Goal: Task Accomplishment & Management: Complete application form

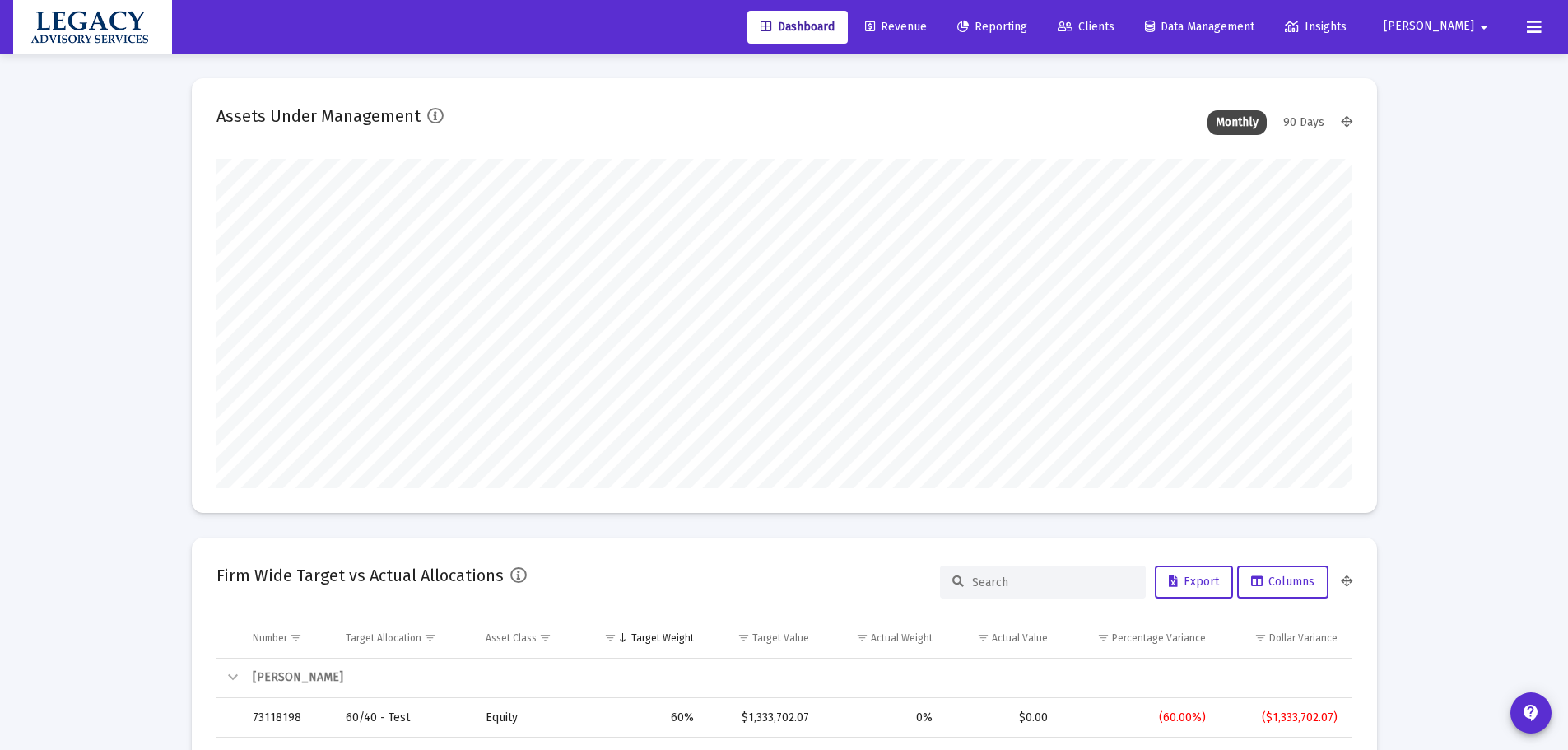
scroll to position [330, 1136]
type input "[DATE]"
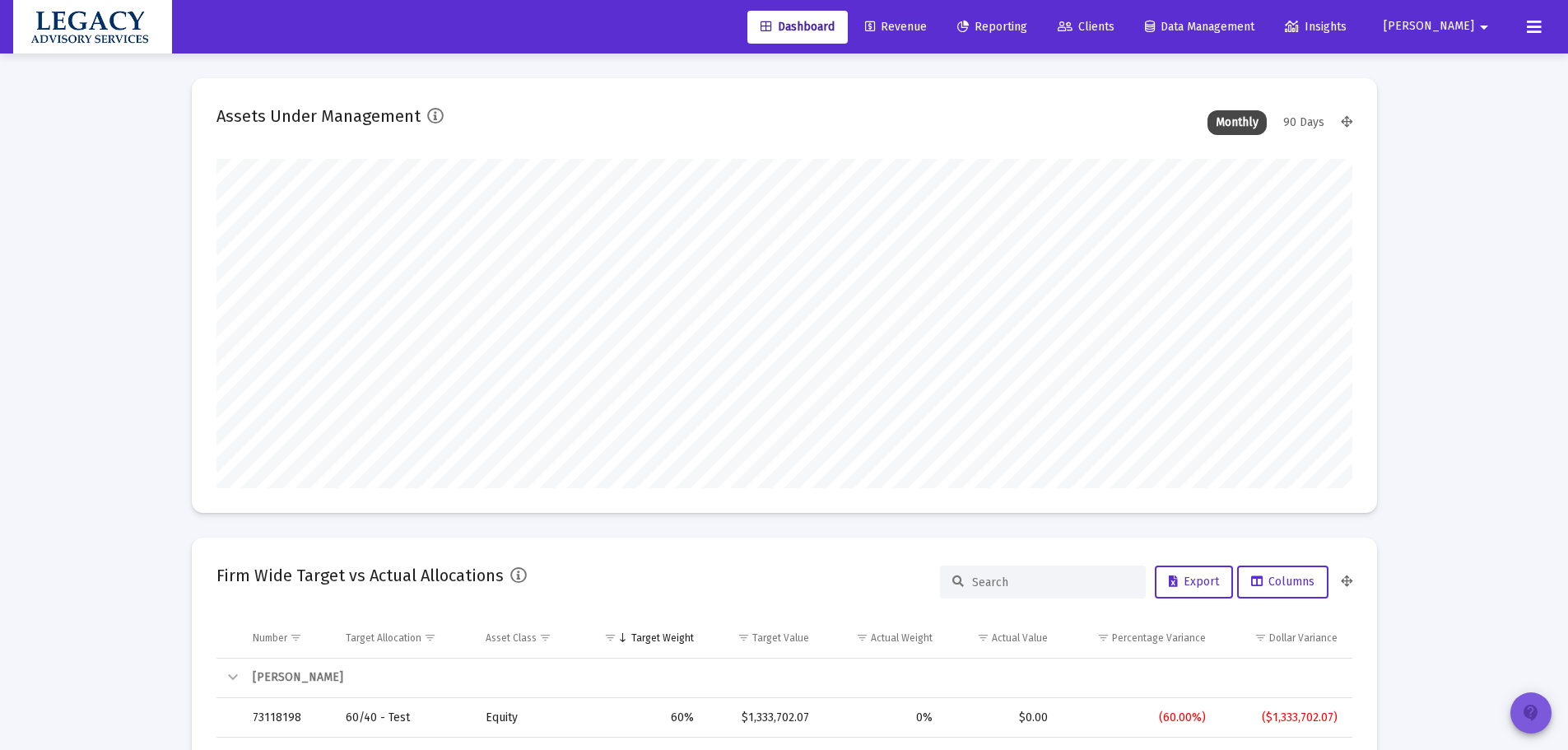
click at [1539, 715] on mat-icon "contact_support" at bounding box center [1531, 713] width 20 height 20
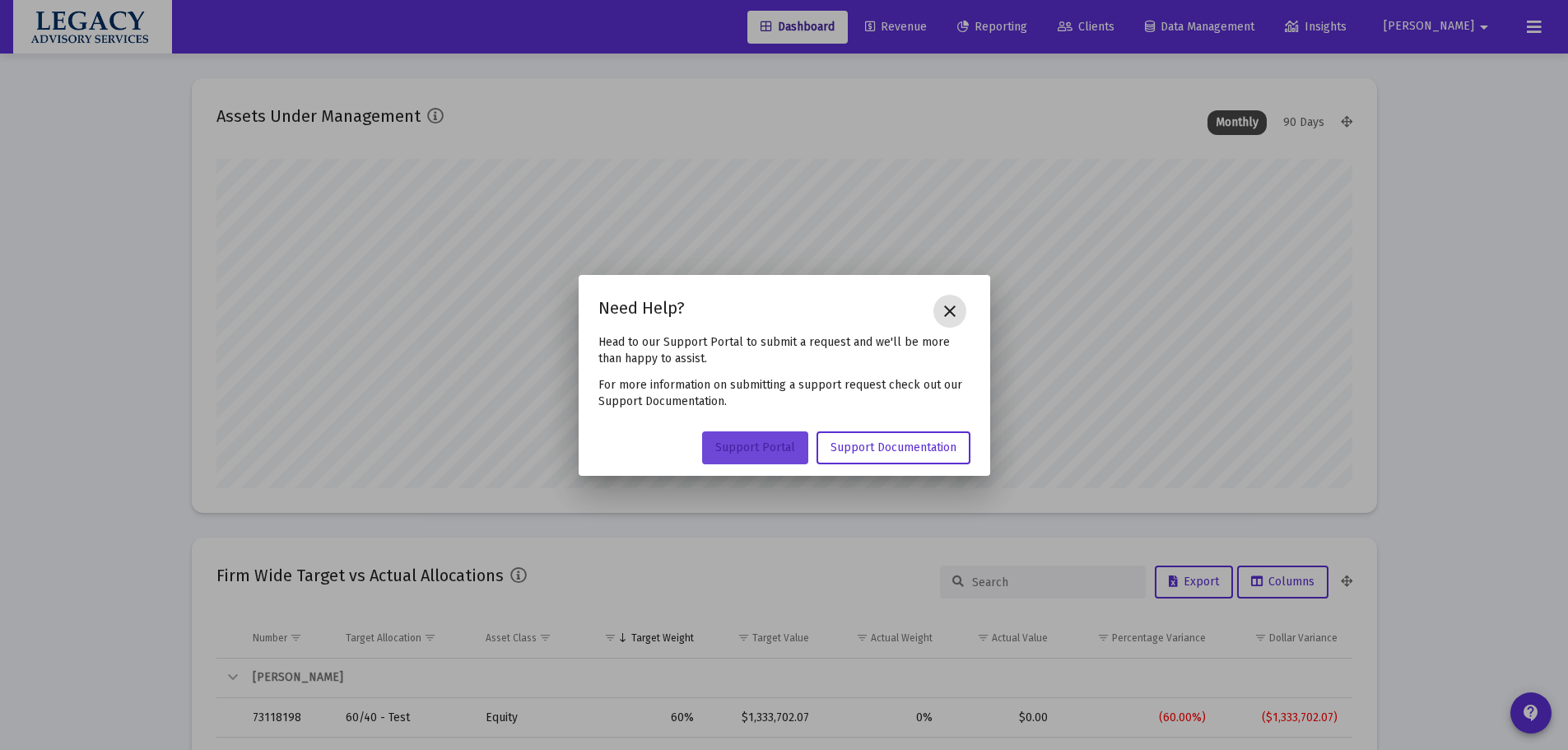
click at [747, 447] on span "Support Portal" at bounding box center [755, 447] width 80 height 14
click at [954, 308] on mat-icon "close" at bounding box center [949, 311] width 20 height 20
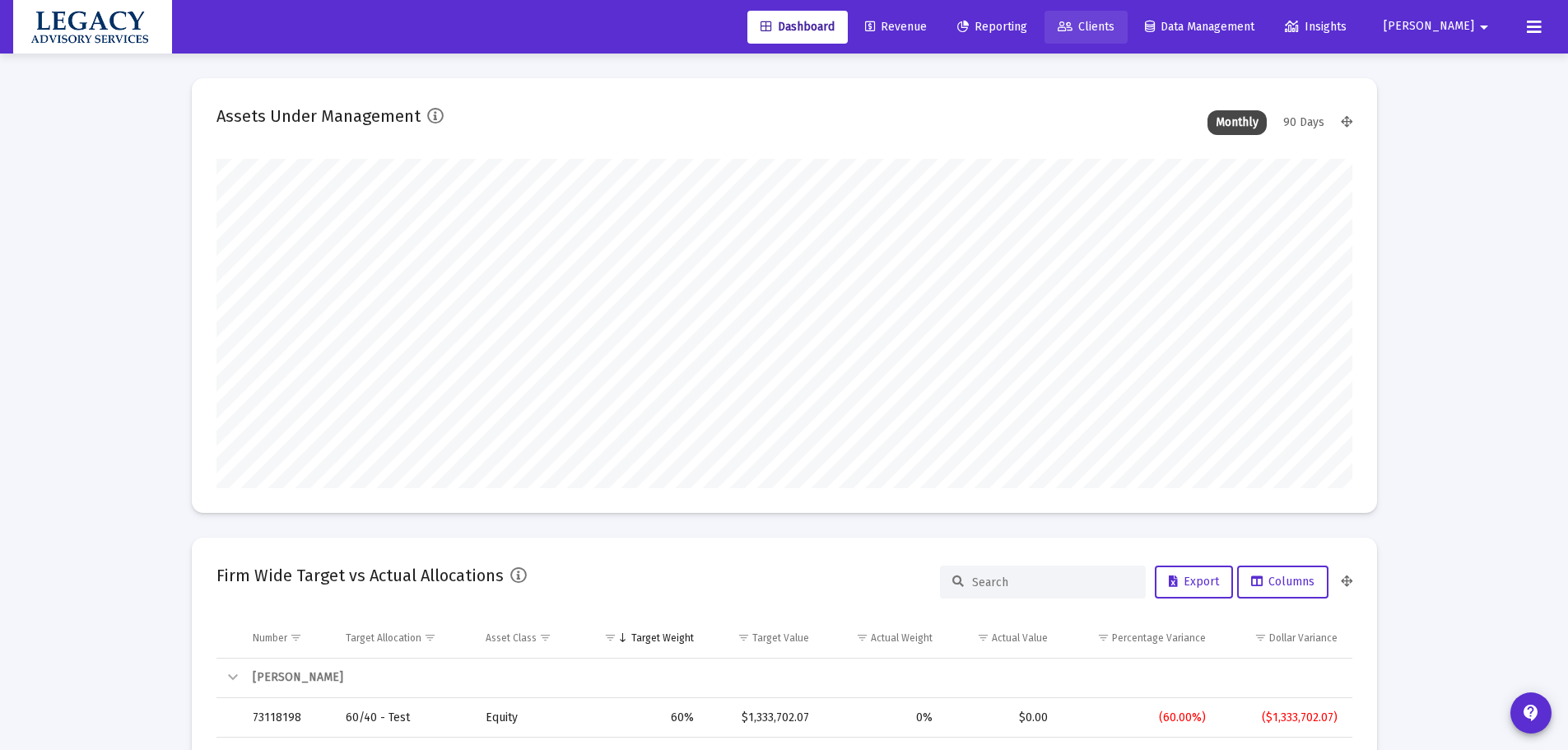
drag, startPoint x: 1167, startPoint y: 27, endPoint x: 1095, endPoint y: 76, distance: 87.1
click at [1115, 26] on span "Clients" at bounding box center [1086, 27] width 57 height 14
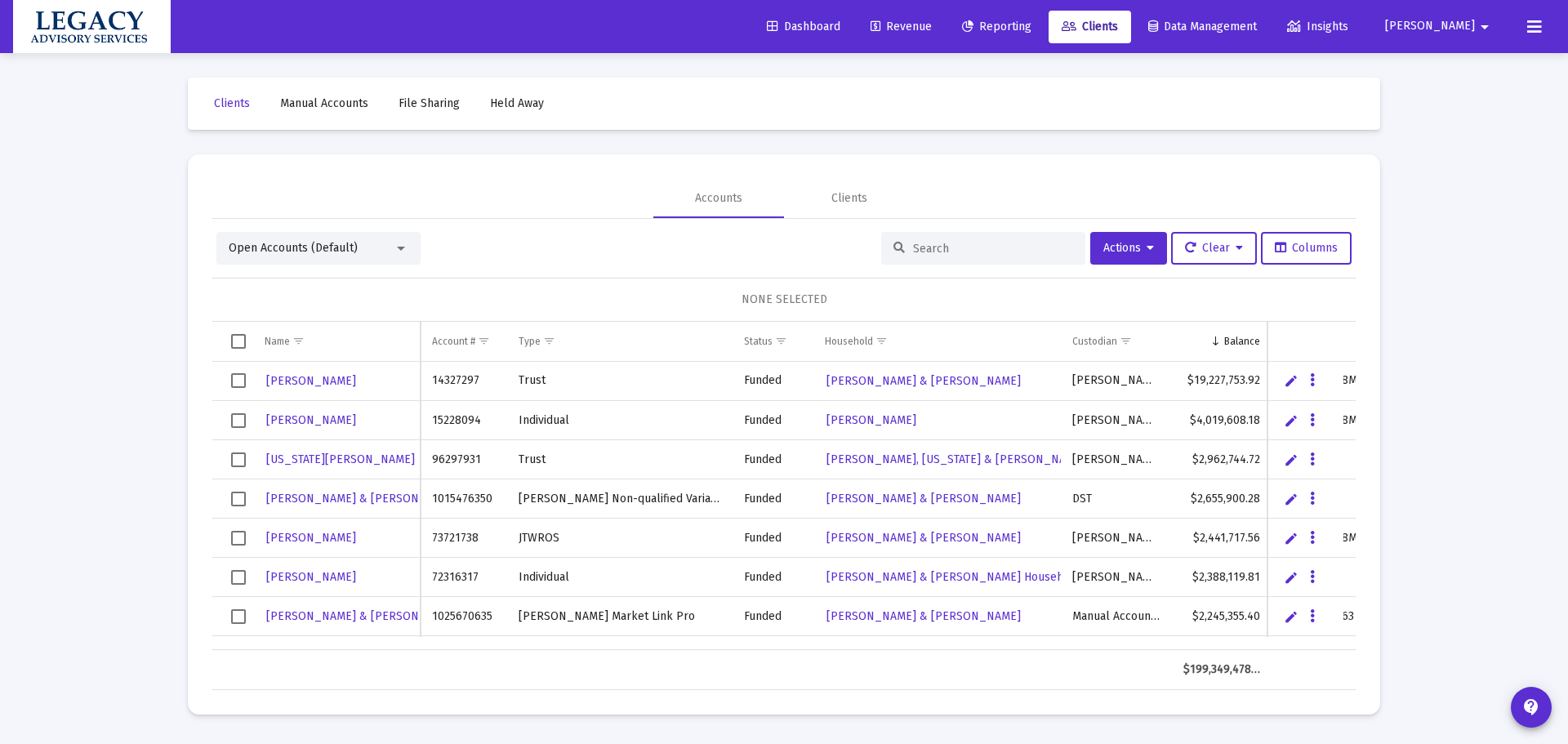
click at [914, 254] on input at bounding box center [994, 248] width 160 height 14
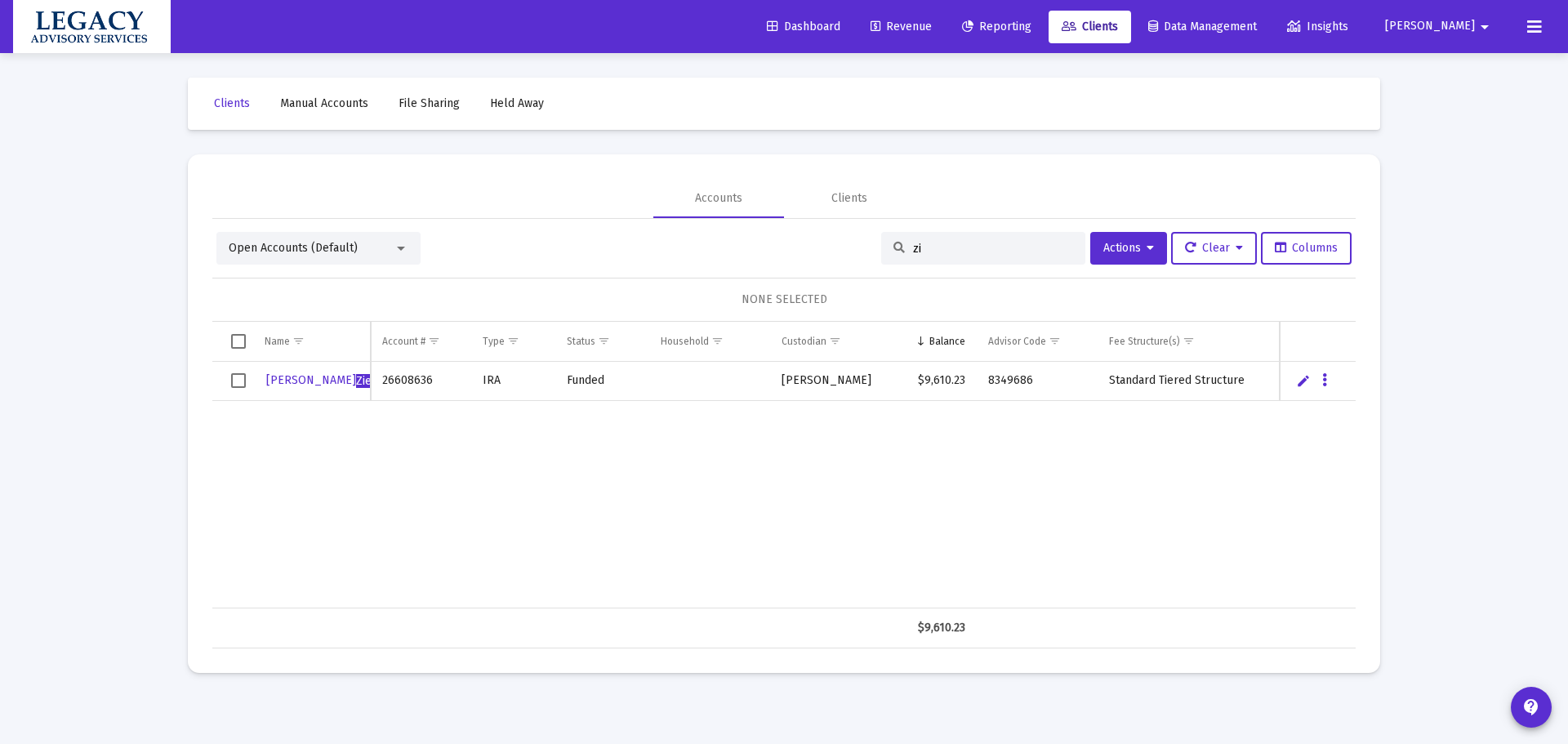
type input "z"
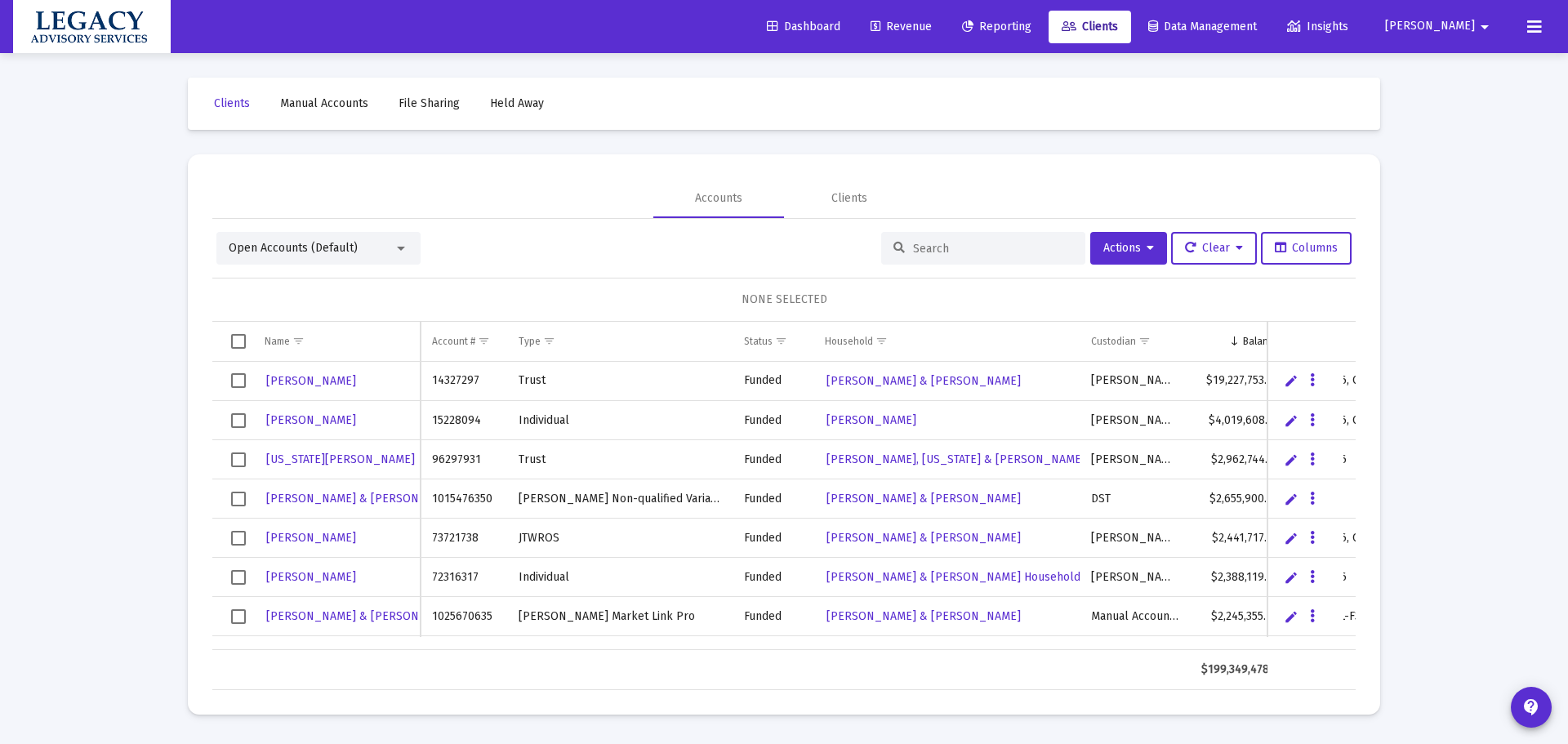
click at [336, 94] on link "Manual Accounts" at bounding box center [323, 104] width 114 height 33
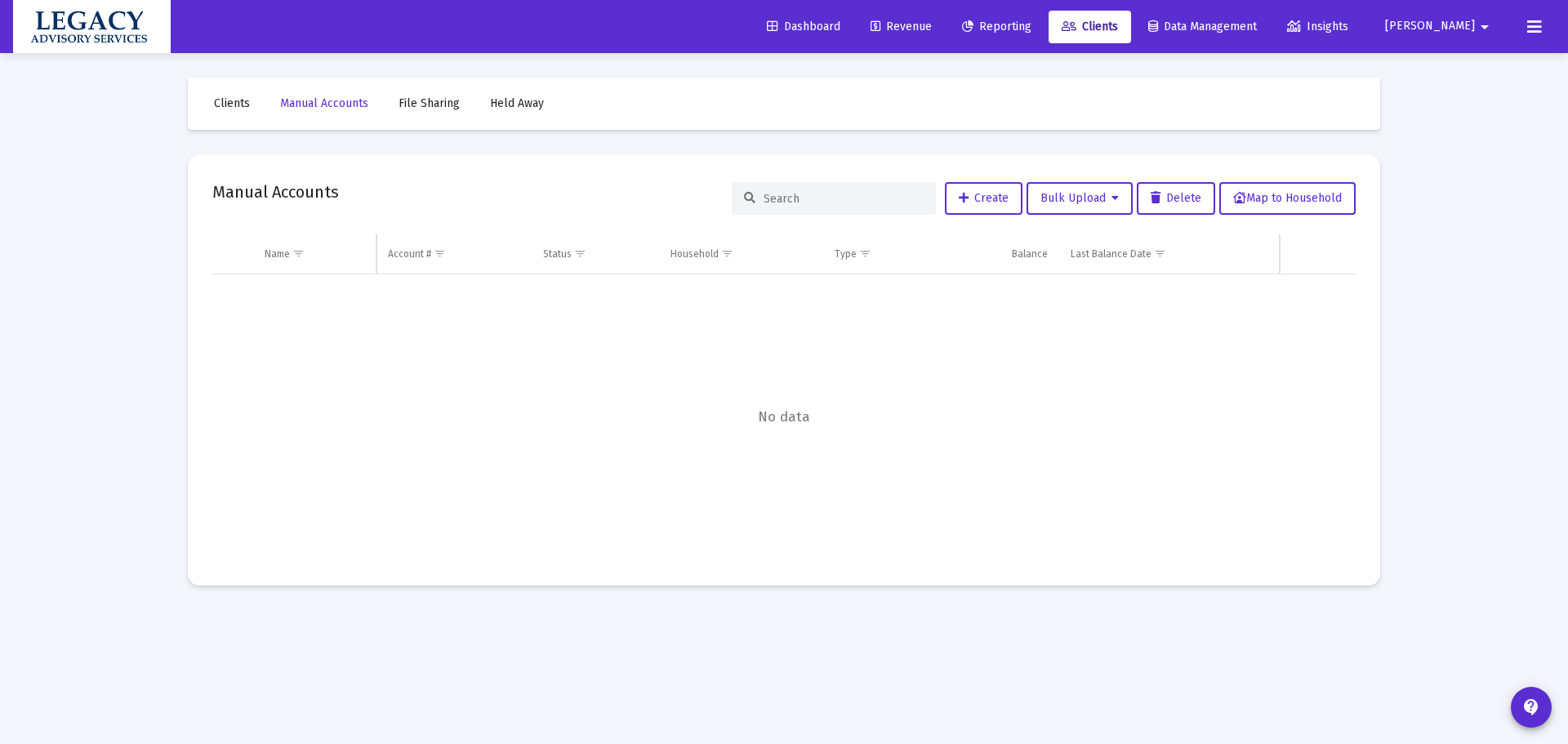
drag, startPoint x: 226, startPoint y: 98, endPoint x: 310, endPoint y: 82, distance: 85.5
click at [226, 98] on span "Clients" at bounding box center [232, 103] width 36 height 14
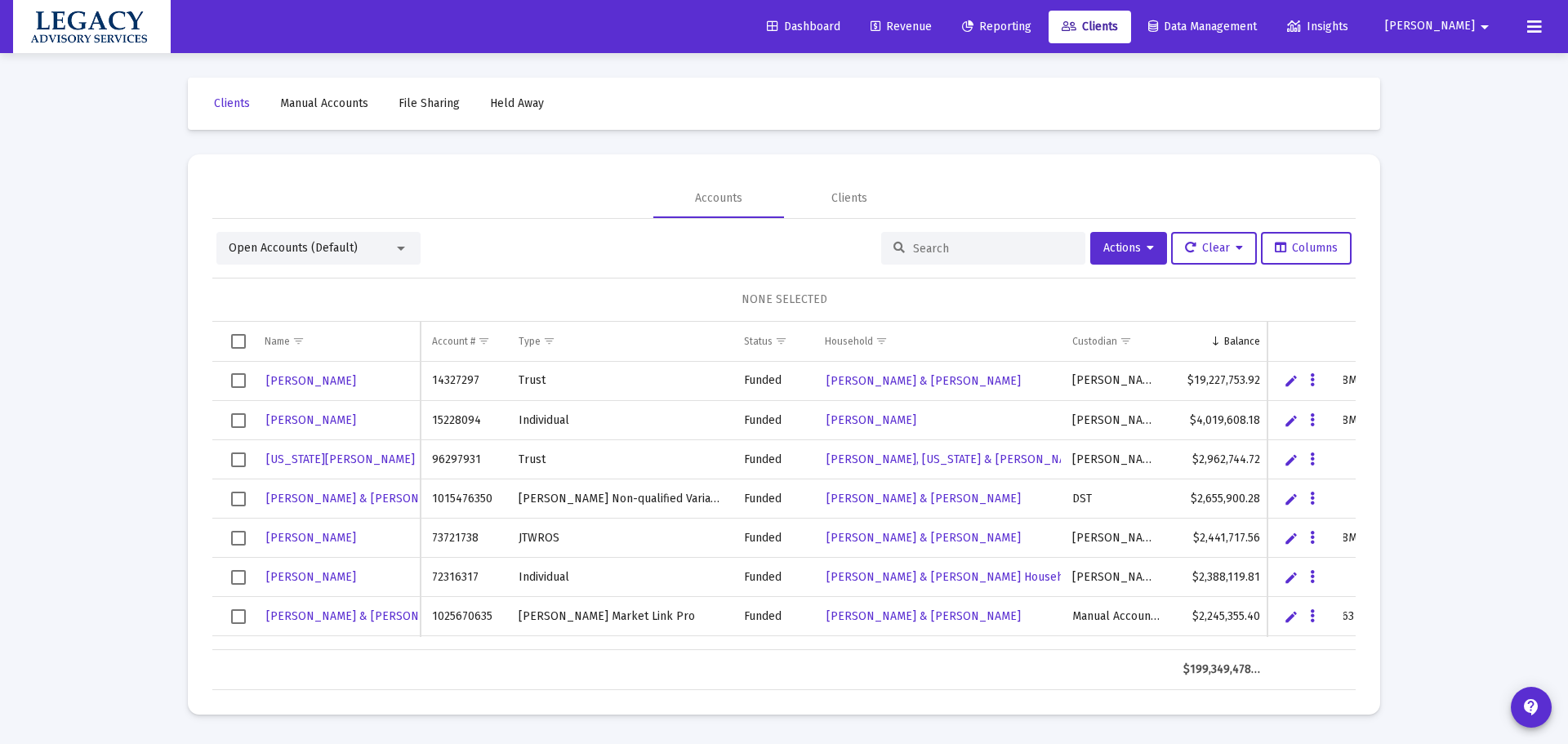
click at [853, 17] on link "Dashboard" at bounding box center [804, 26] width 100 height 33
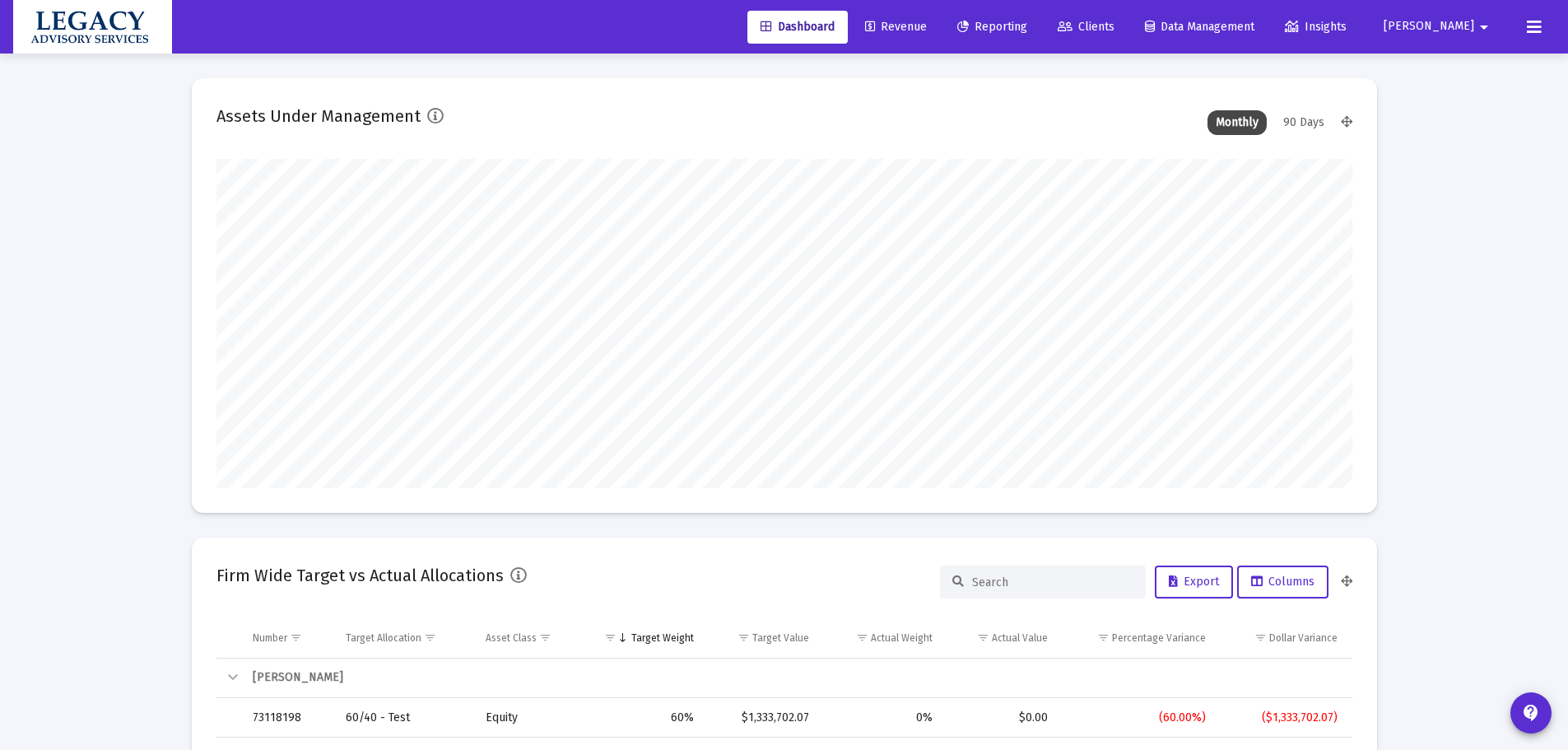
scroll to position [330, 612]
click at [927, 30] on span "Revenue" at bounding box center [895, 27] width 62 height 14
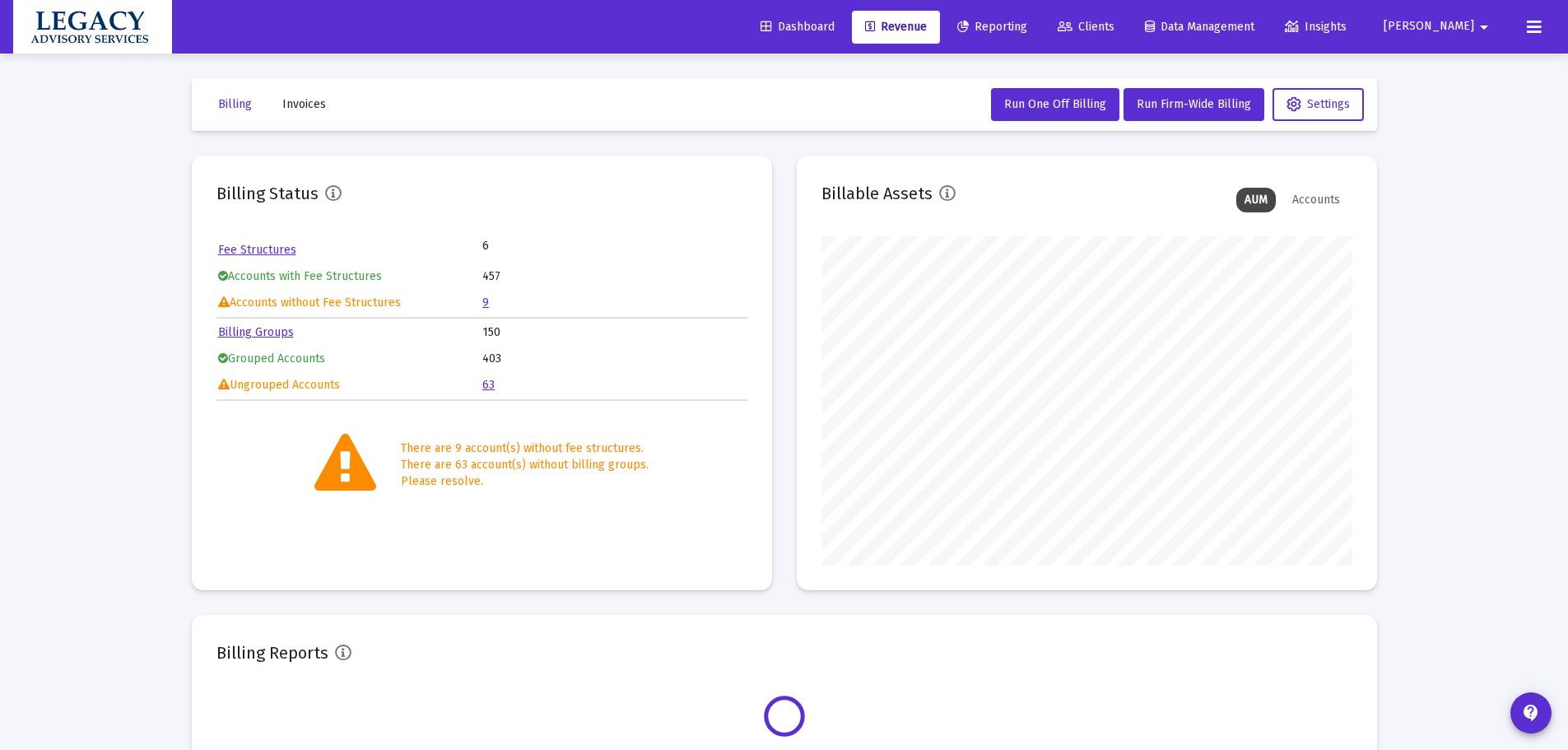
scroll to position [330, 531]
click at [483, 302] on link "9" at bounding box center [486, 302] width 7 height 14
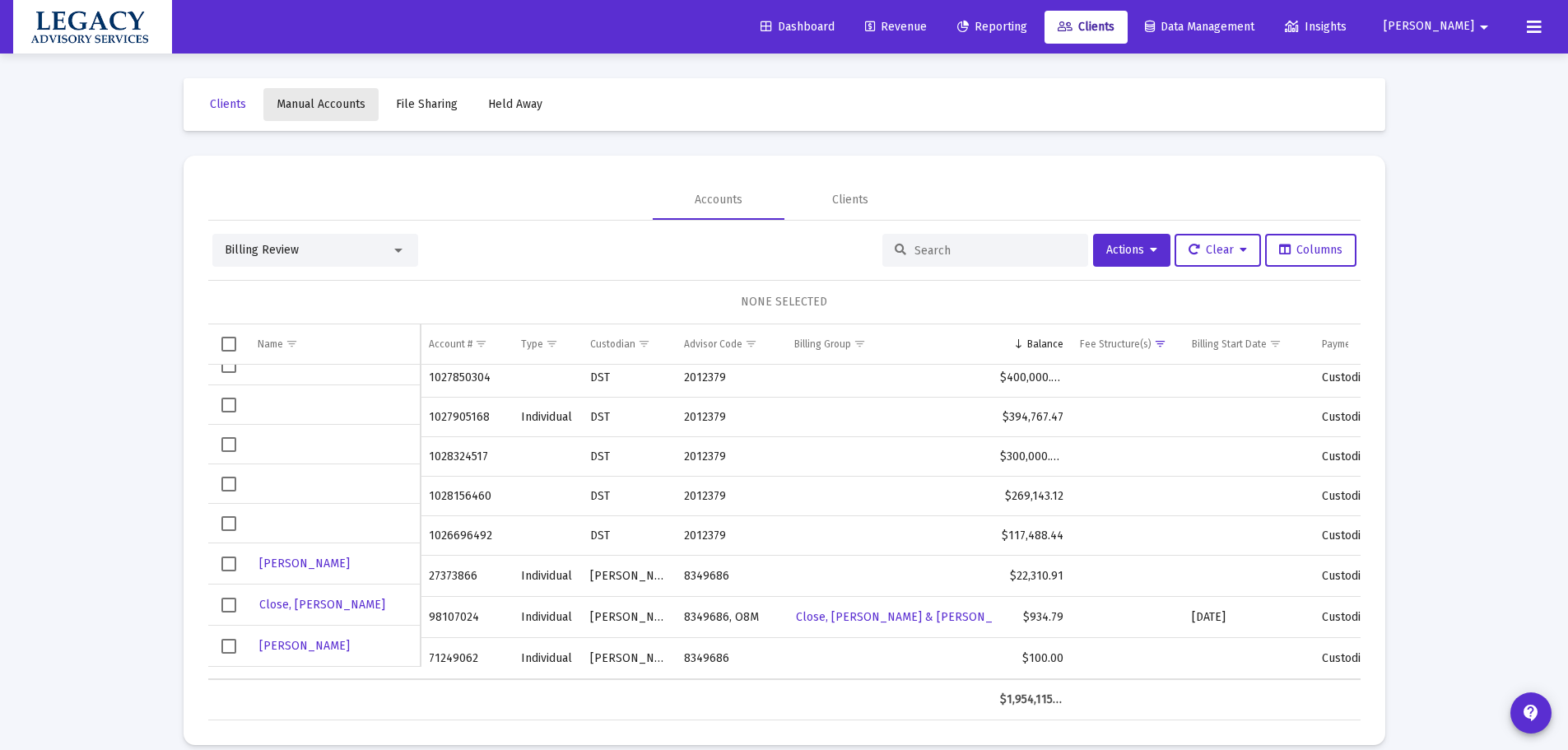
click at [335, 110] on span "Manual Accounts" at bounding box center [321, 104] width 89 height 14
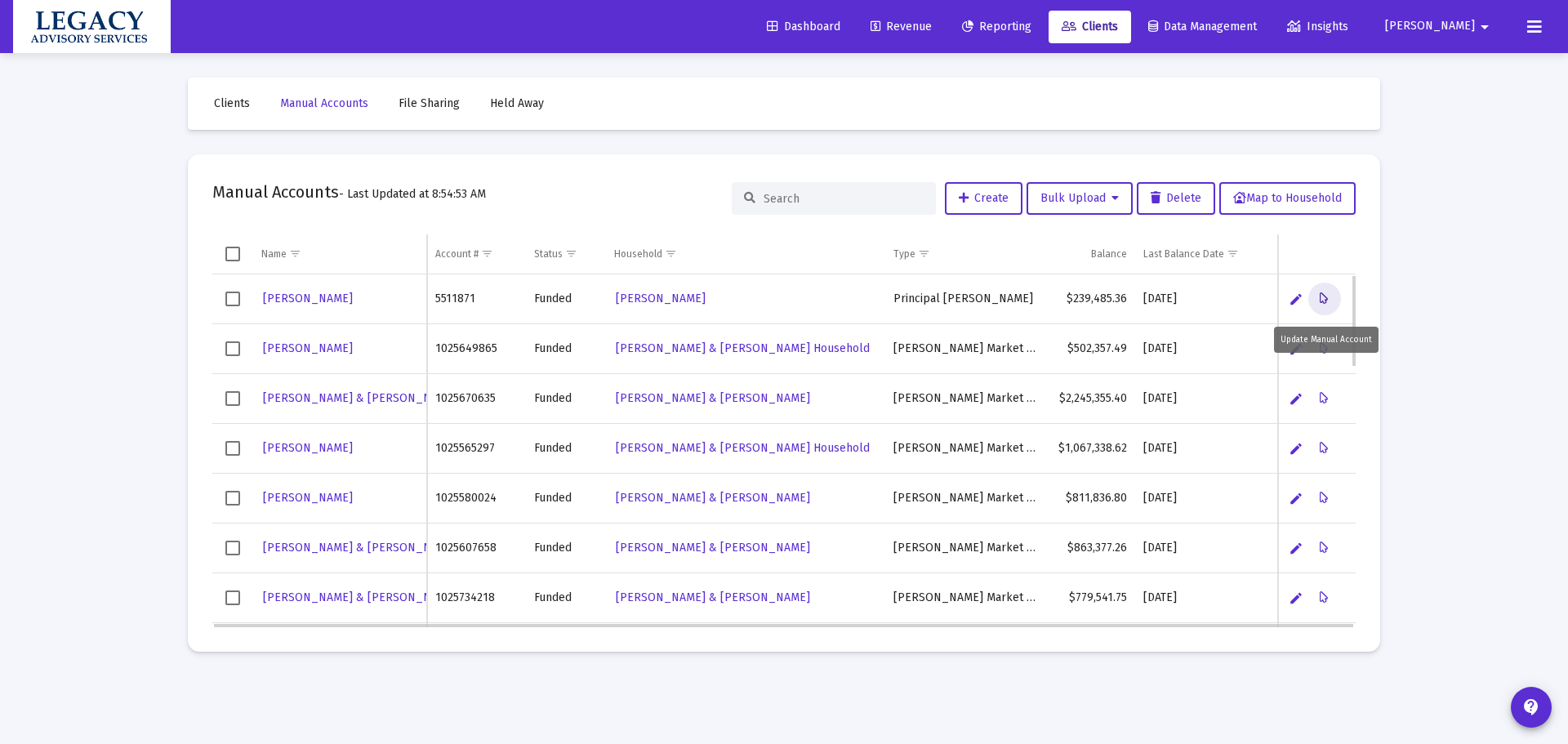
click at [1323, 297] on icon "Data grid" at bounding box center [1325, 299] width 9 height 20
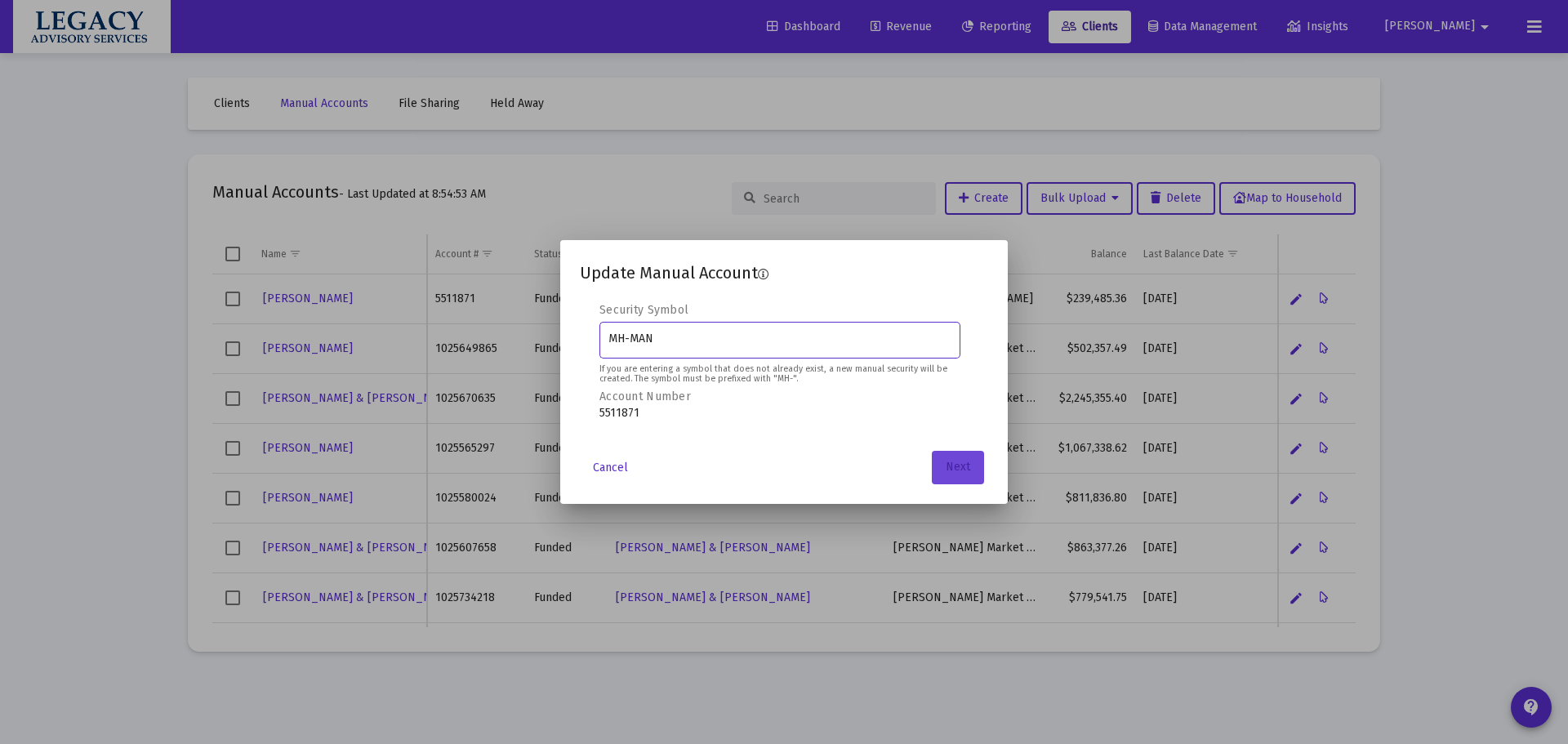
click at [965, 463] on span "Next" at bounding box center [958, 468] width 25 height 14
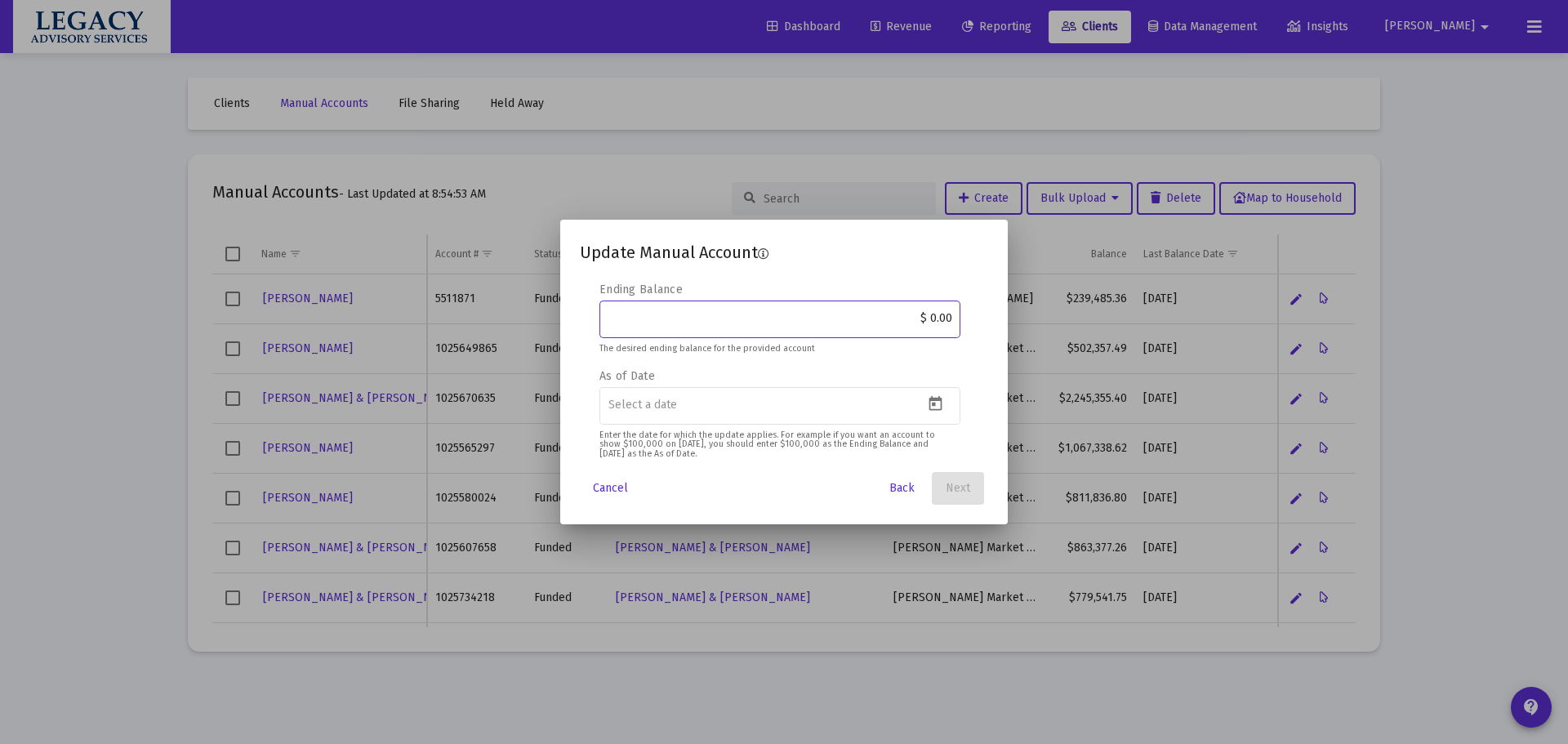
drag, startPoint x: 881, startPoint y: 320, endPoint x: 1013, endPoint y: 339, distance: 133.4
click at [1013, 339] on div "Update Manual Account Editable create 2 3 4 Security Symbol MH-MAN If you are e…" at bounding box center [784, 372] width 1568 height 744
paste input "252,019.85"
type input "$ 252,019.85"
click at [930, 400] on icon "Open calendar" at bounding box center [936, 404] width 13 height 15
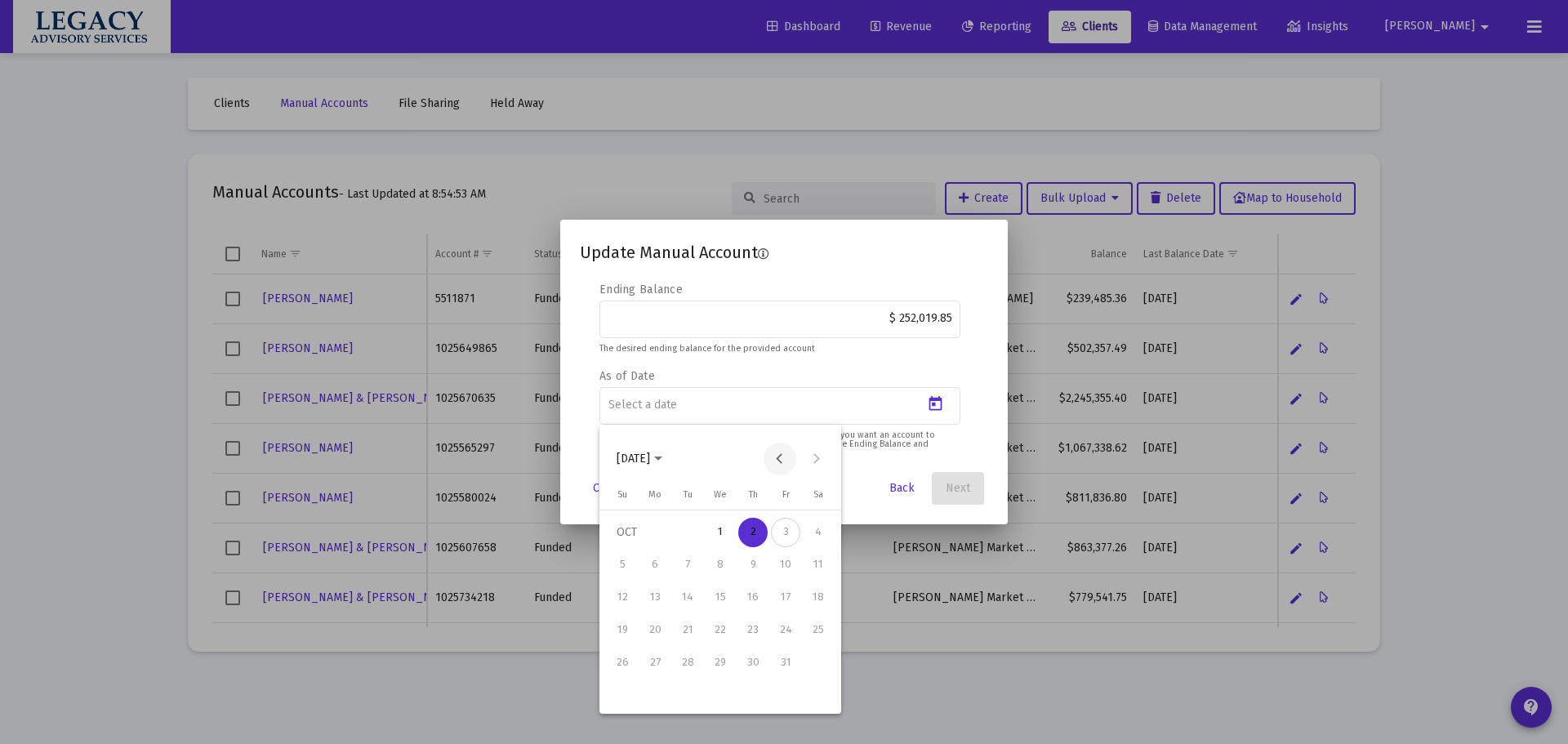
click at [781, 459] on button "Previous month" at bounding box center [780, 459] width 33 height 33
click at [689, 699] on div "30" at bounding box center [687, 695] width 29 height 29
type input "[DATE]"
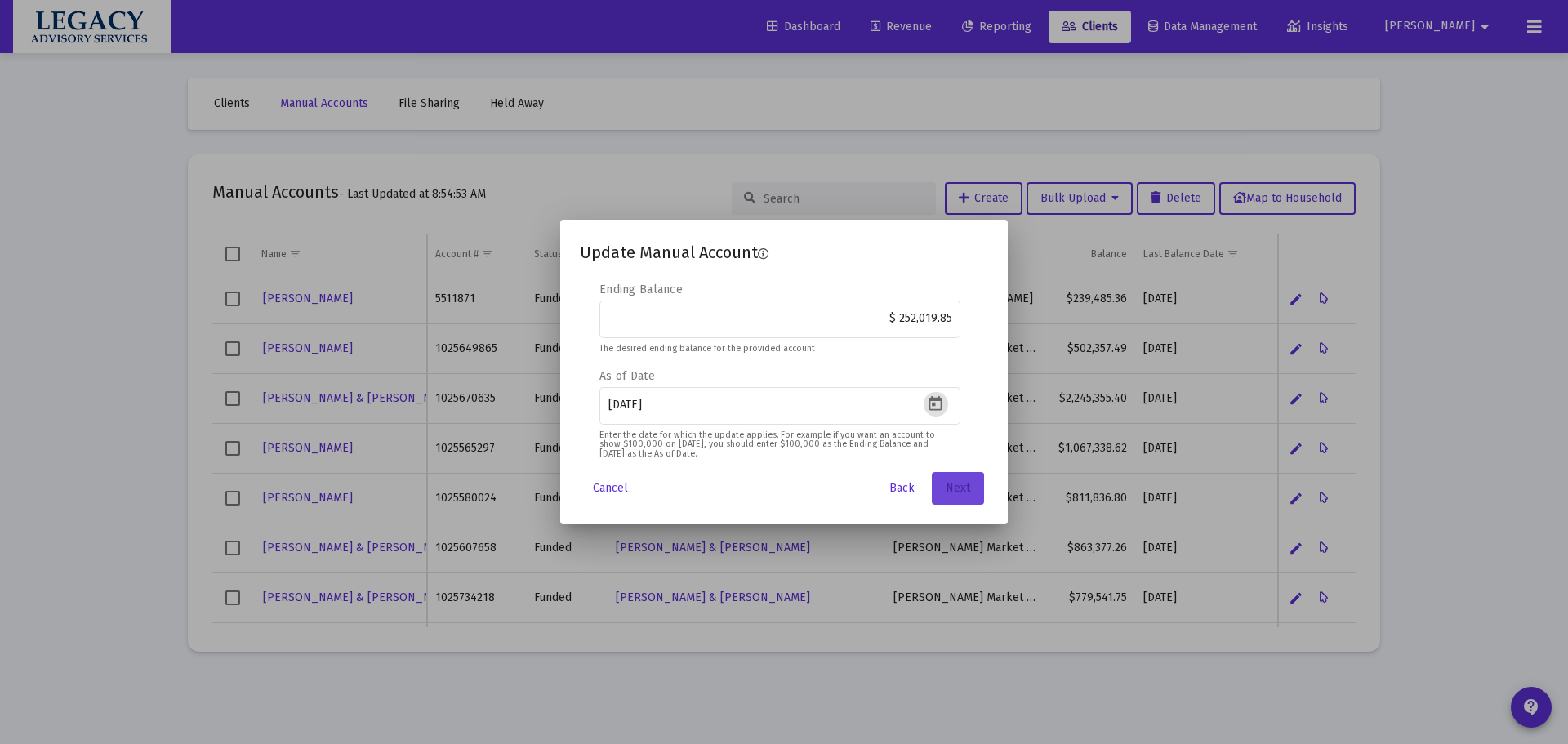
click at [961, 486] on span "Next" at bounding box center [958, 488] width 25 height 14
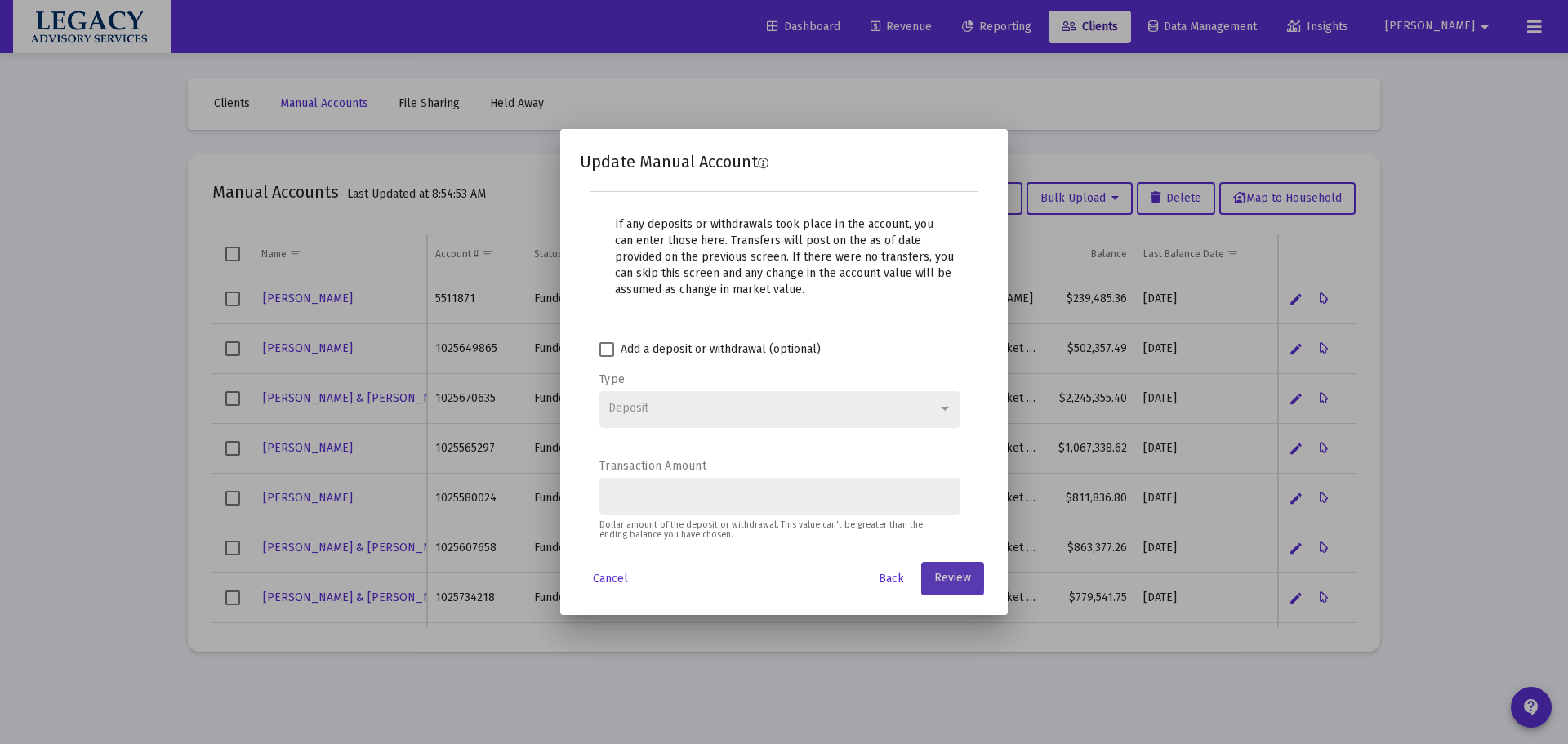
click at [969, 575] on span "Review" at bounding box center [952, 578] width 37 height 14
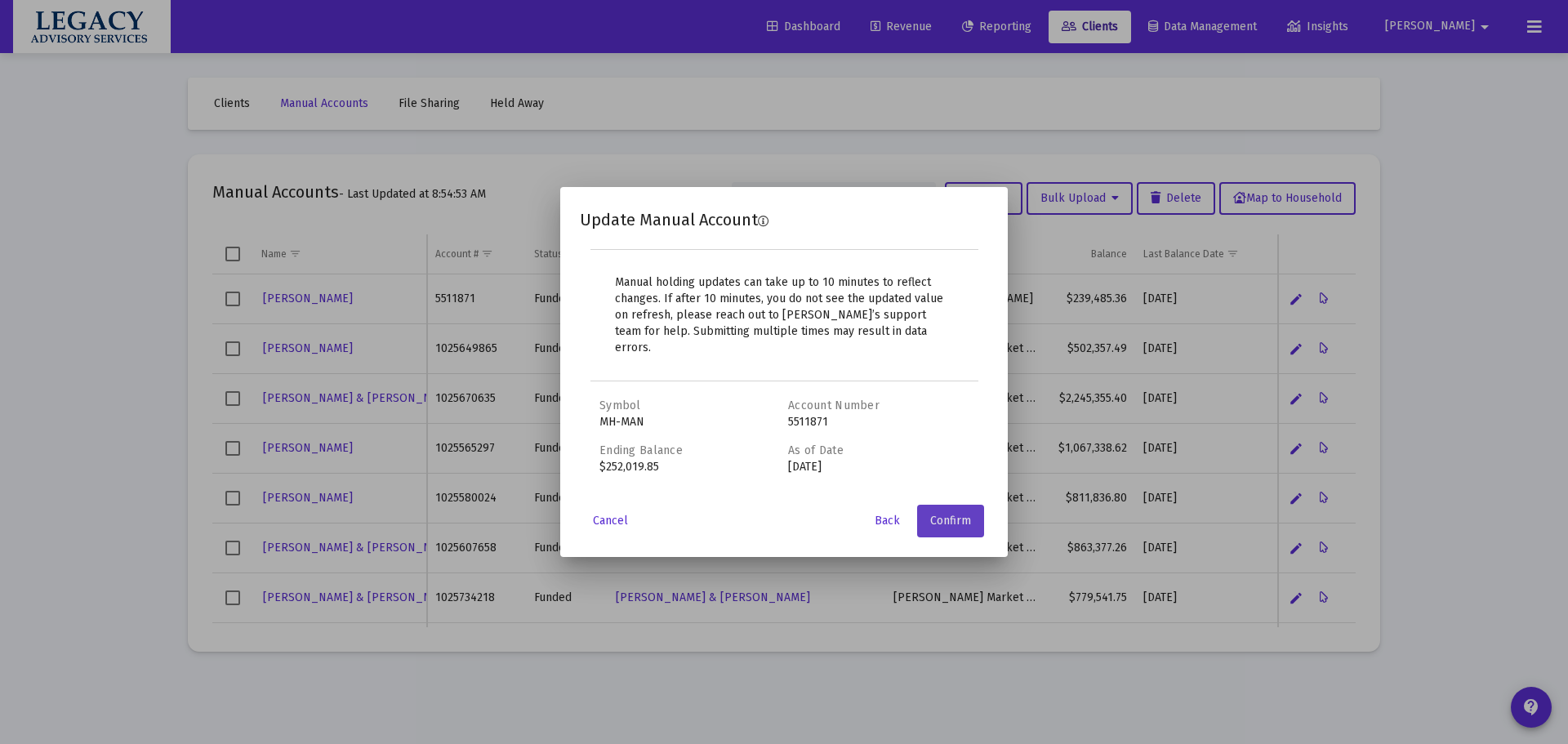
click at [962, 517] on span "Confirm" at bounding box center [950, 521] width 41 height 14
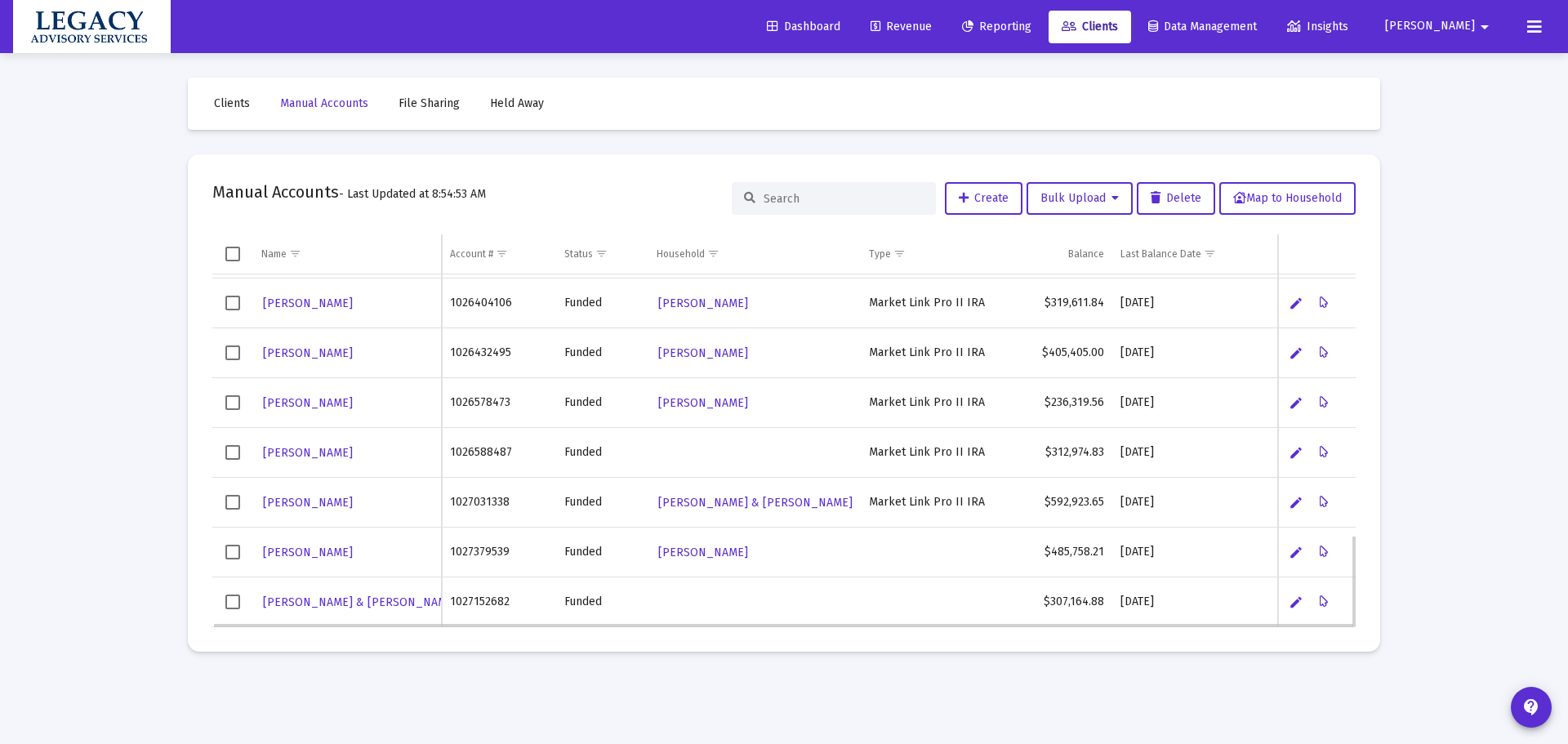
scroll to position [502, 0]
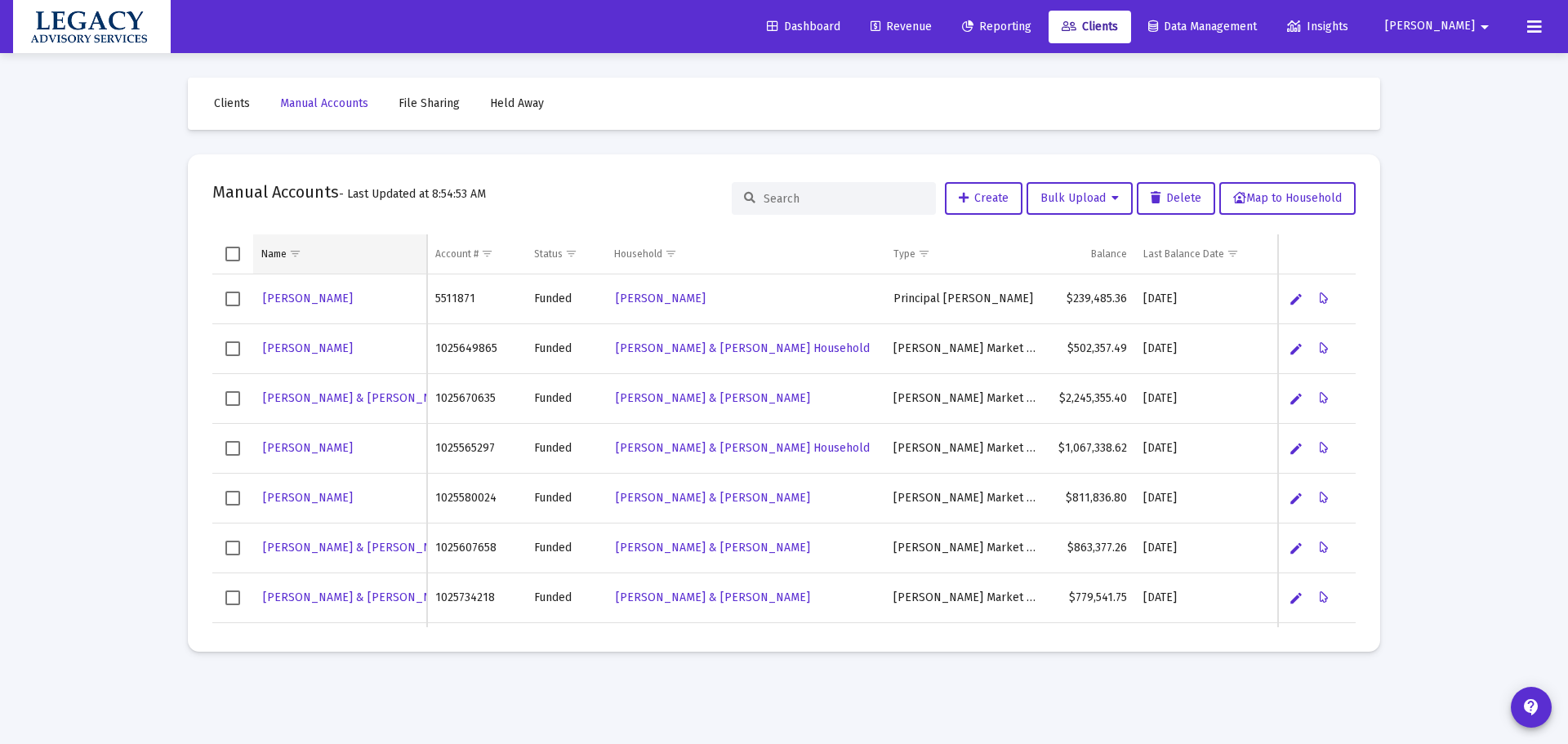
click at [337, 251] on td "Name" at bounding box center [340, 255] width 174 height 40
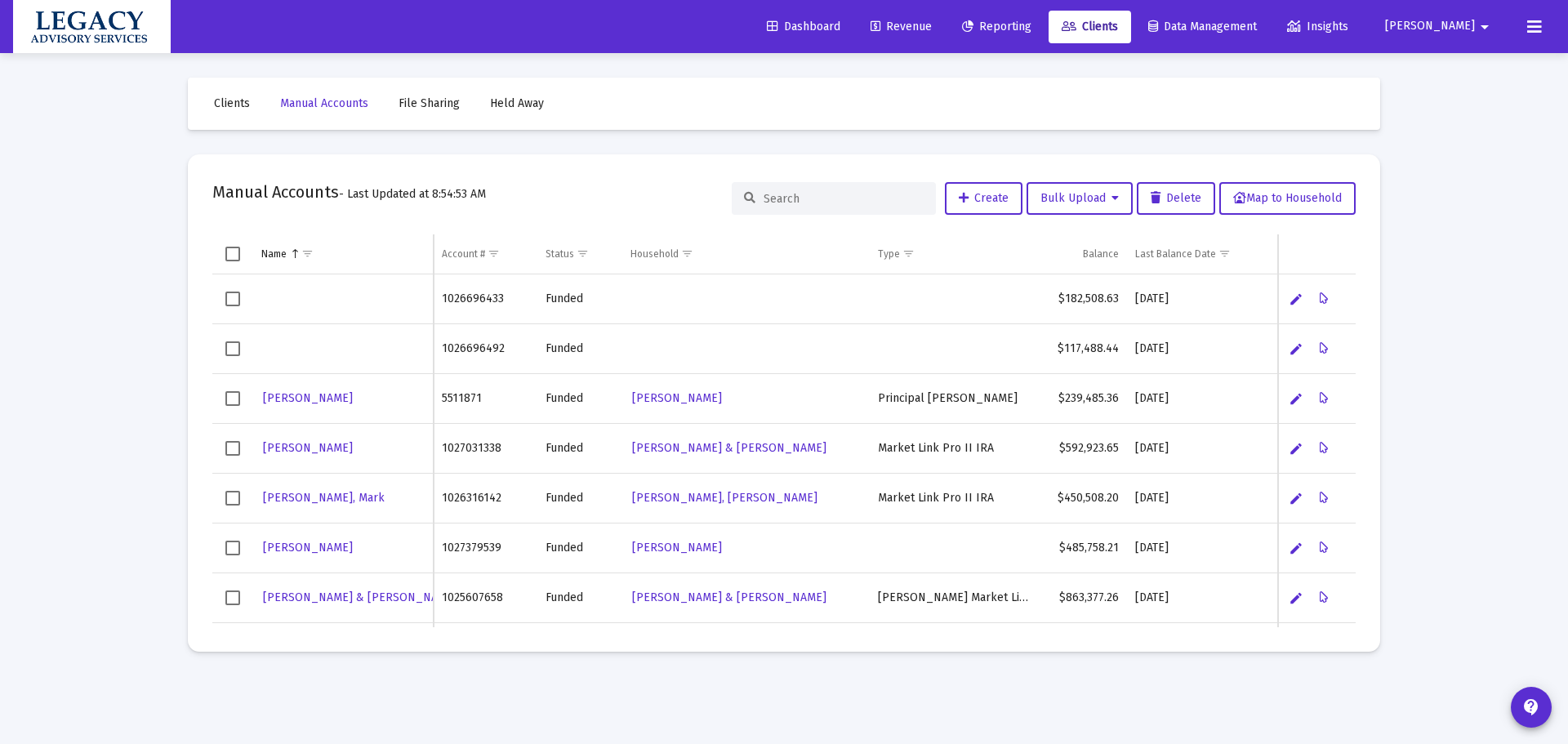
click at [337, 251] on td "Name" at bounding box center [343, 255] width 180 height 40
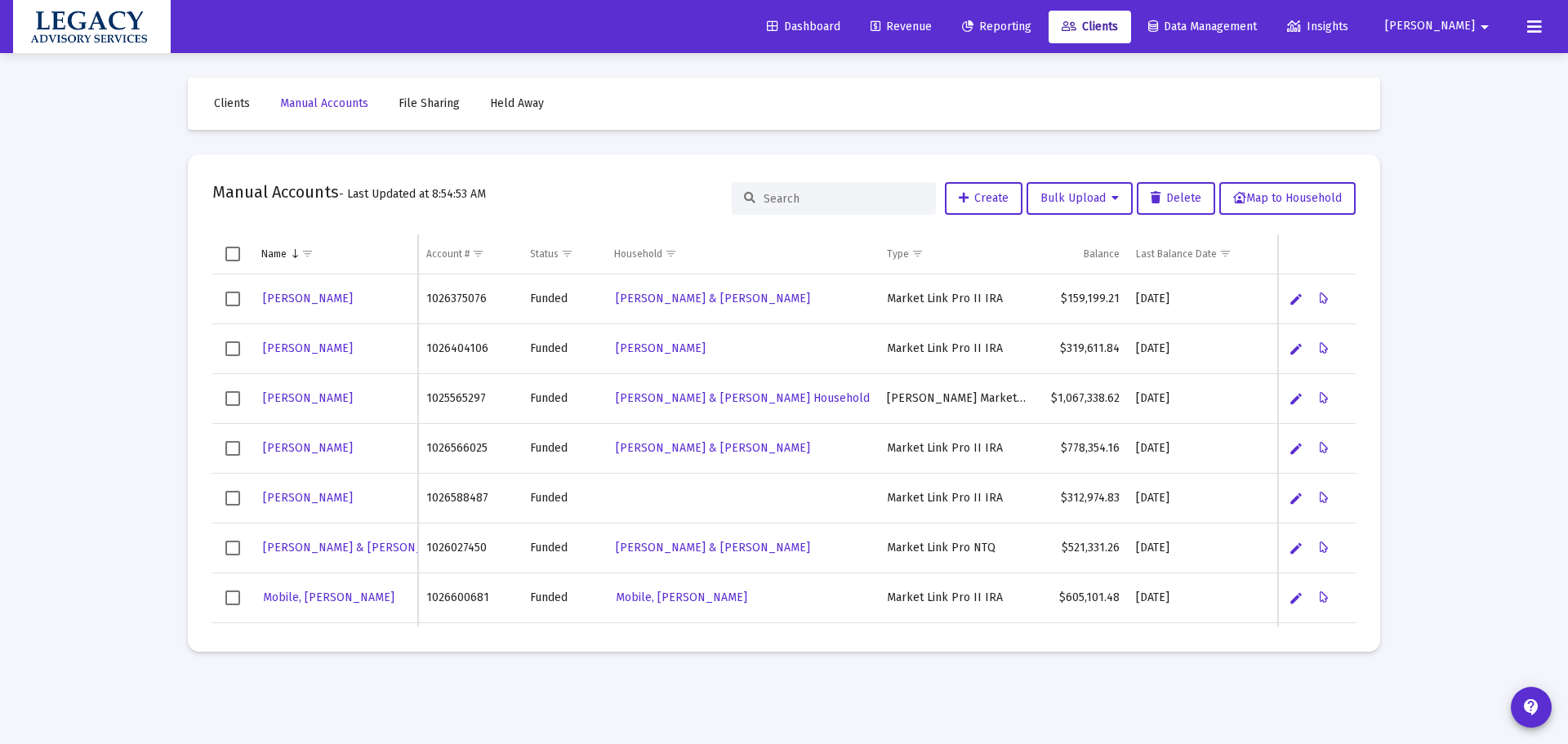
click at [337, 251] on td "Name" at bounding box center [336, 255] width 165 height 40
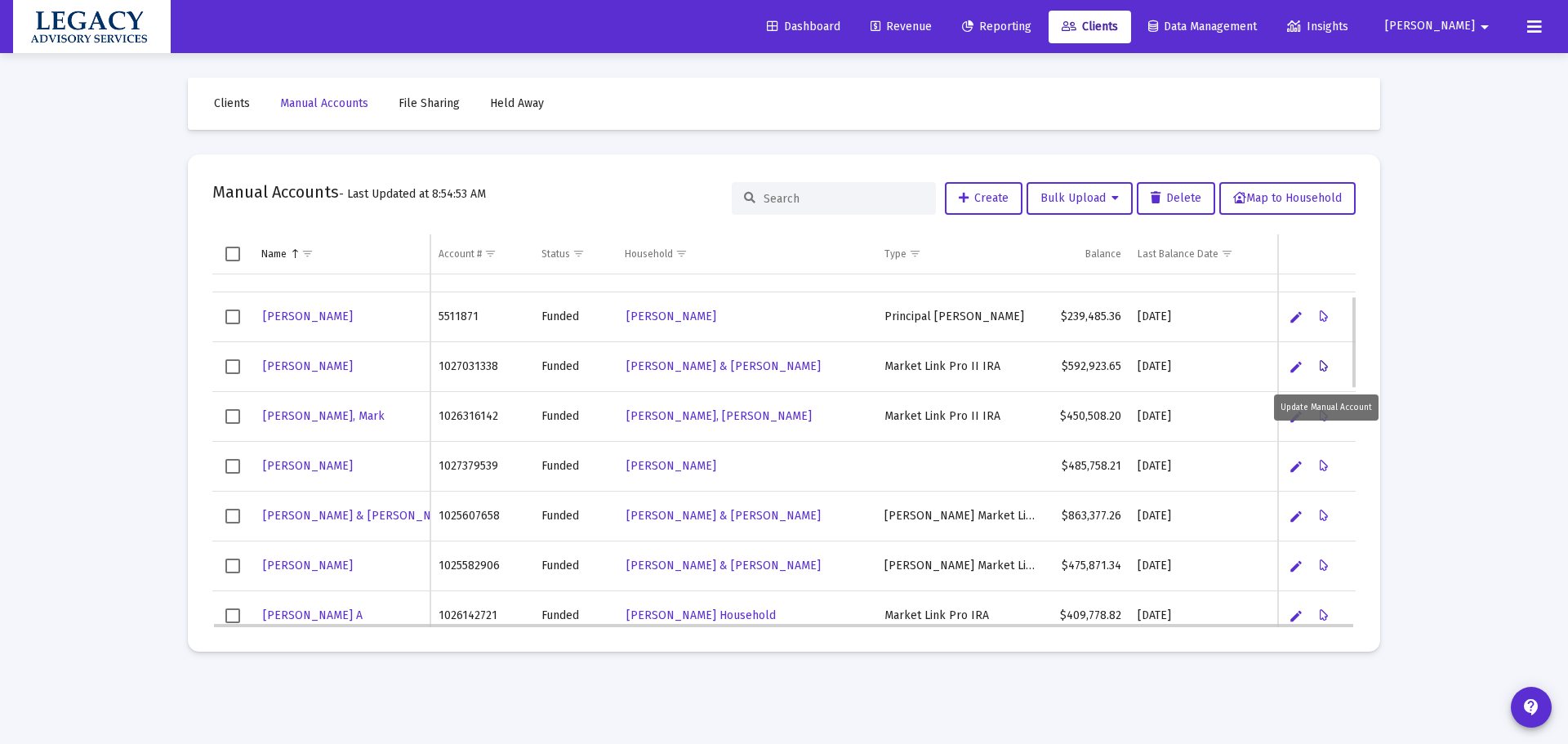
click at [1319, 363] on button "Data grid" at bounding box center [1325, 367] width 33 height 33
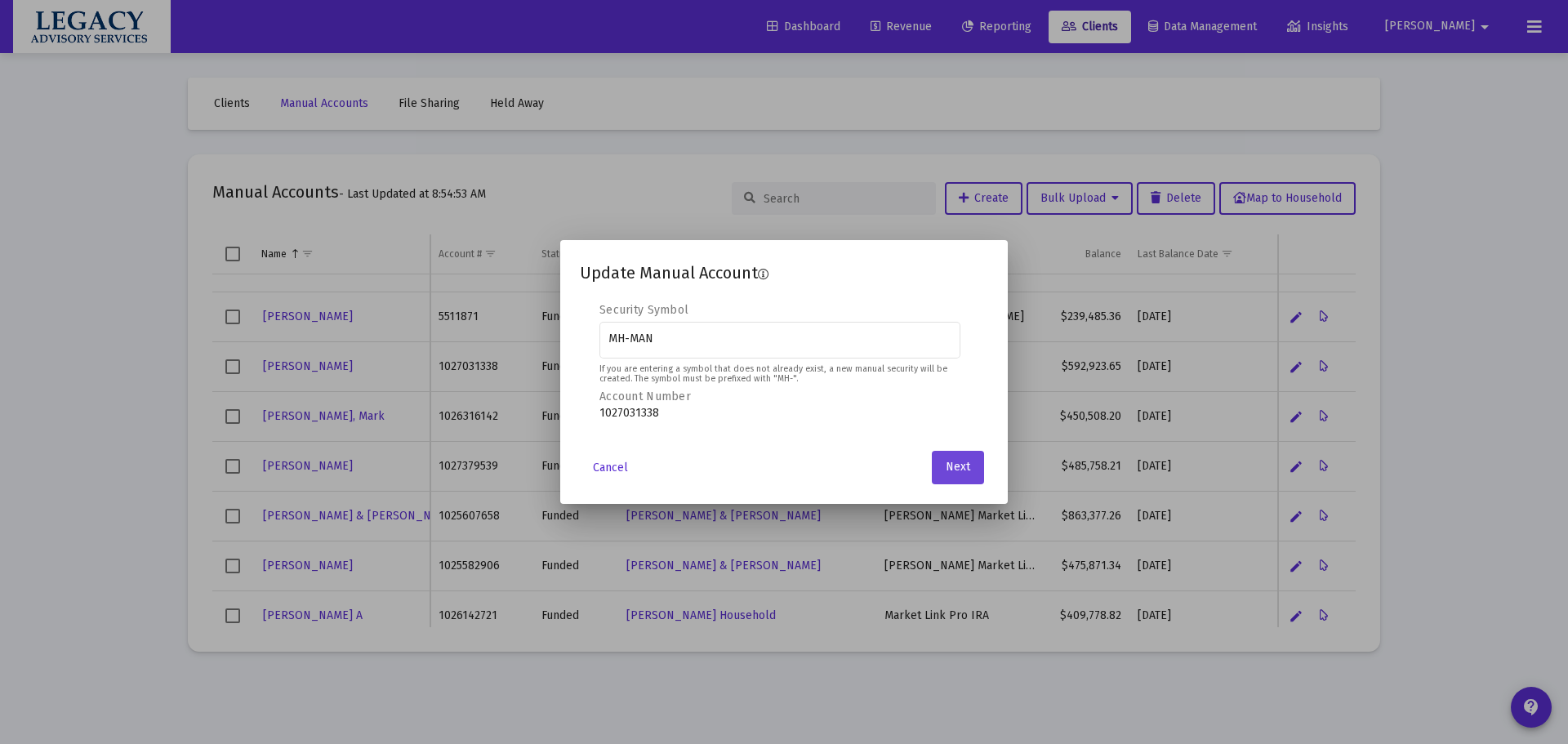
drag, startPoint x: 986, startPoint y: 483, endPoint x: 975, endPoint y: 476, distance: 13.0
click at [986, 483] on app-atlas-submit-button "Next" at bounding box center [960, 467] width 57 height 33
click at [971, 473] on button "Next" at bounding box center [957, 467] width 52 height 33
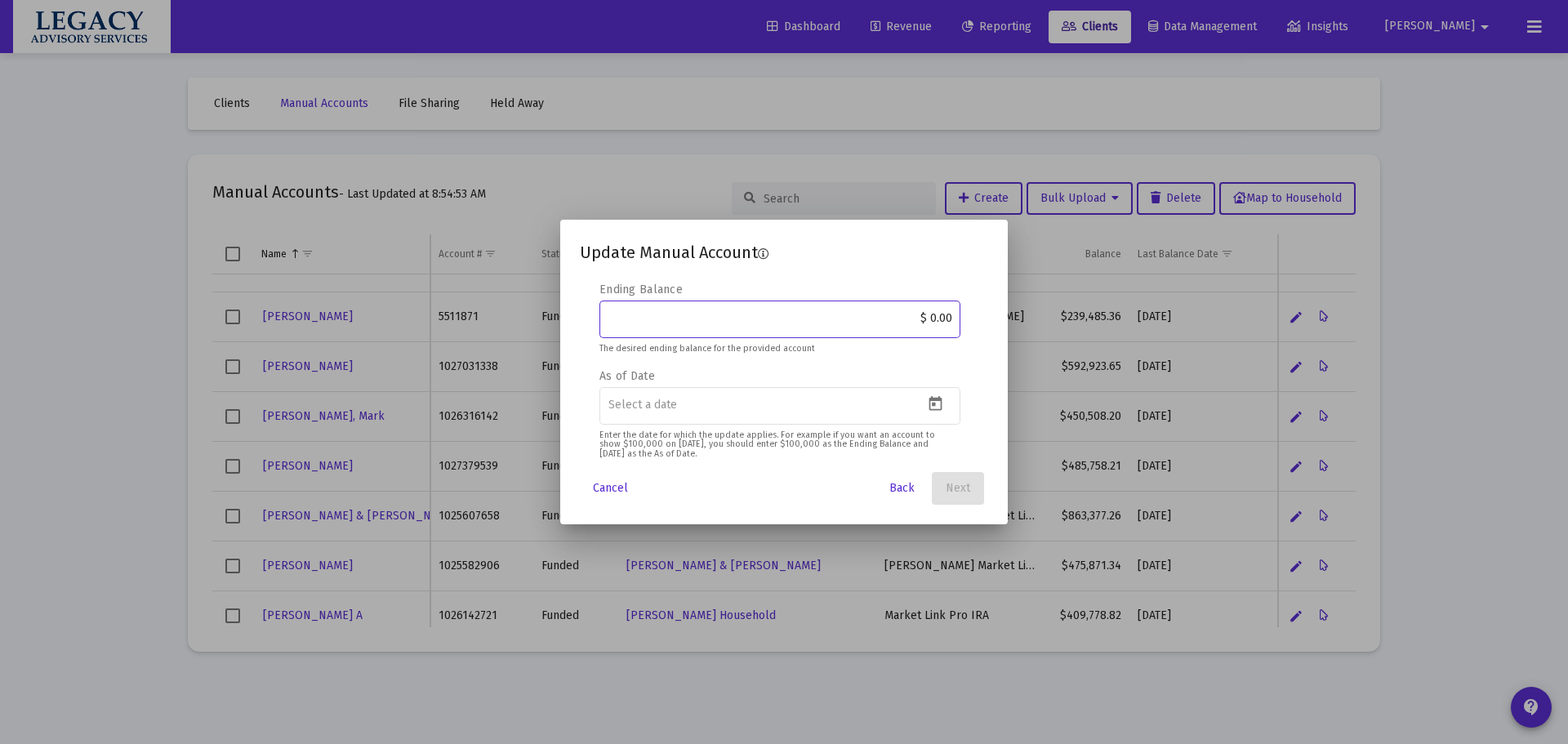
drag, startPoint x: 821, startPoint y: 318, endPoint x: 1015, endPoint y: 318, distance: 194.0
click at [1012, 315] on div "Update Manual Account Editable create 2 3 4 Security Symbol MH-MAN If you are e…" at bounding box center [784, 372] width 1568 height 744
paste input "643,022.4"
type input "$ 643,022.40"
click at [936, 405] on icon "Open calendar" at bounding box center [935, 404] width 17 height 17
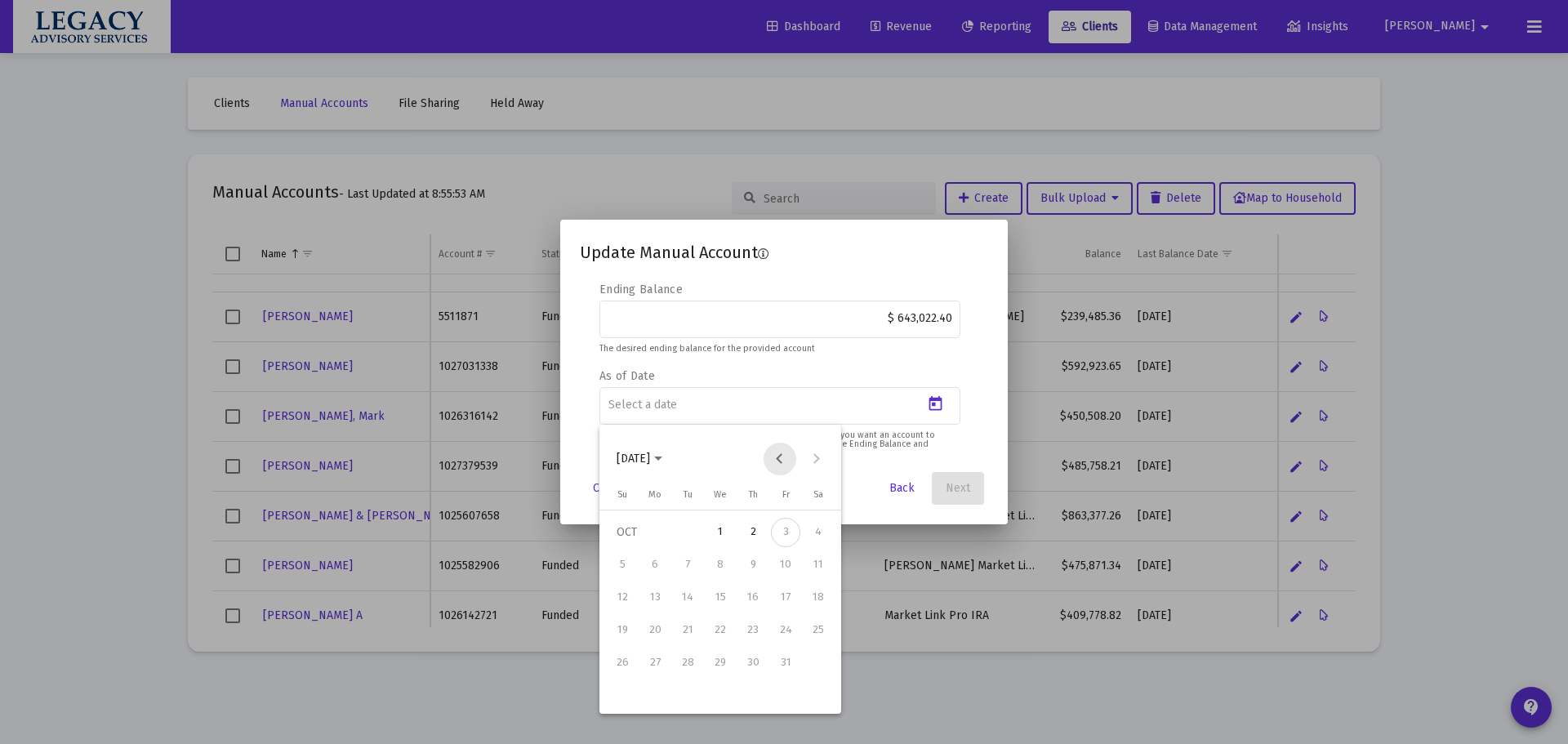
drag, startPoint x: 789, startPoint y: 458, endPoint x: 783, endPoint y: 473, distance: 16.2
click at [787, 457] on button "Previous month" at bounding box center [780, 459] width 33 height 33
click at [693, 696] on div "30" at bounding box center [687, 695] width 29 height 29
type input "[DATE]"
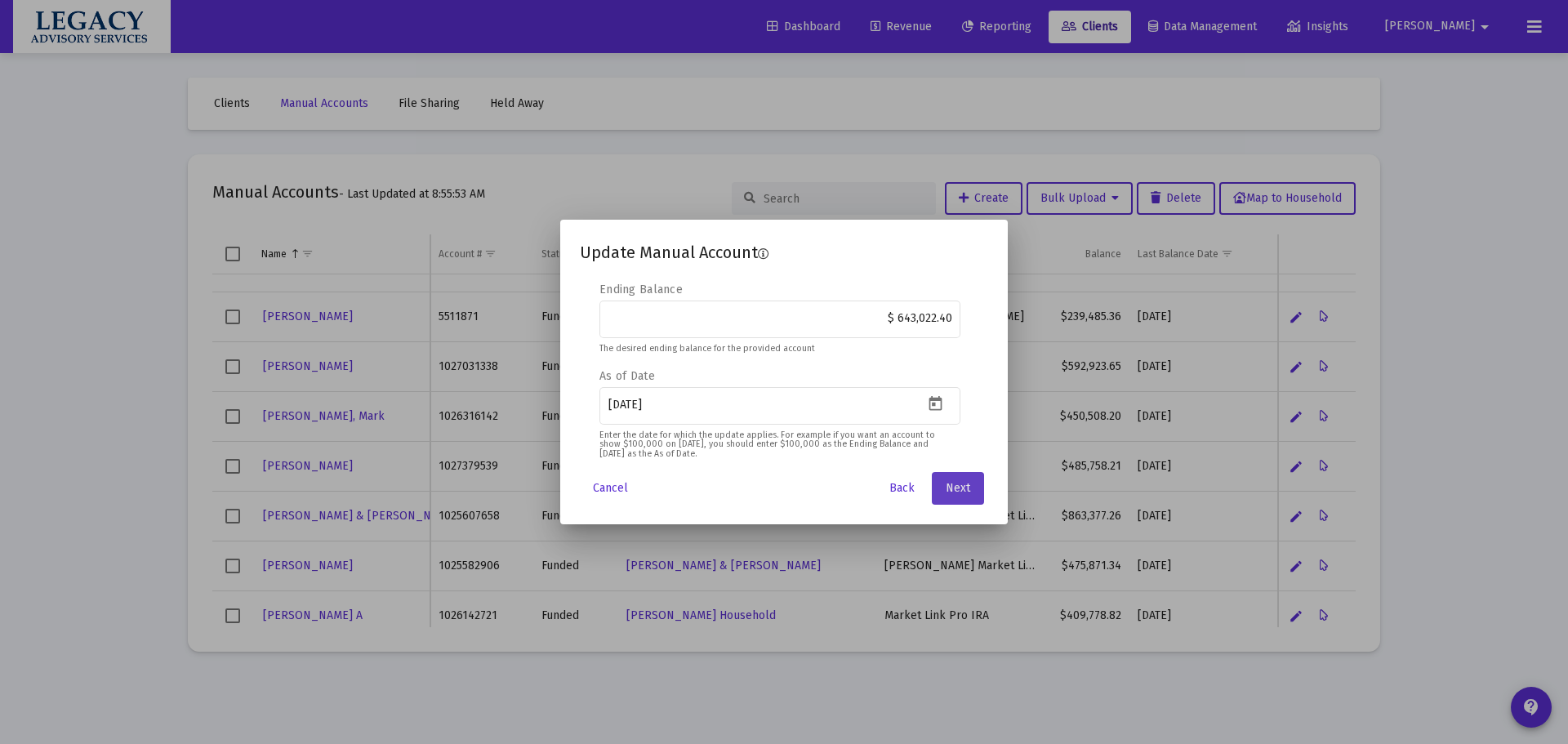
click at [937, 490] on button "Next" at bounding box center [957, 488] width 52 height 33
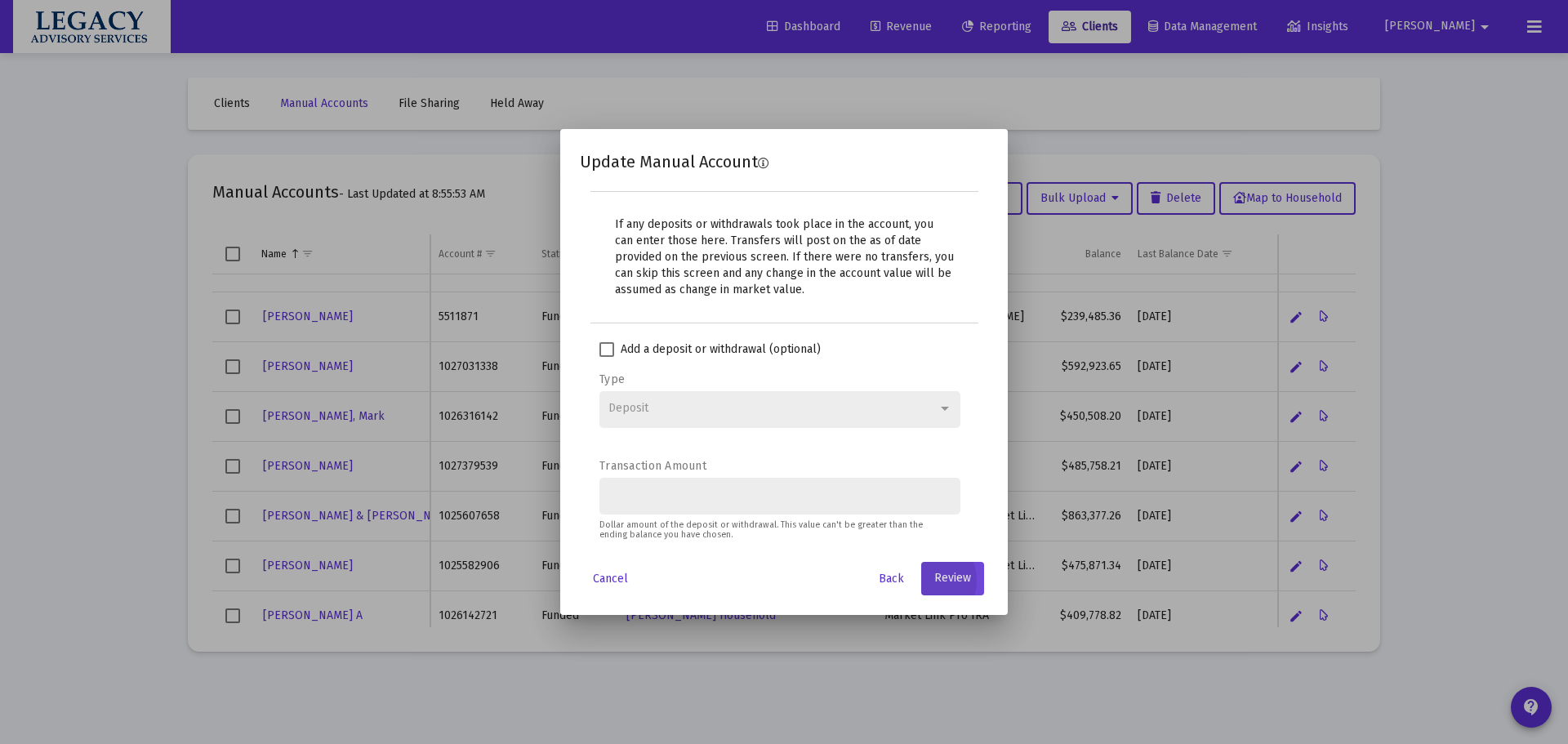
click at [963, 587] on button "Review" at bounding box center [952, 578] width 63 height 33
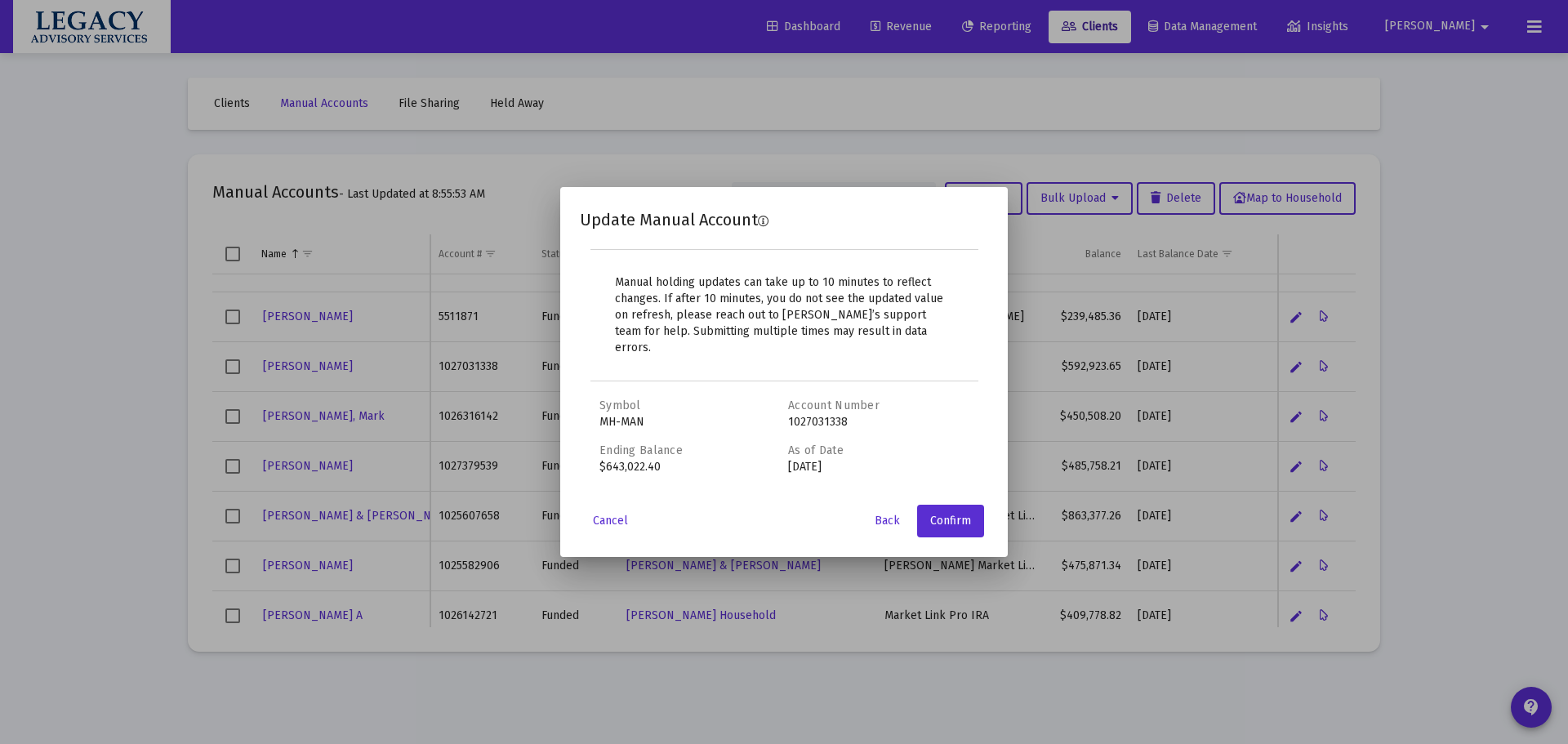
click at [964, 534] on mat-dialog-container "Update Manual Account Manual holding updates can take up to 10 minutes to refle…" at bounding box center [784, 372] width 448 height 370
click at [961, 519] on span "Confirm" at bounding box center [950, 521] width 41 height 14
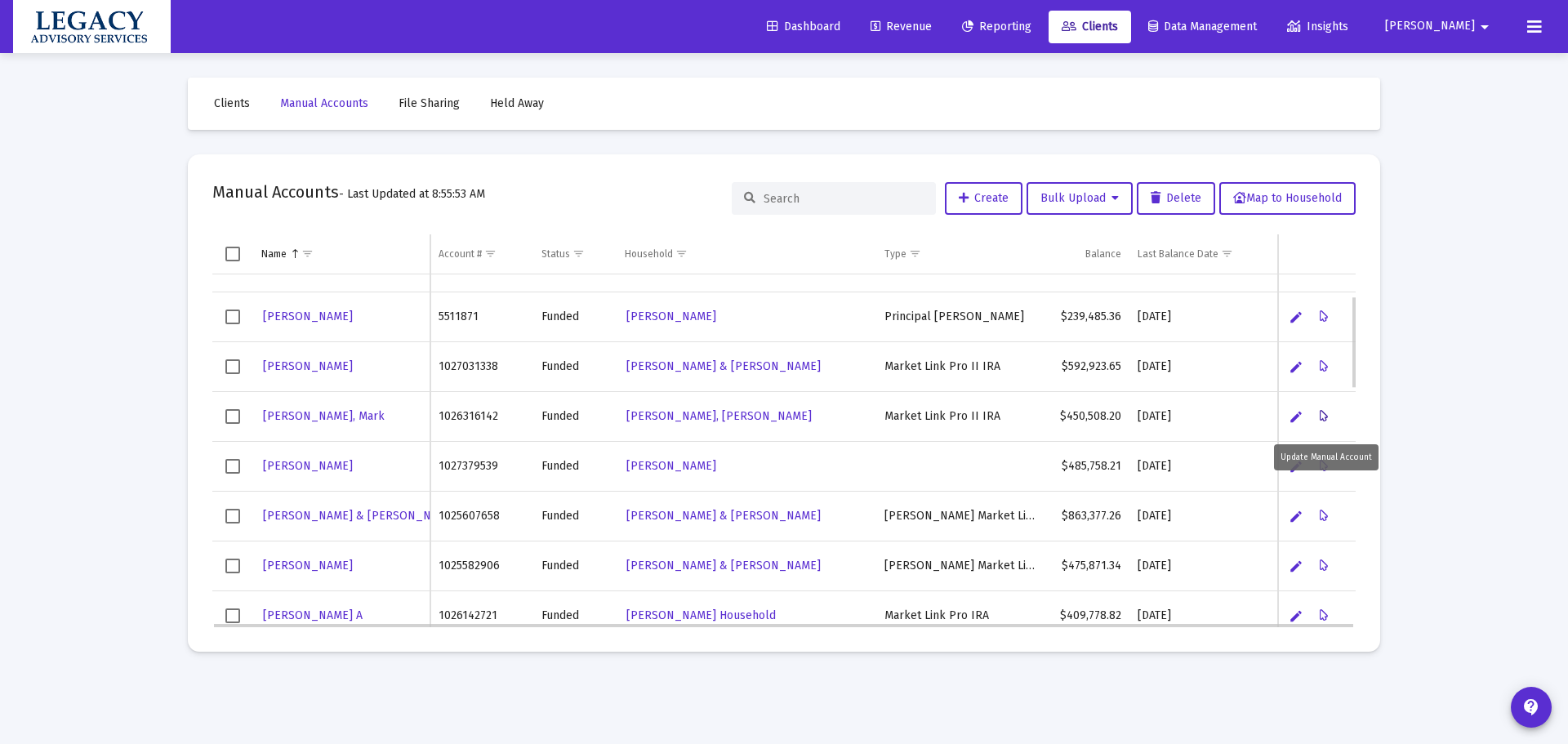
click at [1325, 414] on icon "Data grid" at bounding box center [1325, 416] width 9 height 20
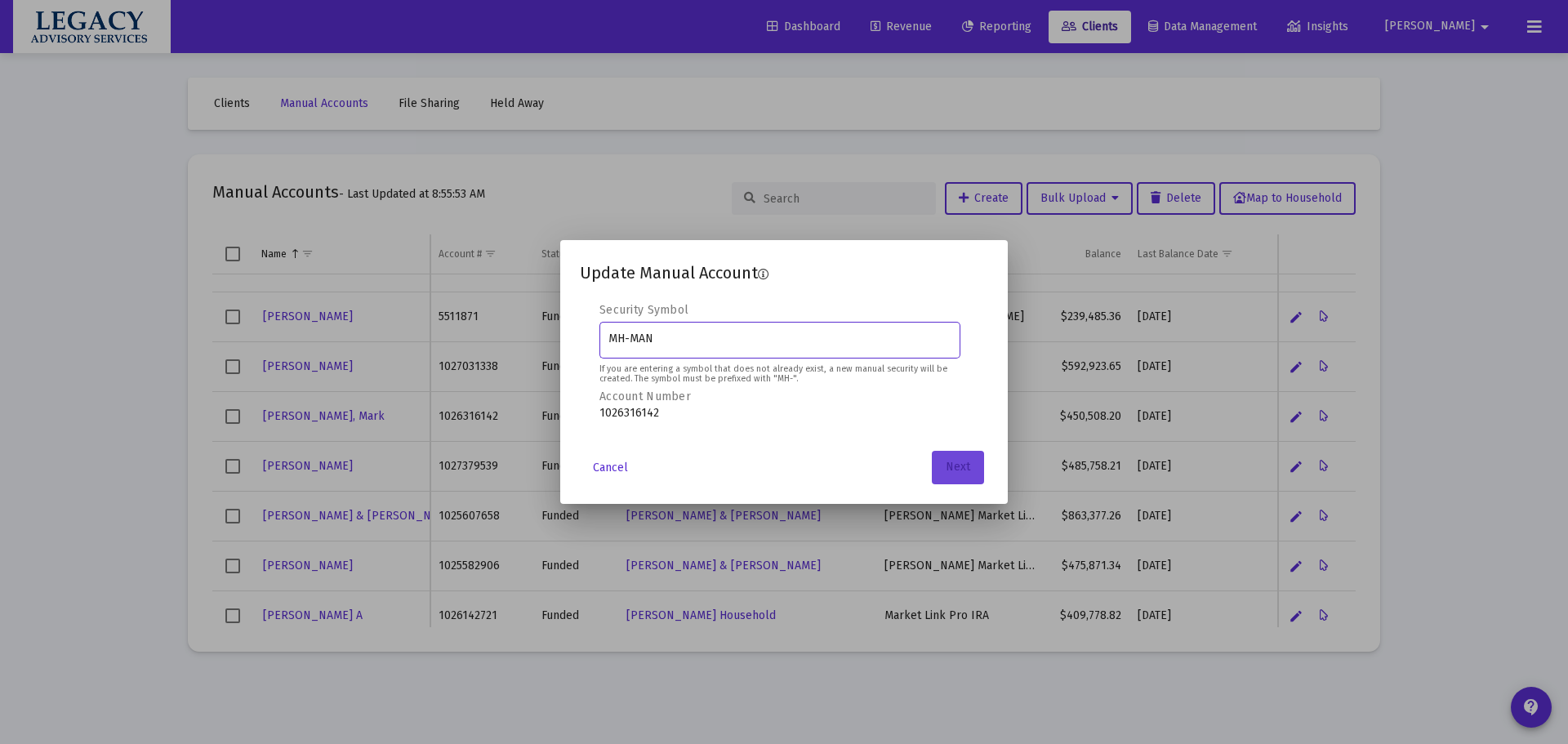
click at [939, 471] on button "Next" at bounding box center [957, 467] width 52 height 33
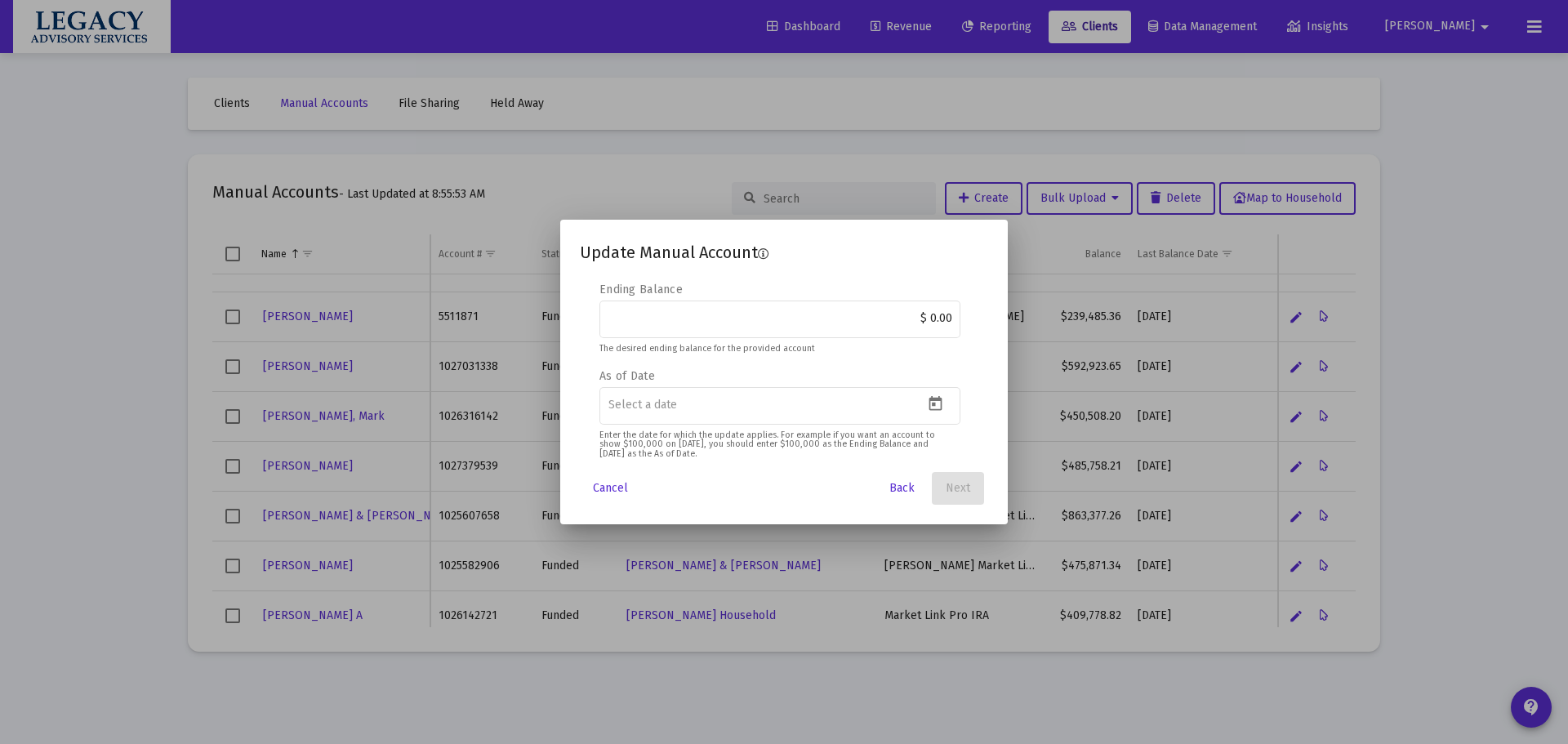
drag, startPoint x: 809, startPoint y: 308, endPoint x: 1028, endPoint y: 315, distance: 219.1
click at [1027, 315] on div "Update Manual Account Editable create 2 3 4 Security Symbol MH-MAN If you are e…" at bounding box center [784, 372] width 1568 height 744
click at [893, 328] on div "$ 0.00" at bounding box center [780, 318] width 344 height 40
click at [910, 321] on input "$ 0.00" at bounding box center [780, 319] width 344 height 13
click at [912, 319] on input "$ 0.00" at bounding box center [780, 319] width 344 height 13
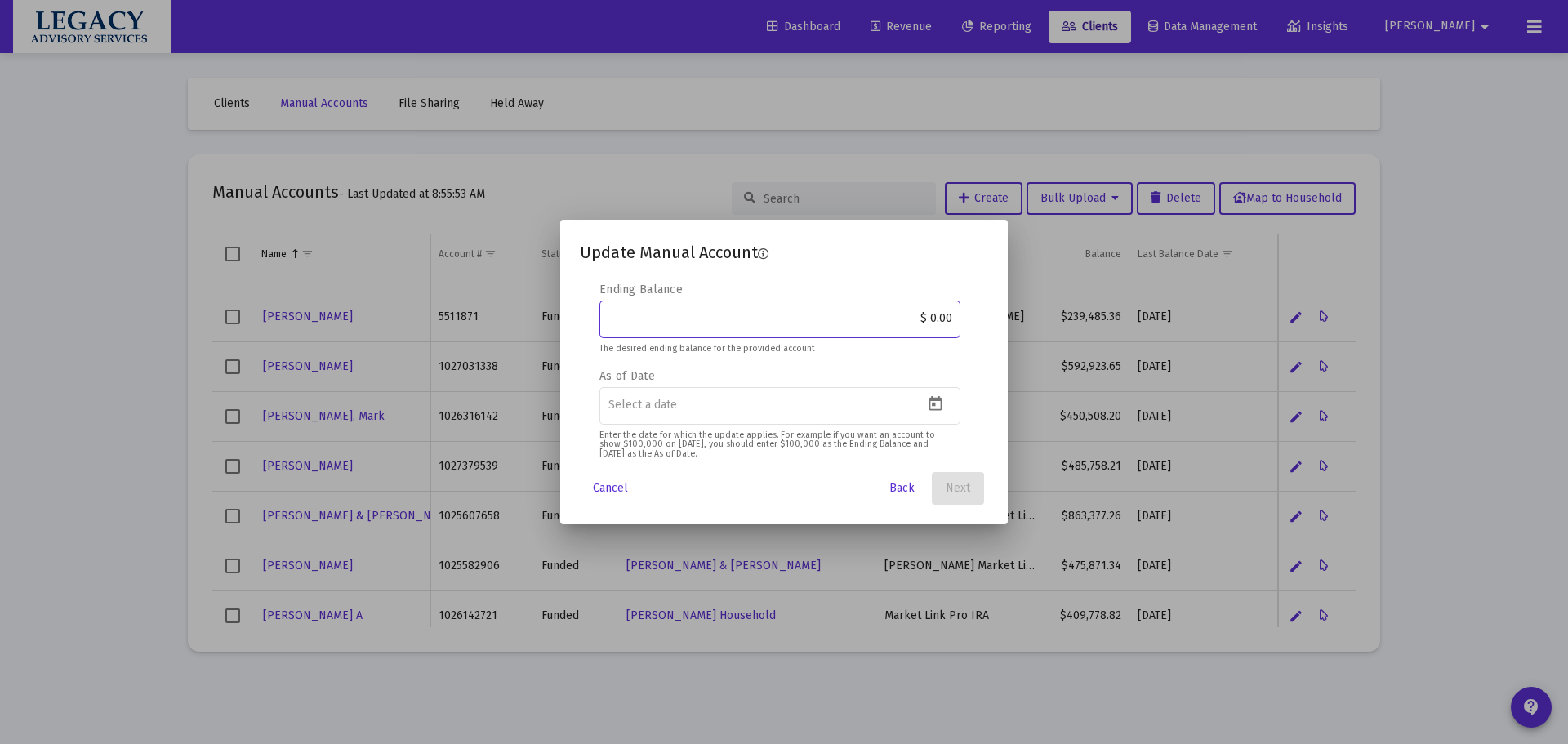
click at [912, 319] on input "$ 0.00" at bounding box center [780, 319] width 344 height 13
click at [912, 320] on input "$ 0.00" at bounding box center [780, 319] width 344 height 13
paste input "489,704.04"
type input "$ 489,704.04"
click at [937, 406] on icon "Open calendar" at bounding box center [935, 404] width 17 height 17
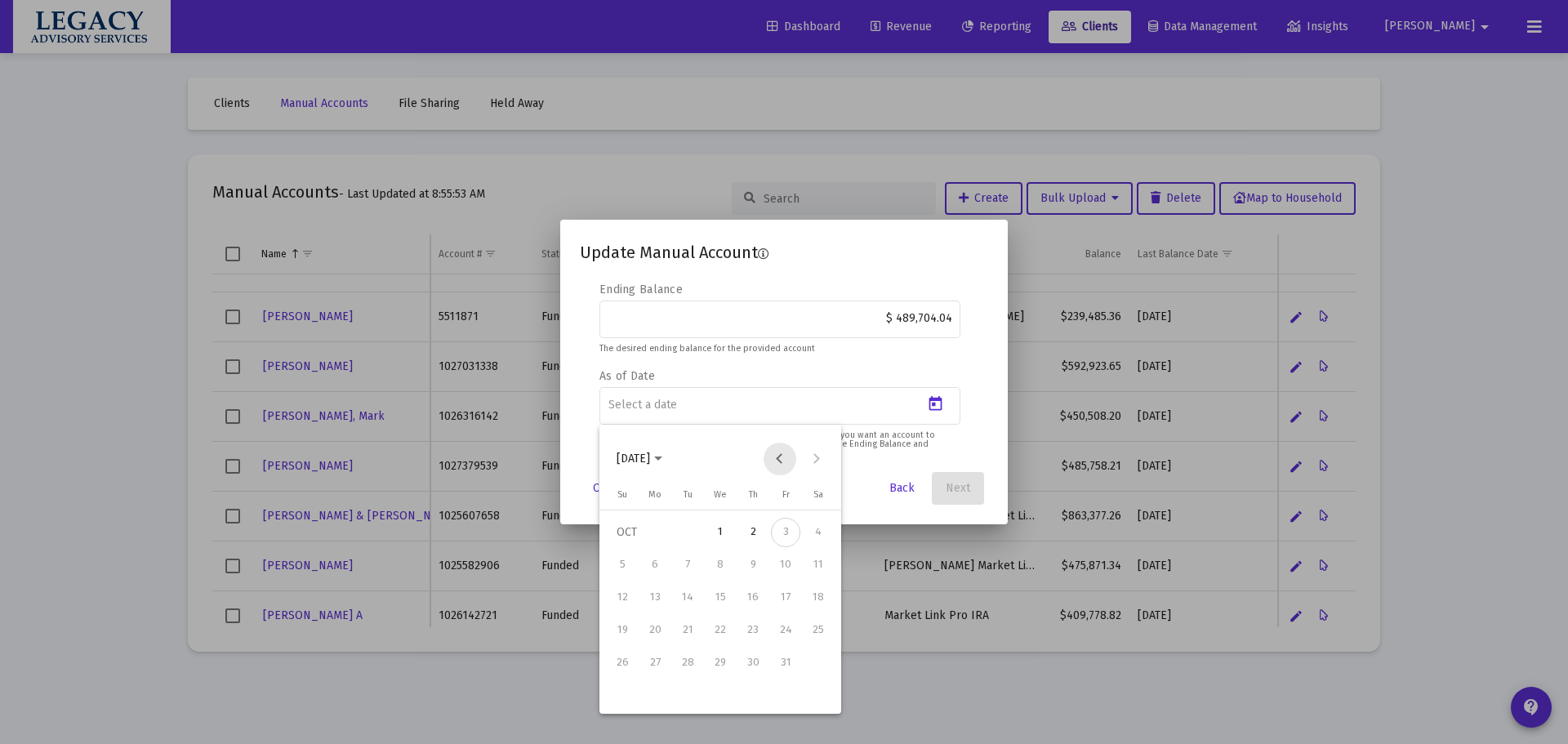
click at [775, 452] on button "Previous month" at bounding box center [780, 459] width 33 height 33
click at [696, 697] on div "30" at bounding box center [687, 695] width 29 height 29
type input "[DATE]"
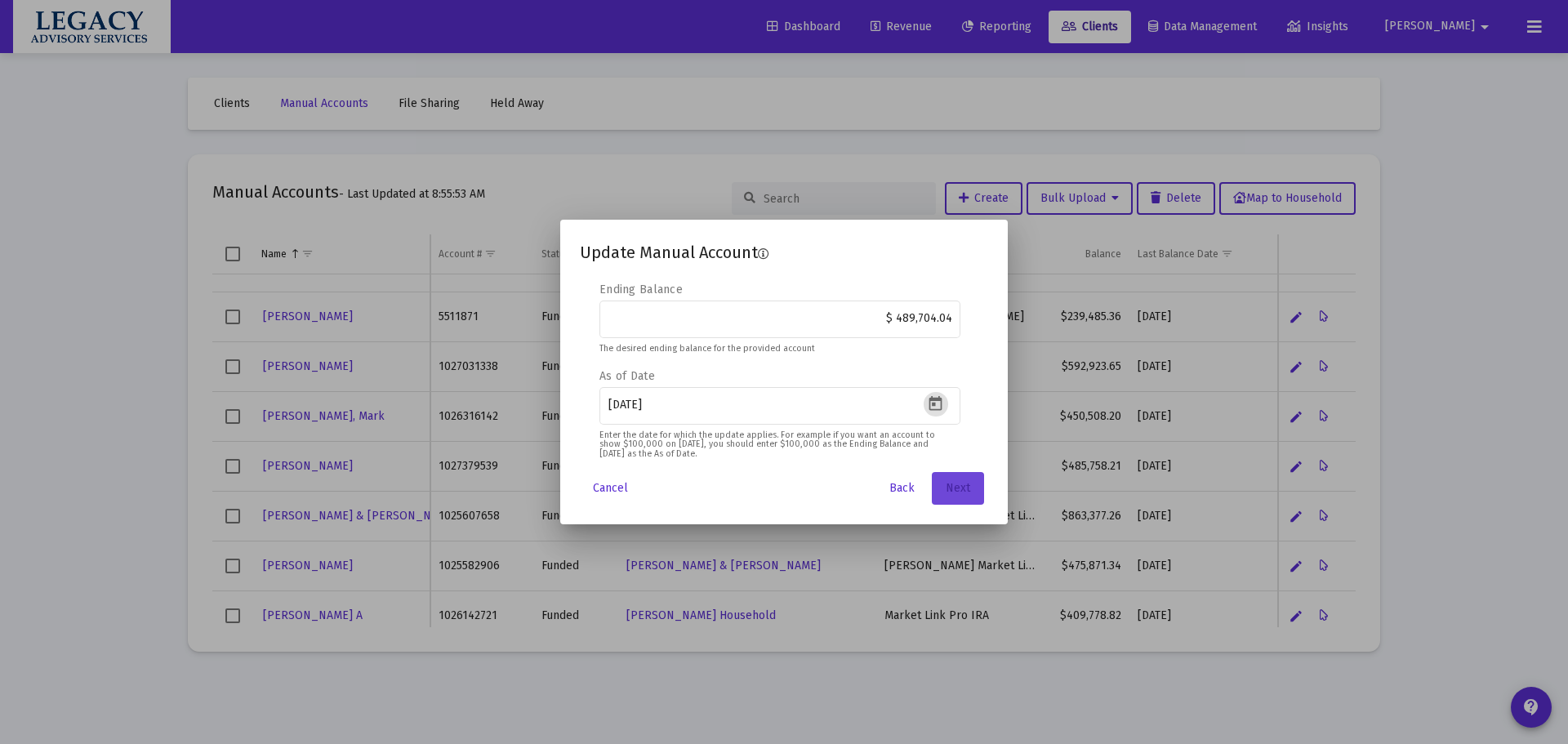
click at [949, 486] on span "Next" at bounding box center [958, 488] width 25 height 14
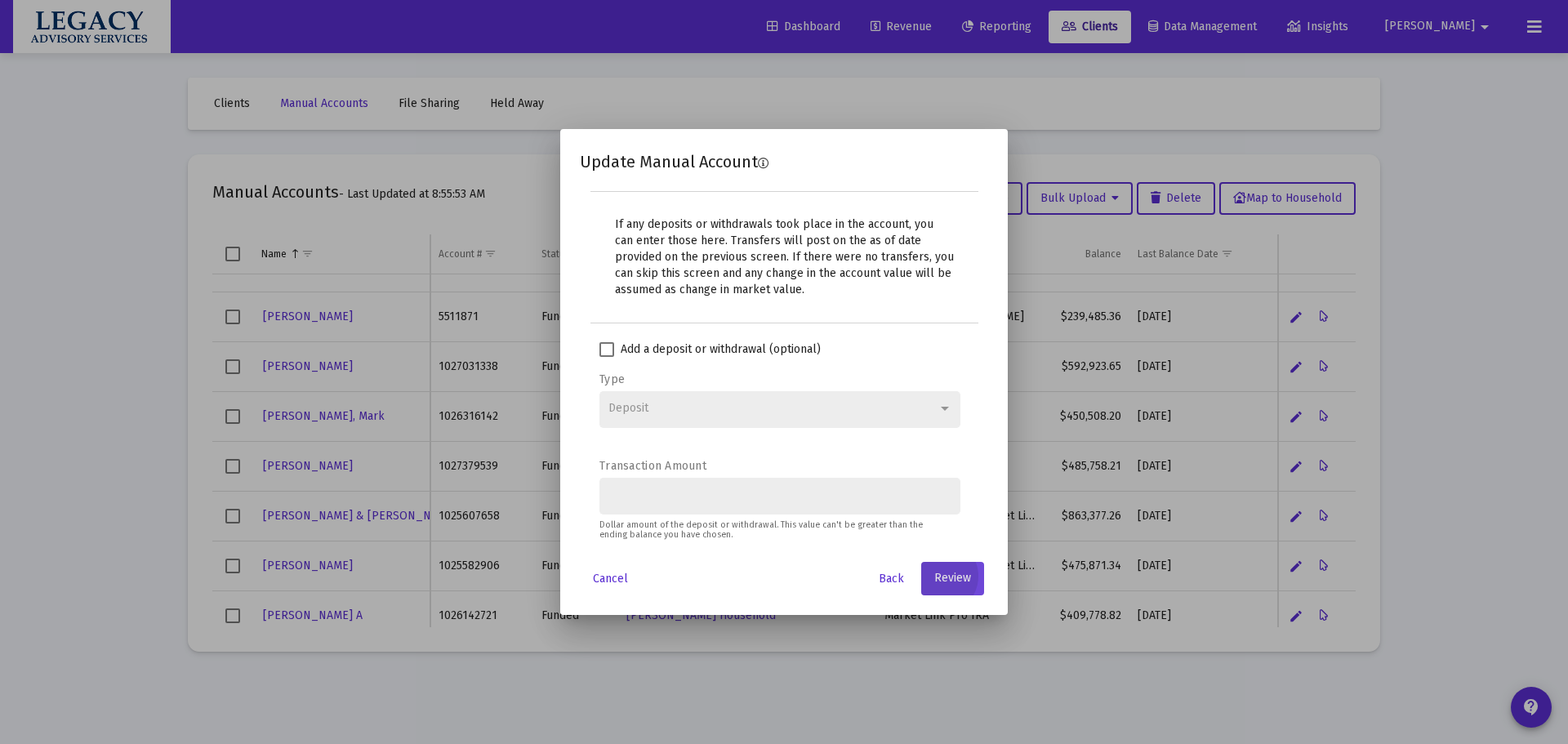
click at [962, 575] on span "Review" at bounding box center [952, 578] width 37 height 14
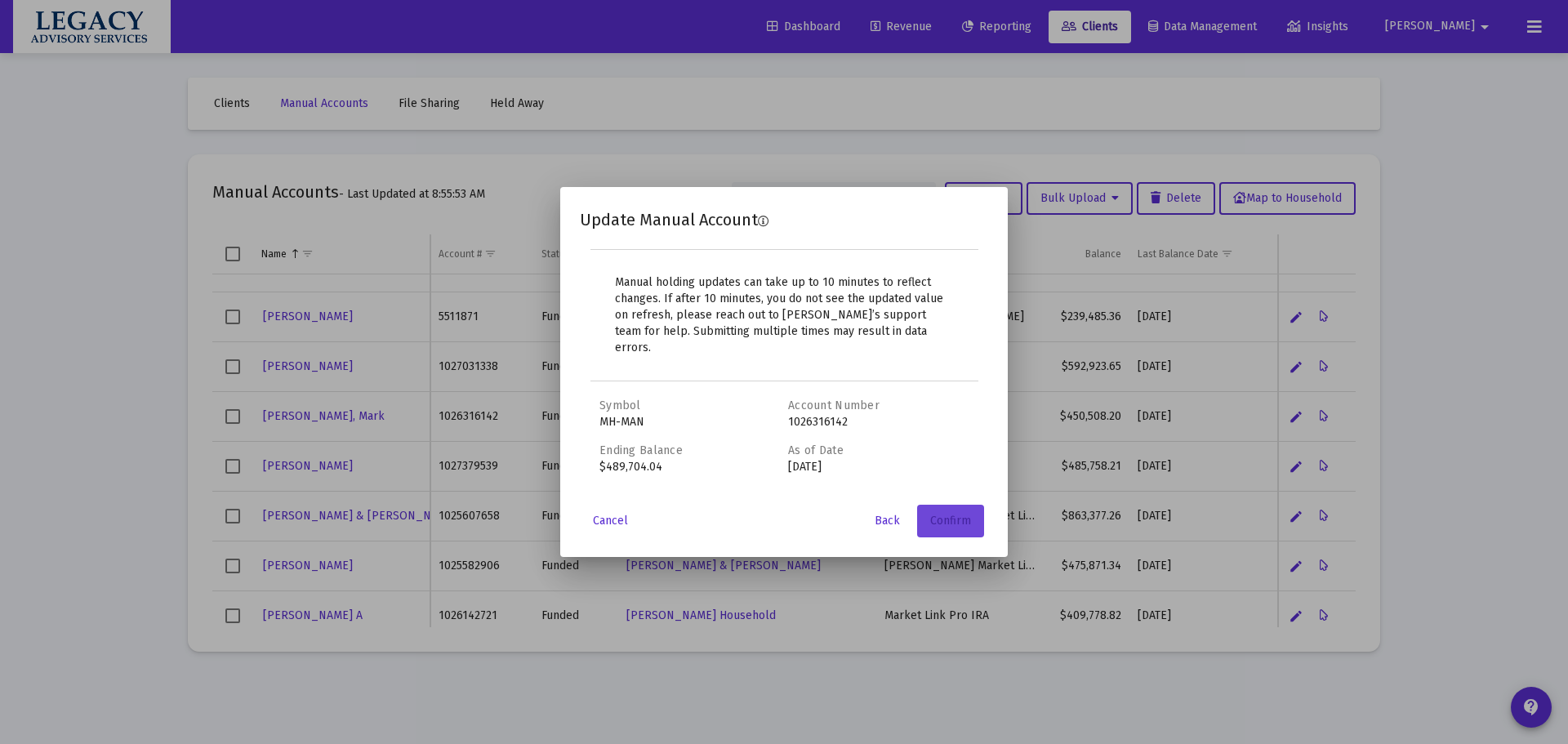
click at [958, 514] on span "Confirm" at bounding box center [950, 521] width 41 height 14
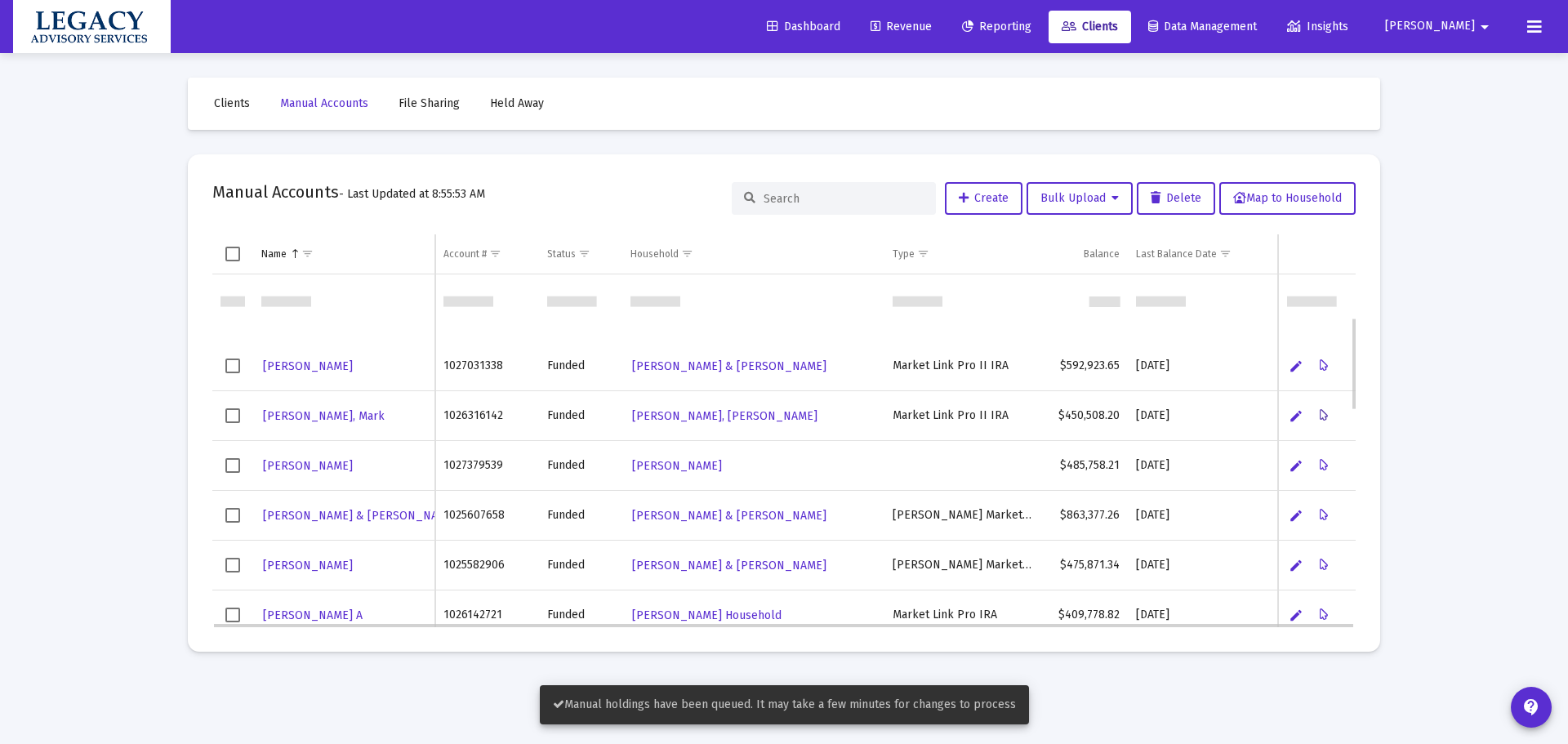
scroll to position [163, 0]
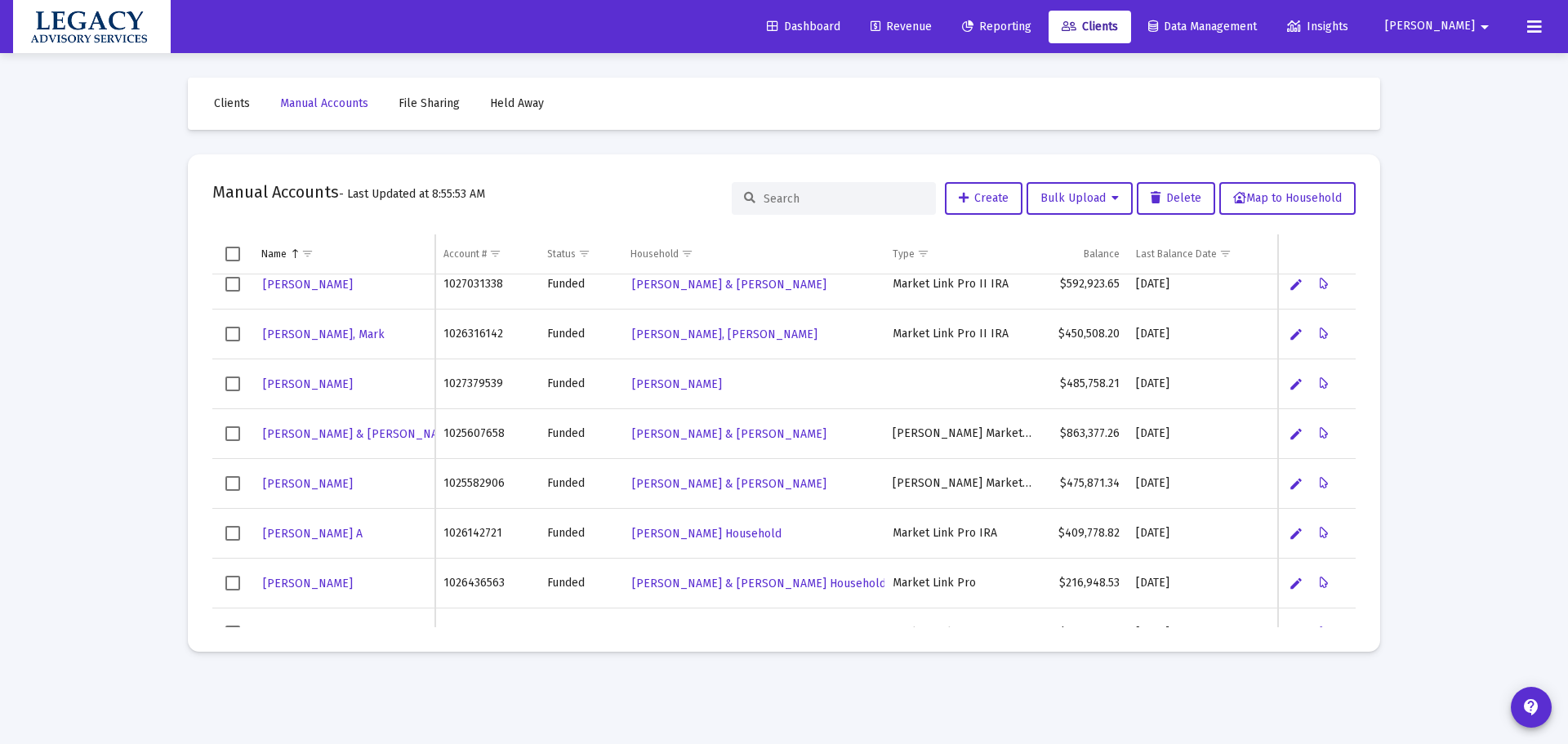
click at [1394, 501] on div "Clients Manual Accounts File Sharing Held Away Manual Accounts - Last Updated a…" at bounding box center [784, 364] width 1225 height 623
click at [1328, 388] on icon "Data grid" at bounding box center [1325, 384] width 9 height 20
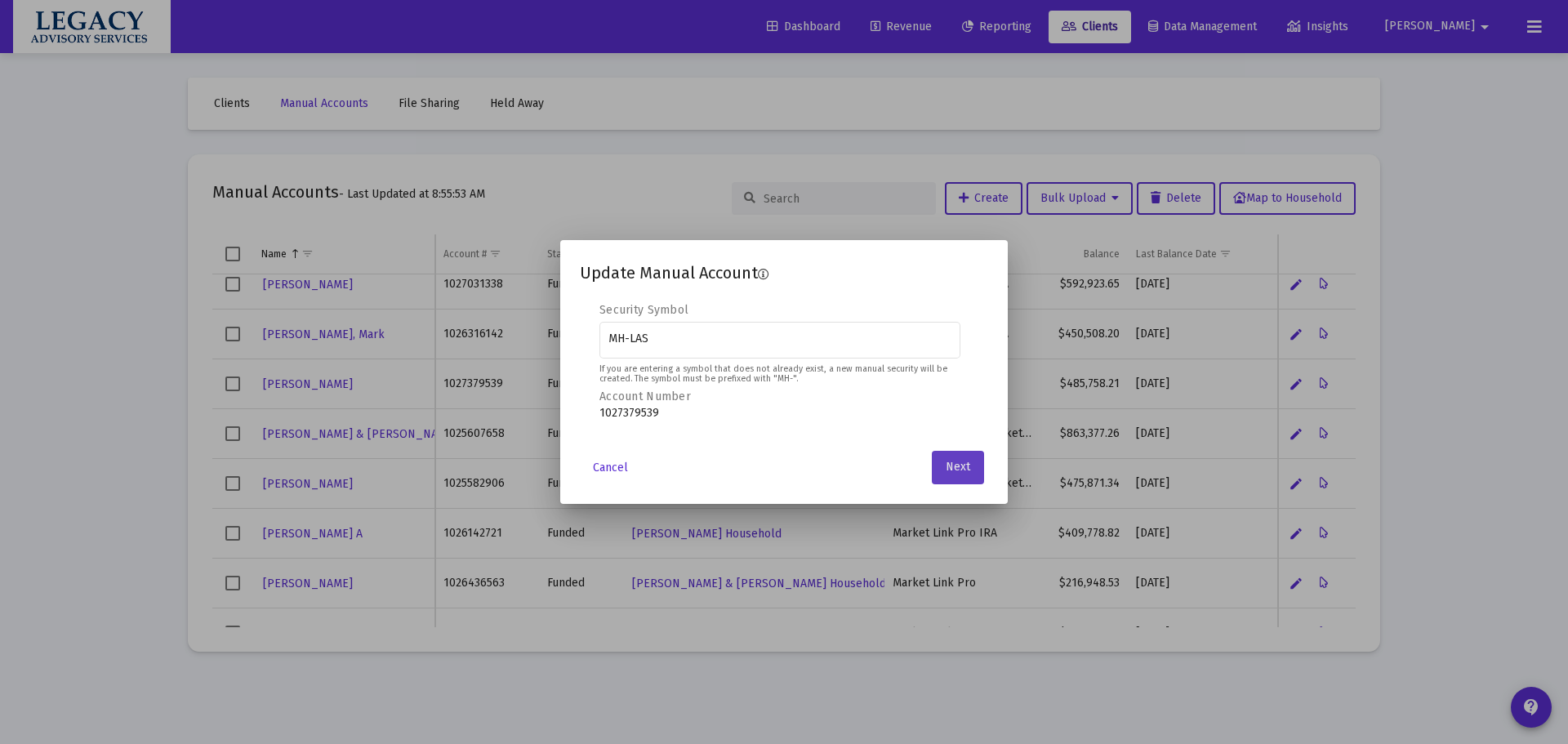
click at [961, 458] on button "Next" at bounding box center [957, 467] width 52 height 33
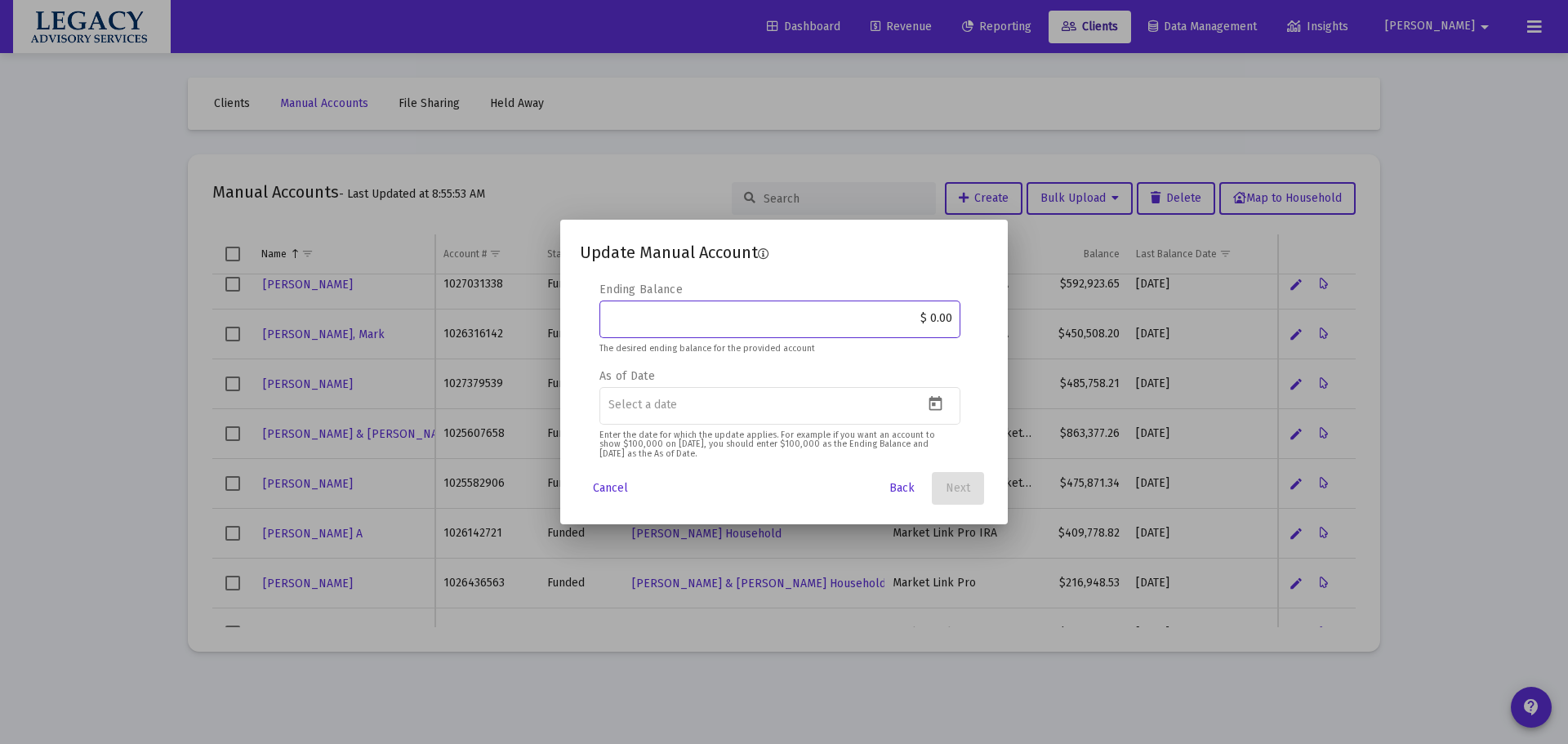
drag, startPoint x: 1079, startPoint y: 322, endPoint x: 1048, endPoint y: 326, distance: 31.3
click at [1101, 315] on div "Update Manual Account Editable create 2 3 4 Security Symbol MH-LAS If you are e…" at bounding box center [784, 372] width 1568 height 744
paste input "525,352.07"
type input "$ 525,352.07"
click at [937, 415] on button "Open calendar" at bounding box center [935, 404] width 24 height 24
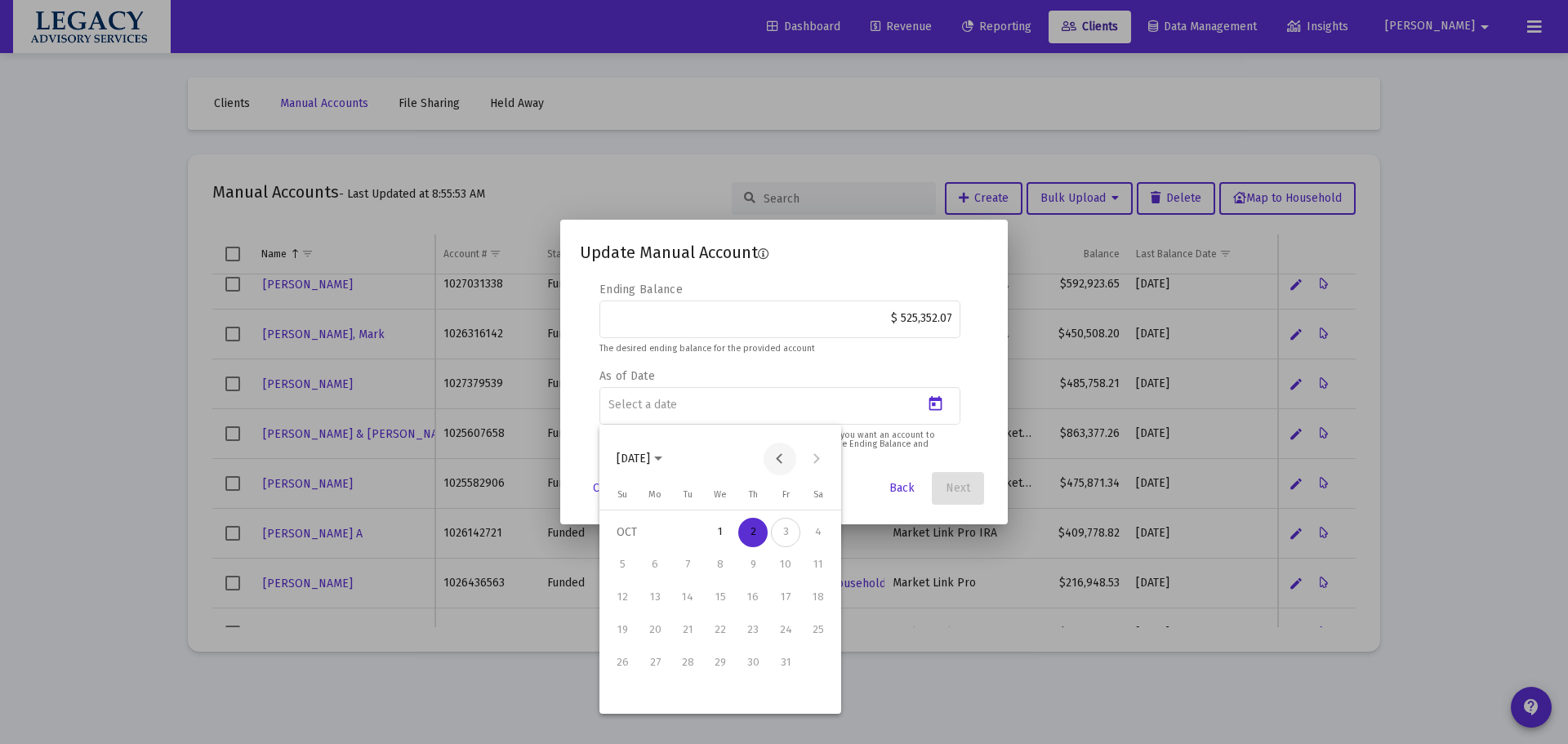
click at [779, 459] on button "Previous month" at bounding box center [780, 459] width 33 height 33
click at [688, 687] on div "30" at bounding box center [687, 695] width 29 height 29
type input "[DATE]"
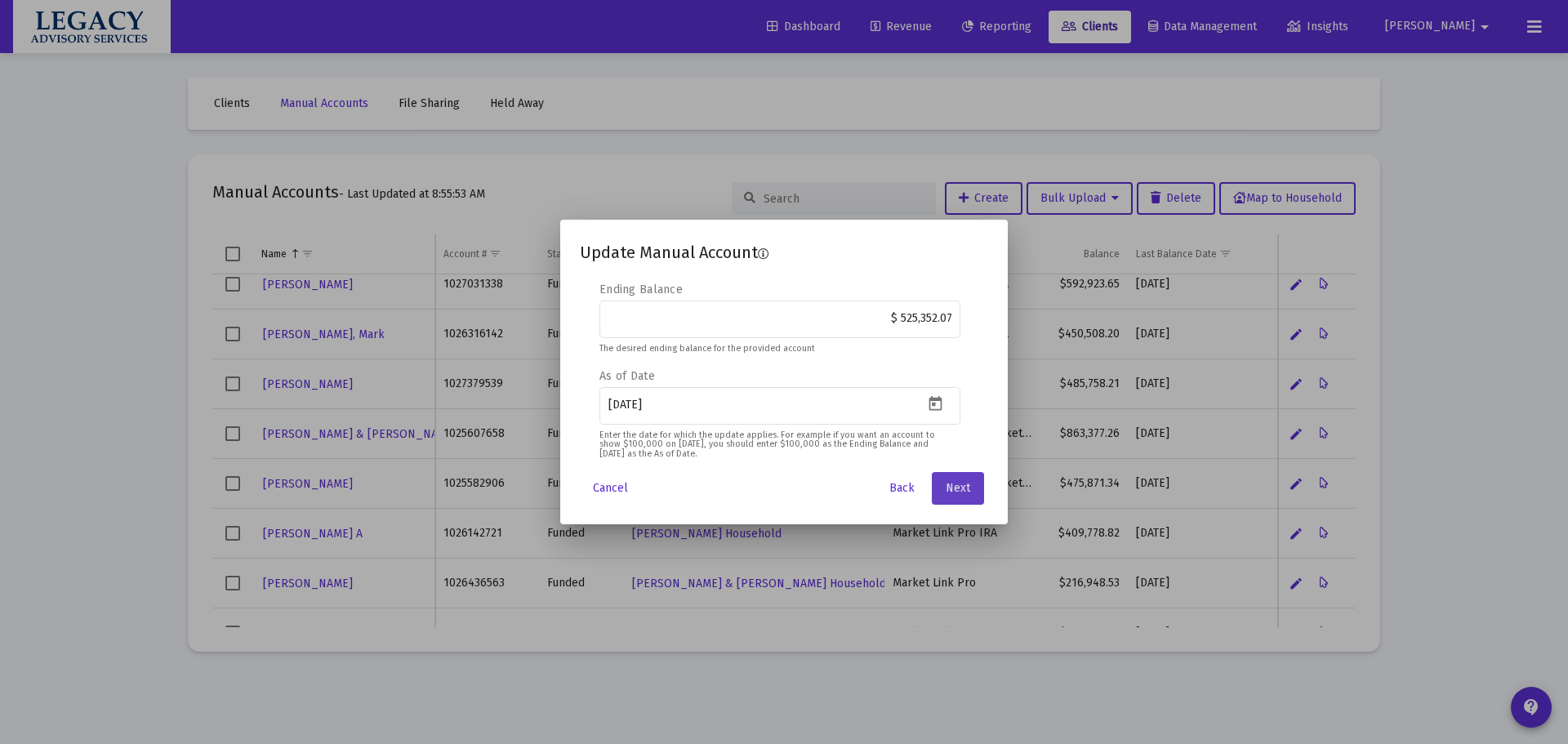
click at [960, 495] on span "Next" at bounding box center [958, 488] width 25 height 14
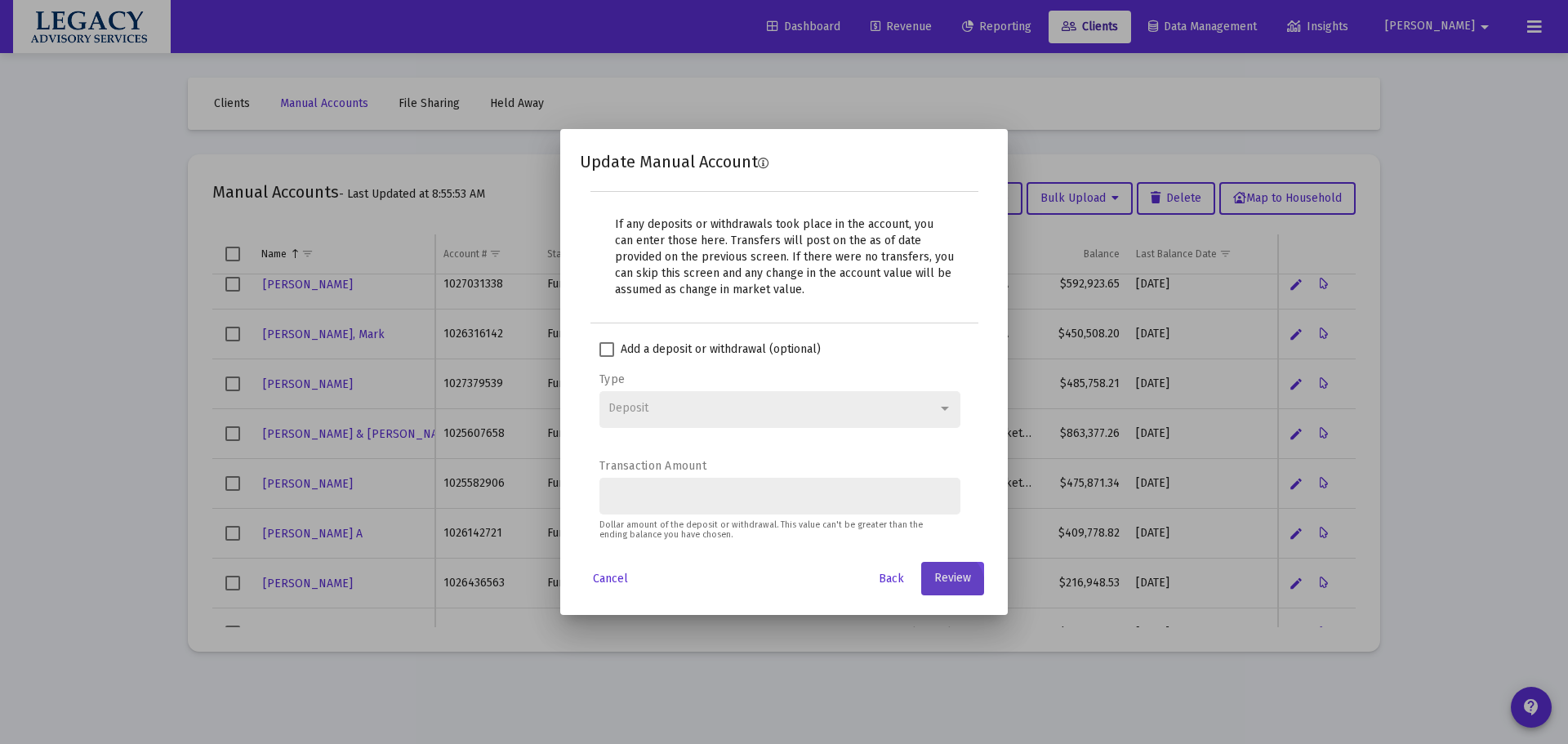
click at [952, 577] on span "Review" at bounding box center [952, 578] width 37 height 14
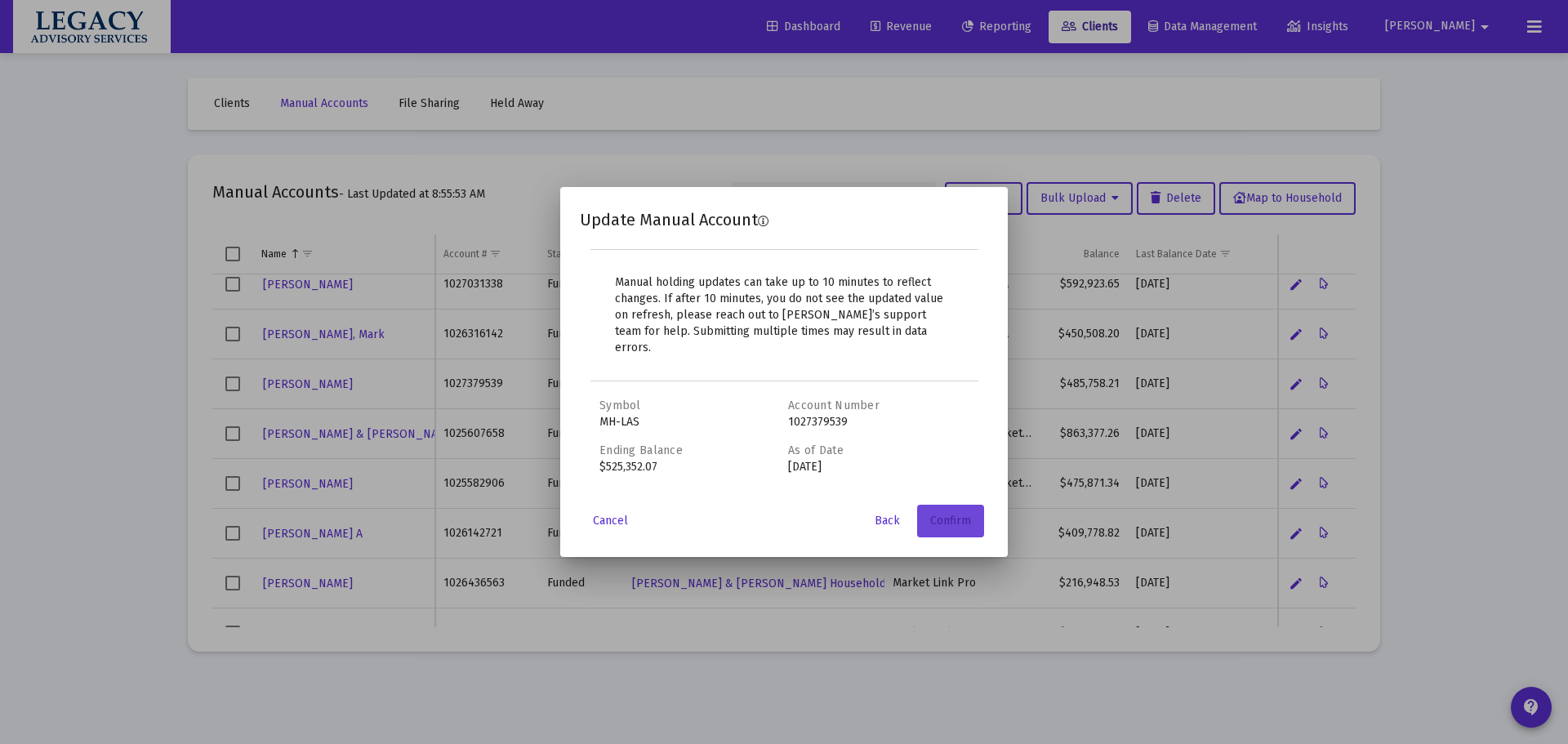
click at [964, 521] on button "Confirm" at bounding box center [950, 521] width 67 height 33
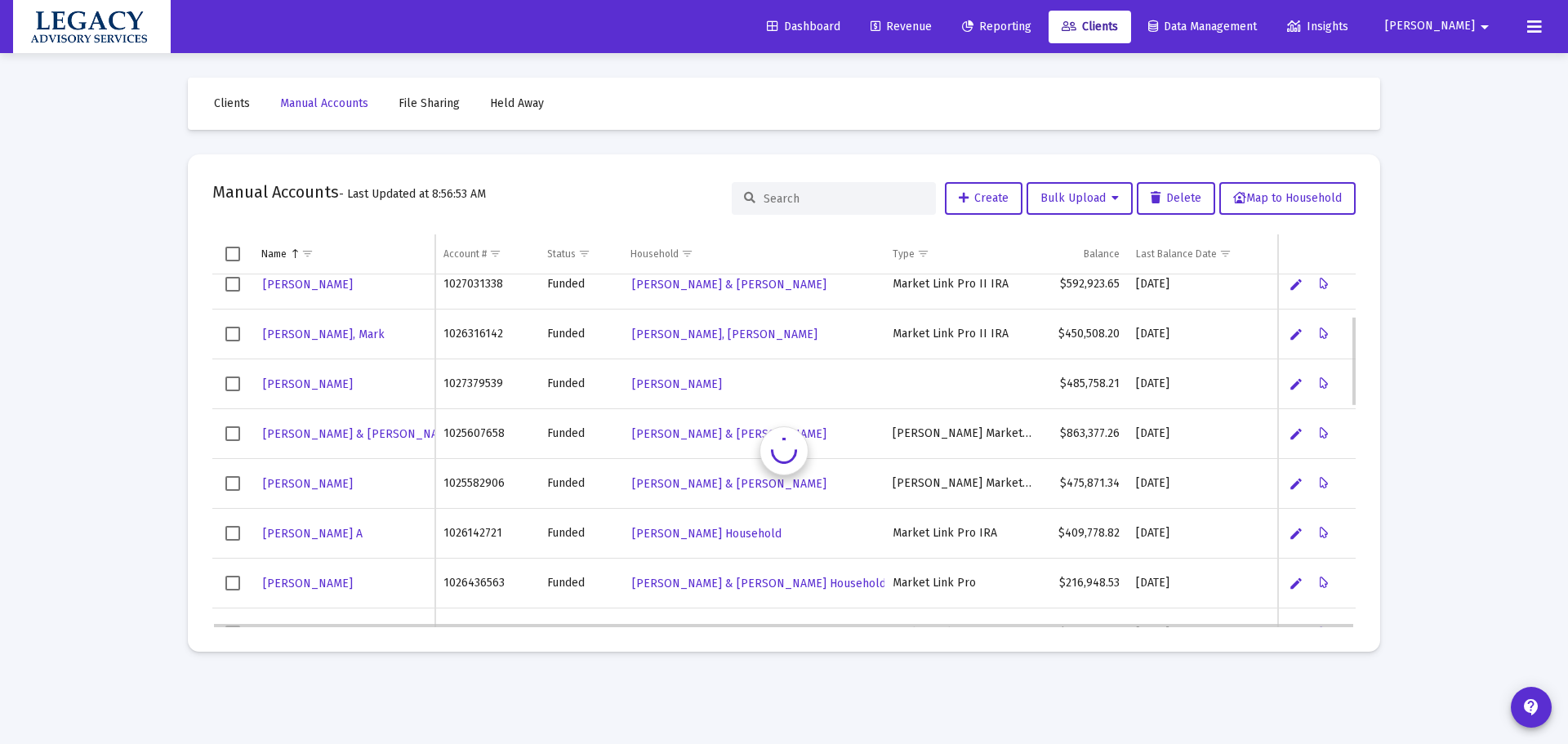
scroll to position [162, 0]
click at [1328, 486] on icon "Data grid" at bounding box center [1325, 484] width 9 height 20
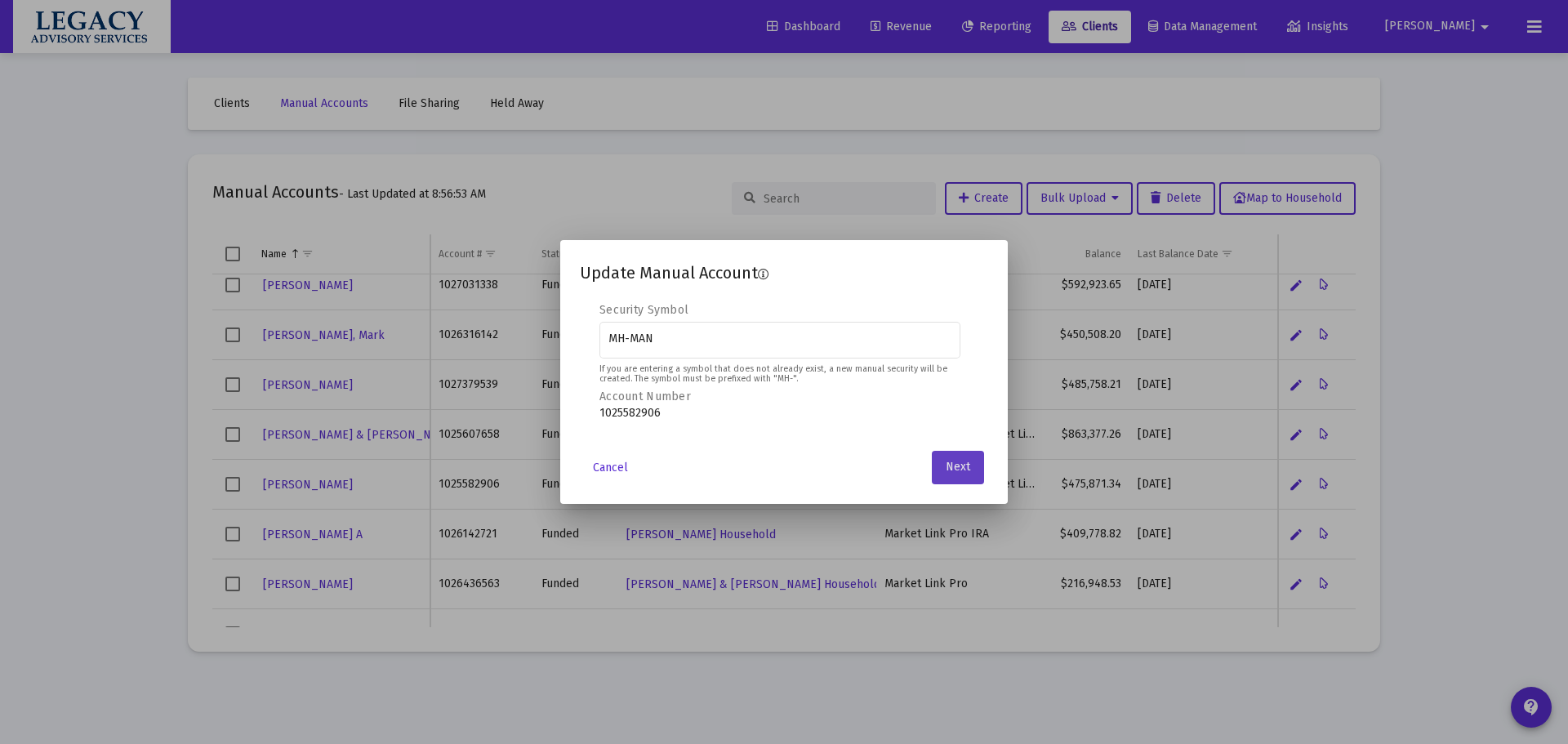
click at [966, 465] on span "Next" at bounding box center [958, 468] width 25 height 14
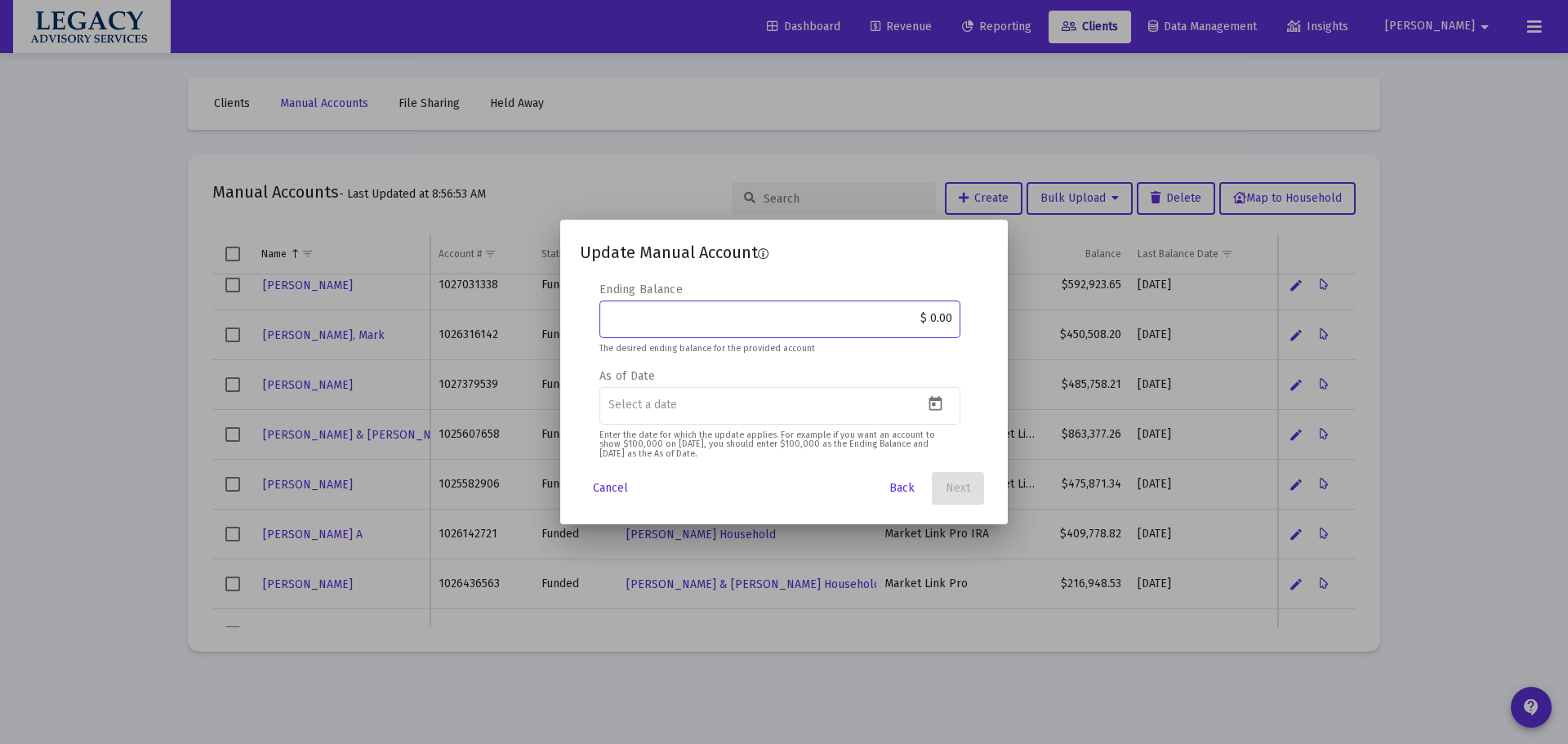
drag, startPoint x: 903, startPoint y: 321, endPoint x: 1025, endPoint y: 308, distance: 122.7
click at [1025, 308] on div "Update Manual Account Editable create 2 3 4 Security Symbol MH-MAN If you are e…" at bounding box center [784, 372] width 1568 height 744
paste input "512,952.78"
type input "$ 512,952.78"
click at [935, 406] on icon "Open calendar" at bounding box center [935, 404] width 17 height 17
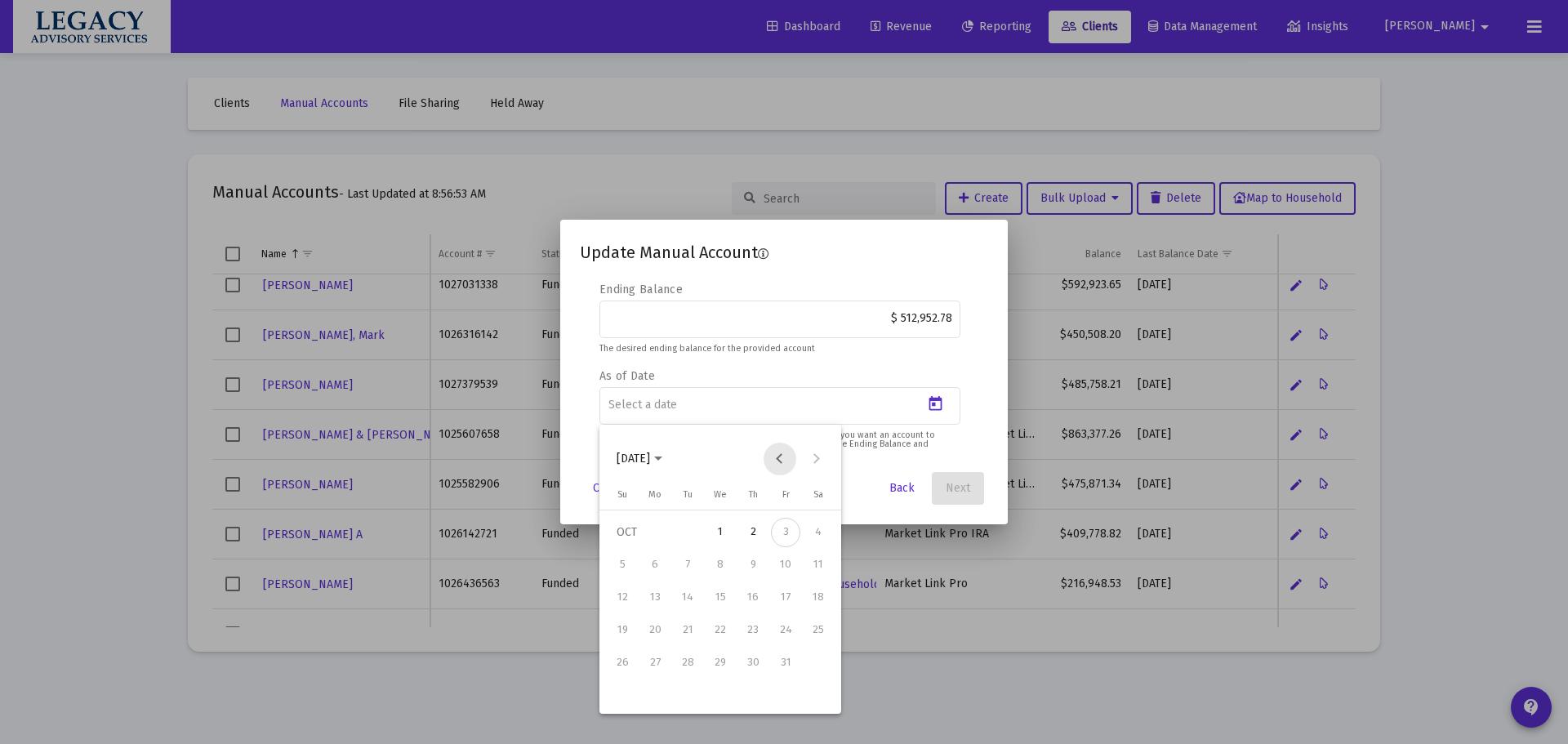
drag, startPoint x: 779, startPoint y: 455, endPoint x: 784, endPoint y: 486, distance: 31.4
click at [779, 455] on button "Previous month" at bounding box center [780, 459] width 33 height 33
drag, startPoint x: 686, startPoint y: 696, endPoint x: 742, endPoint y: 657, distance: 68.2
click at [686, 695] on div "30" at bounding box center [687, 695] width 29 height 29
type input "[DATE]"
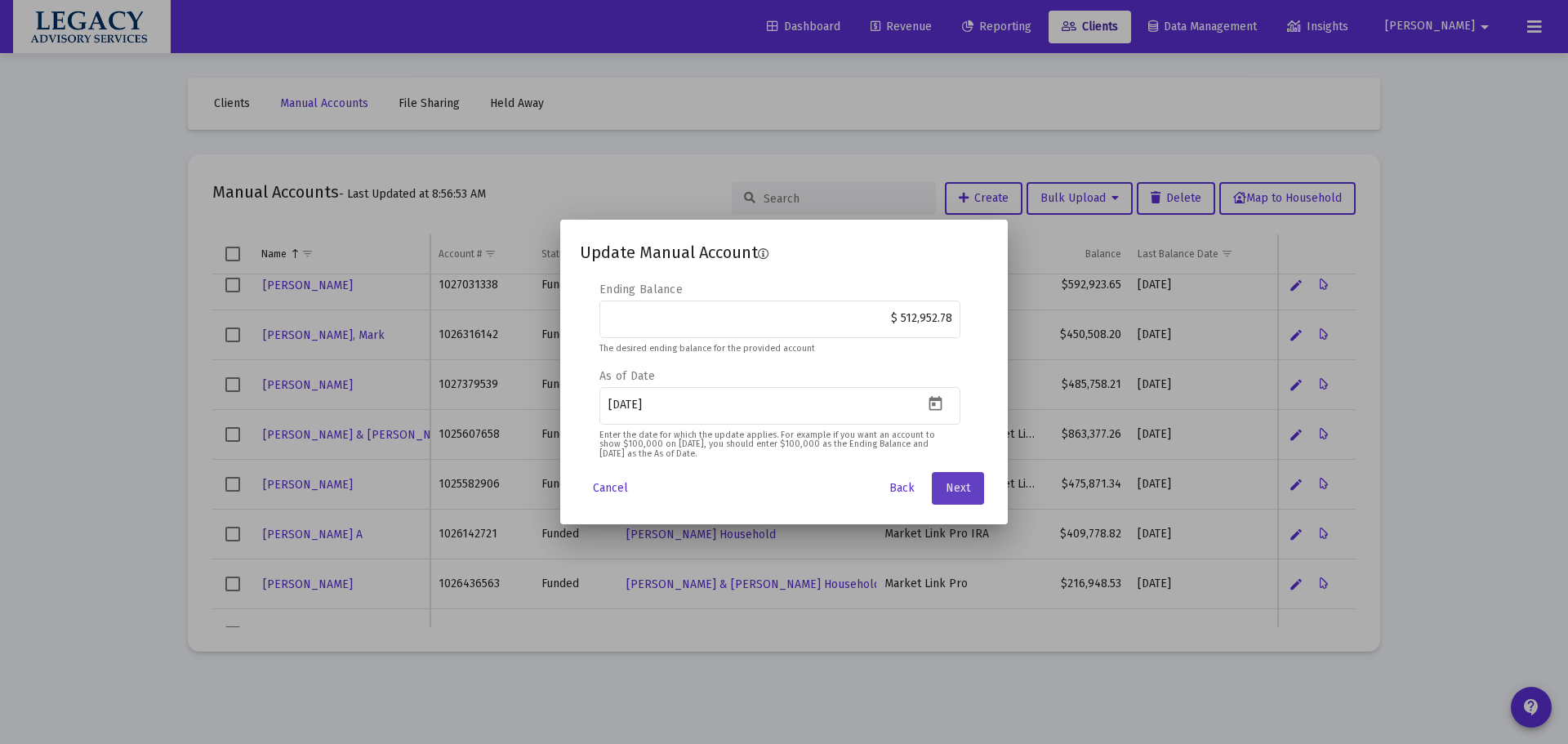
click at [976, 485] on button "Next" at bounding box center [957, 488] width 52 height 33
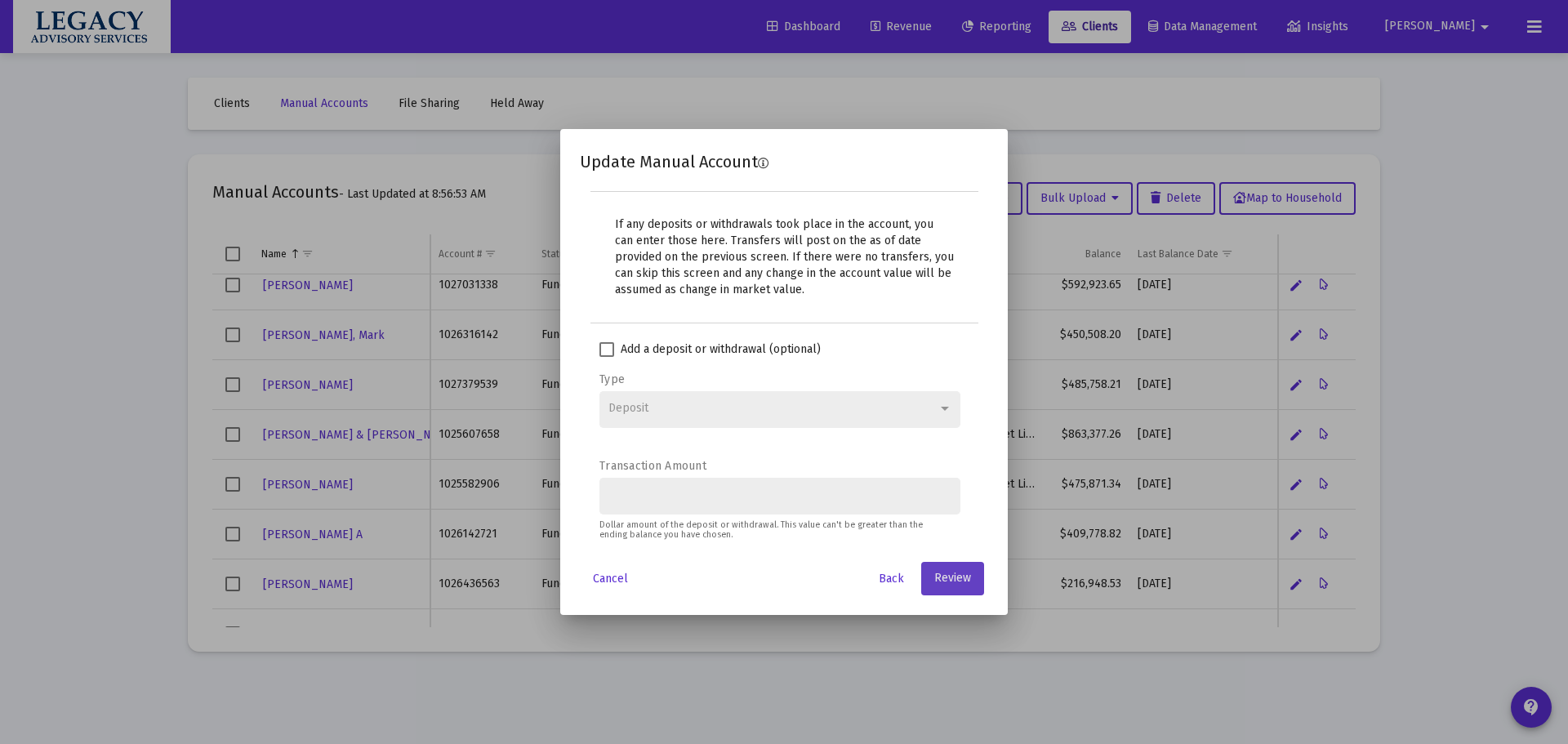
click at [954, 567] on button "Review" at bounding box center [952, 578] width 63 height 33
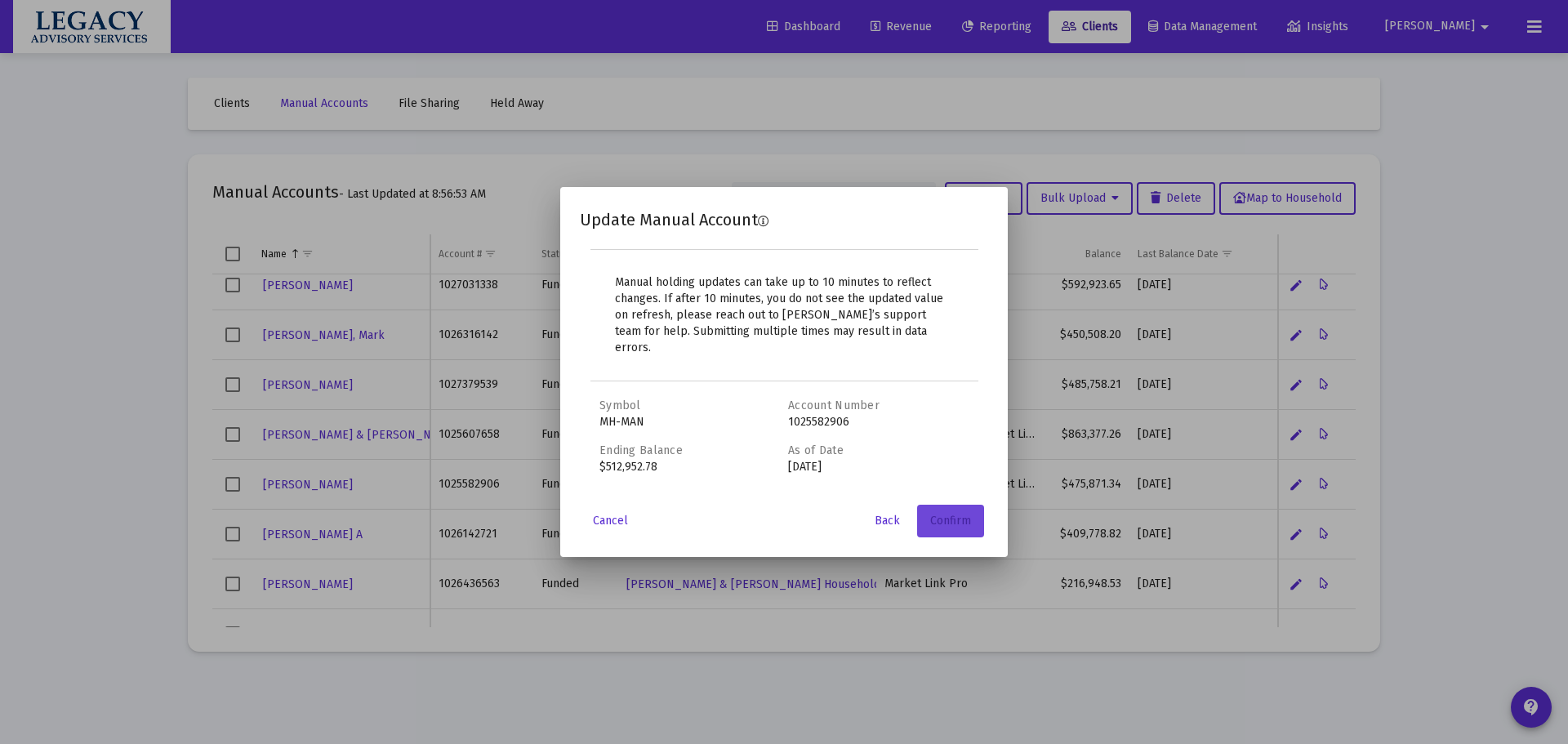
click at [963, 504] on button "Confirm" at bounding box center [950, 521] width 67 height 33
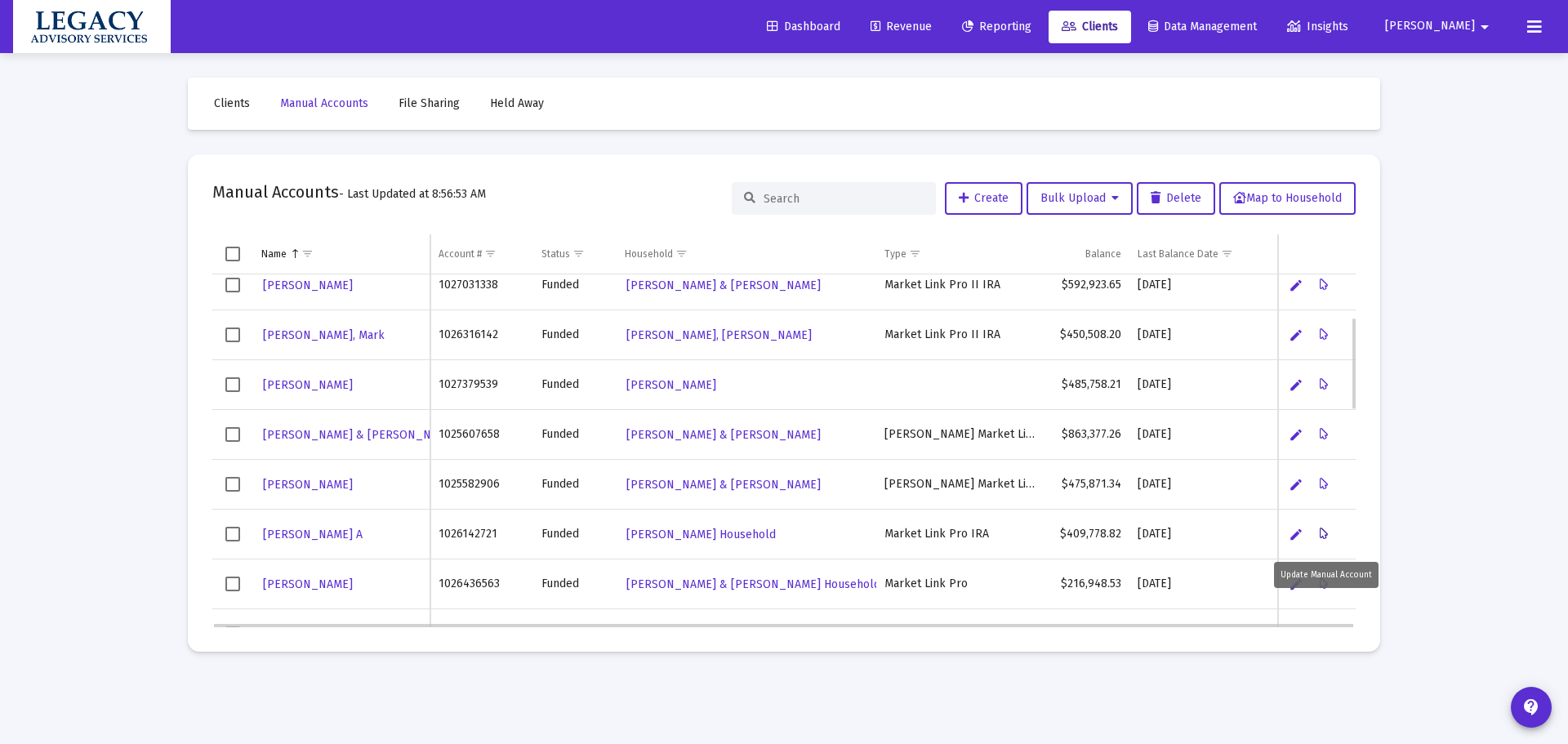
click at [1325, 532] on icon "Data grid" at bounding box center [1325, 534] width 9 height 20
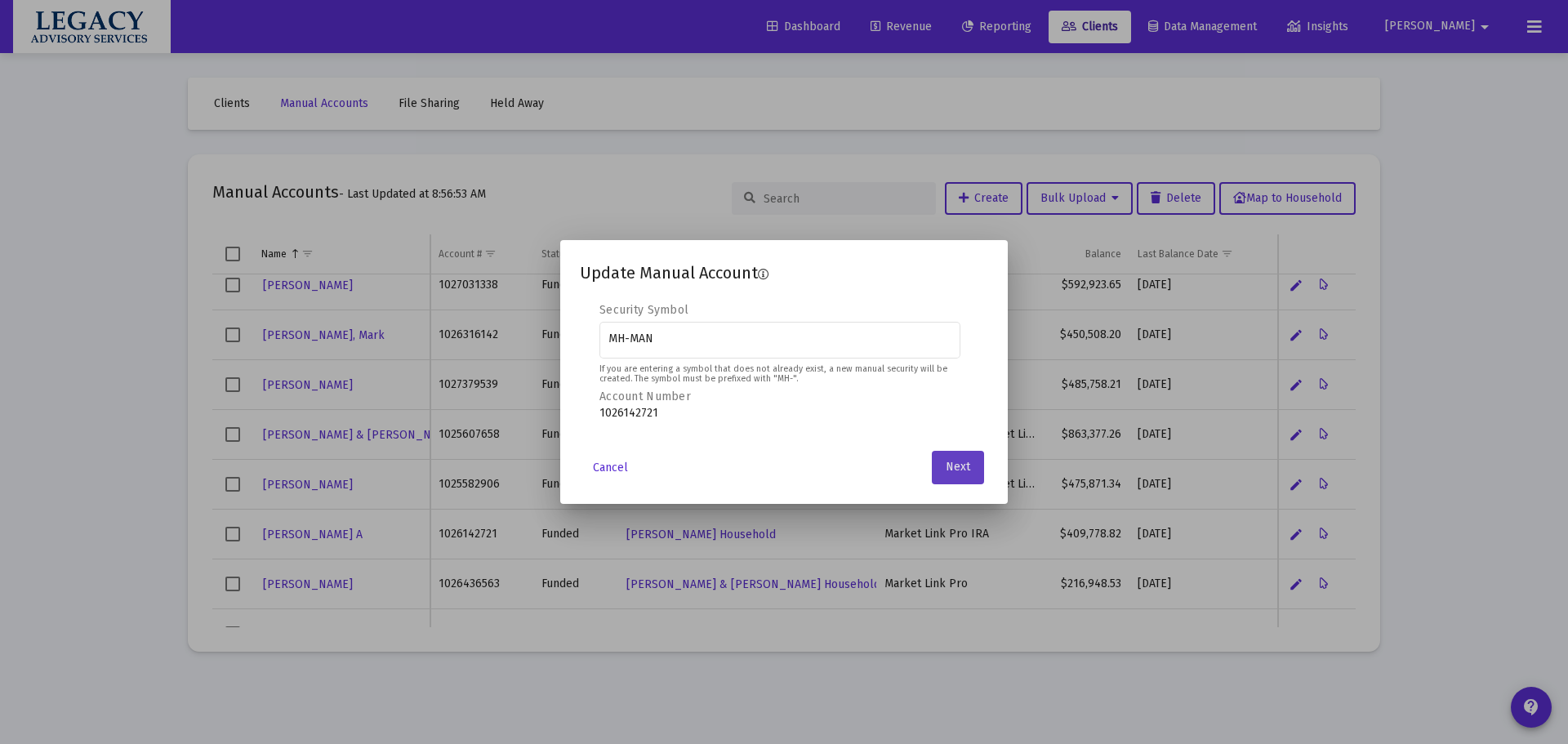
click at [938, 458] on button "Next" at bounding box center [957, 467] width 52 height 33
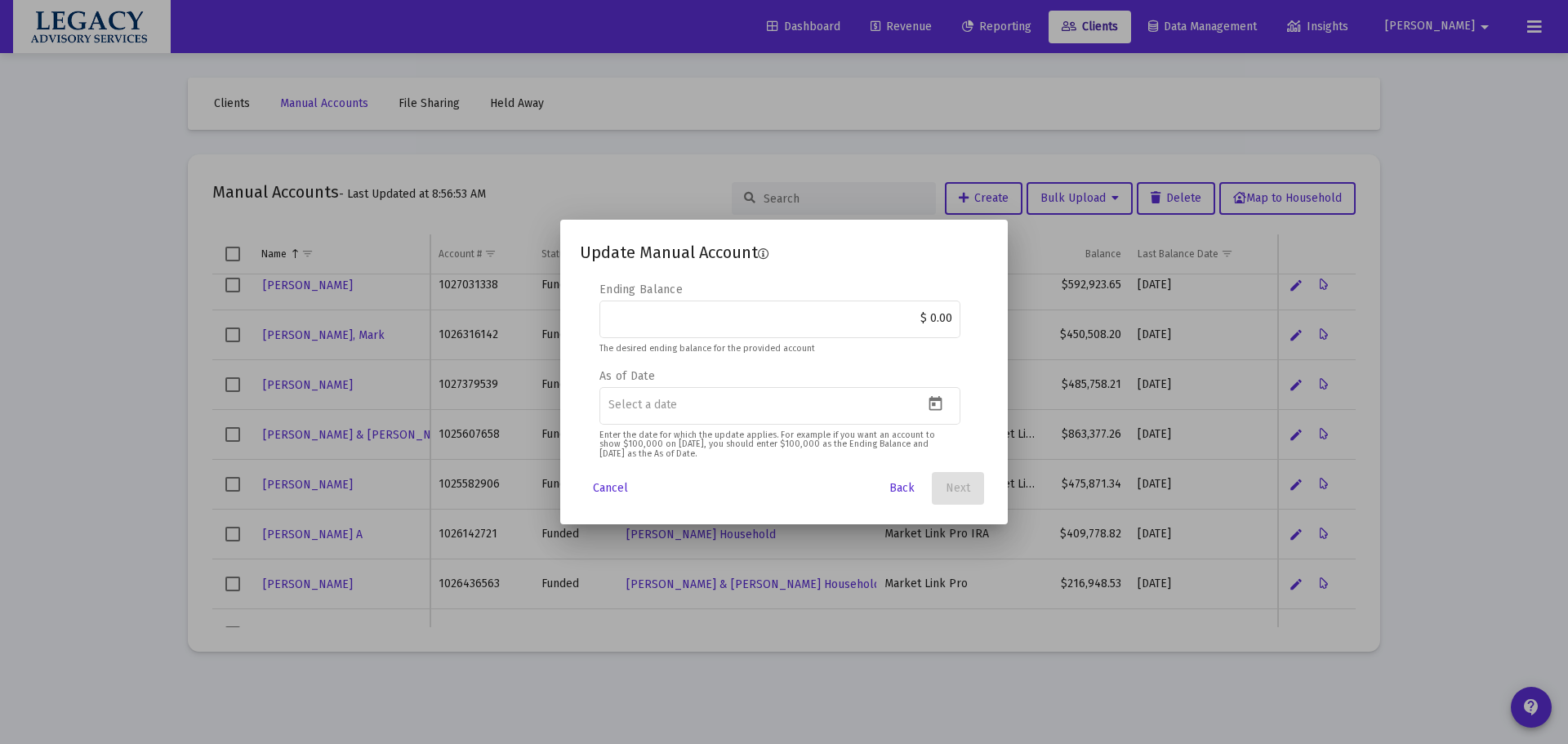
drag, startPoint x: 894, startPoint y: 328, endPoint x: 1005, endPoint y: 320, distance: 111.3
click at [1005, 320] on mat-dialog-content "Editable create 2 3 4 Security Symbol MH-MAN If you are entering a symbol that …" at bounding box center [784, 372] width 448 height 180
click at [917, 321] on input "$ 0.00" at bounding box center [780, 319] width 344 height 13
click at [918, 321] on input "$ 0.00" at bounding box center [780, 319] width 344 height 13
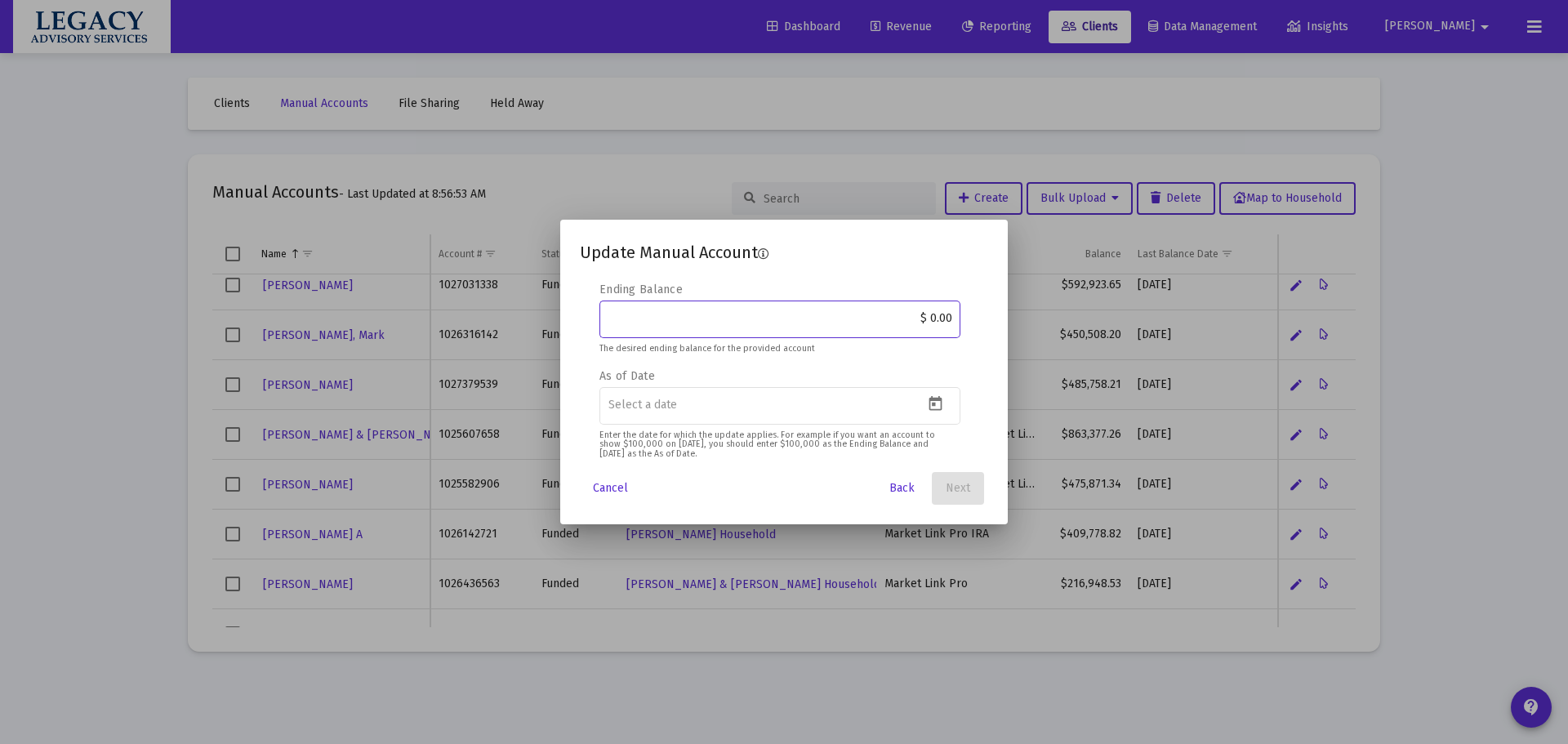
paste input "441,710.13"
type input "$ 441,710.13"
click at [944, 407] on icon "Open calendar" at bounding box center [935, 404] width 17 height 17
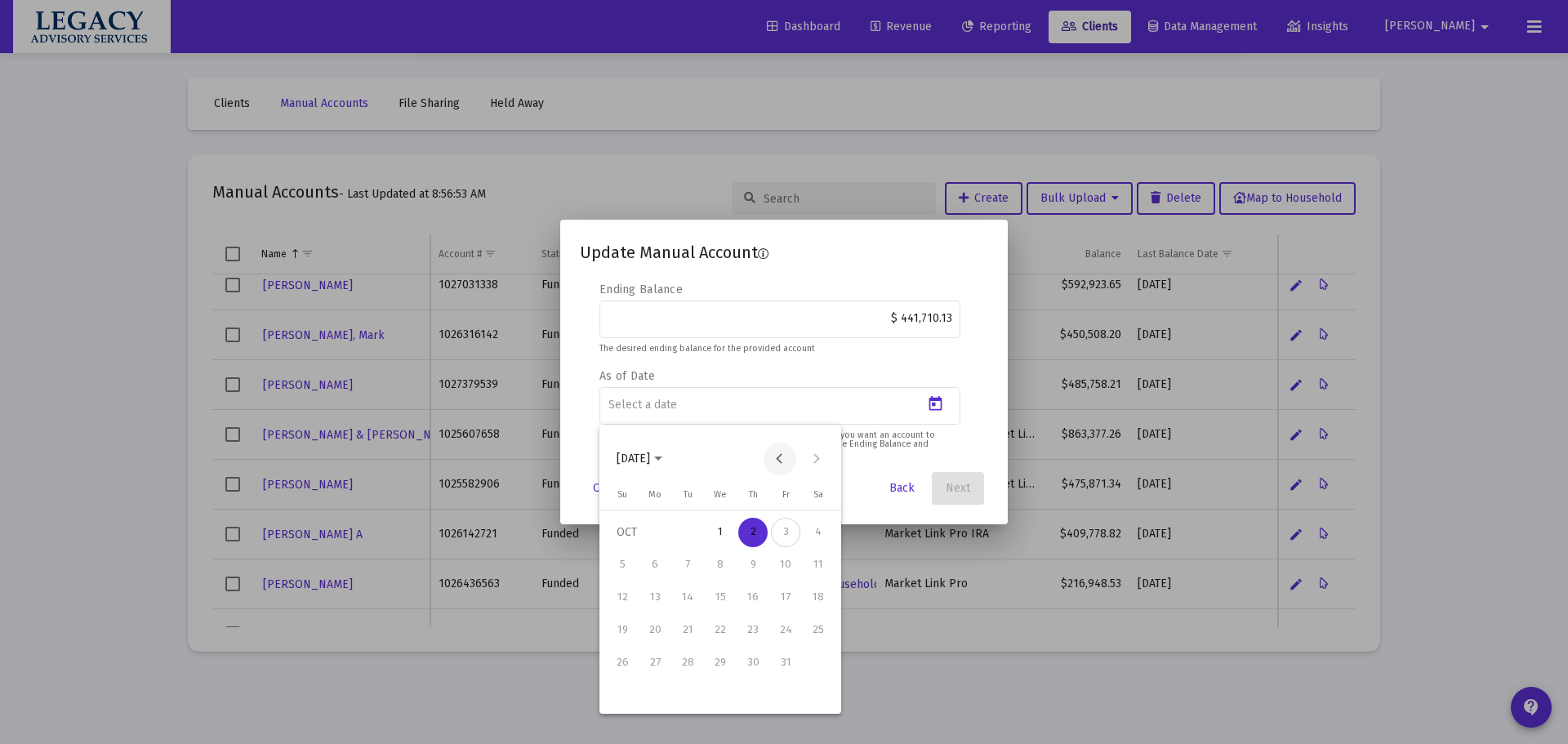
click at [780, 459] on button "Previous month" at bounding box center [780, 459] width 33 height 33
click at [686, 694] on div "30" at bounding box center [687, 695] width 29 height 29
type input "[DATE]"
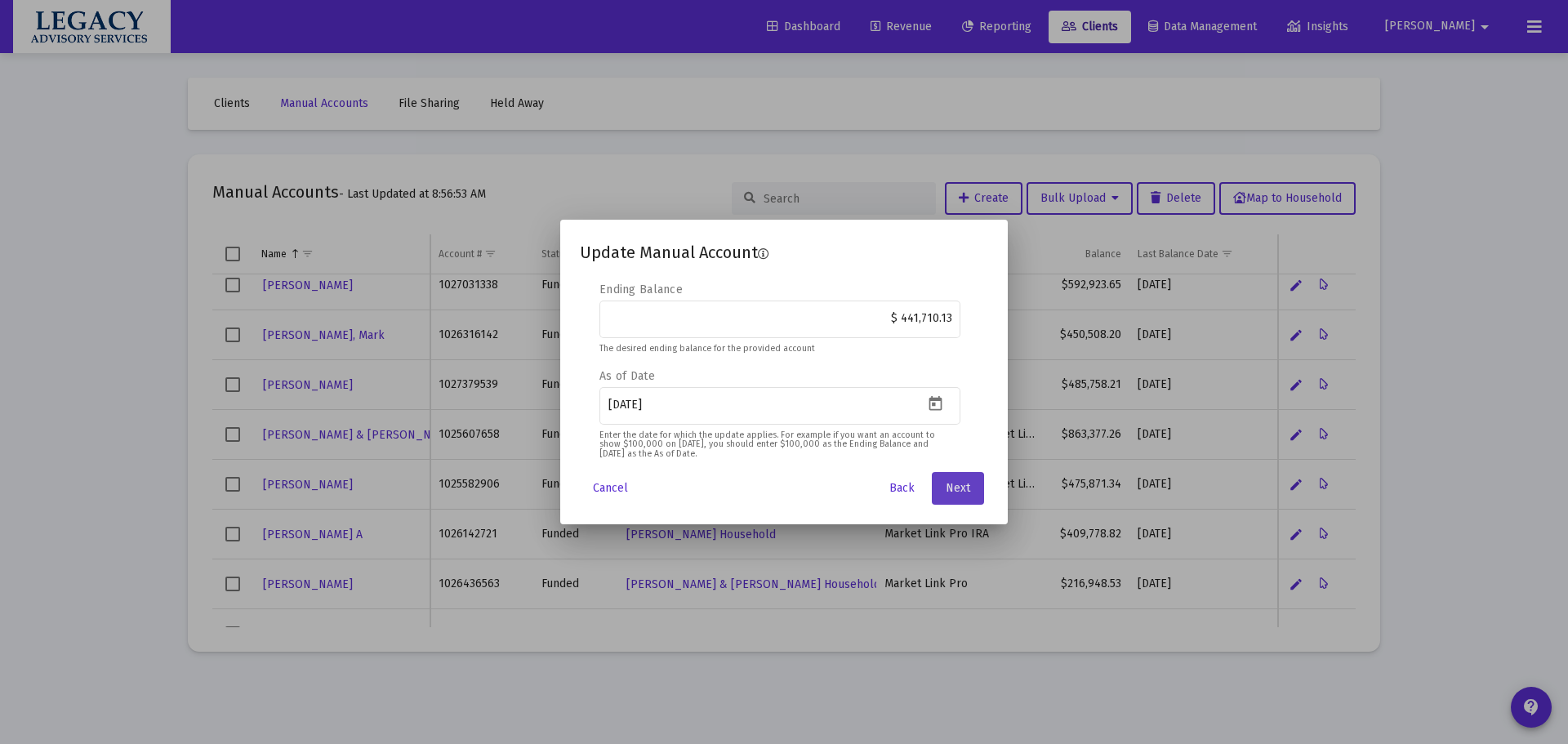
click at [963, 492] on span "Next" at bounding box center [958, 488] width 25 height 14
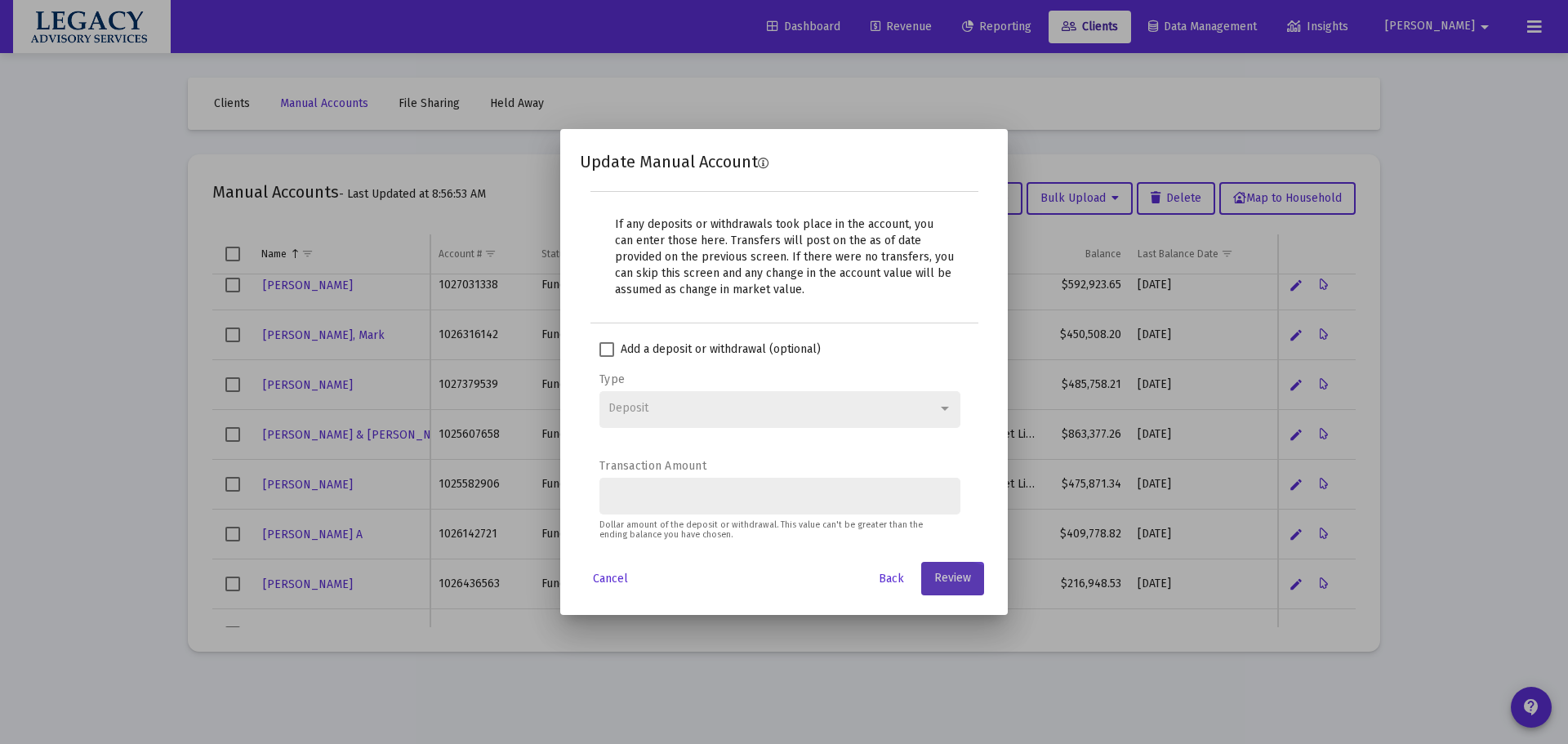
click at [955, 572] on span "Review" at bounding box center [952, 578] width 37 height 14
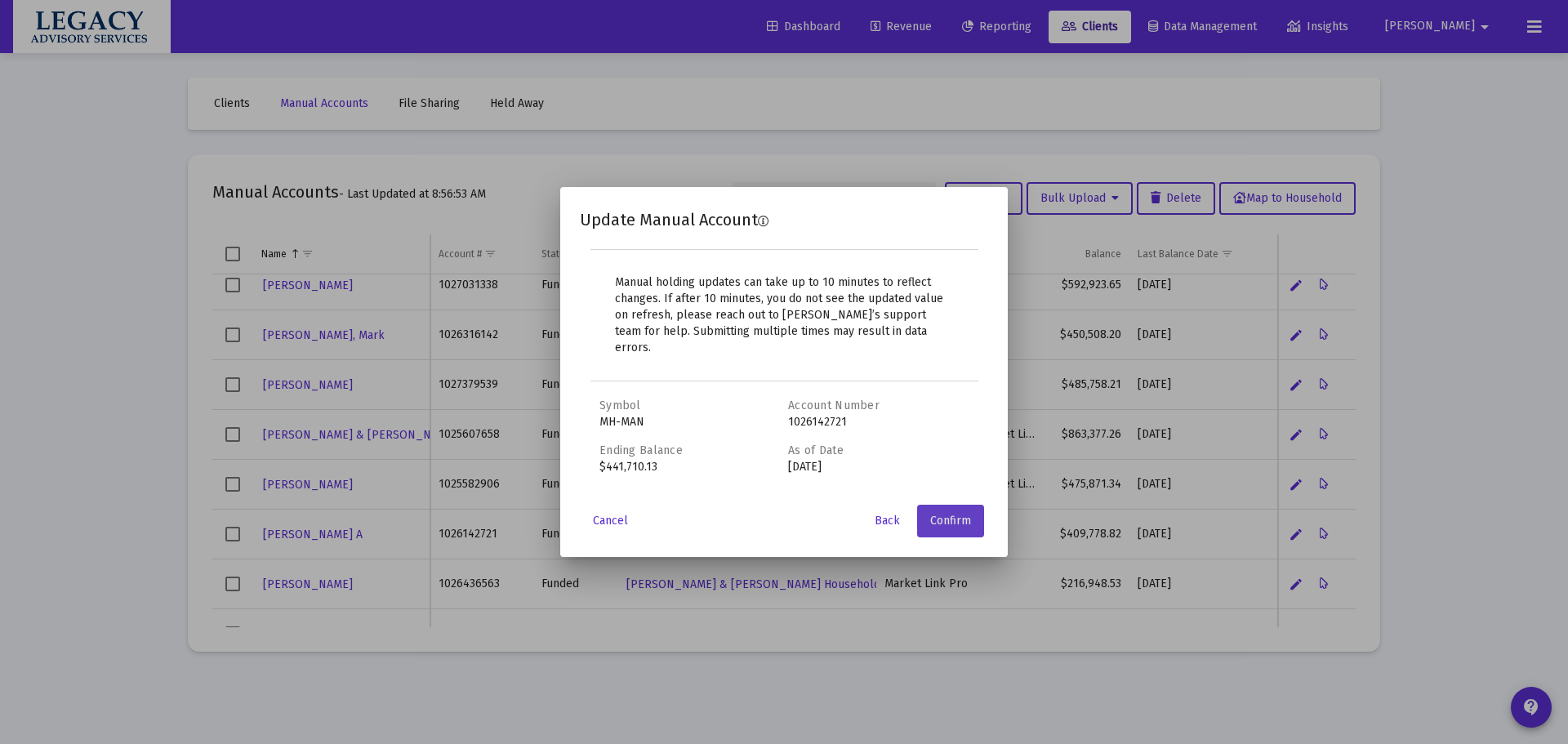
click at [958, 514] on span "Confirm" at bounding box center [950, 521] width 41 height 14
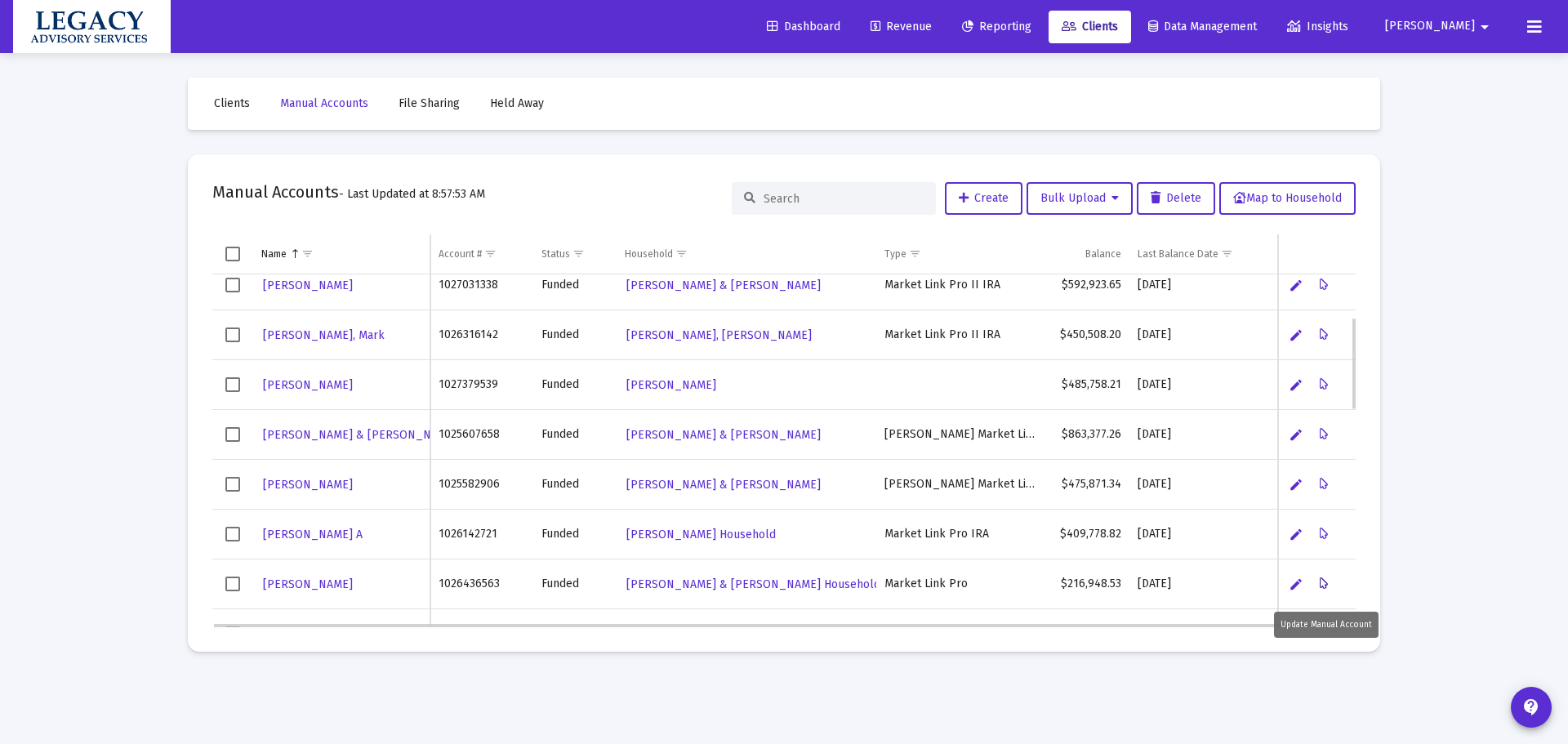
click at [1320, 586] on icon "Data grid" at bounding box center [1325, 584] width 9 height 20
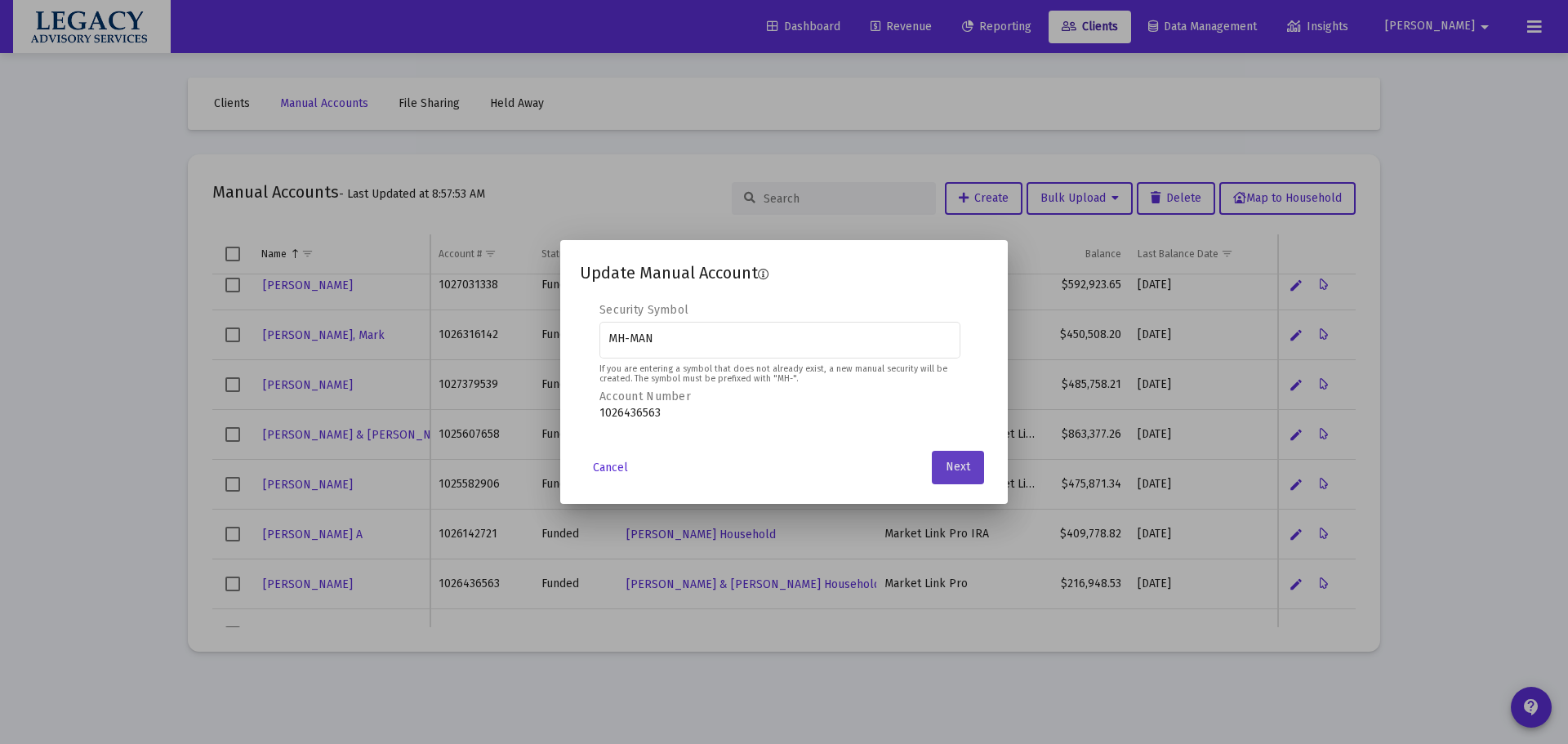
click at [961, 459] on button "Next" at bounding box center [957, 467] width 52 height 33
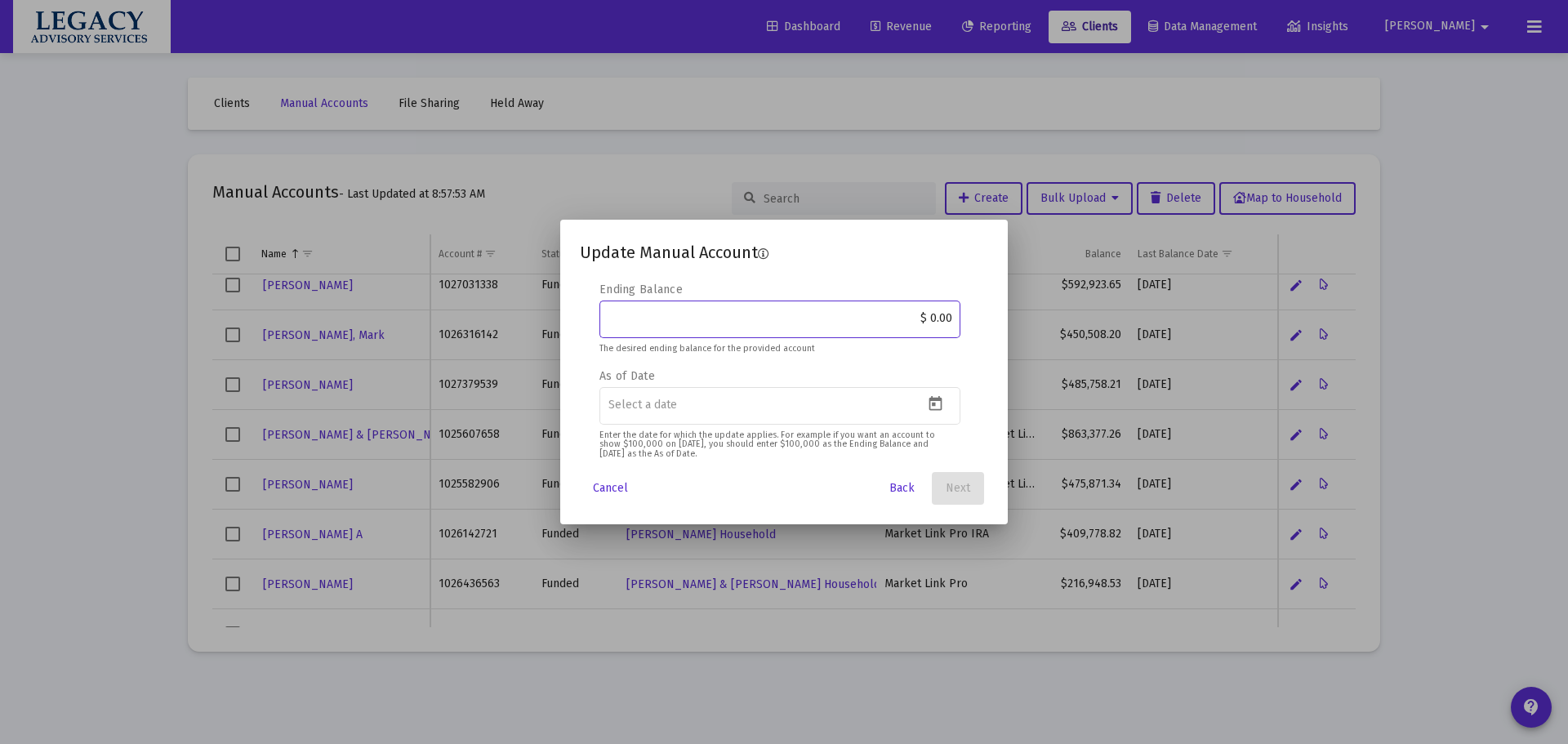
click at [1015, 312] on div "Update Manual Account Editable create 2 3 4 Security Symbol MH-MAN If you are e…" at bounding box center [784, 372] width 1568 height 744
paste input "235,899.35"
type input "$ 235,899.35"
click at [940, 405] on icon "Open calendar" at bounding box center [935, 404] width 17 height 17
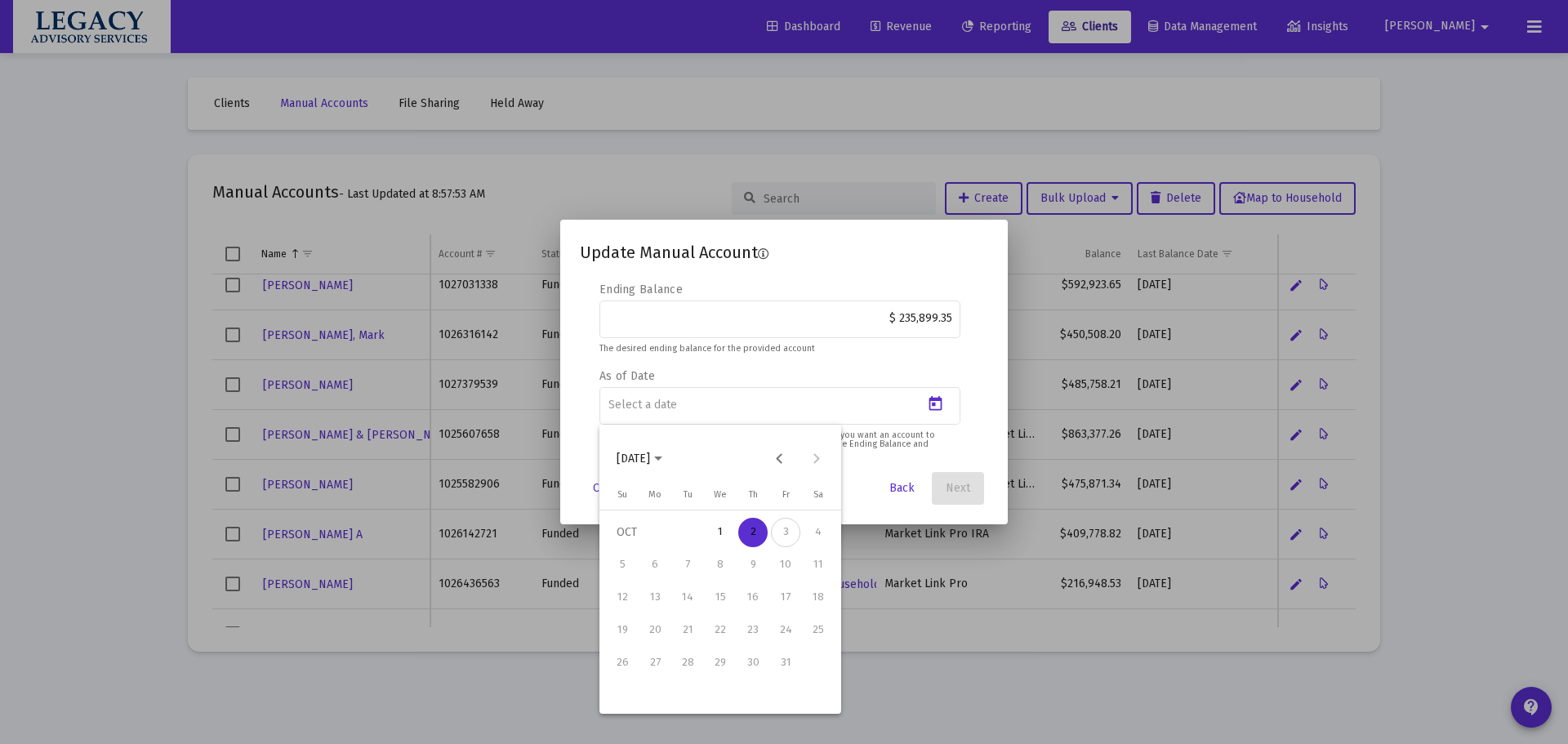
drag, startPoint x: 774, startPoint y: 458, endPoint x: 764, endPoint y: 509, distance: 52.0
click at [774, 458] on button "Previous month" at bounding box center [780, 459] width 33 height 33
click at [689, 696] on div "30" at bounding box center [687, 695] width 29 height 29
type input "[DATE]"
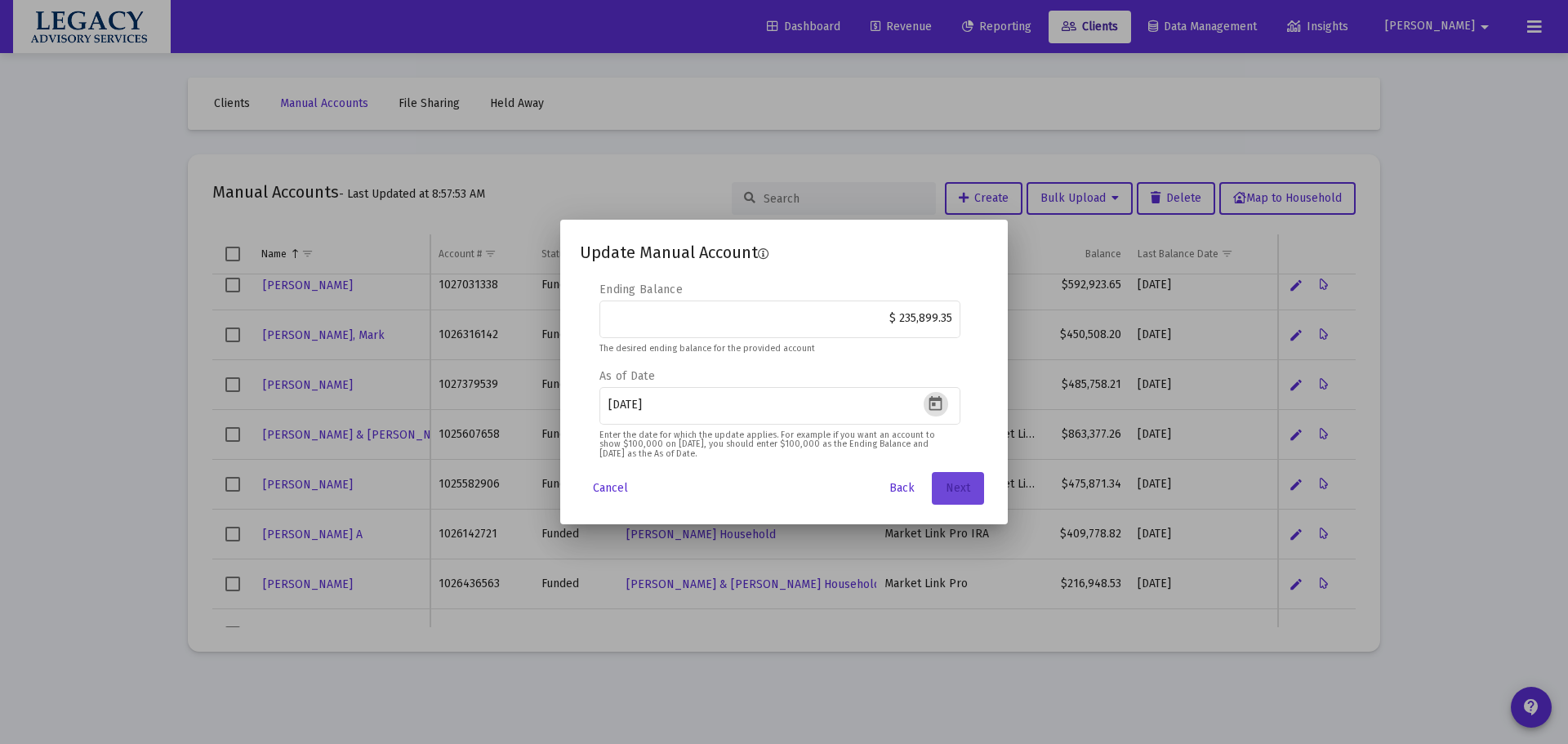
click at [954, 488] on span "Next" at bounding box center [958, 488] width 25 height 14
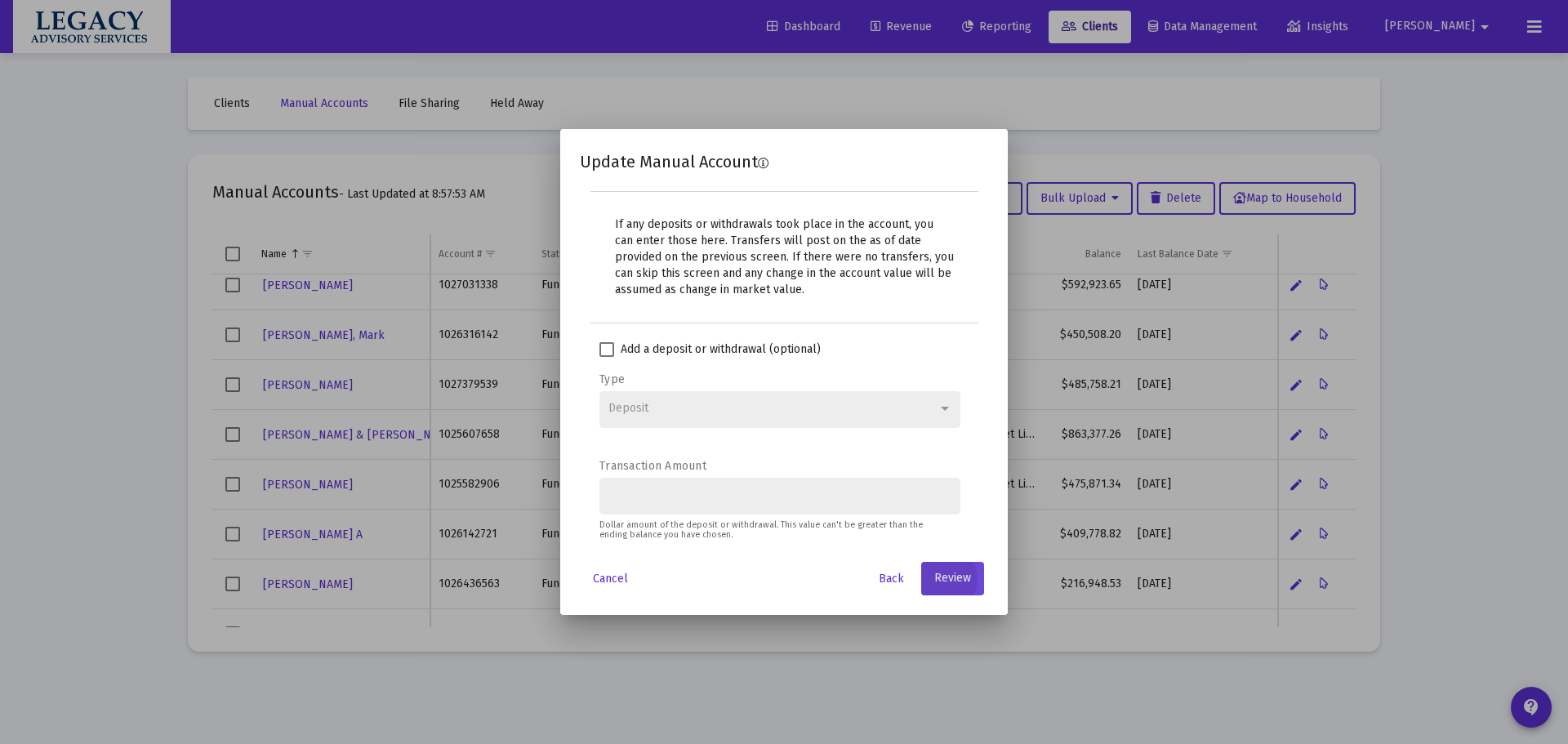
click at [955, 576] on span "Review" at bounding box center [952, 578] width 37 height 14
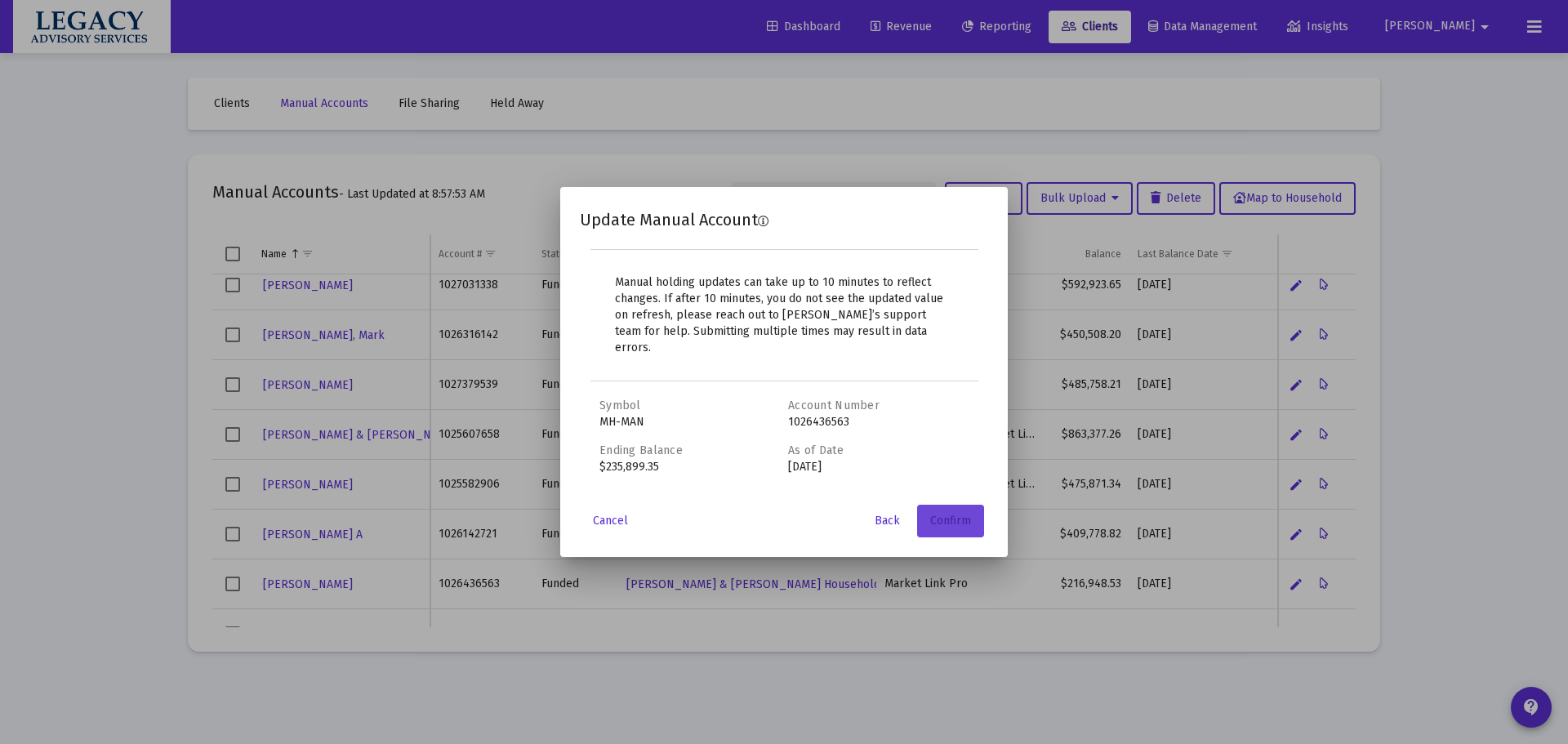
click at [962, 514] on span "Confirm" at bounding box center [950, 521] width 41 height 14
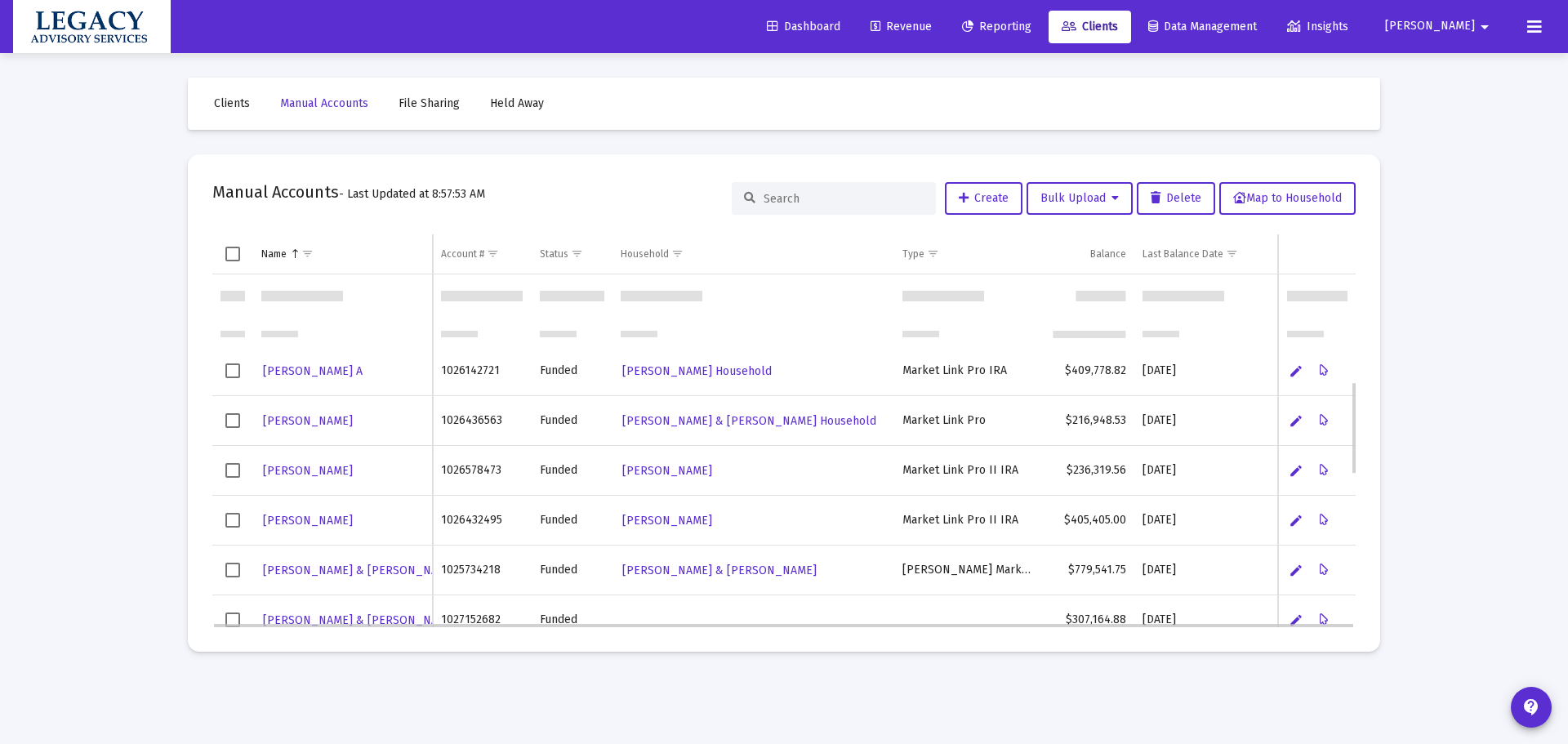
scroll to position [407, 0]
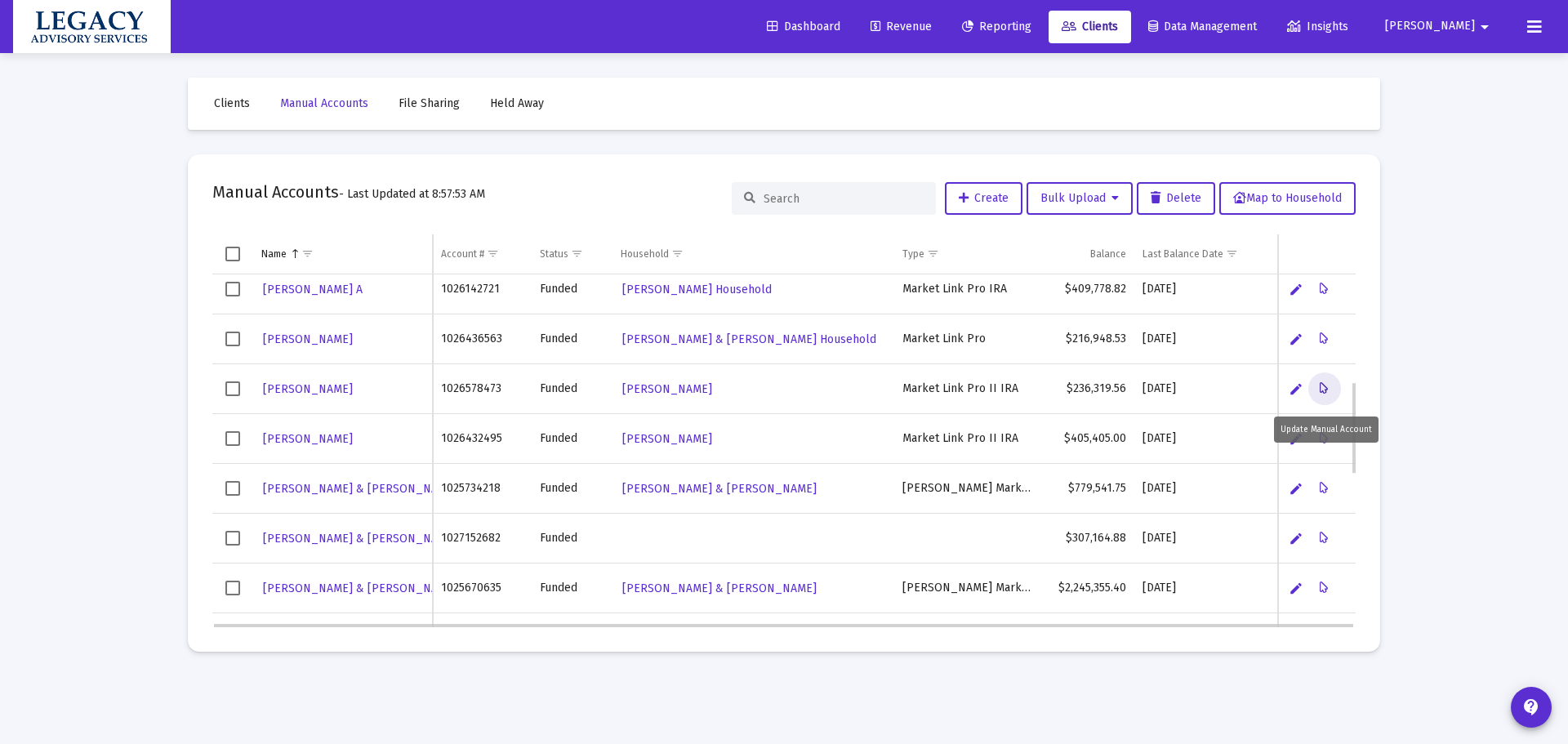
click at [1328, 388] on icon "Data grid" at bounding box center [1325, 389] width 9 height 20
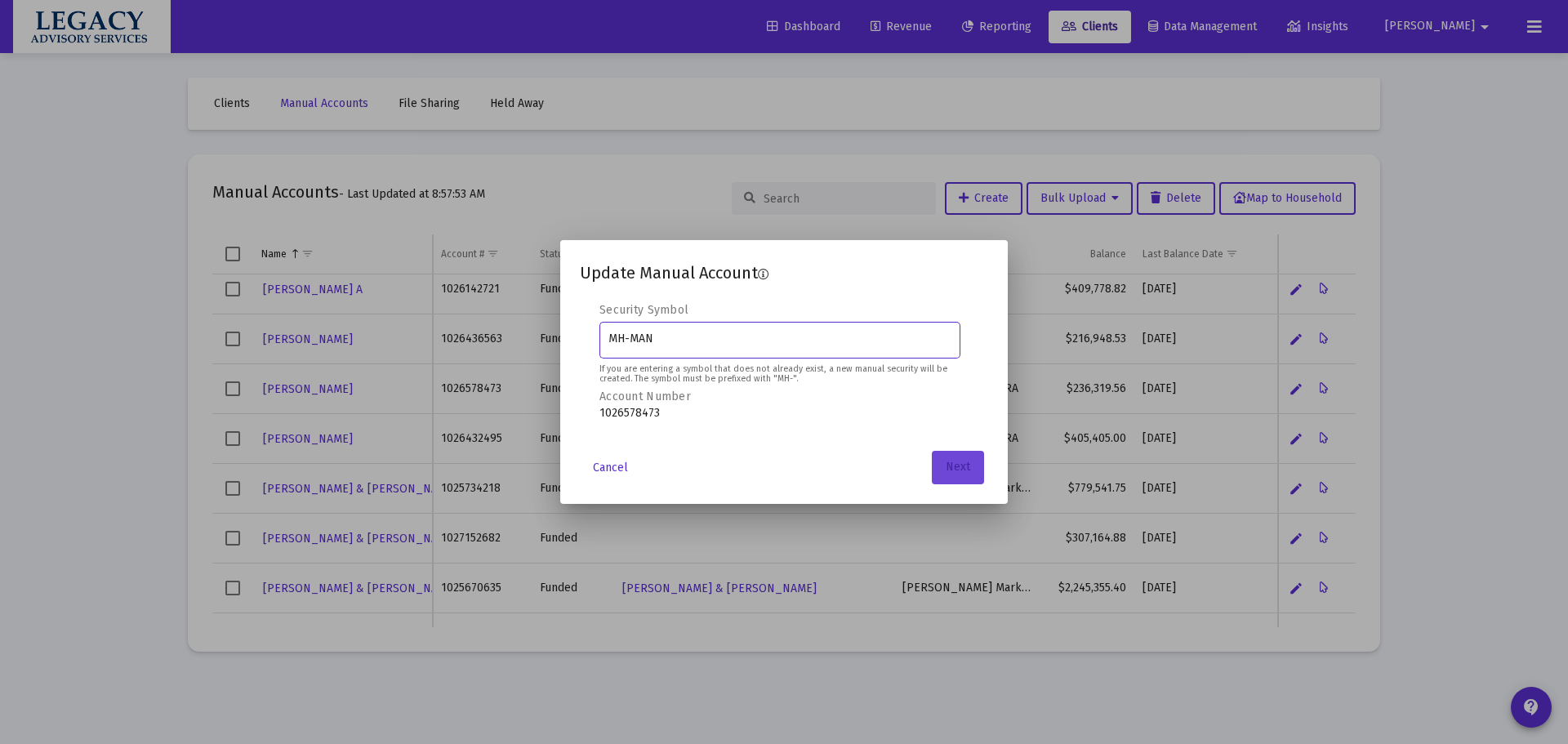
click at [952, 476] on button "Next" at bounding box center [957, 467] width 52 height 33
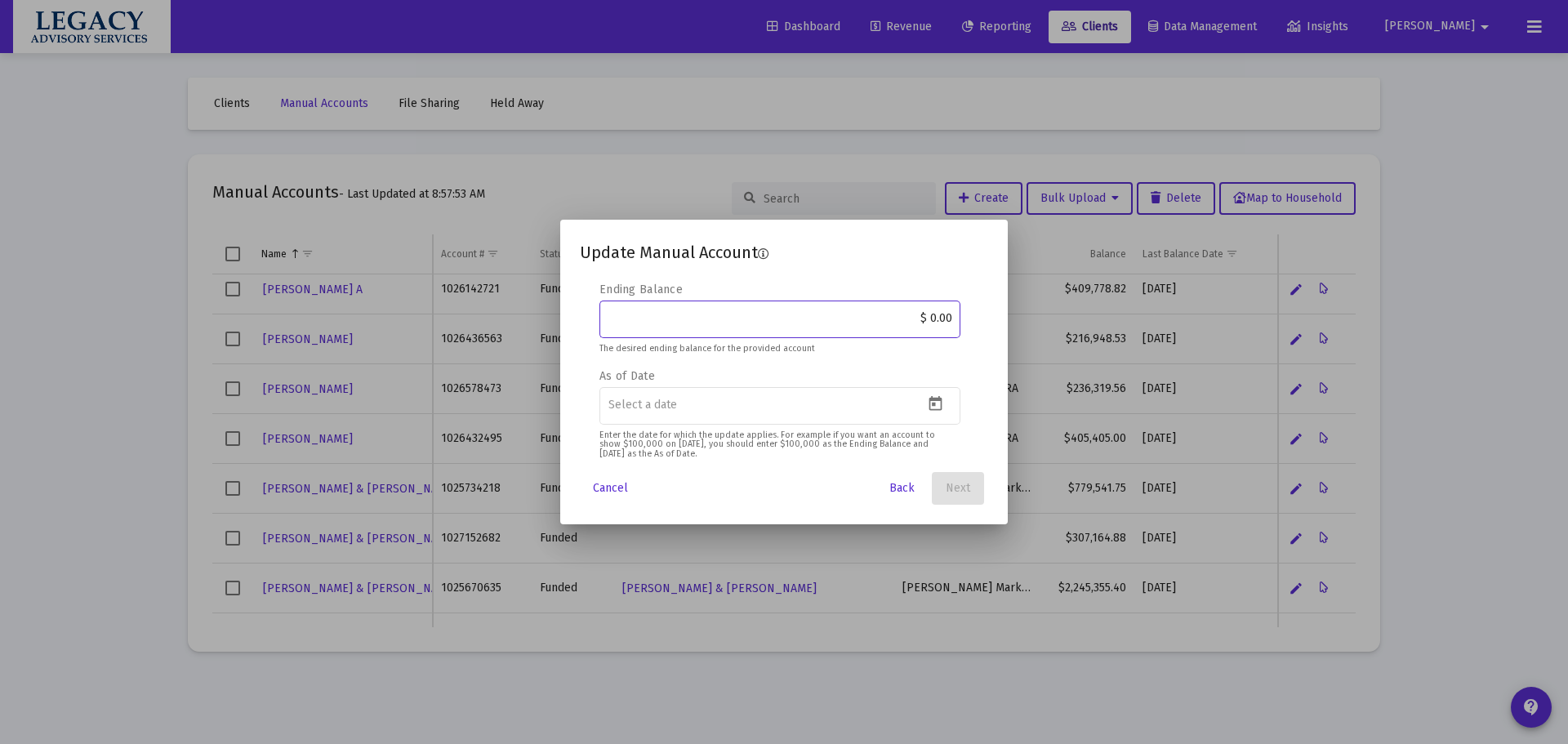
drag, startPoint x: 920, startPoint y: 320, endPoint x: 979, endPoint y: 362, distance: 72.4
click at [979, 318] on div "Security Symbol MH-MAN If you are entering a symbol that does not already exist…" at bounding box center [784, 372] width 408 height 180
paste input "257,072.06"
type input "$ 257,072.06"
click at [938, 410] on icon "Open calendar" at bounding box center [936, 404] width 13 height 15
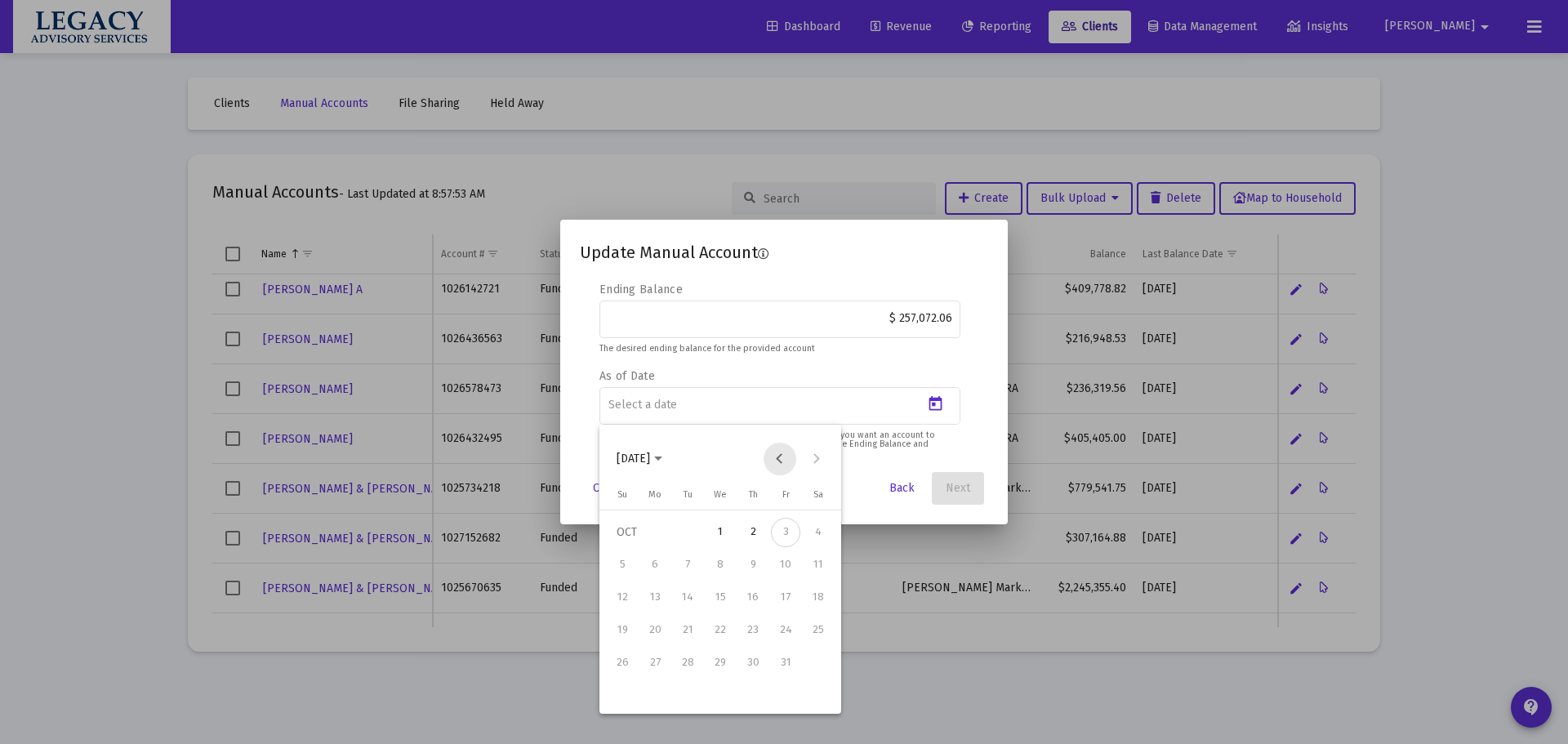
click at [788, 446] on button "Previous month" at bounding box center [780, 459] width 33 height 33
drag, startPoint x: 685, startPoint y: 705, endPoint x: 701, endPoint y: 694, distance: 19.4
click at [685, 705] on div "30" at bounding box center [687, 695] width 29 height 29
type input "[DATE]"
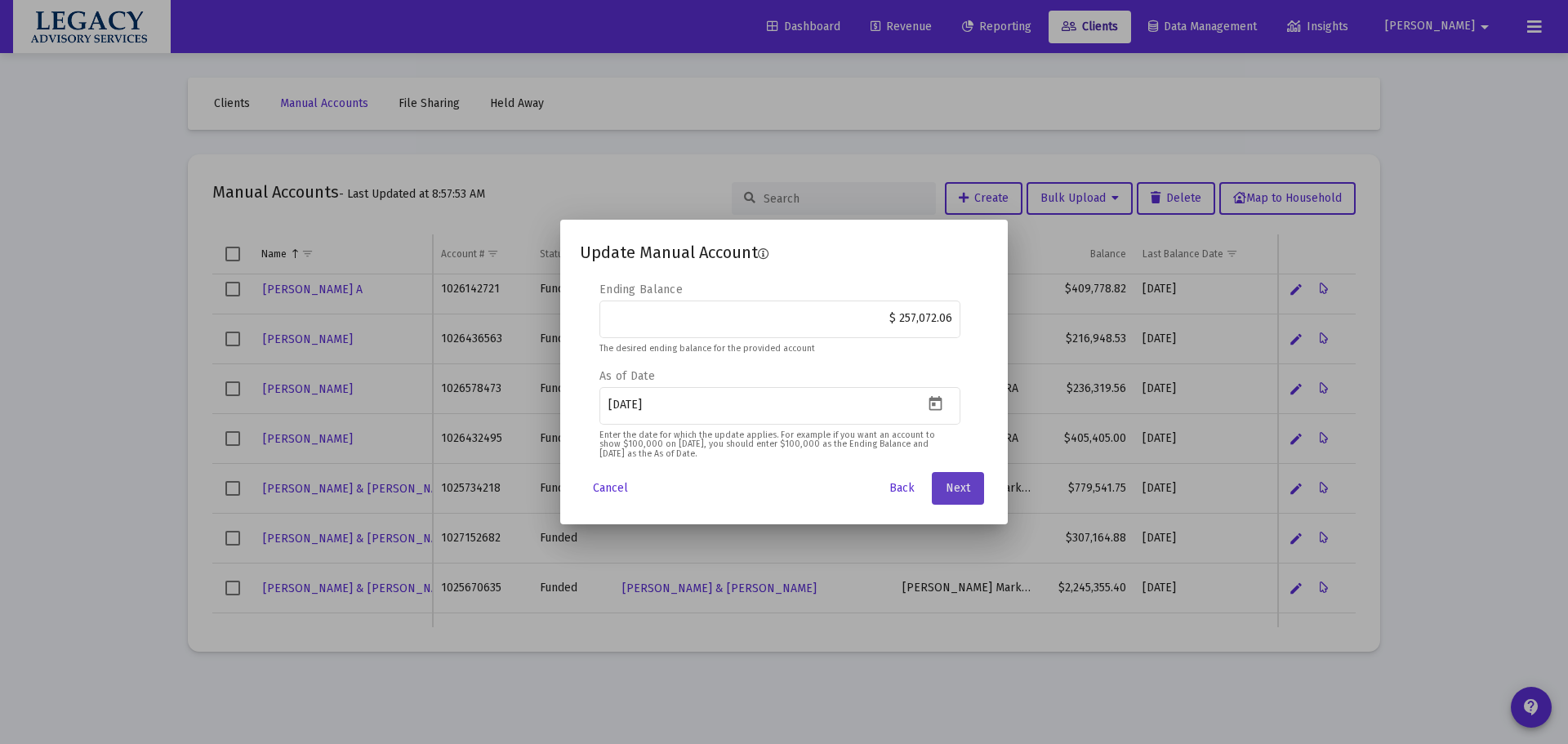
click at [975, 482] on button "Next" at bounding box center [957, 488] width 52 height 33
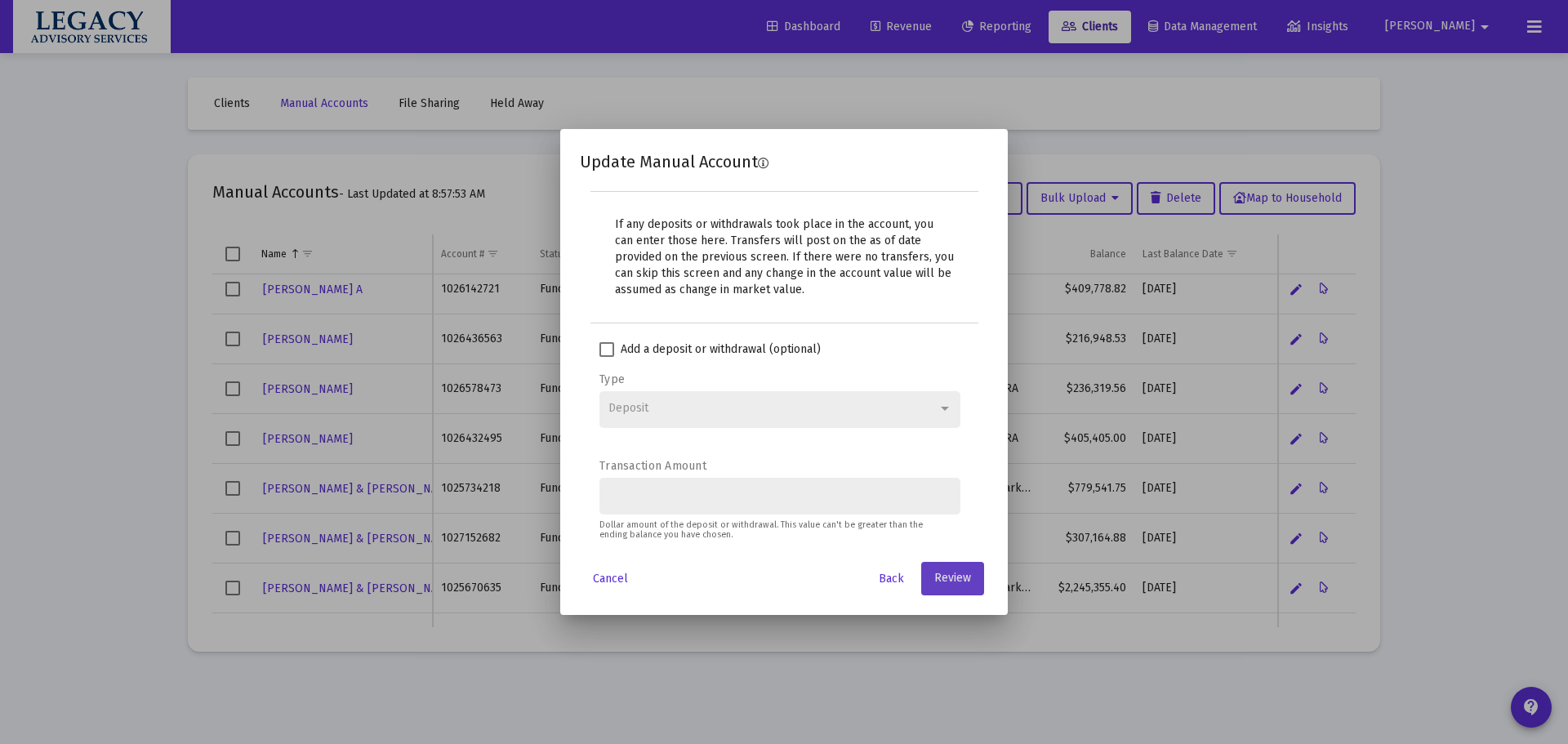
click at [956, 575] on span "Review" at bounding box center [952, 578] width 37 height 14
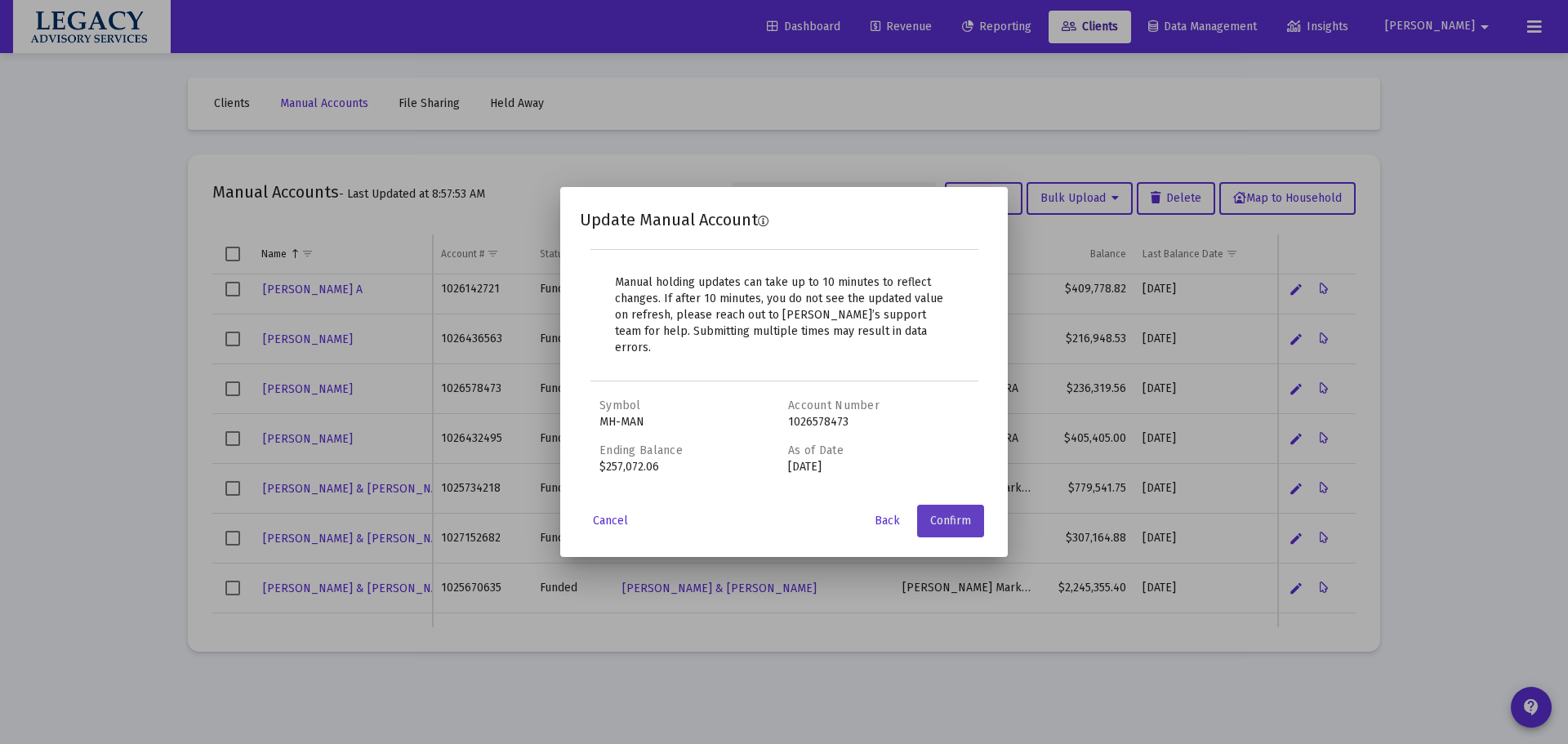
click at [958, 514] on span "Confirm" at bounding box center [950, 521] width 41 height 14
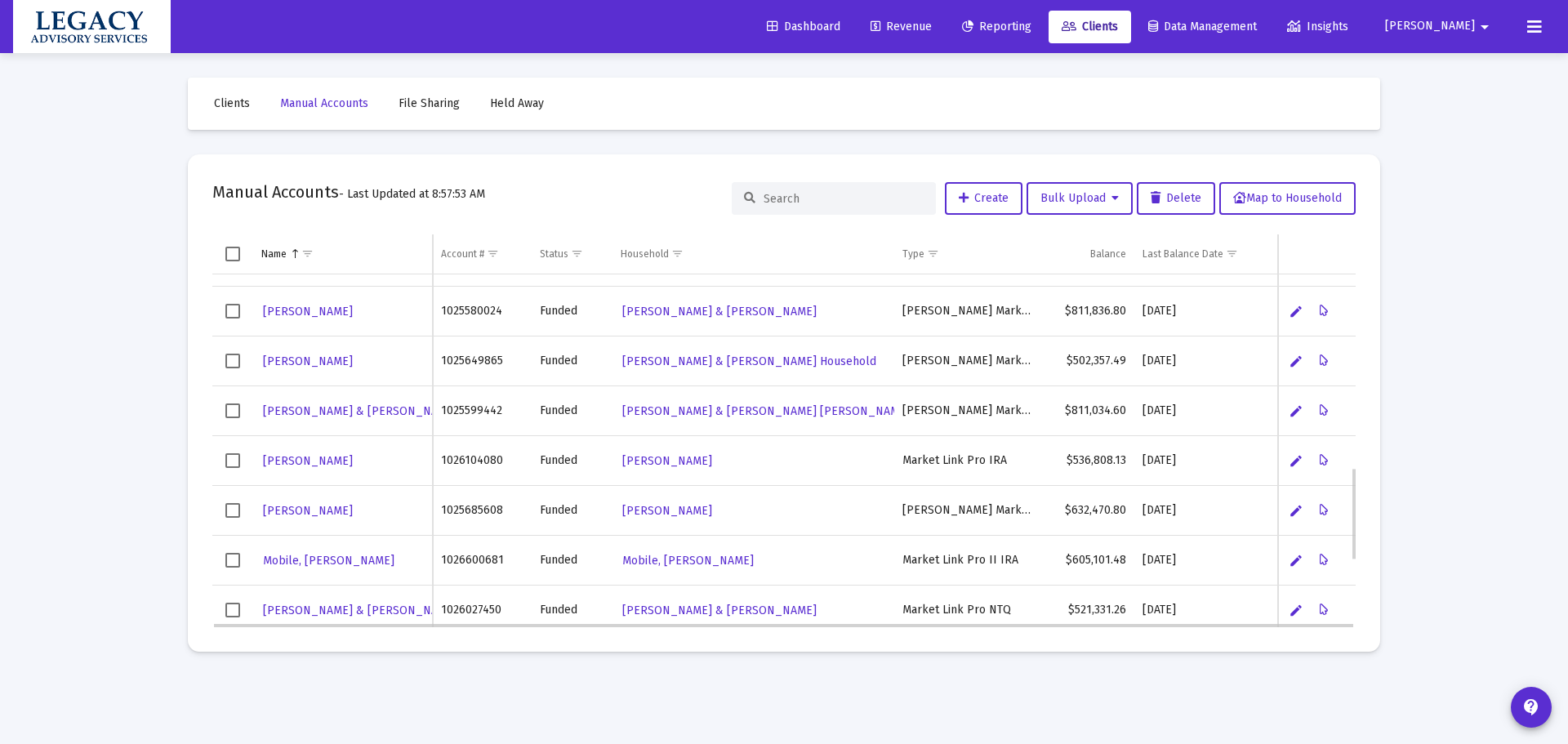
scroll to position [816, 0]
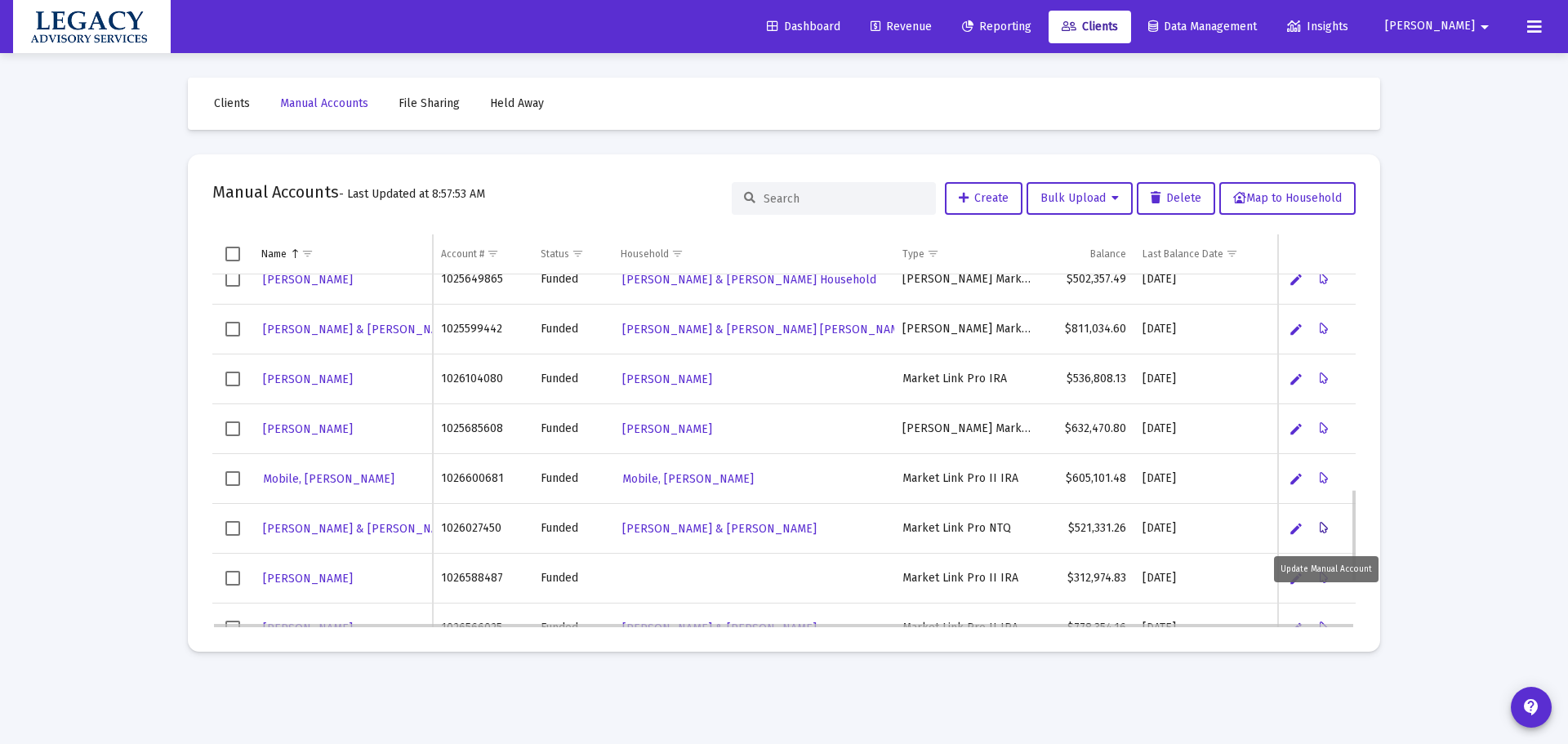
click at [1321, 527] on icon "Data grid" at bounding box center [1325, 528] width 9 height 20
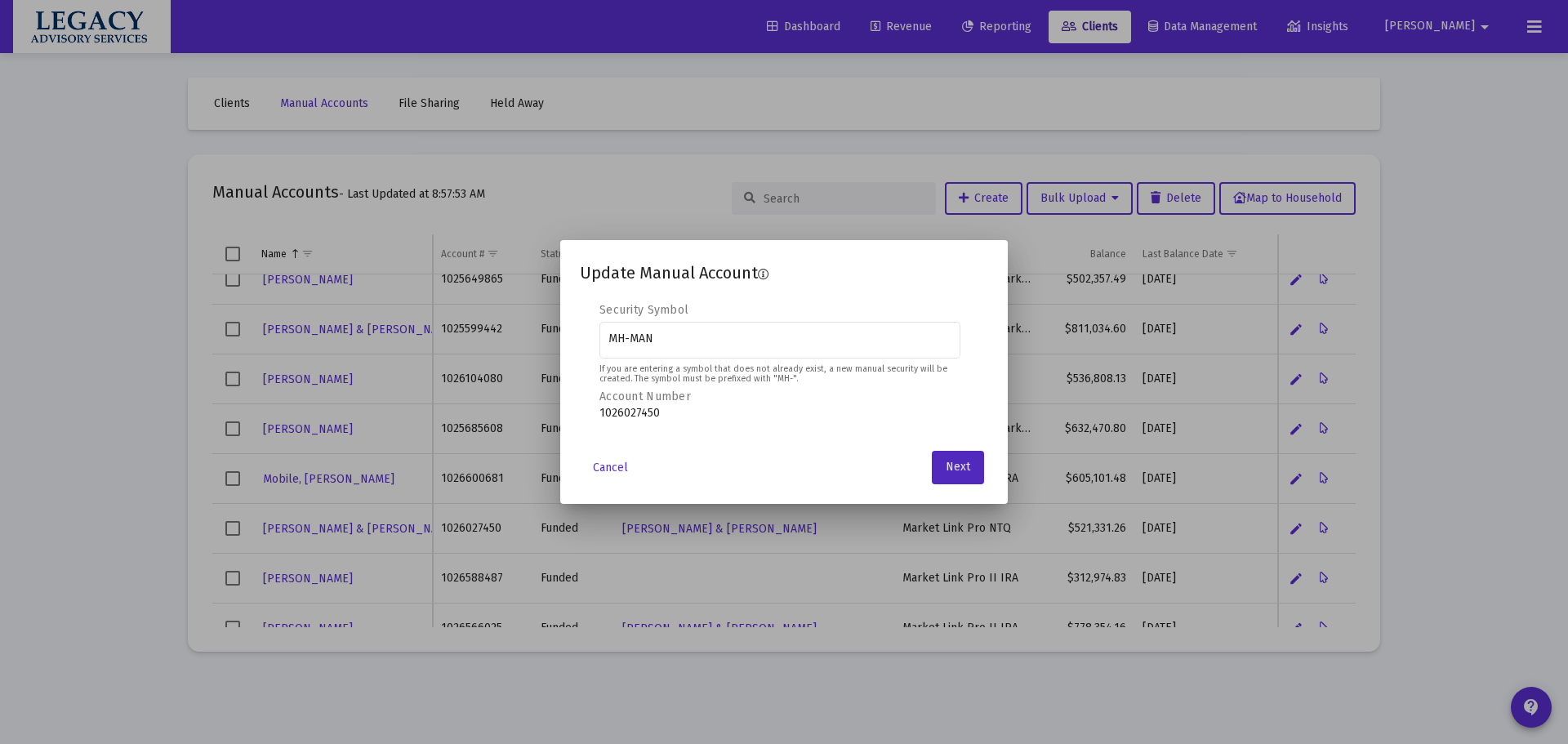
click at [956, 466] on span "Next" at bounding box center [958, 468] width 25 height 14
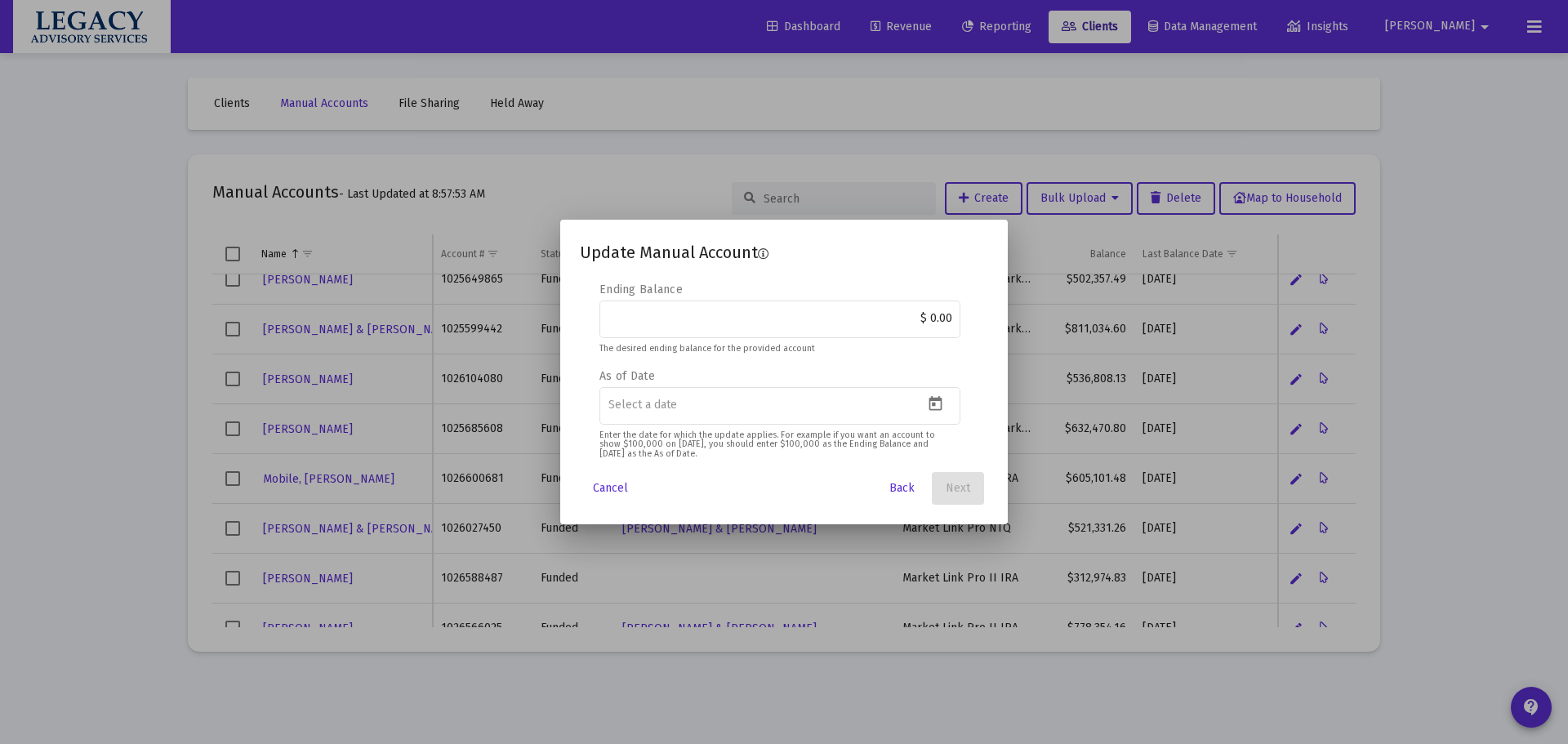
drag, startPoint x: 919, startPoint y: 324, endPoint x: 999, endPoint y: 327, distance: 80.1
click at [999, 327] on mat-dialog-content "Editable create 2 3 4 Security Symbol MH-MAN If you are entering a symbol that …" at bounding box center [784, 372] width 448 height 180
paste input "561,955.07"
type input "$ 561,955.07"
click at [935, 400] on icon "Open calendar" at bounding box center [936, 404] width 13 height 15
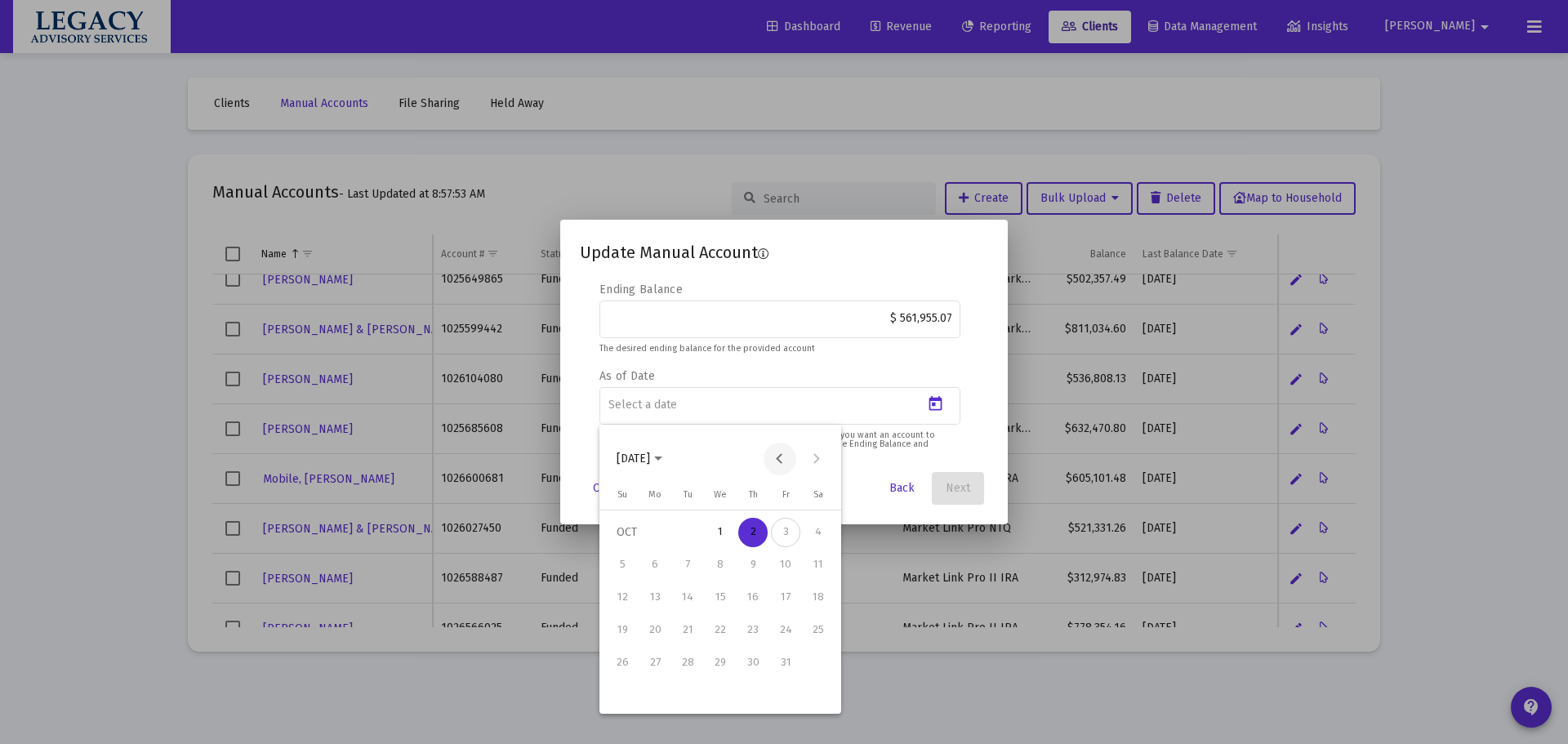
click at [775, 461] on button "Previous month" at bounding box center [780, 459] width 33 height 33
click at [684, 700] on div "30" at bounding box center [687, 695] width 29 height 29
type input "[DATE]"
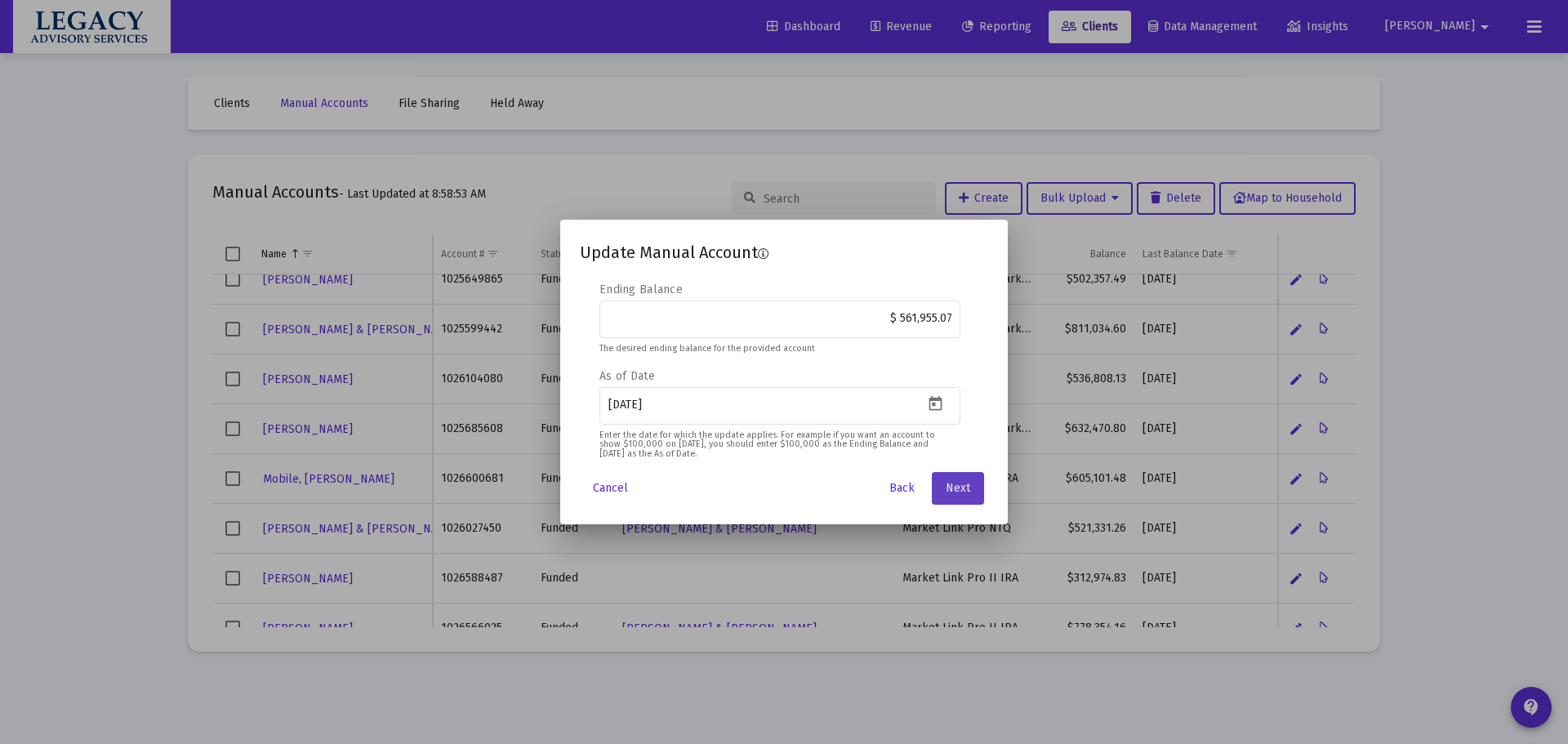
click at [960, 479] on button "Next" at bounding box center [957, 488] width 52 height 33
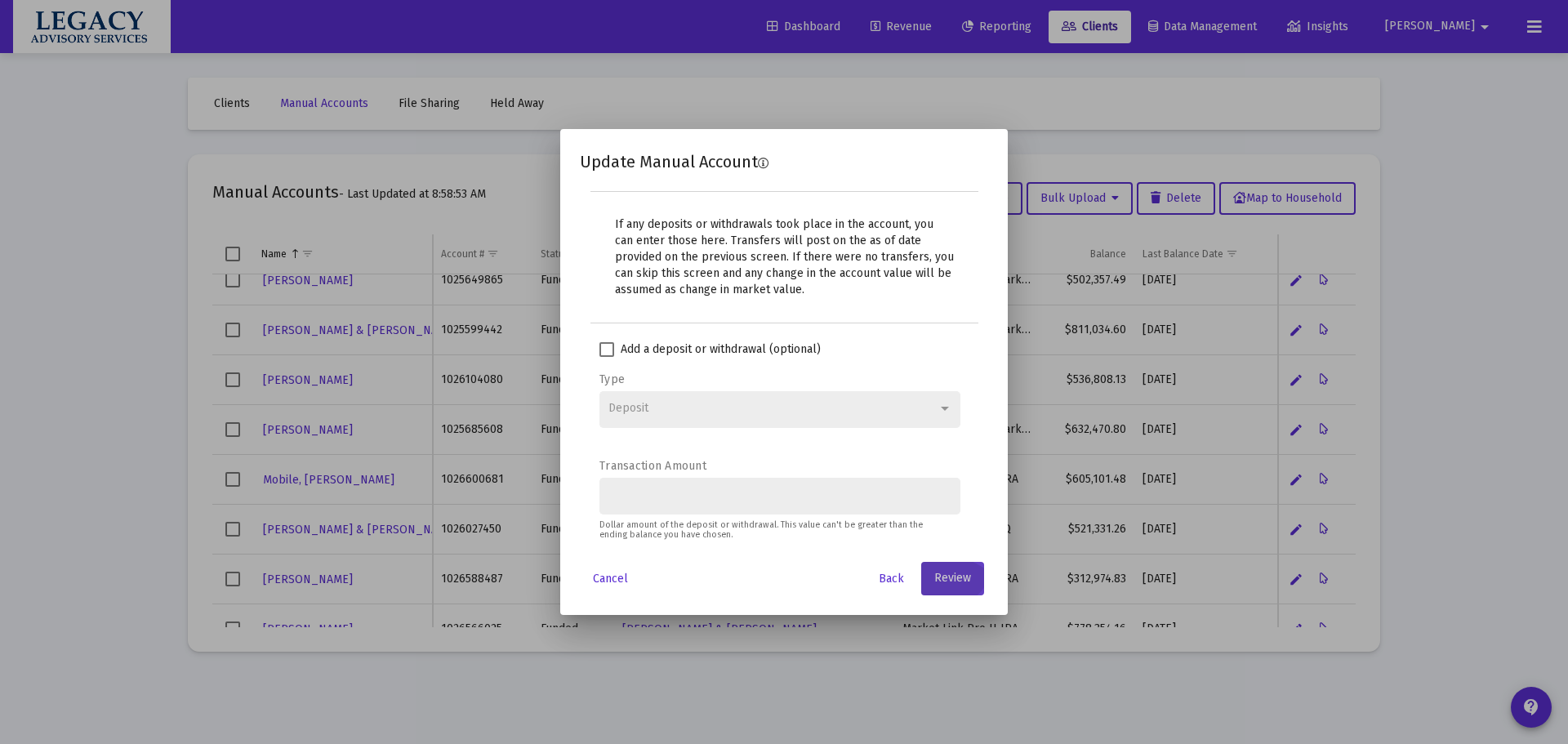
click at [928, 586] on button "Review" at bounding box center [952, 578] width 63 height 33
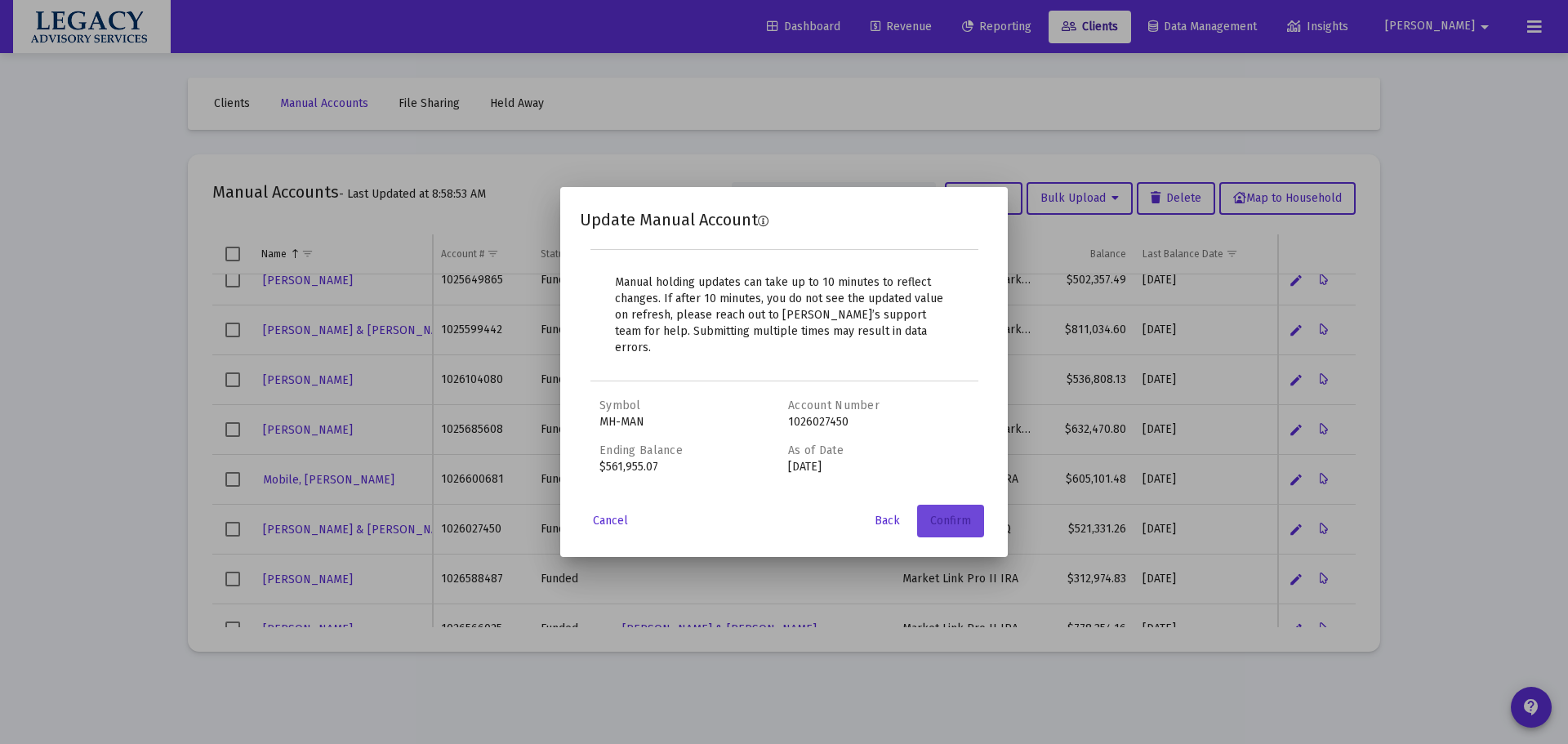
click at [973, 524] on button "Confirm" at bounding box center [950, 521] width 67 height 33
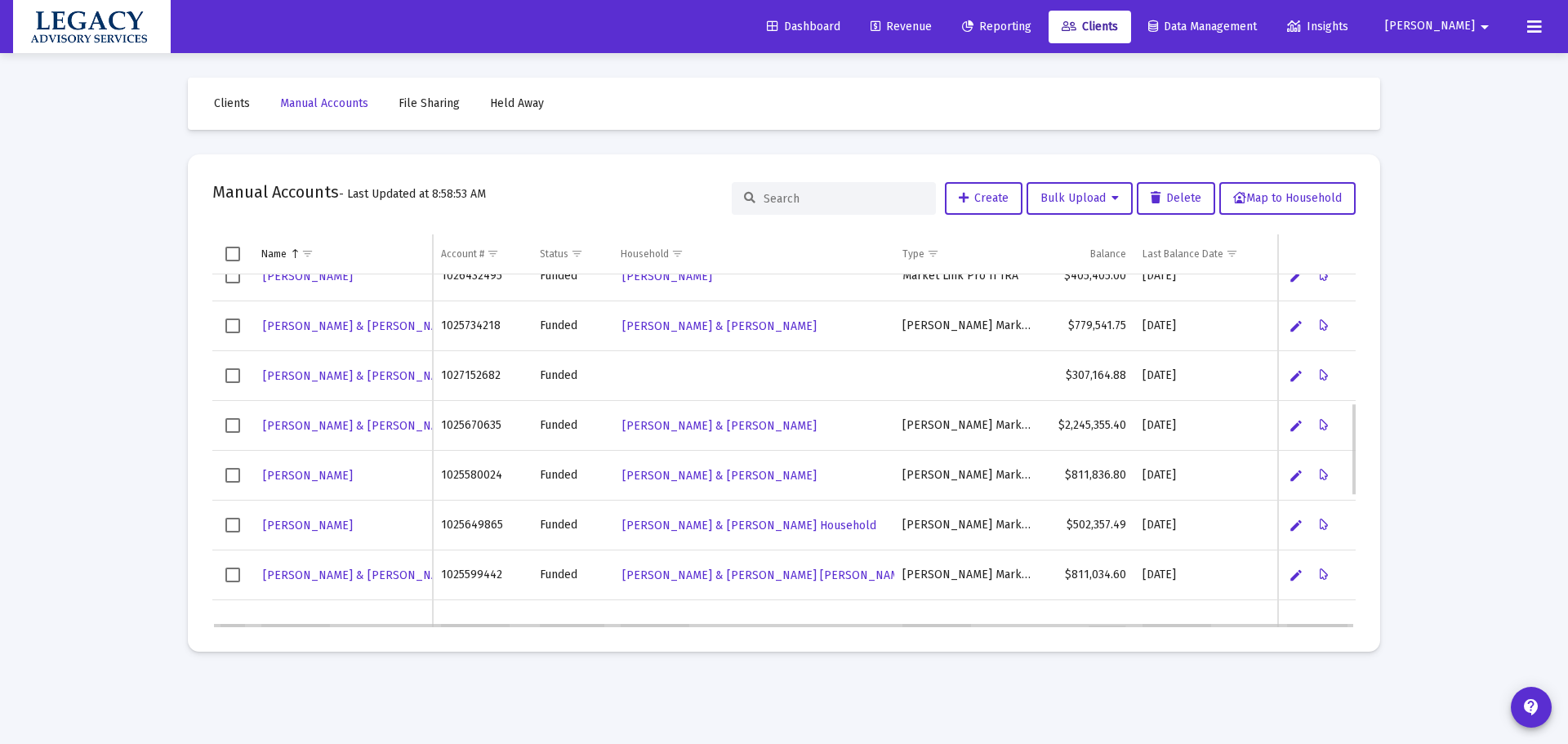
scroll to position [488, 0]
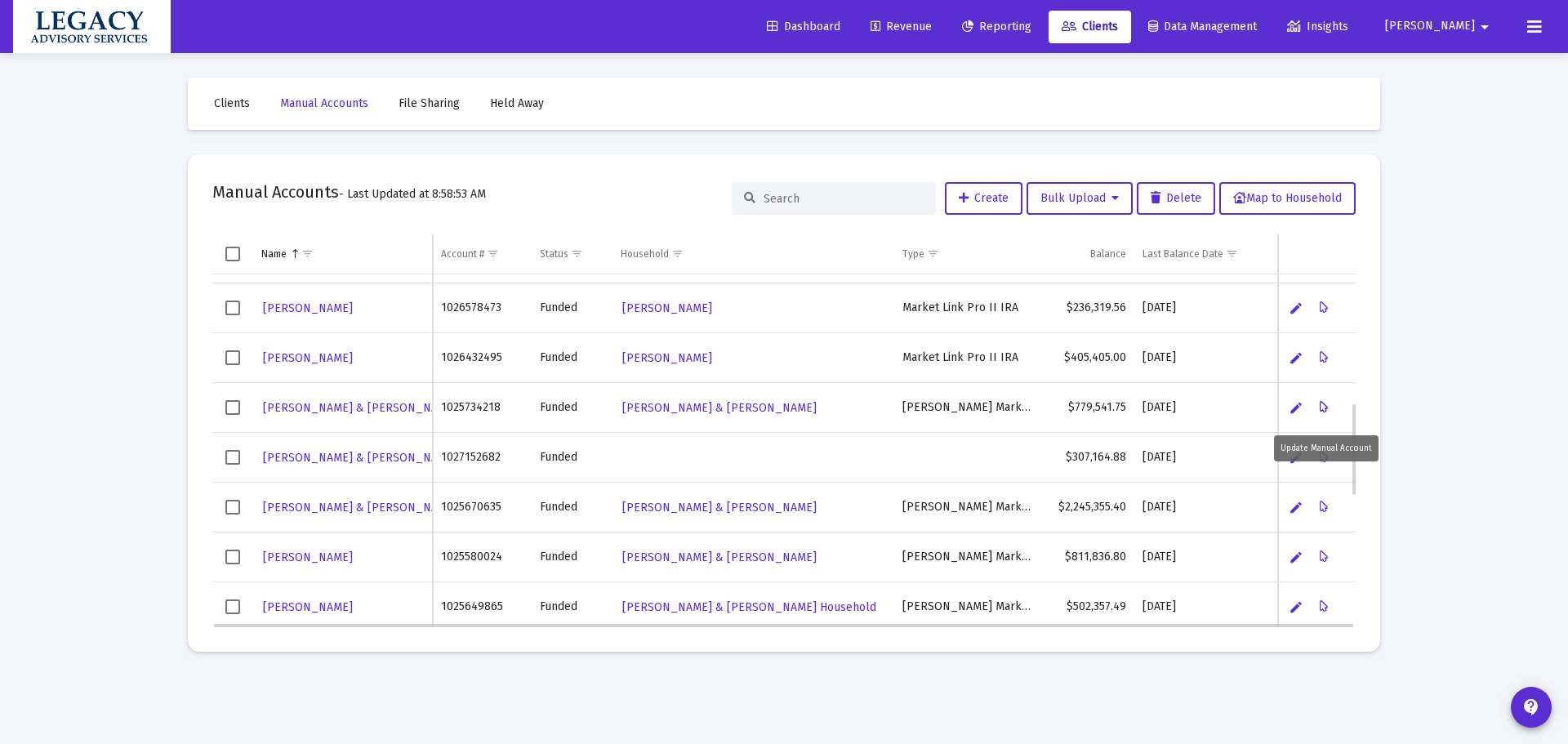
click at [1325, 406] on icon "Data grid" at bounding box center [1325, 407] width 9 height 20
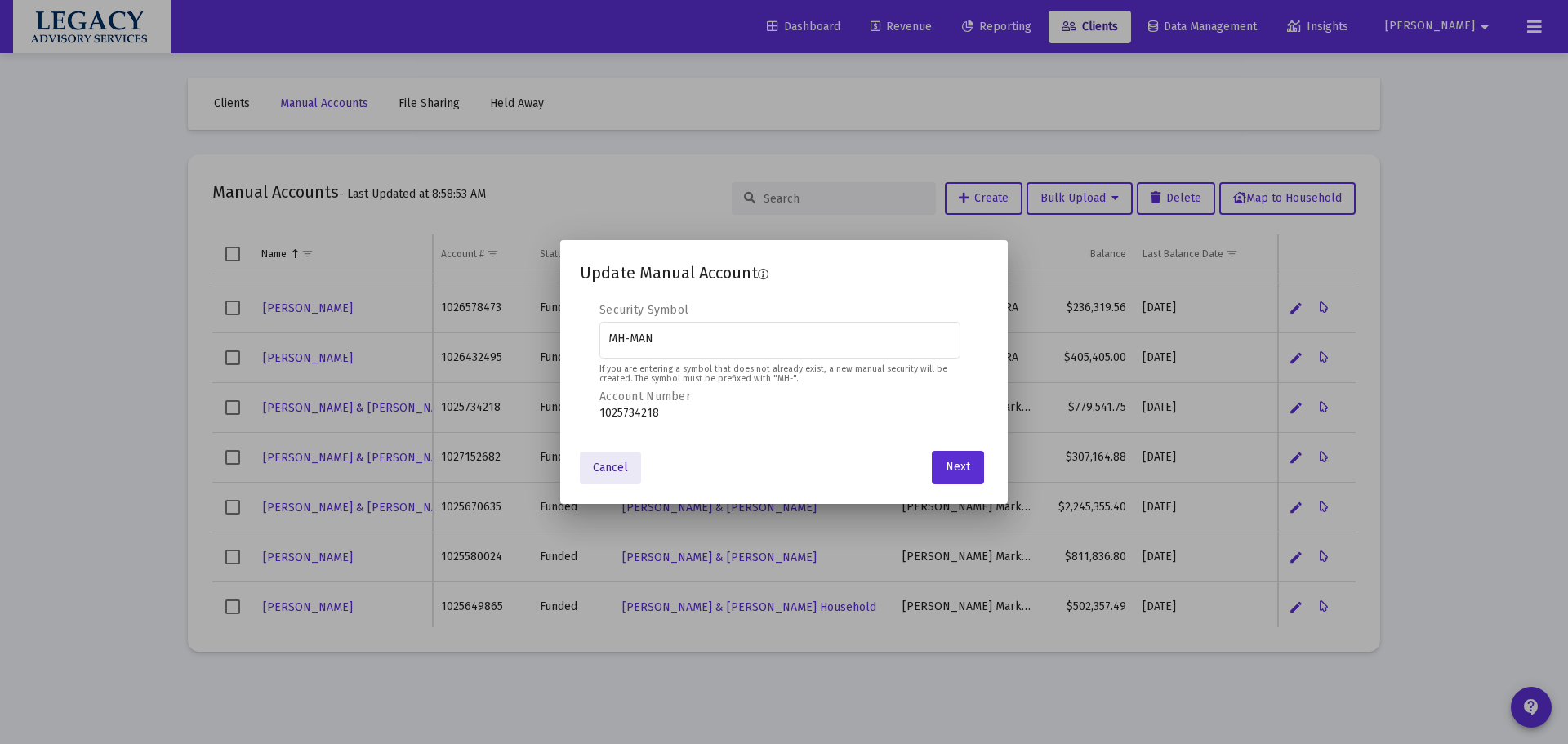
click at [608, 464] on span "Cancel" at bounding box center [610, 468] width 35 height 14
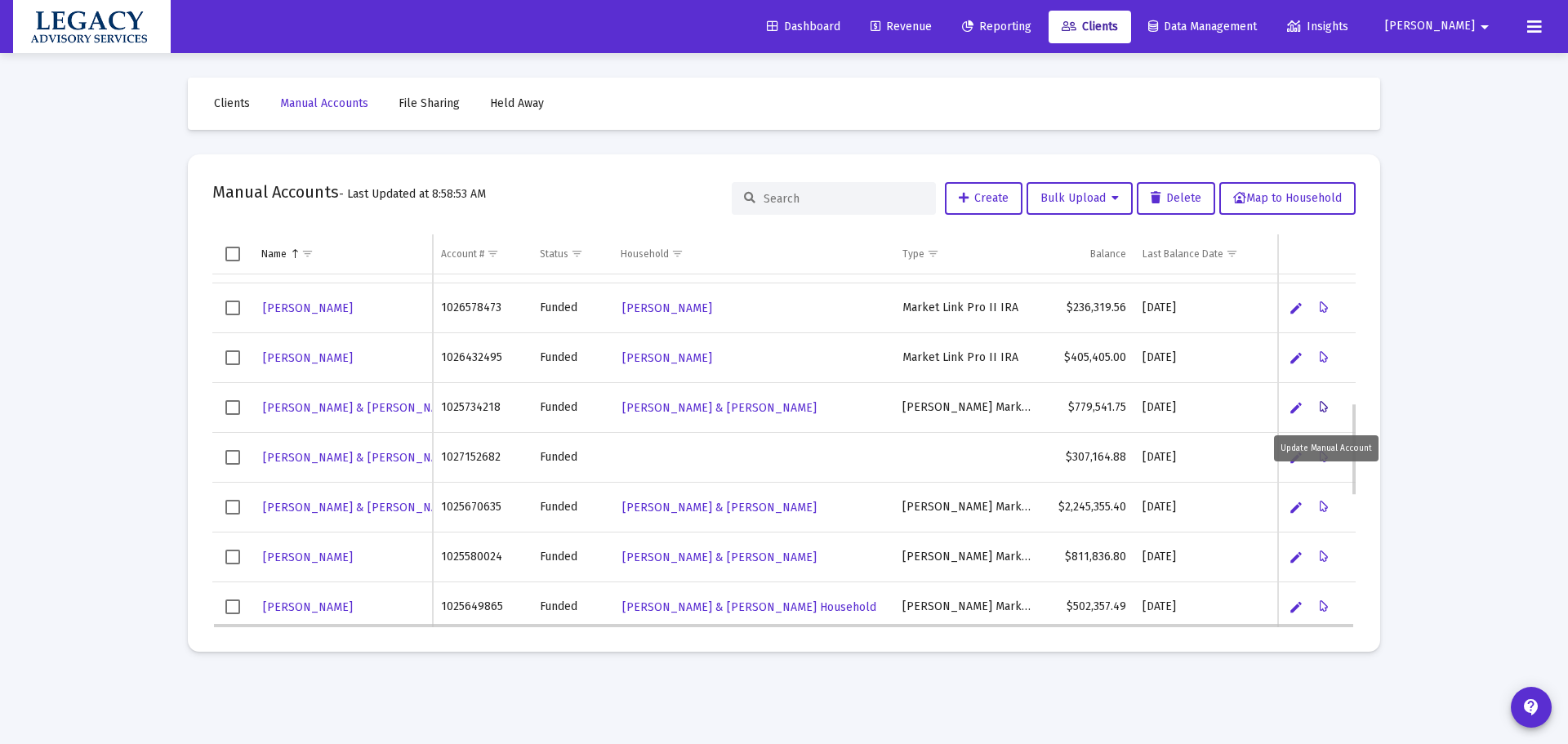
click at [1327, 405] on icon "Data grid" at bounding box center [1325, 407] width 9 height 20
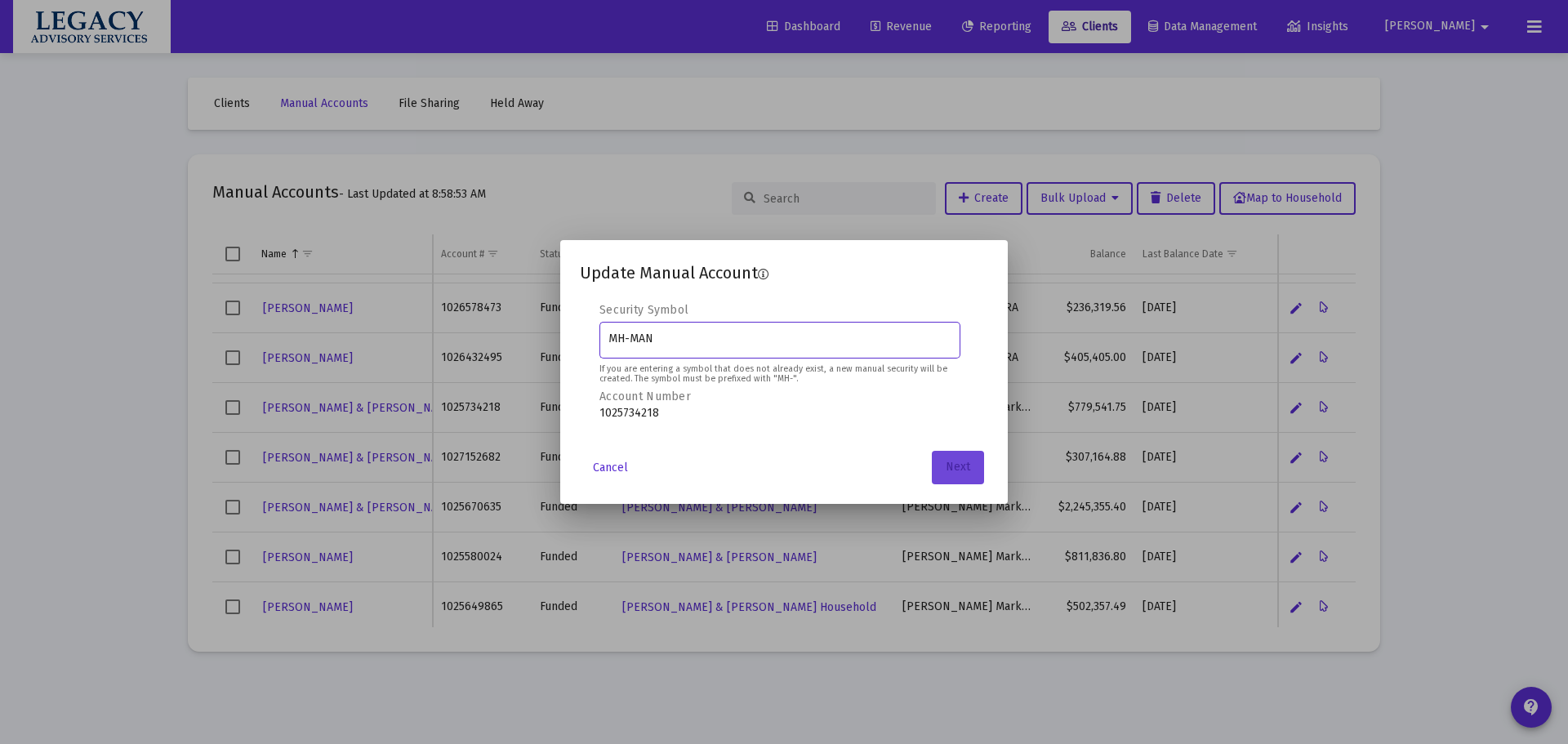
click at [961, 472] on span "Next" at bounding box center [958, 468] width 25 height 14
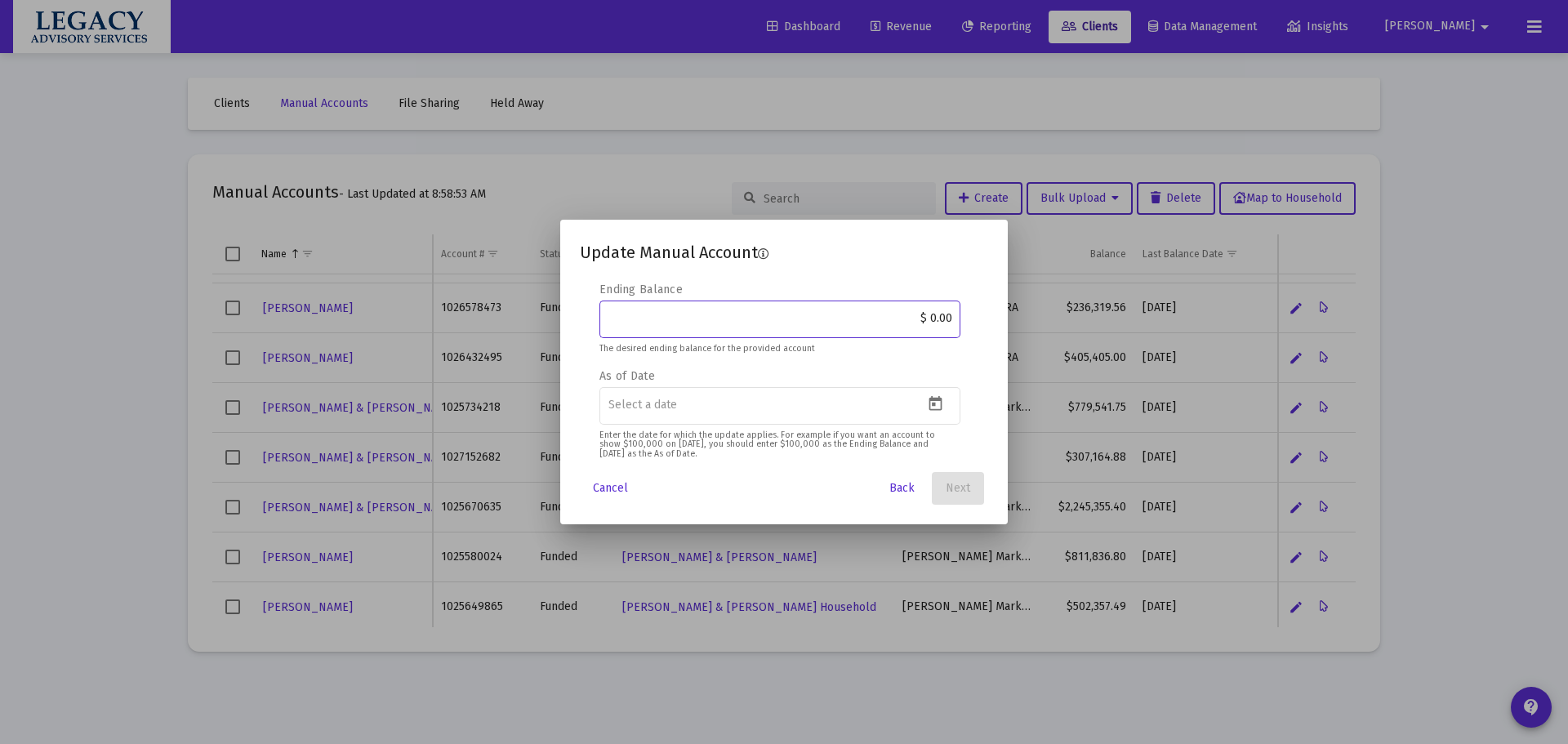
drag, startPoint x: 843, startPoint y: 315, endPoint x: 1038, endPoint y: 306, distance: 195.2
click at [1038, 306] on div "Update Manual Account Editable create 2 3 4 Security Symbol MH-MAN If you are e…" at bounding box center [784, 372] width 1568 height 744
paste input "840,286.2"
type input "$ 840,286.20"
click at [941, 403] on icon "Open calendar" at bounding box center [935, 404] width 17 height 17
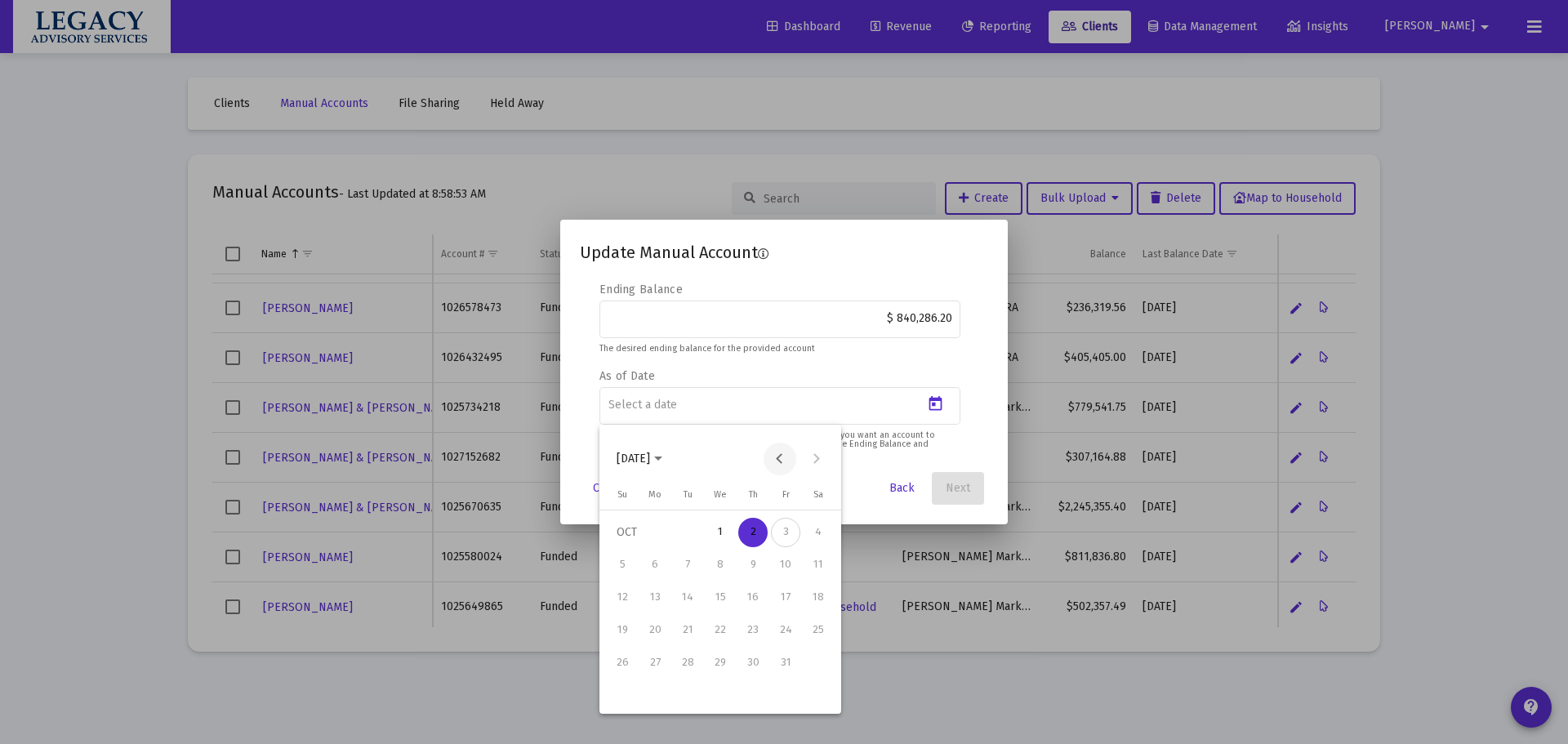
click at [788, 459] on button "Previous month" at bounding box center [780, 459] width 33 height 33
click at [687, 693] on div "30" at bounding box center [687, 695] width 29 height 29
type input "[DATE]"
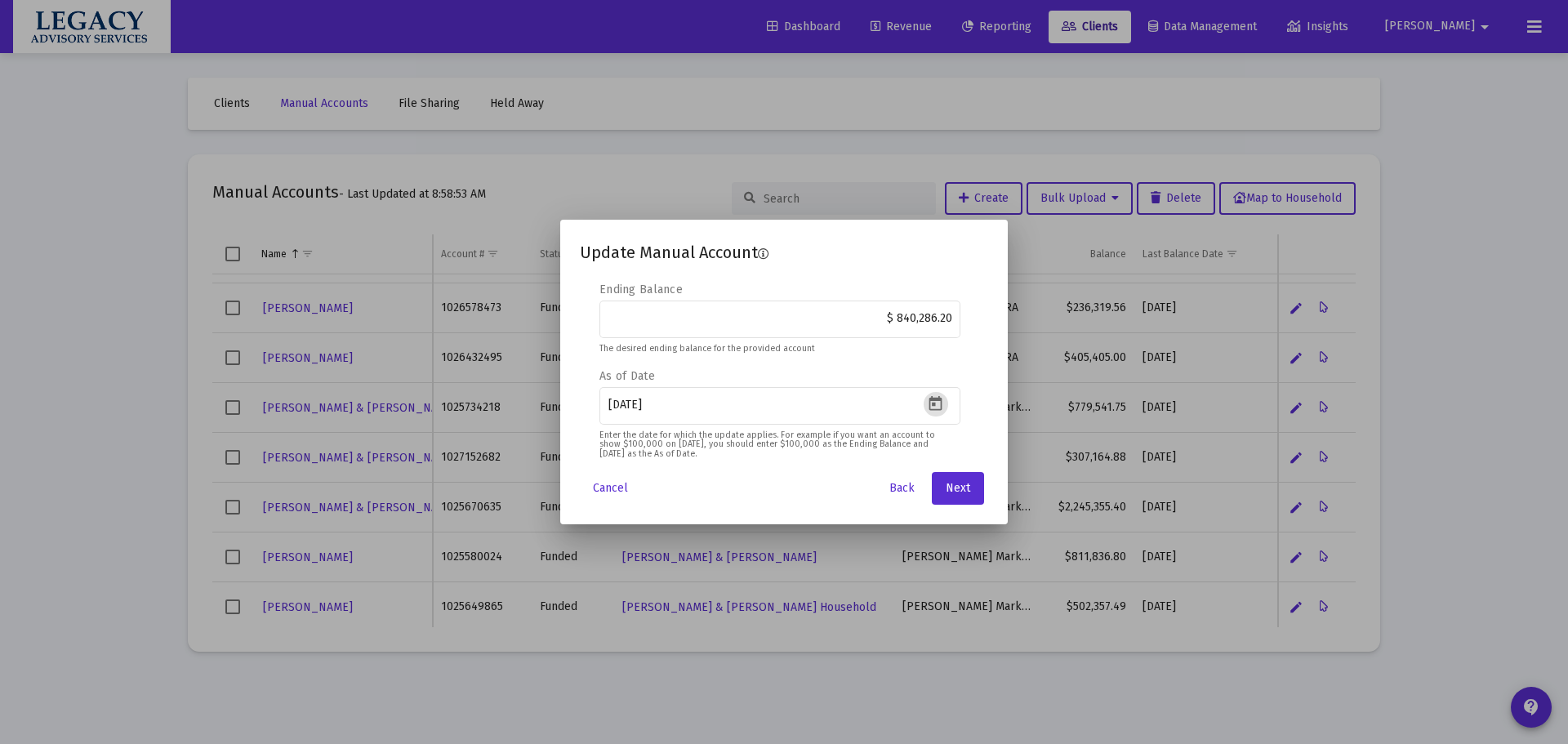
click at [972, 470] on div "Update Manual Account Editable create 2 3 4 Security Symbol MH-MAN If you are e…" at bounding box center [784, 372] width 408 height 266
click at [975, 482] on button "Next" at bounding box center [957, 488] width 52 height 33
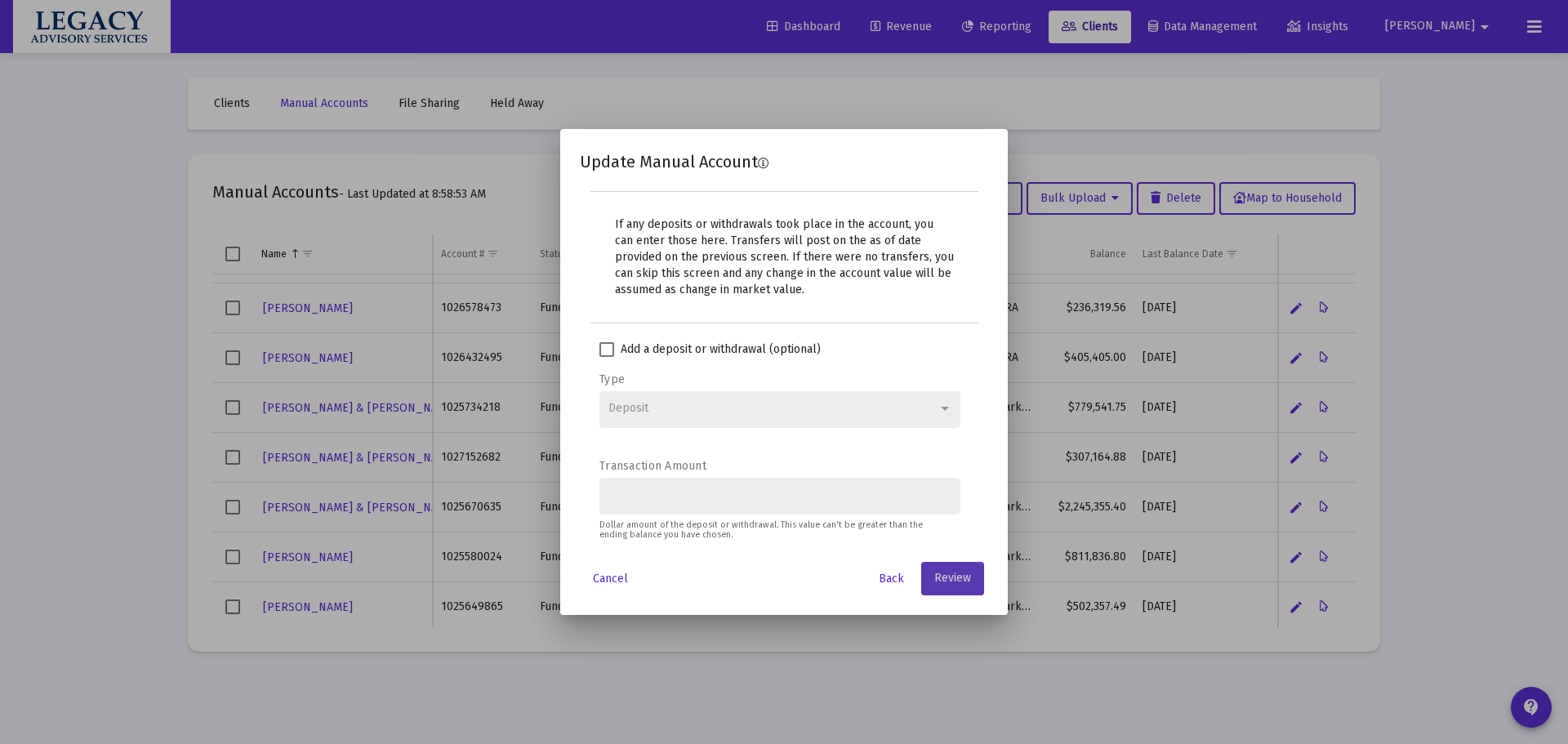
click at [950, 580] on span "Review" at bounding box center [952, 578] width 37 height 14
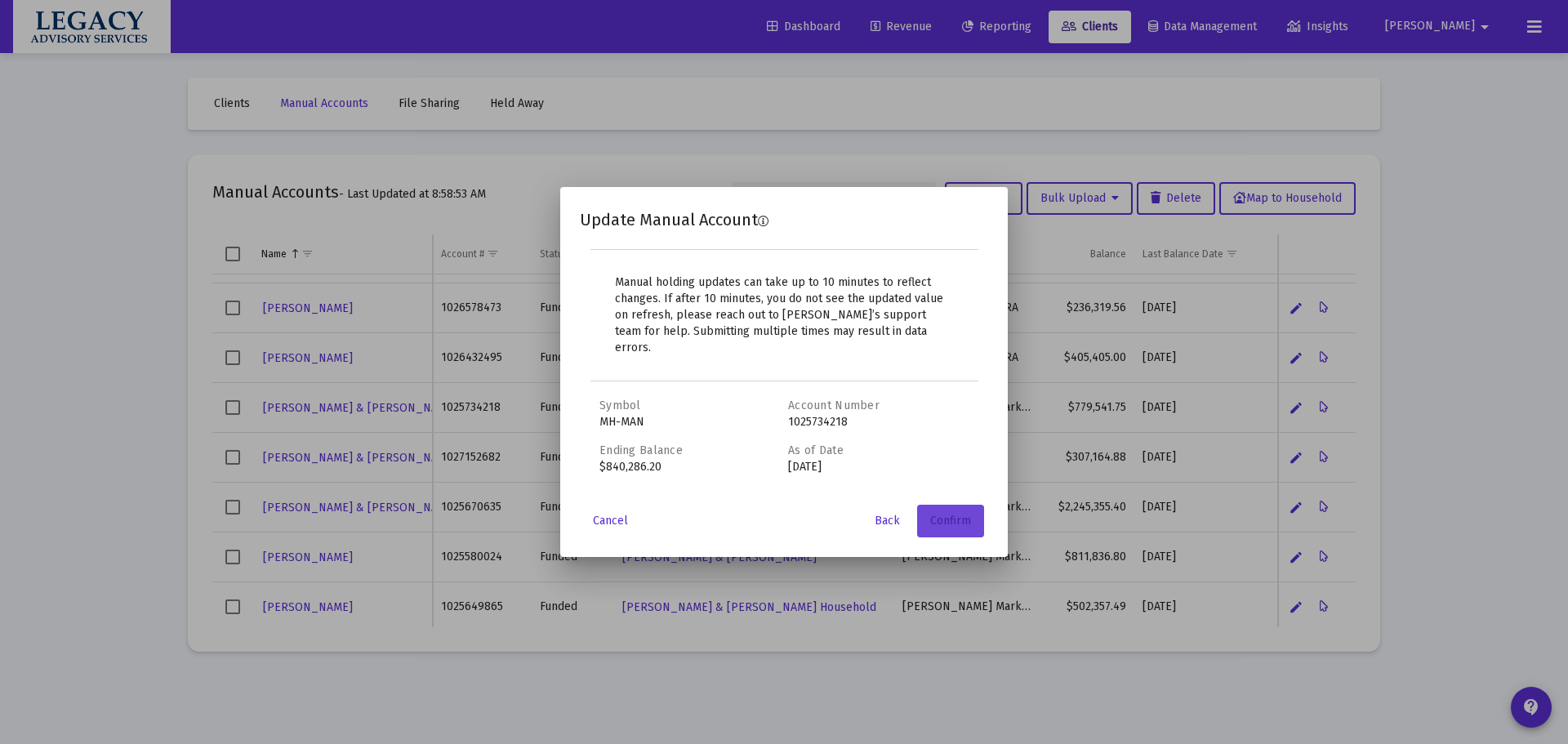
click at [963, 517] on span "Confirm" at bounding box center [950, 521] width 41 height 14
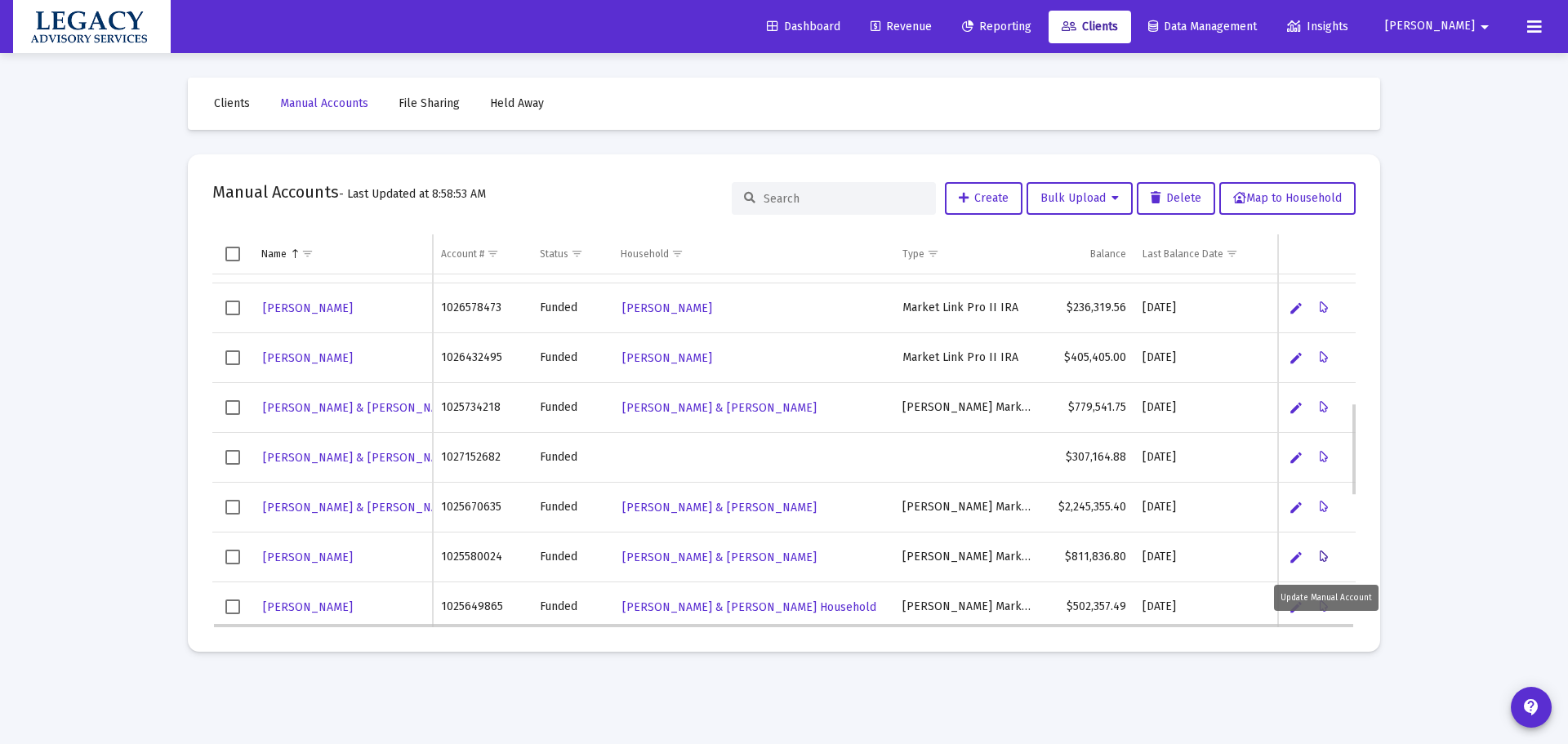
click at [1327, 553] on icon "Data grid" at bounding box center [1325, 556] width 9 height 20
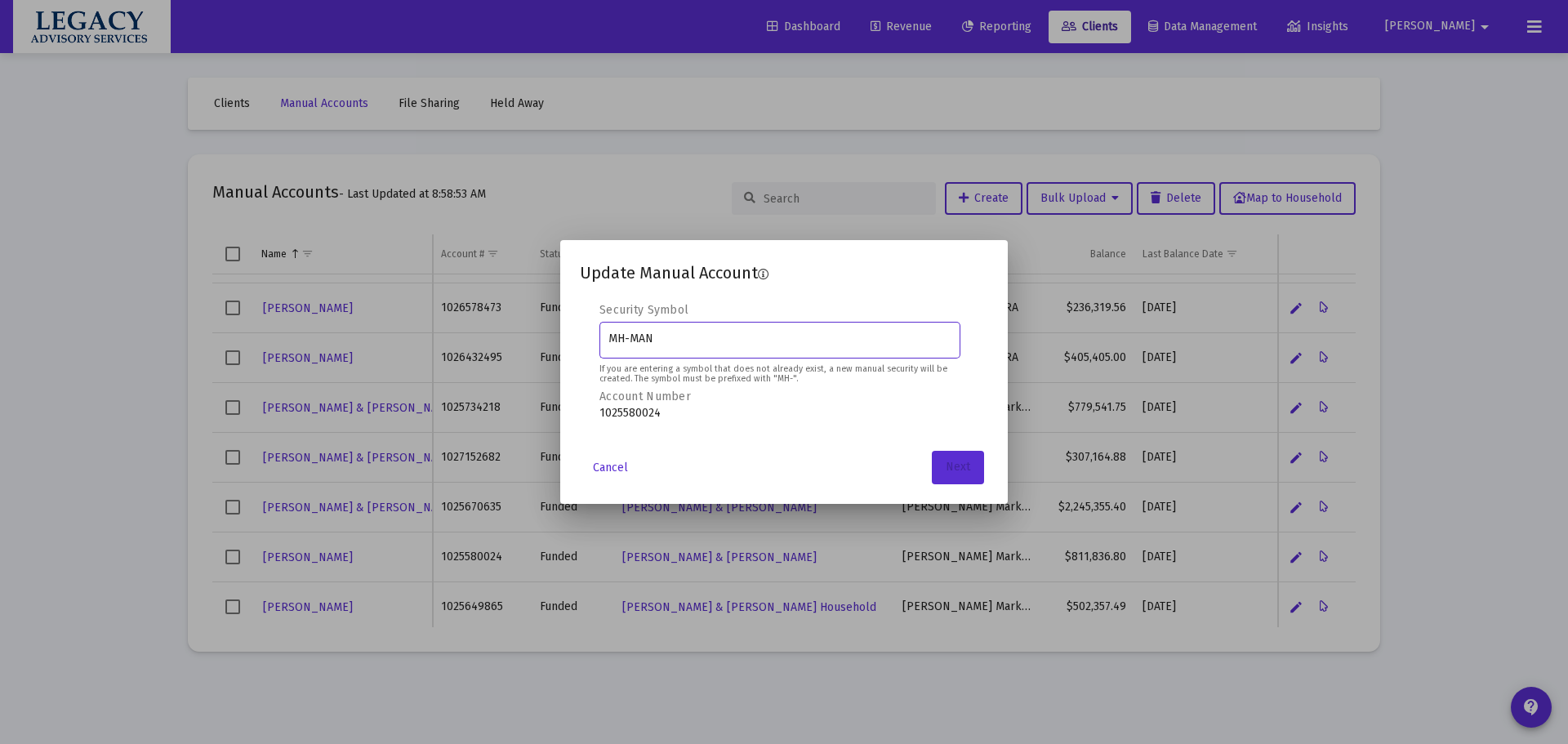
click at [956, 470] on span "Next" at bounding box center [958, 468] width 25 height 14
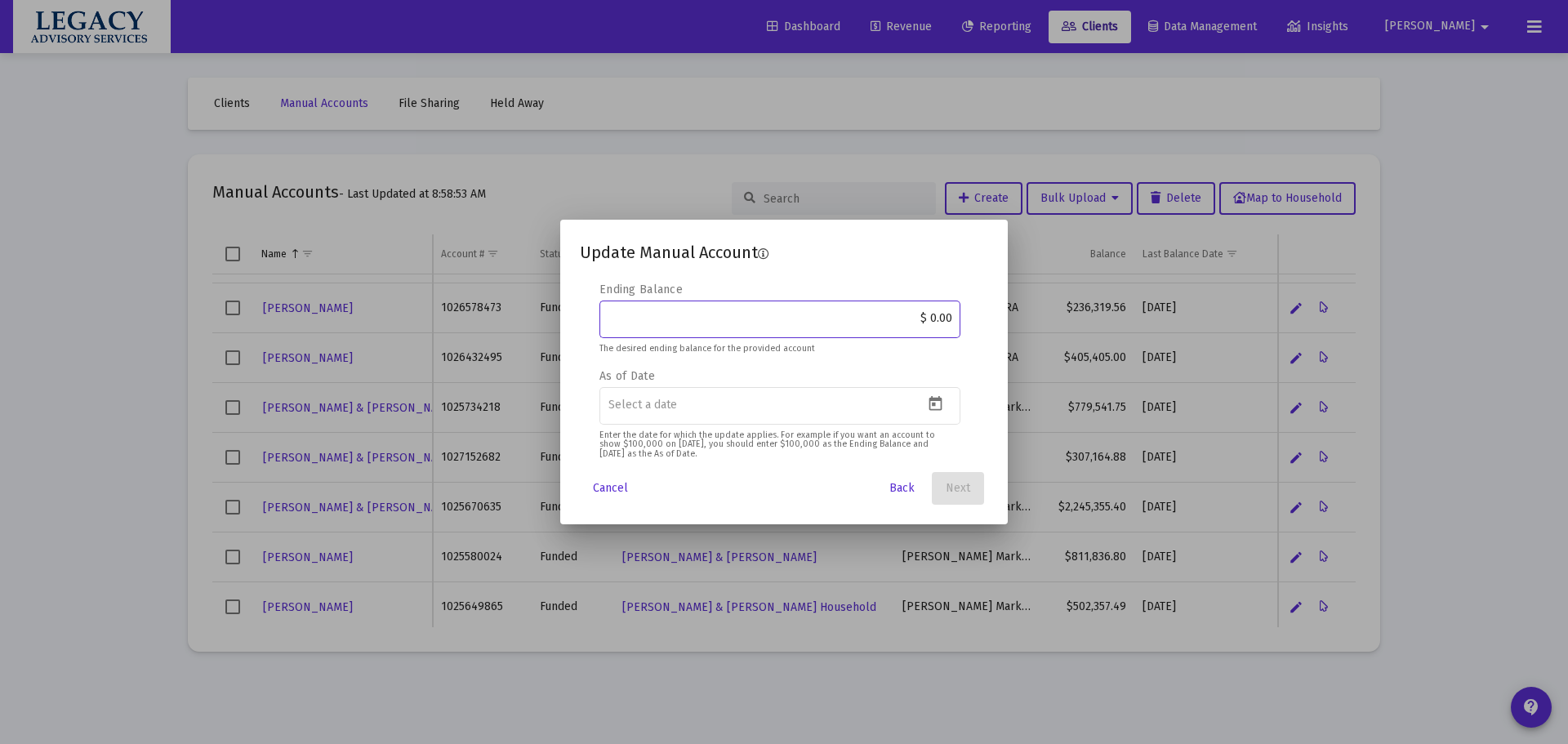
drag, startPoint x: 910, startPoint y: 319, endPoint x: 994, endPoint y: 318, distance: 84.0
click at [993, 317] on mat-dialog-content "Editable create 2 3 4 Security Symbol MH-MAN If you are entering a symbol that …" at bounding box center [784, 372] width 448 height 180
paste input "875,097.8"
type input "$ 875,097.80"
click at [937, 410] on icon "Open calendar" at bounding box center [936, 404] width 13 height 15
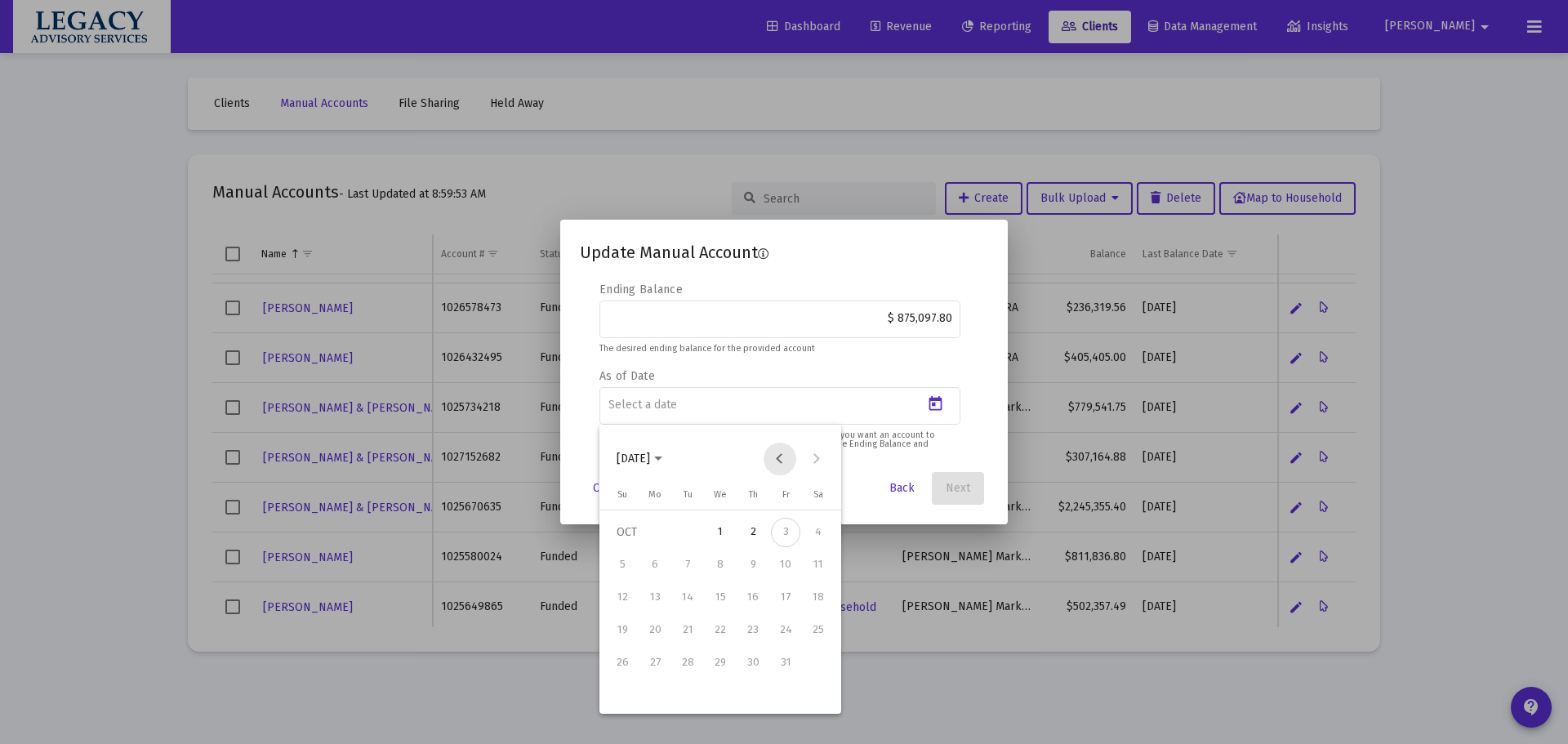
click at [784, 459] on button "Previous month" at bounding box center [780, 459] width 33 height 33
click at [693, 693] on div "30" at bounding box center [687, 695] width 29 height 29
type input "[DATE]"
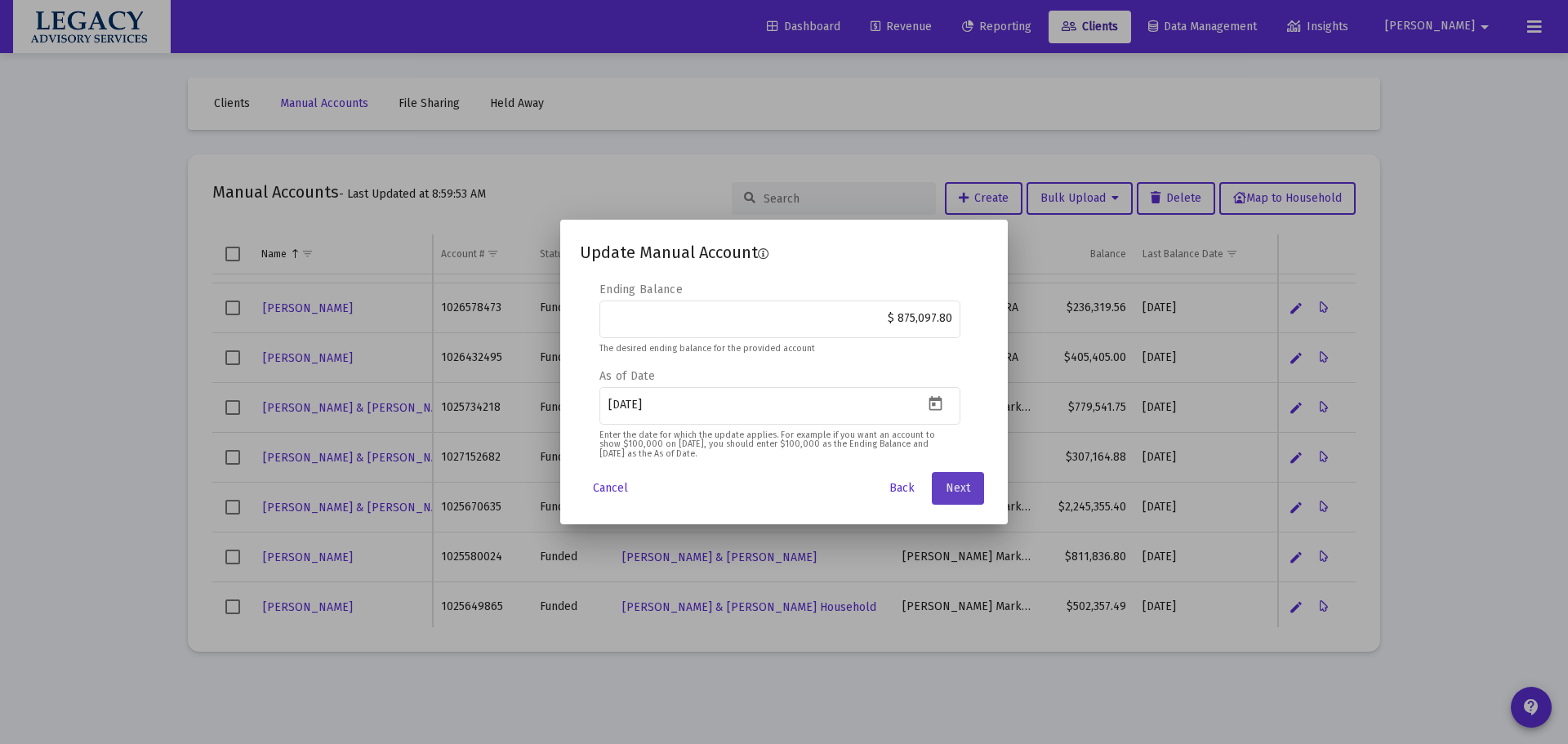
click at [947, 478] on button "Next" at bounding box center [957, 488] width 52 height 33
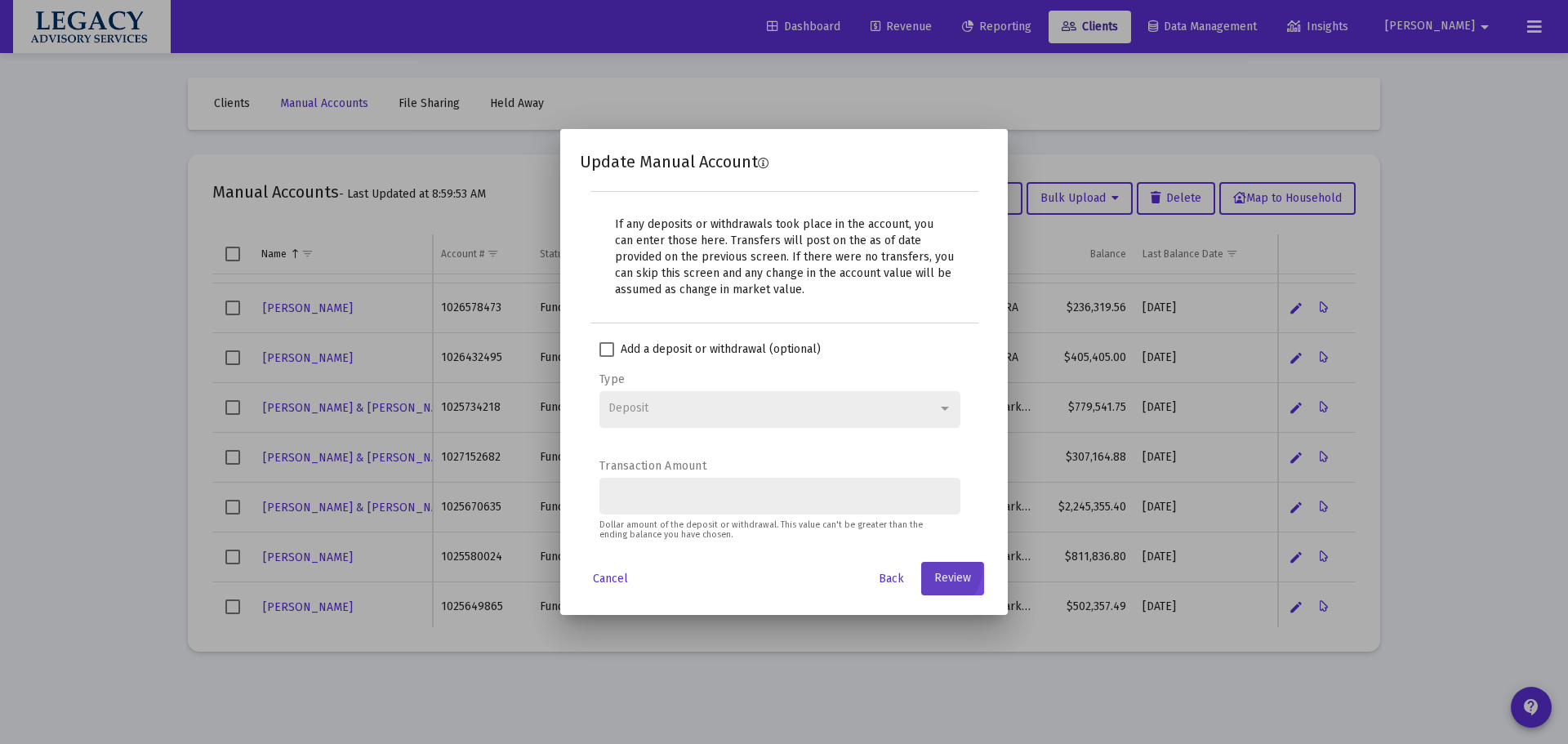
click at [956, 574] on span "Review" at bounding box center [952, 578] width 37 height 14
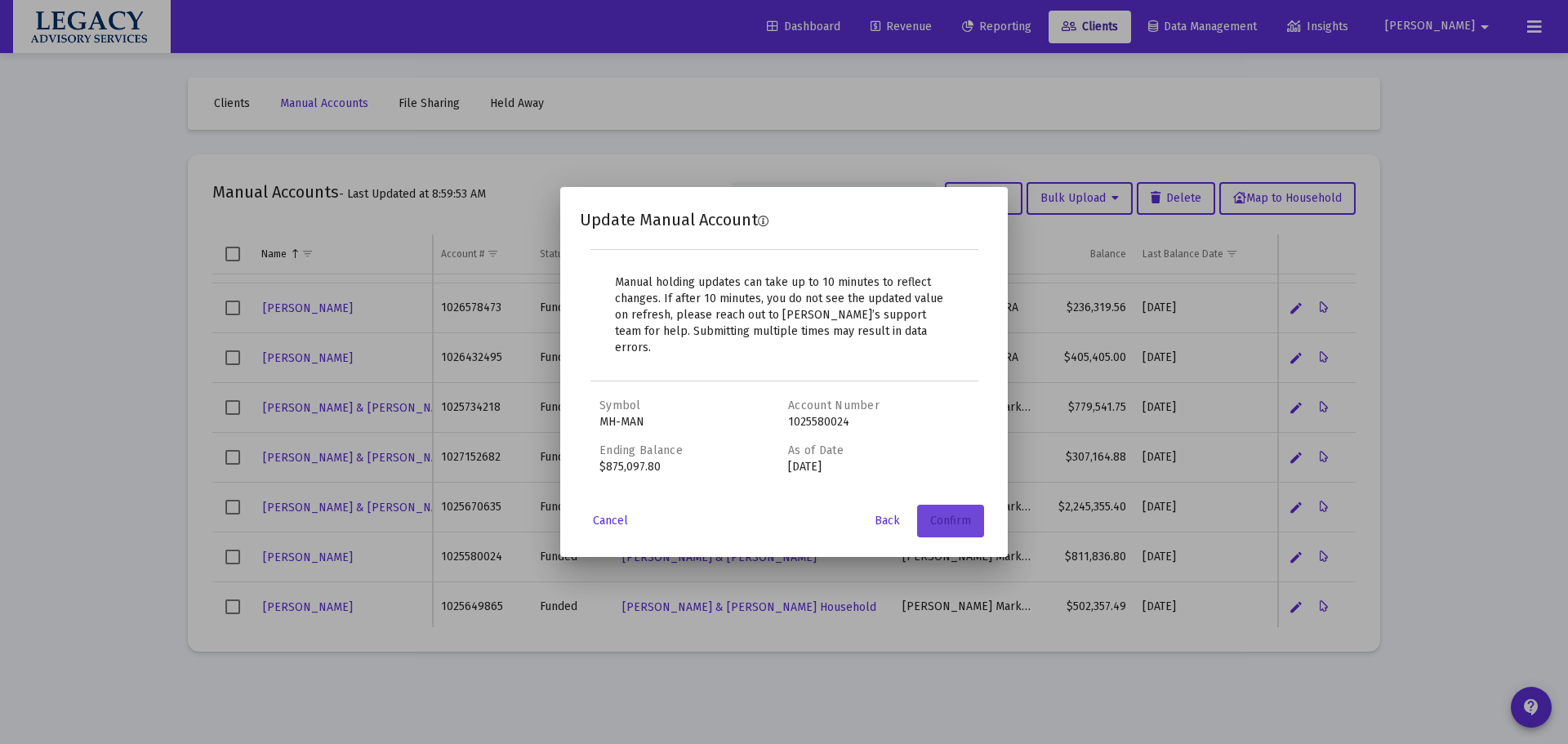
click at [951, 521] on button "Confirm" at bounding box center [950, 521] width 67 height 33
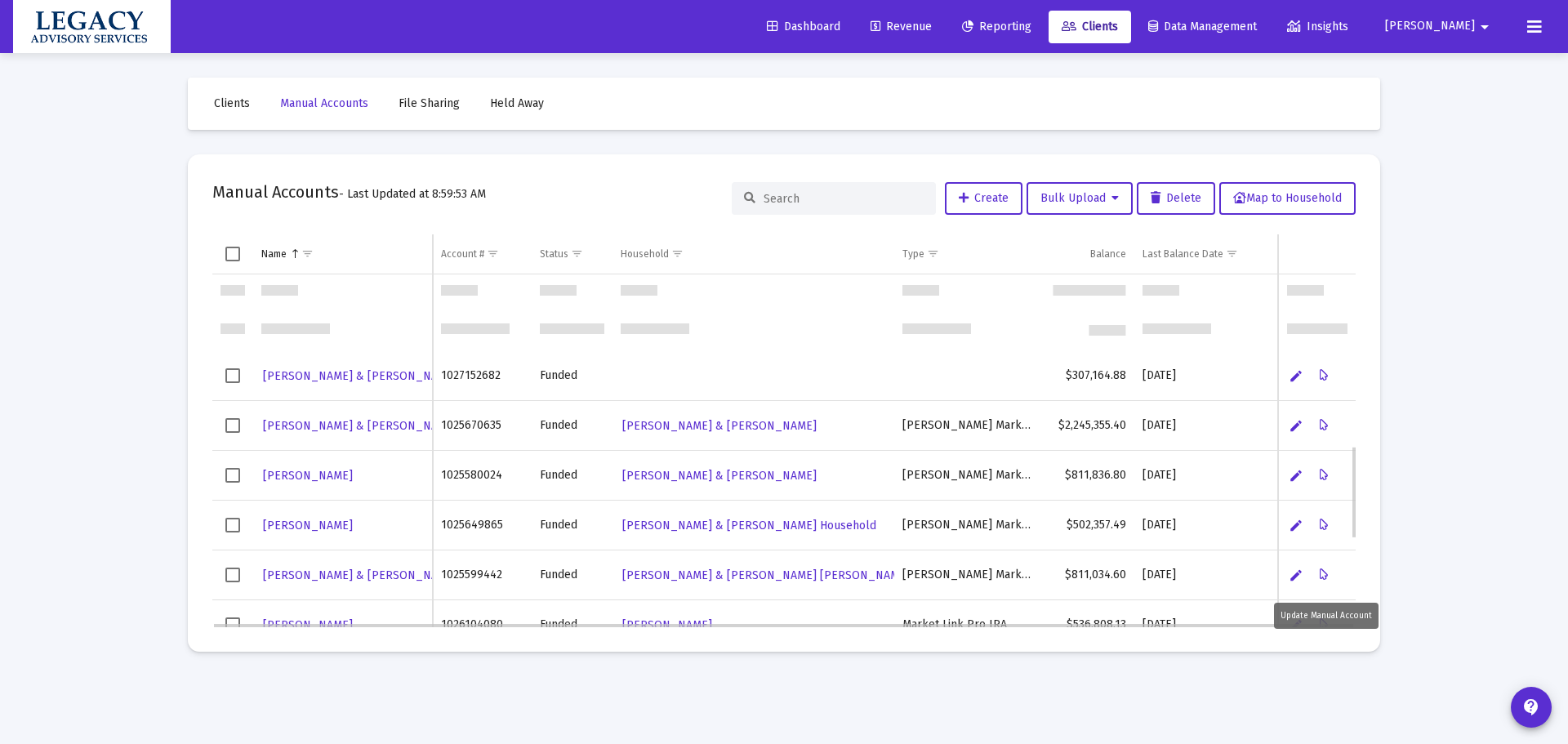
scroll to position [652, 0]
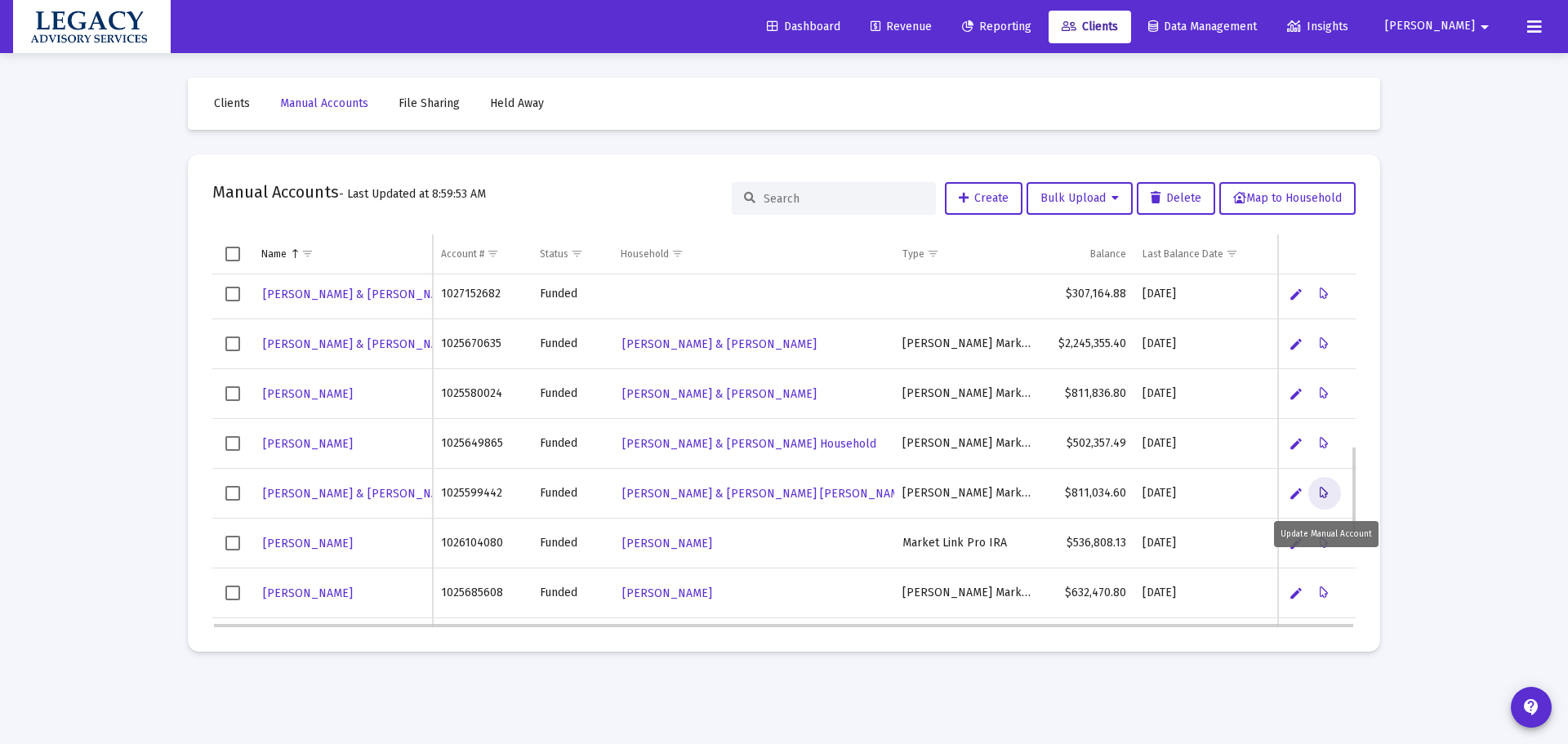
click at [1321, 487] on icon "Data grid" at bounding box center [1325, 493] width 9 height 20
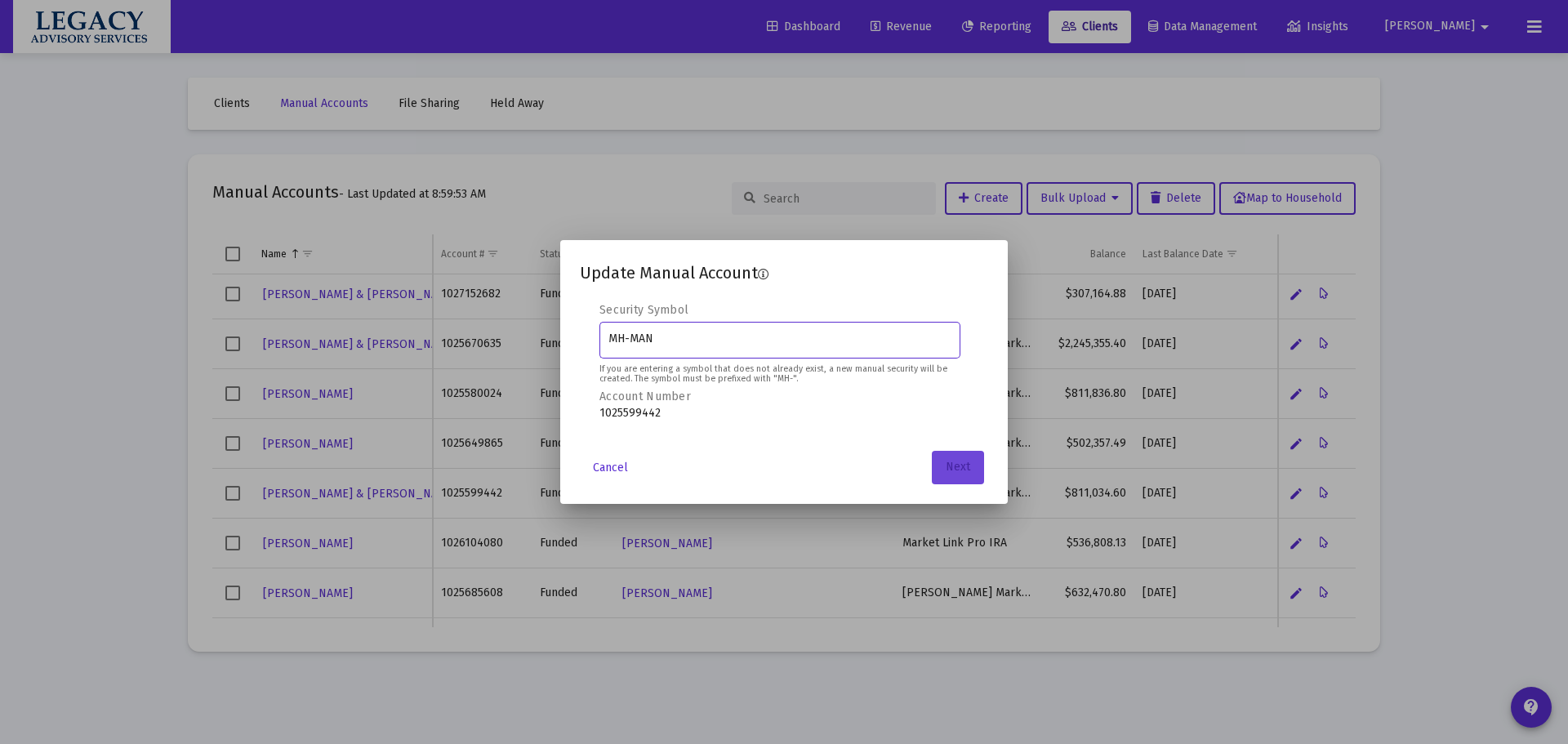
click at [955, 475] on button "Next" at bounding box center [957, 467] width 52 height 33
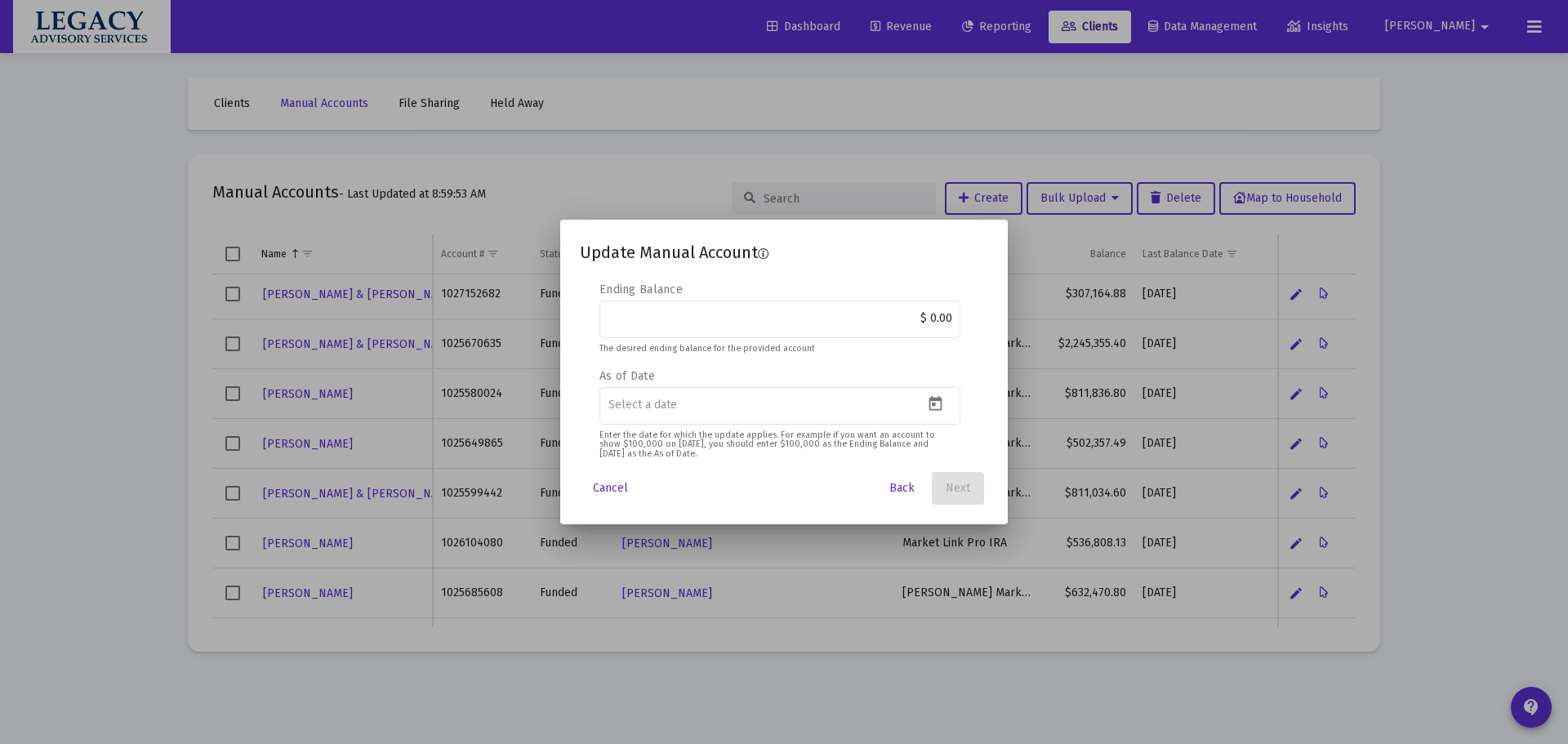
drag, startPoint x: 883, startPoint y: 306, endPoint x: 993, endPoint y: 296, distance: 110.5
click at [993, 296] on mat-dialog-content "Editable create 2 3 4 Security Symbol MH-MAN If you are entering a symbol that …" at bounding box center [784, 372] width 448 height 180
drag, startPoint x: 922, startPoint y: 315, endPoint x: 999, endPoint y: 307, distance: 77.4
click at [999, 307] on mat-dialog-content "Editable create 2 3 4 Security Symbol MH-MAN If you are entering a symbol that …" at bounding box center [784, 372] width 448 height 180
paste input "874,233.05"
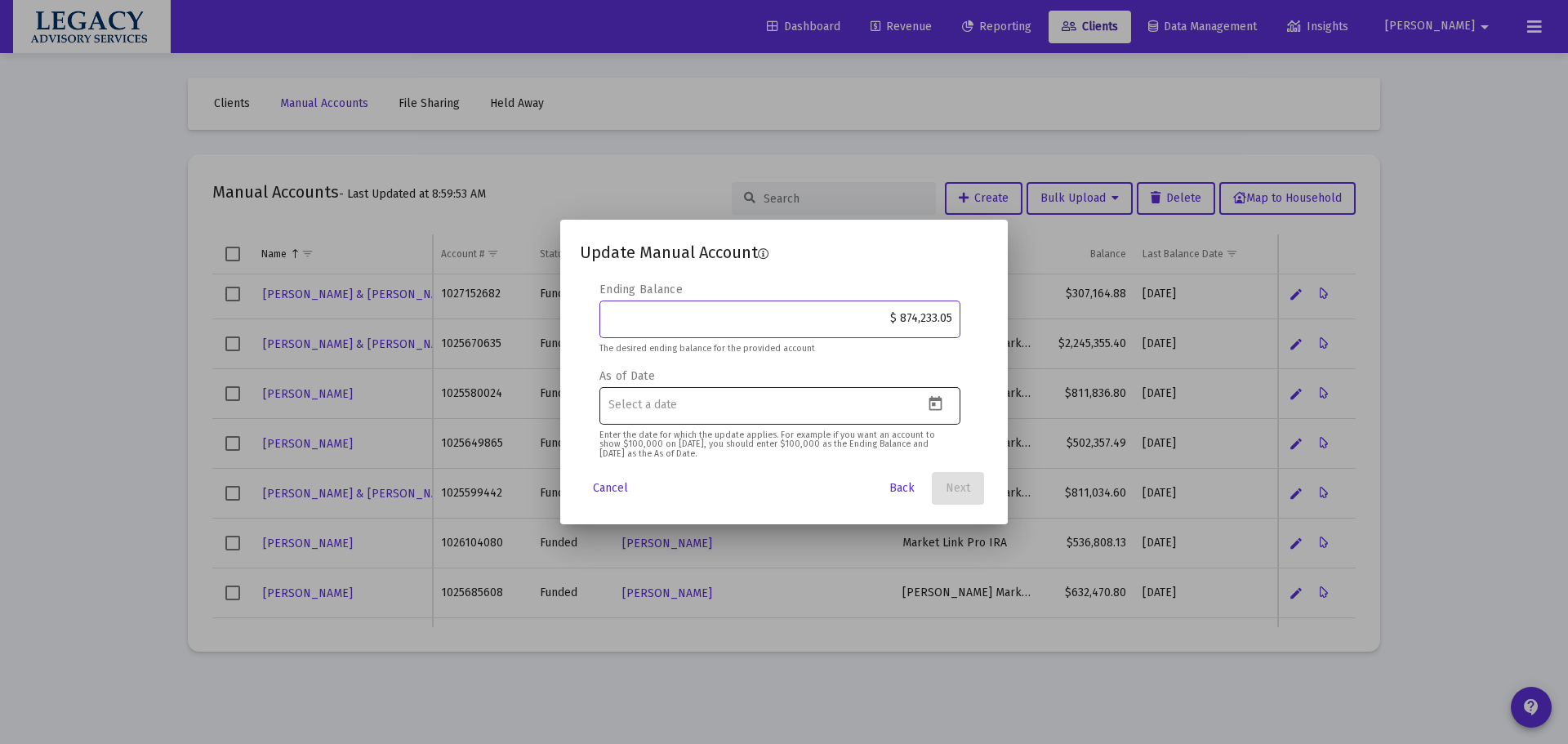
type input "$ 874,233.05"
click at [933, 404] on icon "Open calendar" at bounding box center [936, 404] width 13 height 15
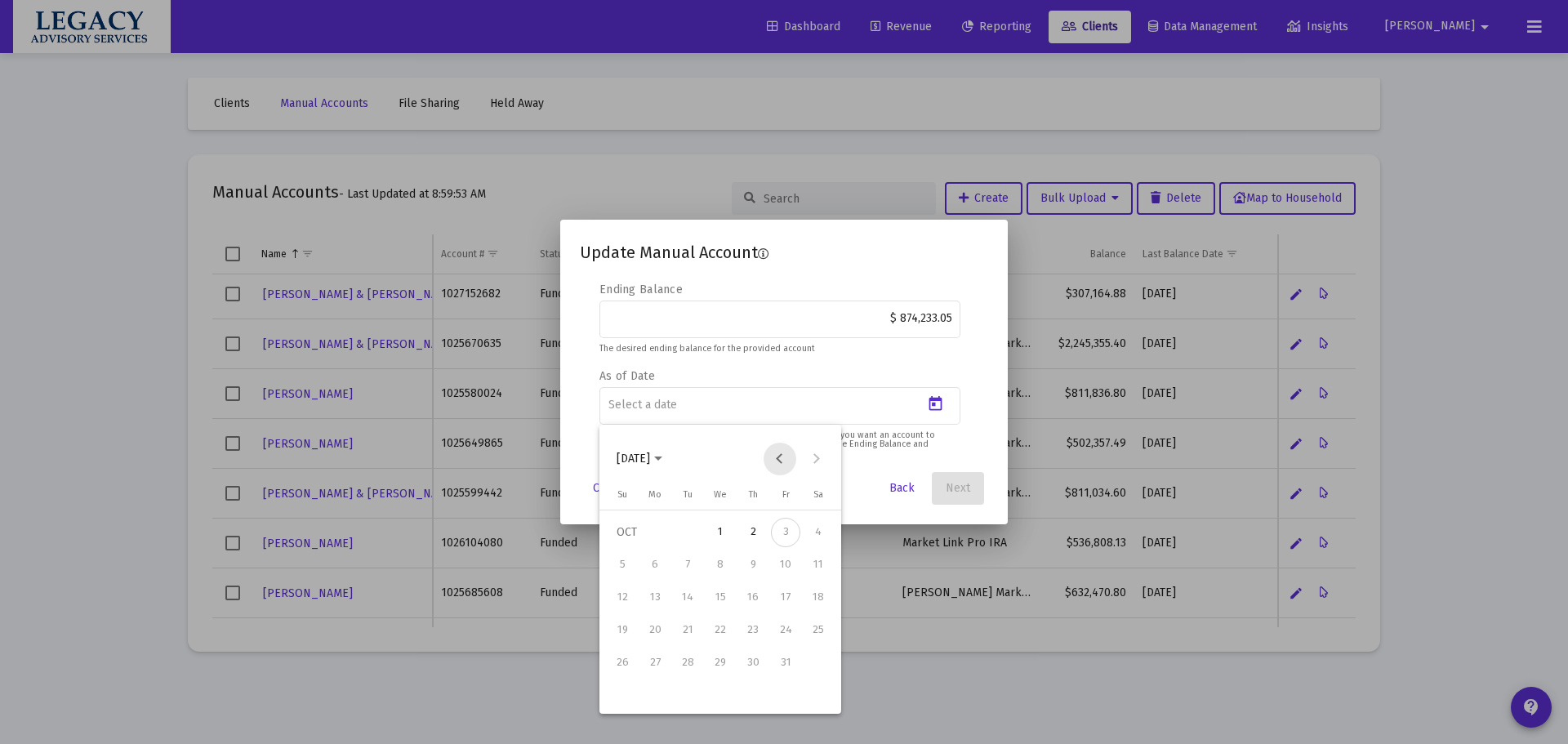
click at [785, 453] on button "Previous month" at bounding box center [780, 459] width 33 height 33
click at [695, 693] on div "30" at bounding box center [687, 695] width 29 height 29
type input "[DATE]"
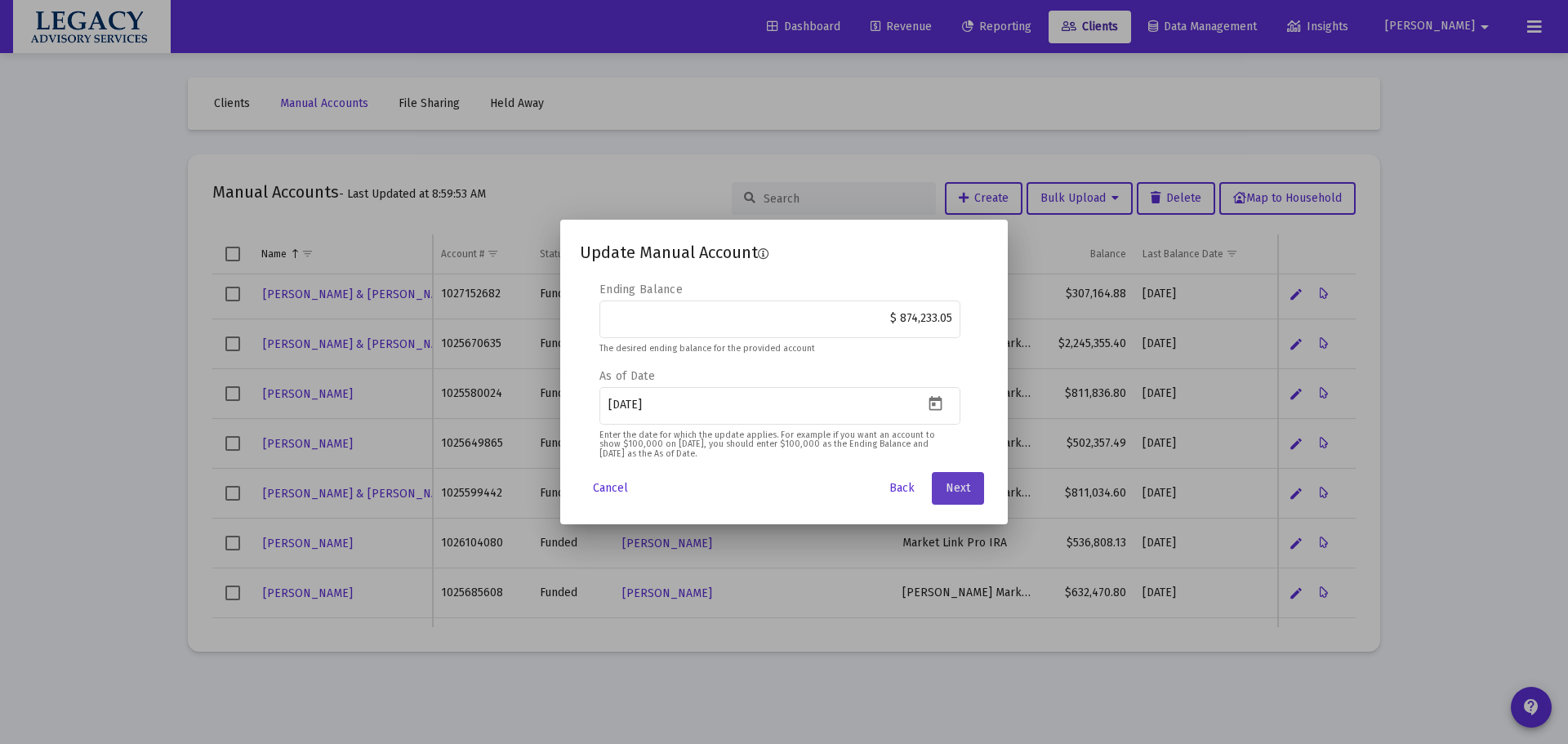
click at [961, 482] on span "Next" at bounding box center [958, 488] width 25 height 14
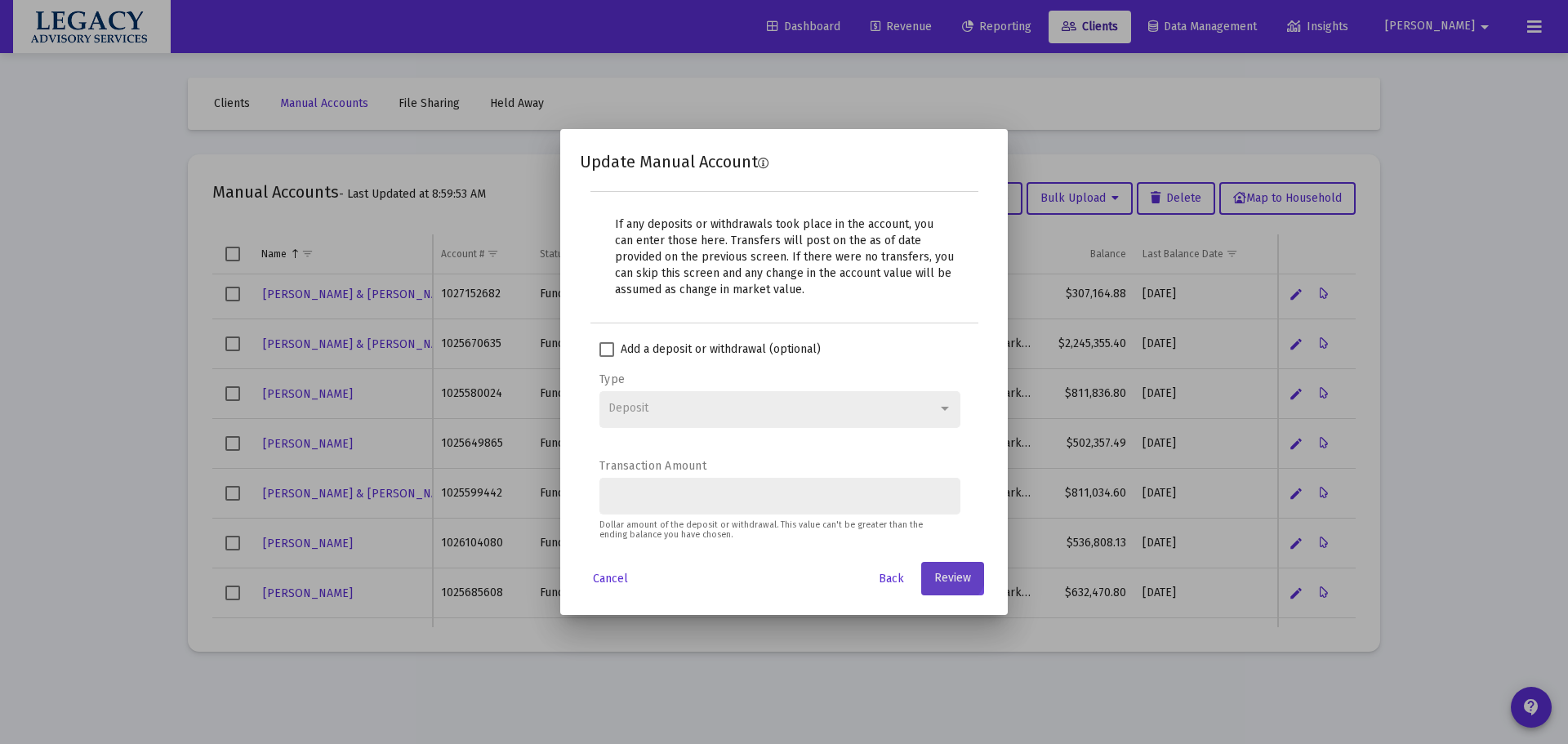
click at [963, 575] on span "Review" at bounding box center [952, 578] width 37 height 14
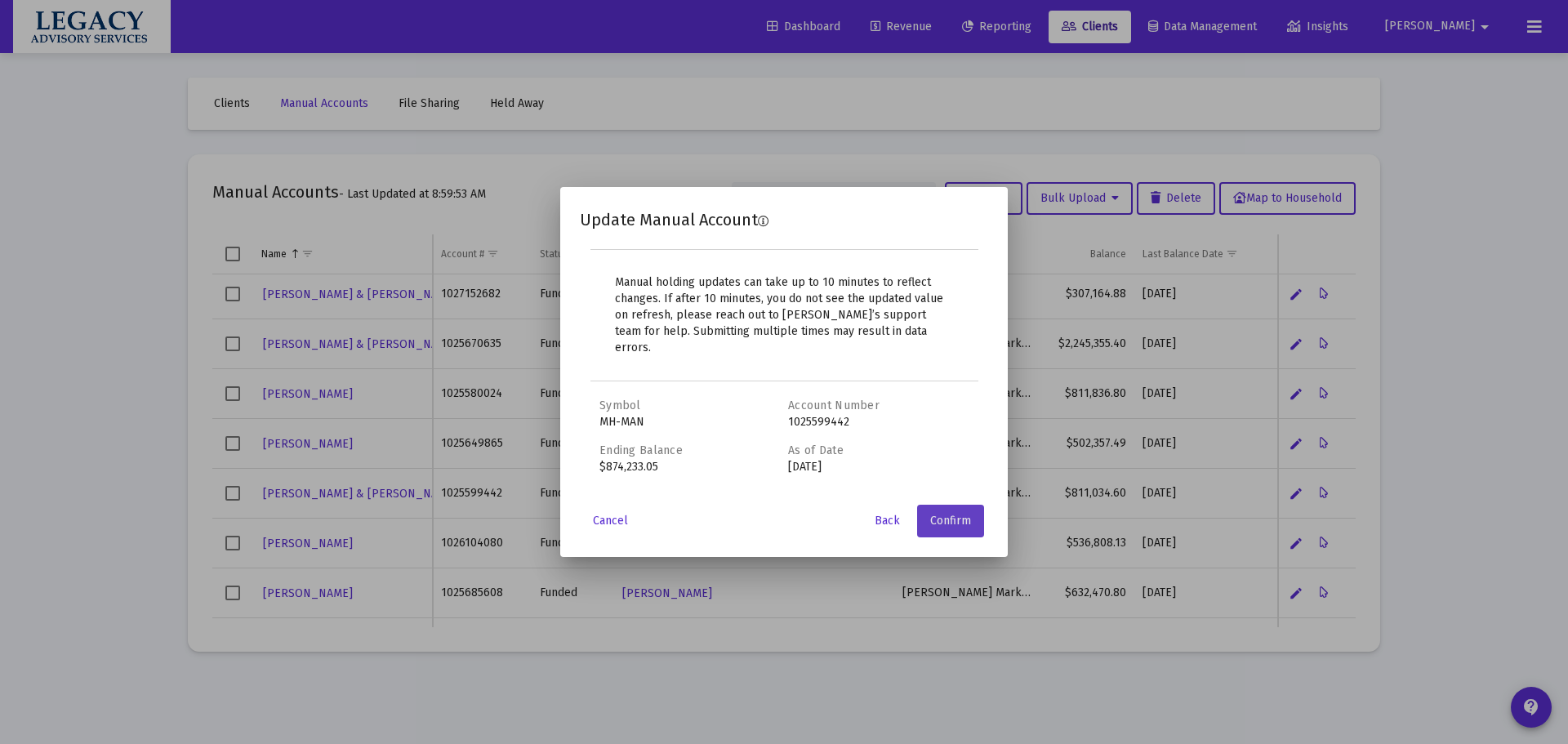
click at [960, 516] on span "Confirm" at bounding box center [950, 521] width 41 height 14
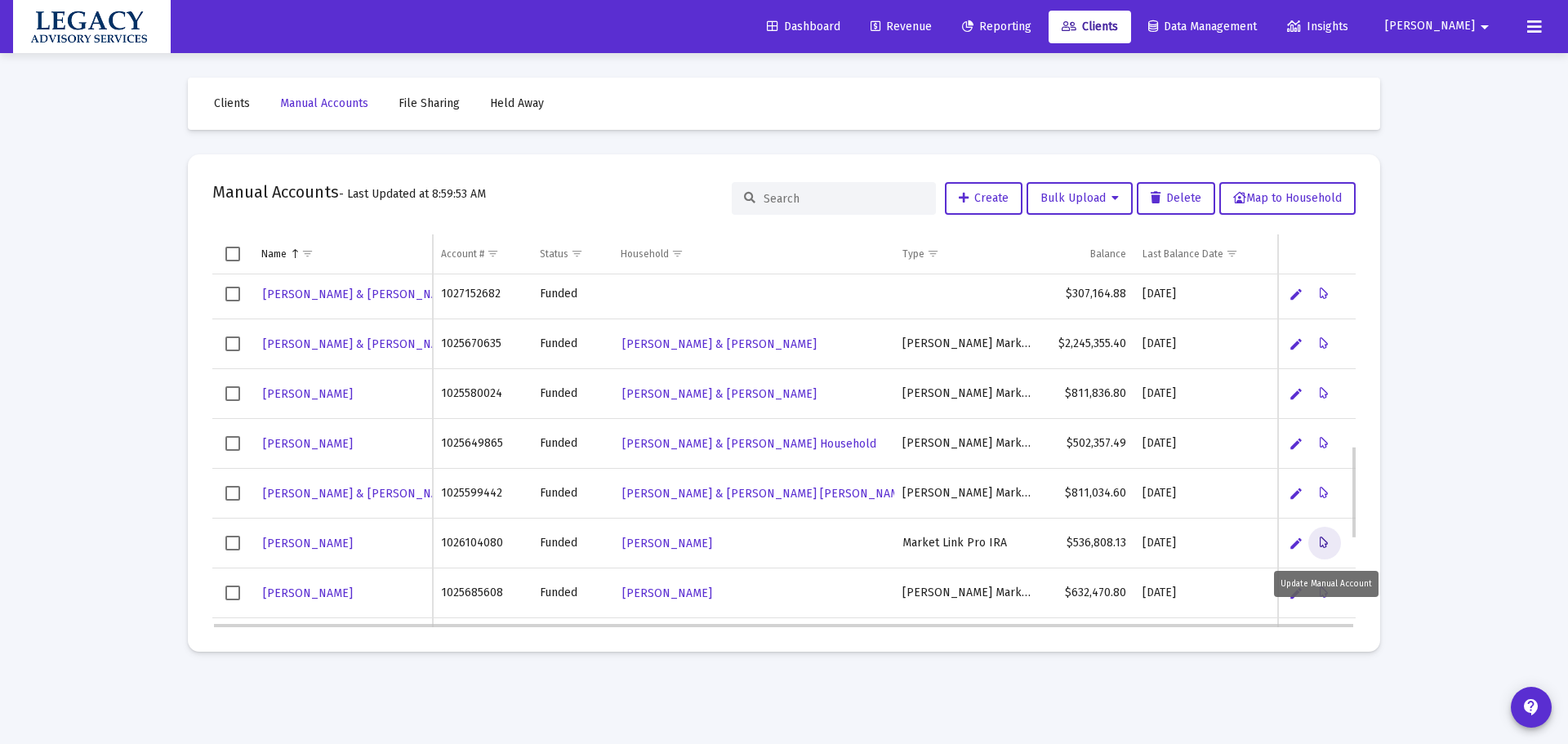
click at [1330, 542] on button "Data grid" at bounding box center [1325, 543] width 33 height 33
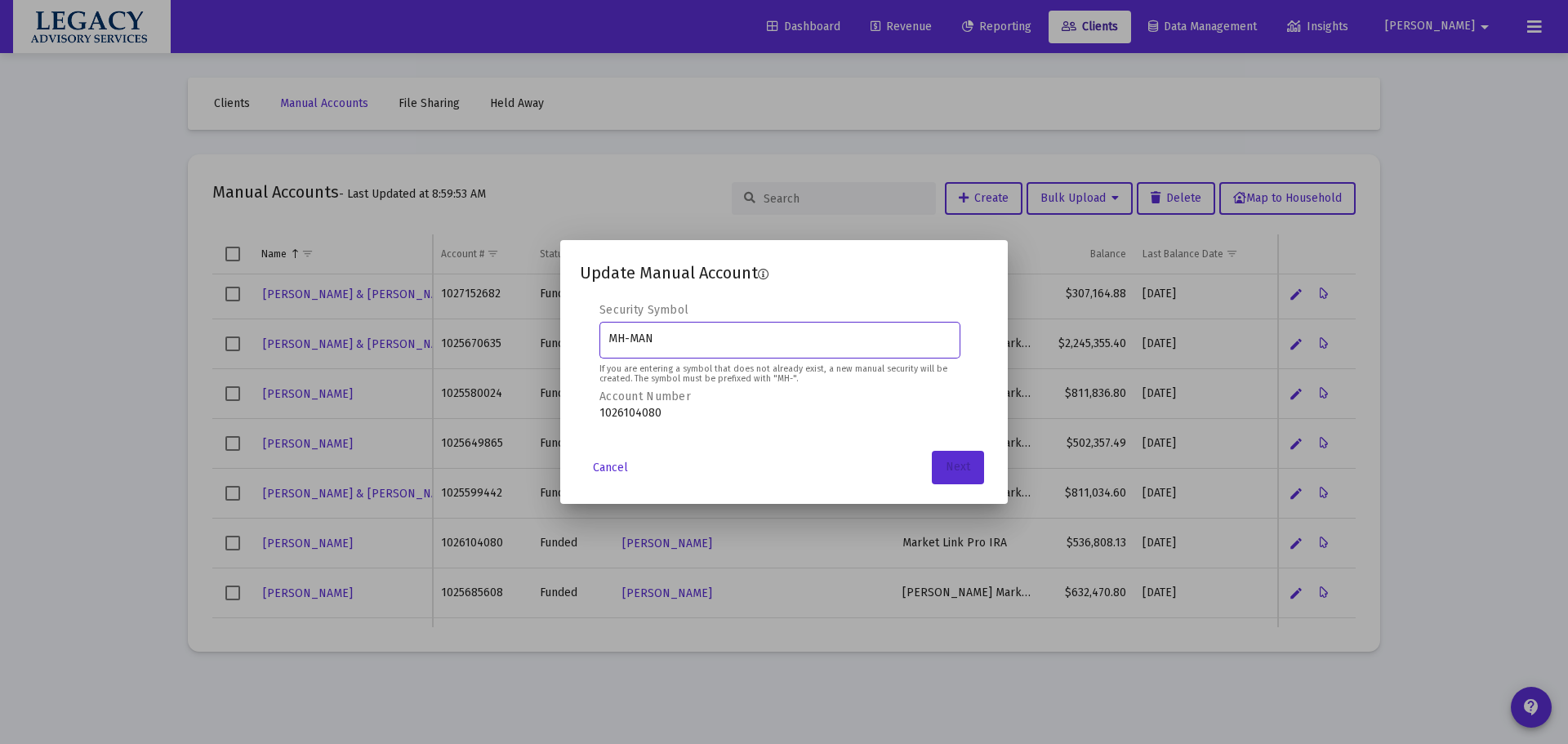
click at [949, 469] on span "Next" at bounding box center [958, 468] width 25 height 14
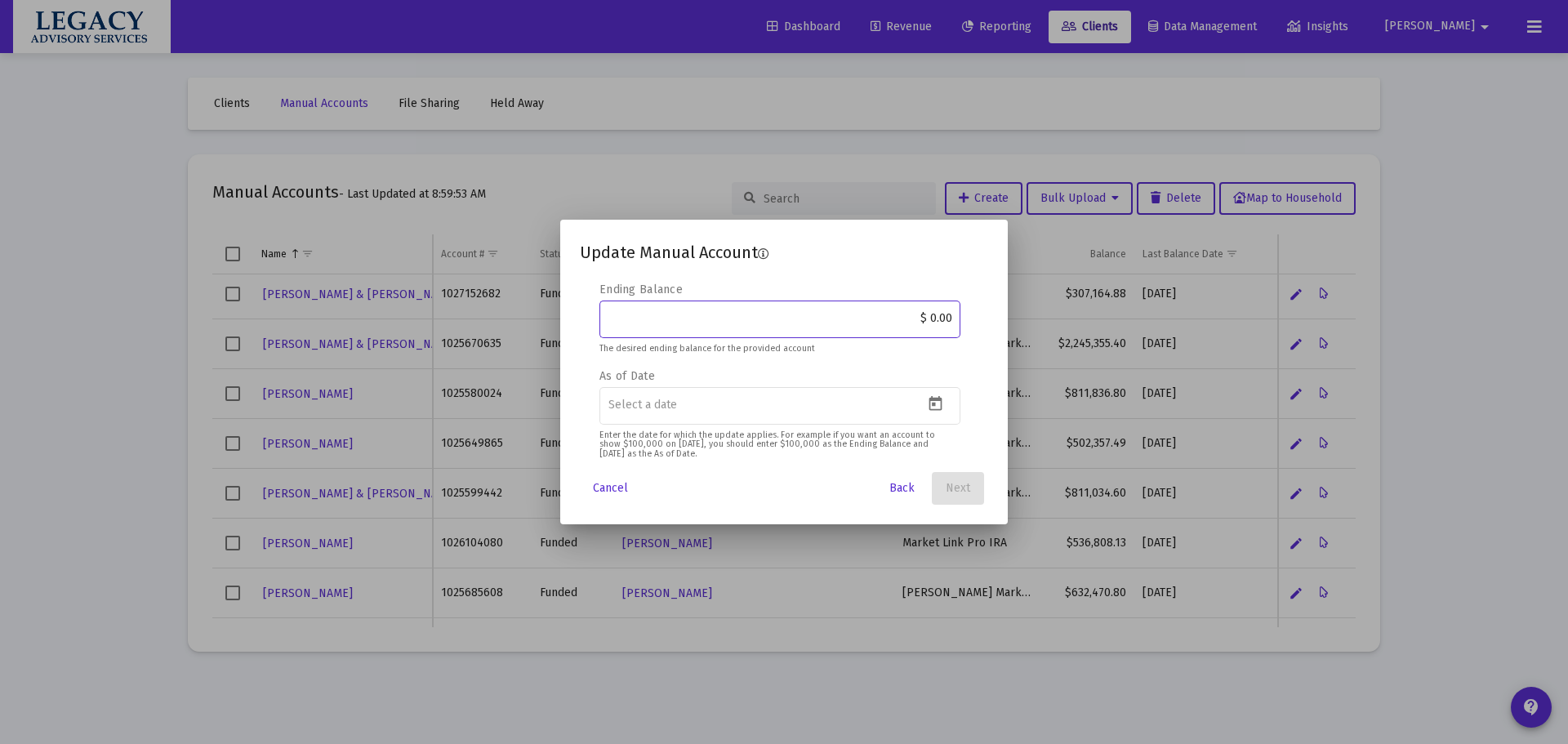
drag, startPoint x: 894, startPoint y: 322, endPoint x: 986, endPoint y: 332, distance: 92.5
click at [1005, 309] on mat-dialog-content "Editable create 2 3 4 Security Symbol MH-MAN If you are entering a symbol that …" at bounding box center [784, 372] width 448 height 180
paste input "578,637.99"
type input "$ 578,637.99"
click at [938, 406] on icon "Open calendar" at bounding box center [935, 404] width 17 height 17
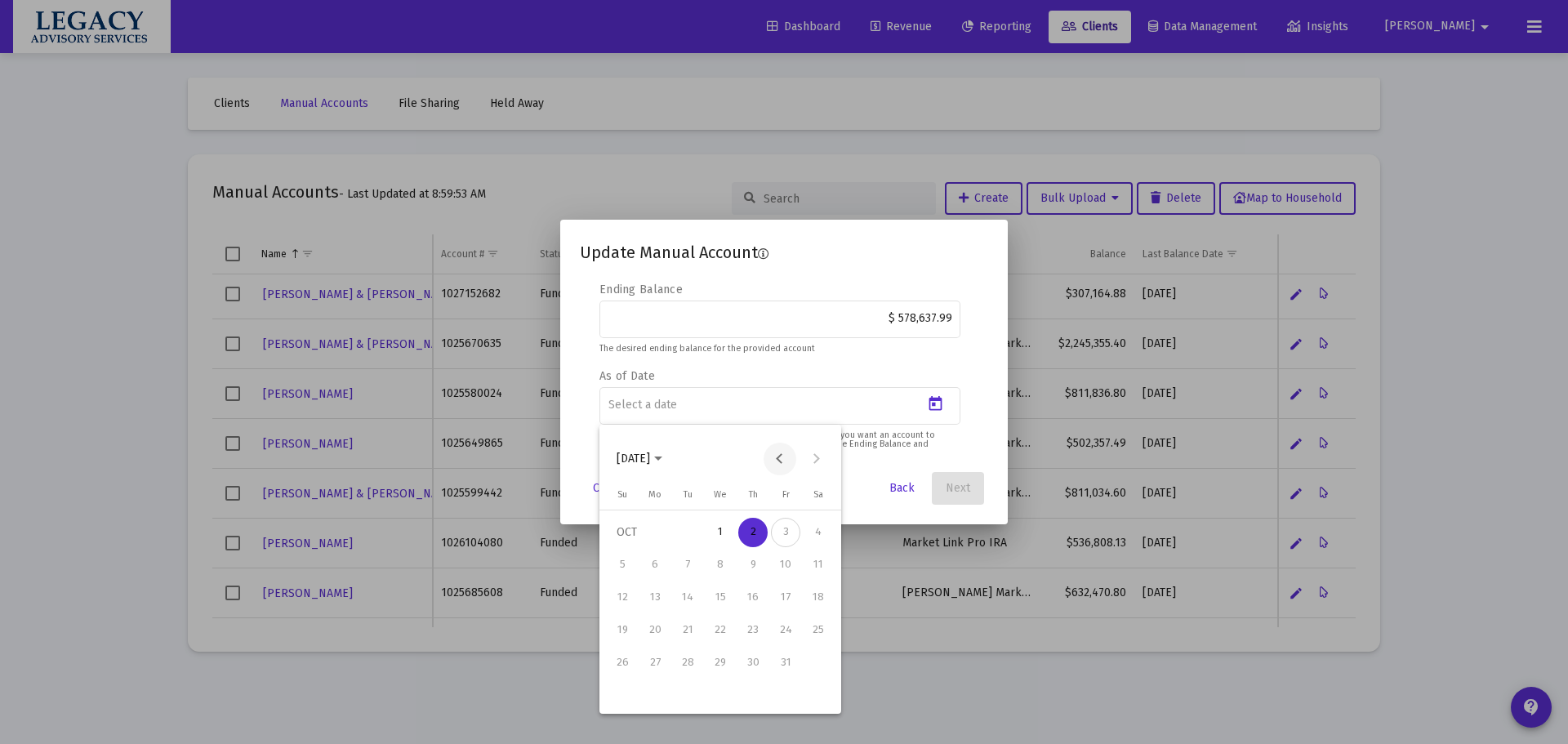
click at [771, 455] on button "Previous month" at bounding box center [780, 459] width 33 height 33
click at [679, 695] on div "30" at bounding box center [687, 695] width 29 height 29
type input "[DATE]"
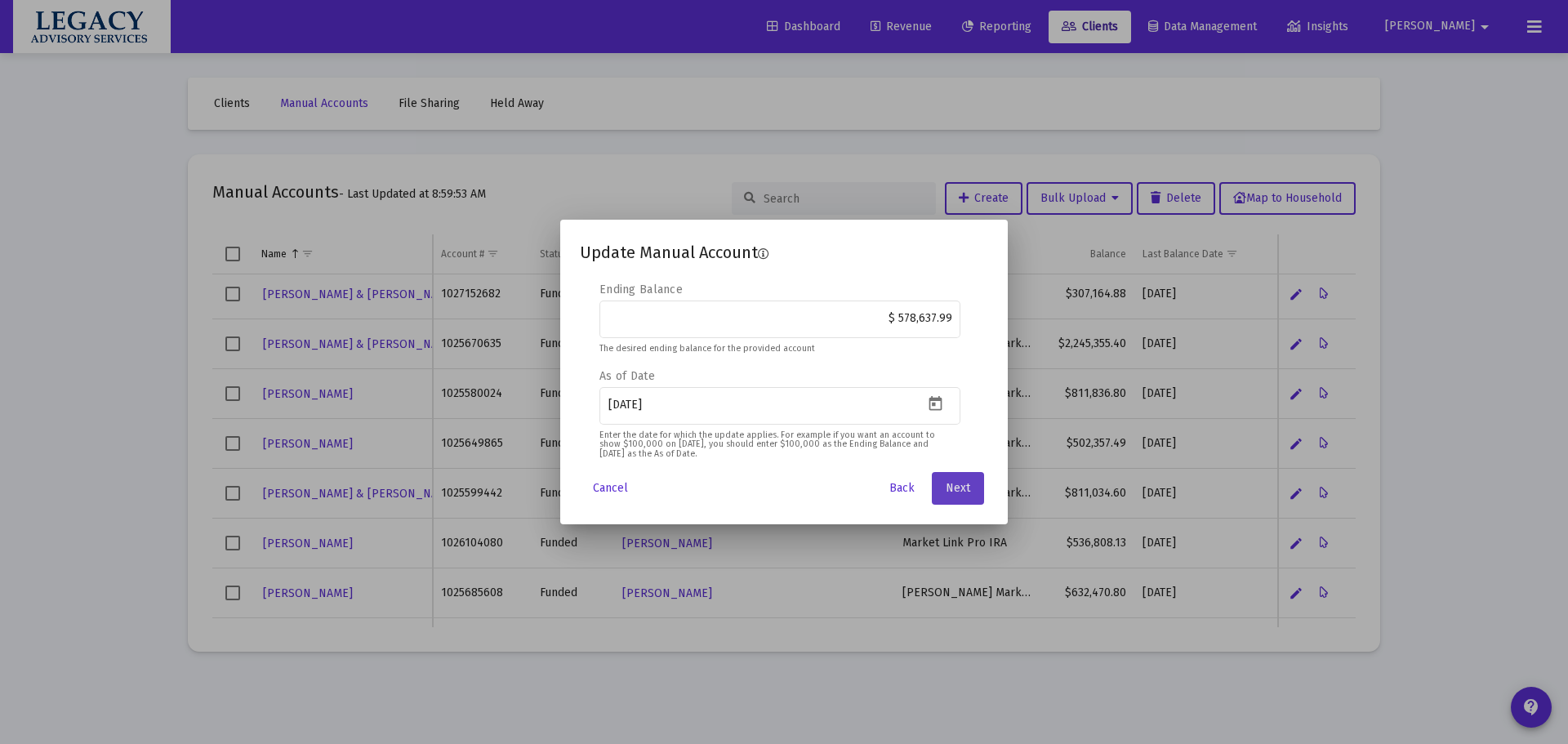
click at [954, 477] on button "Next" at bounding box center [957, 488] width 52 height 33
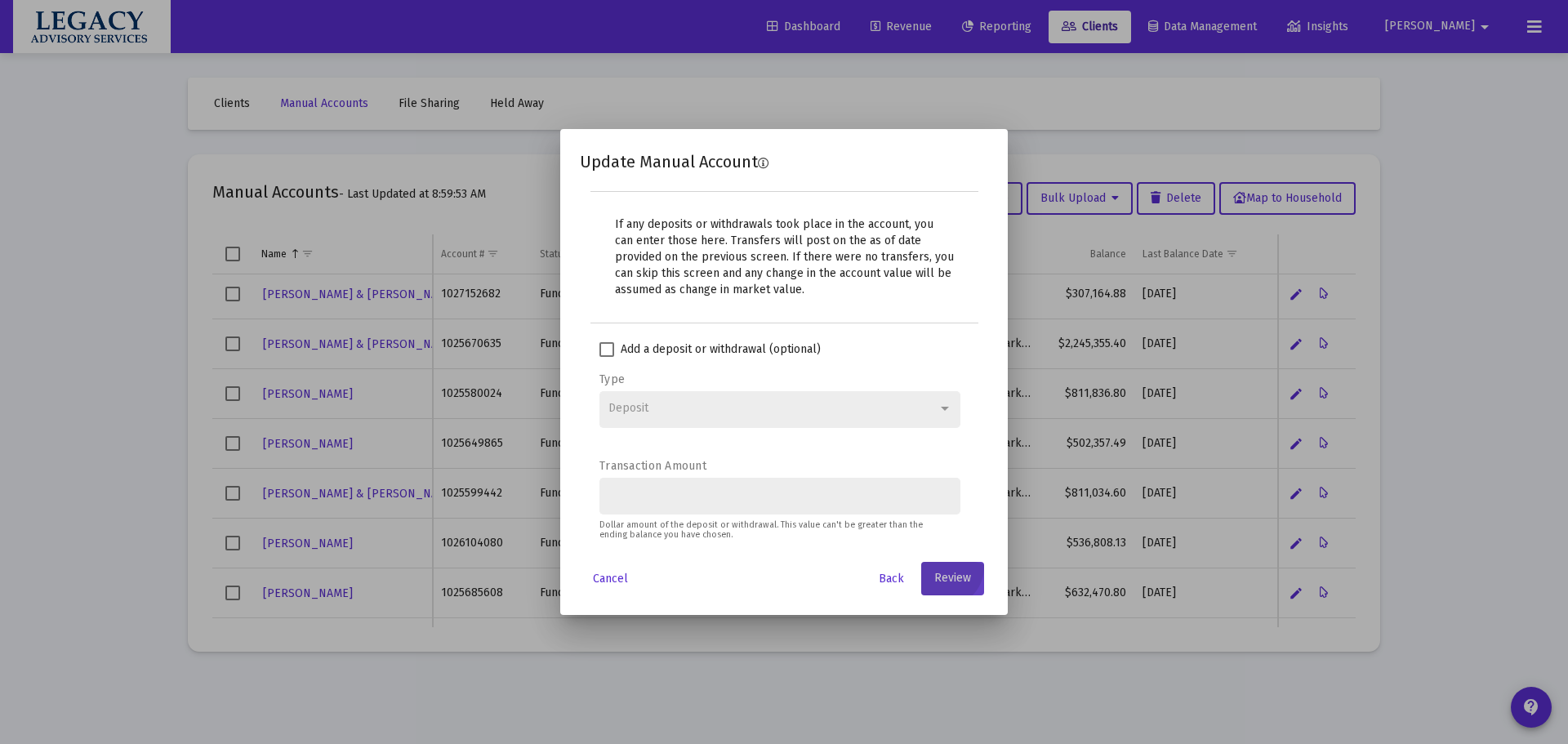
click at [960, 576] on span "Review" at bounding box center [952, 578] width 37 height 14
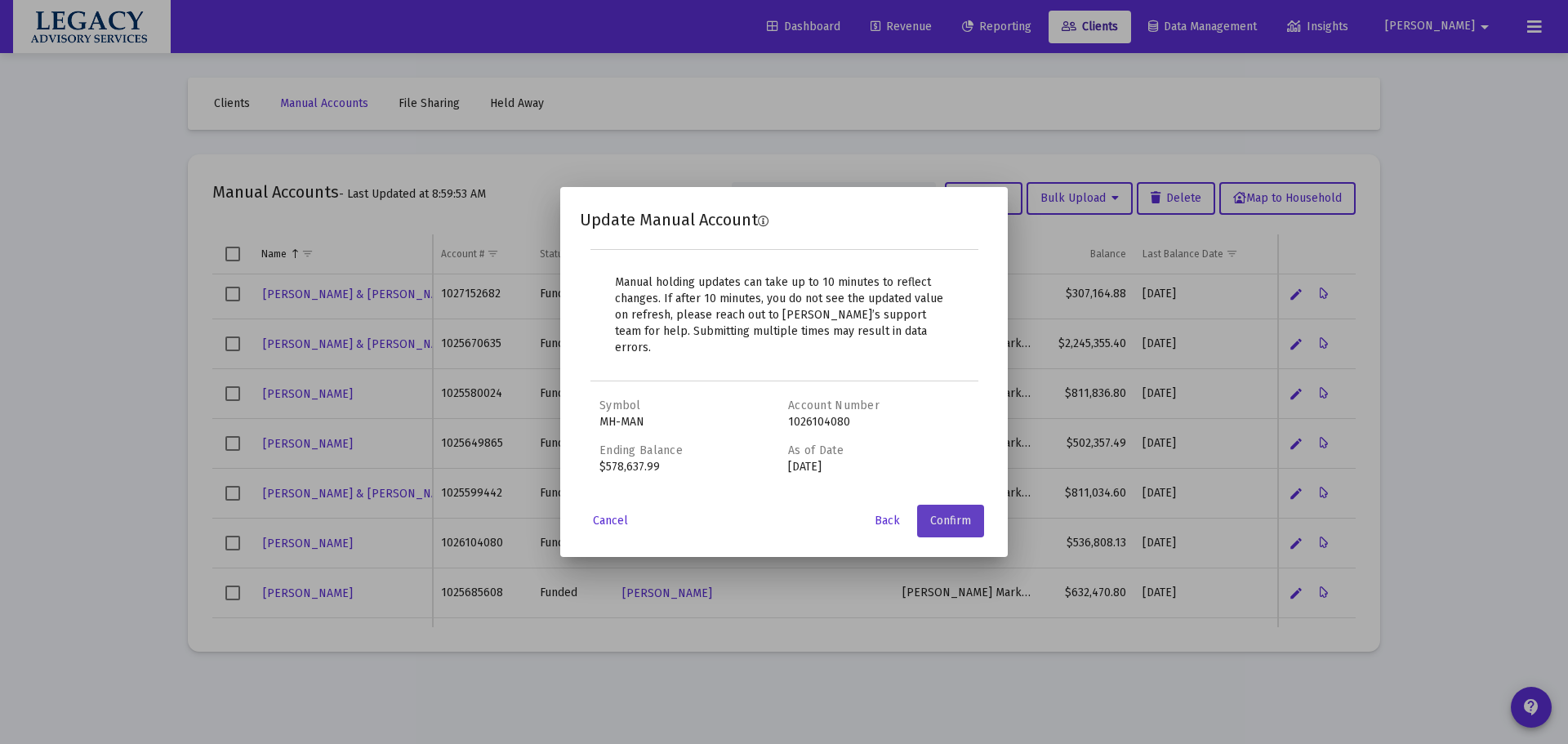
click at [962, 514] on span "Confirm" at bounding box center [950, 521] width 41 height 14
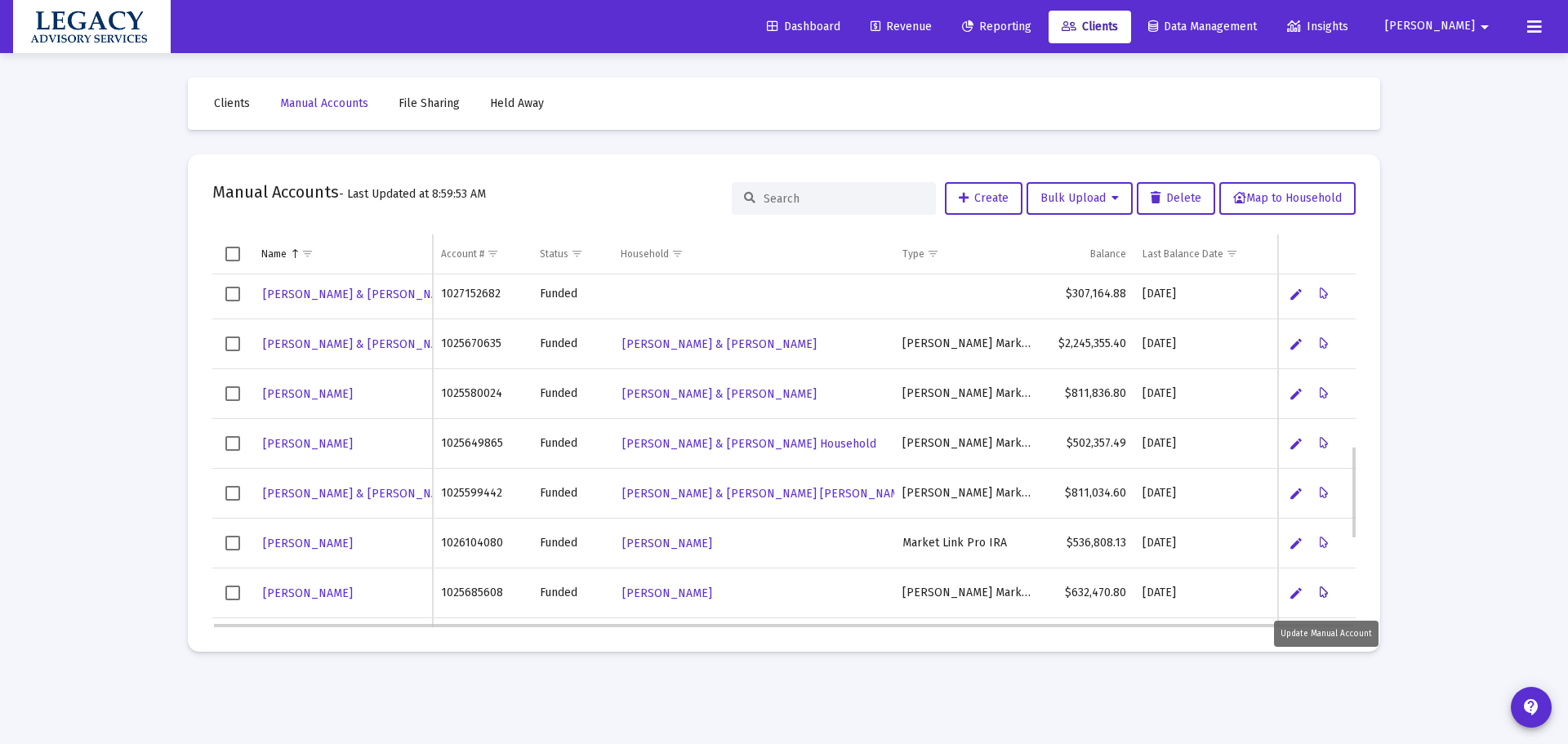
click at [1328, 589] on icon "Data grid" at bounding box center [1325, 593] width 9 height 20
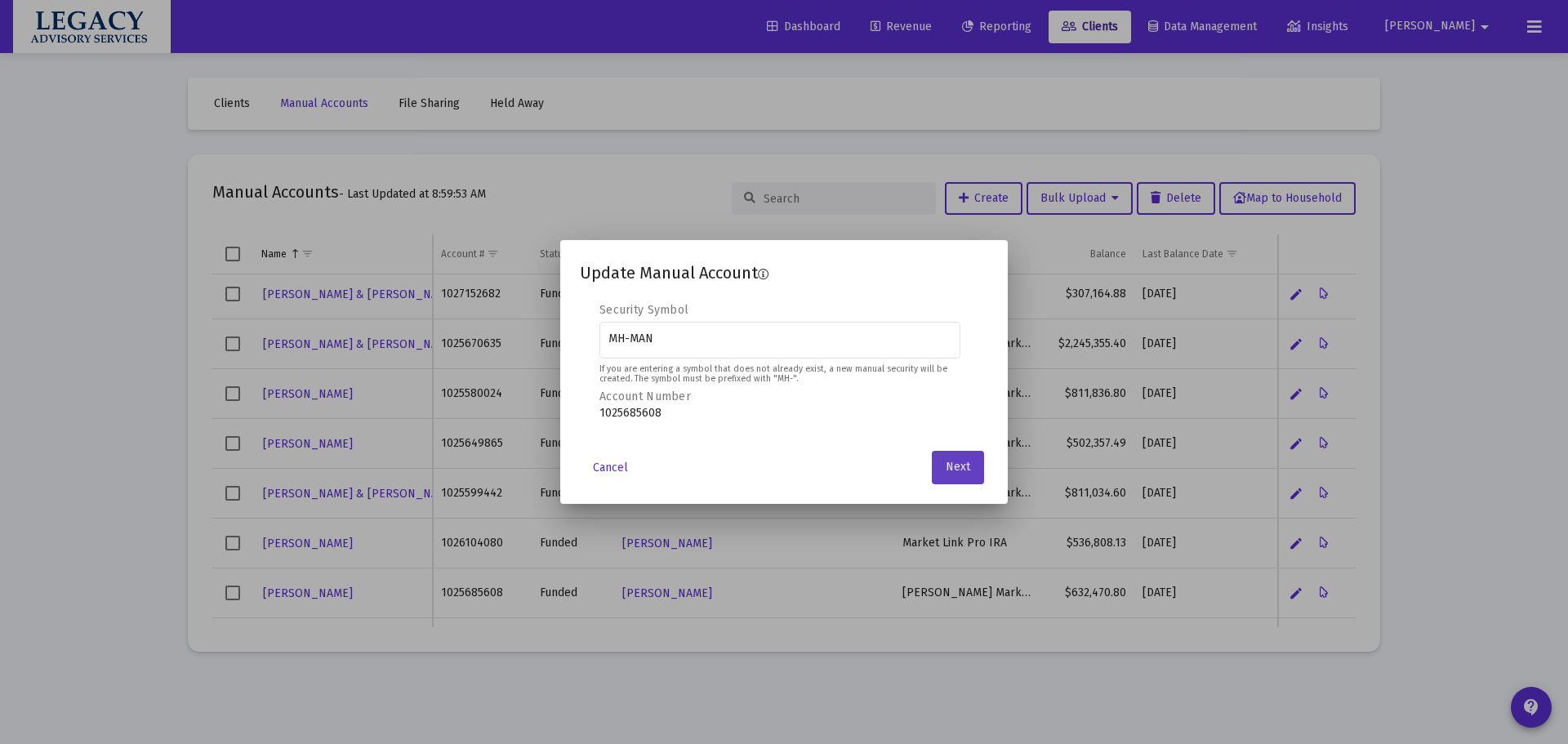
click at [956, 470] on span "Next" at bounding box center [958, 468] width 25 height 14
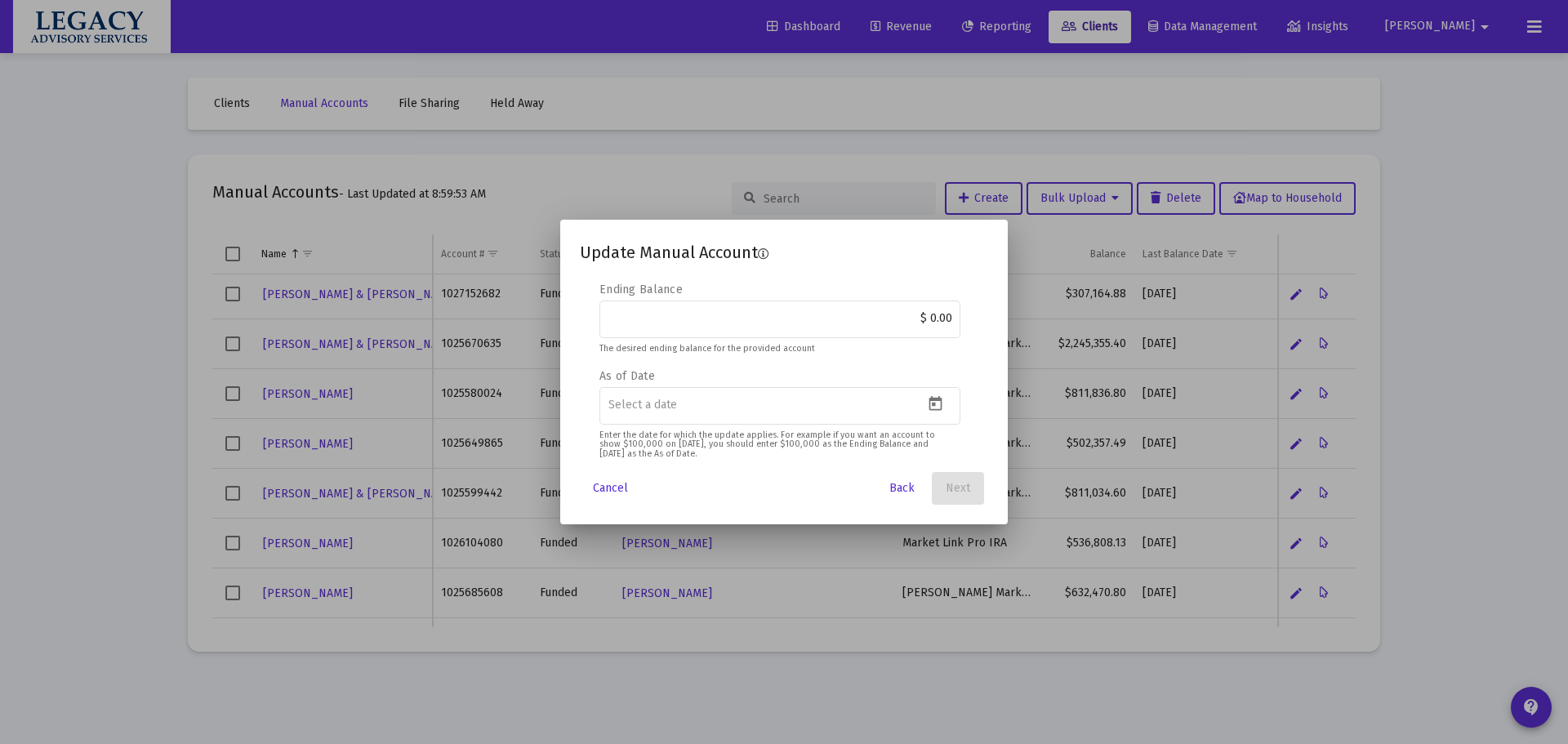
drag, startPoint x: 873, startPoint y: 317, endPoint x: 1005, endPoint y: 303, distance: 132.7
click at [1005, 303] on mat-dialog-content "Editable create 2 3 4 Security Symbol MH-MAN If you are entering a symbol that …" at bounding box center [784, 372] width 448 height 180
paste input "681,755"
type input "$ 681,755.00"
click at [945, 405] on button "Open calendar" at bounding box center [935, 404] width 24 height 24
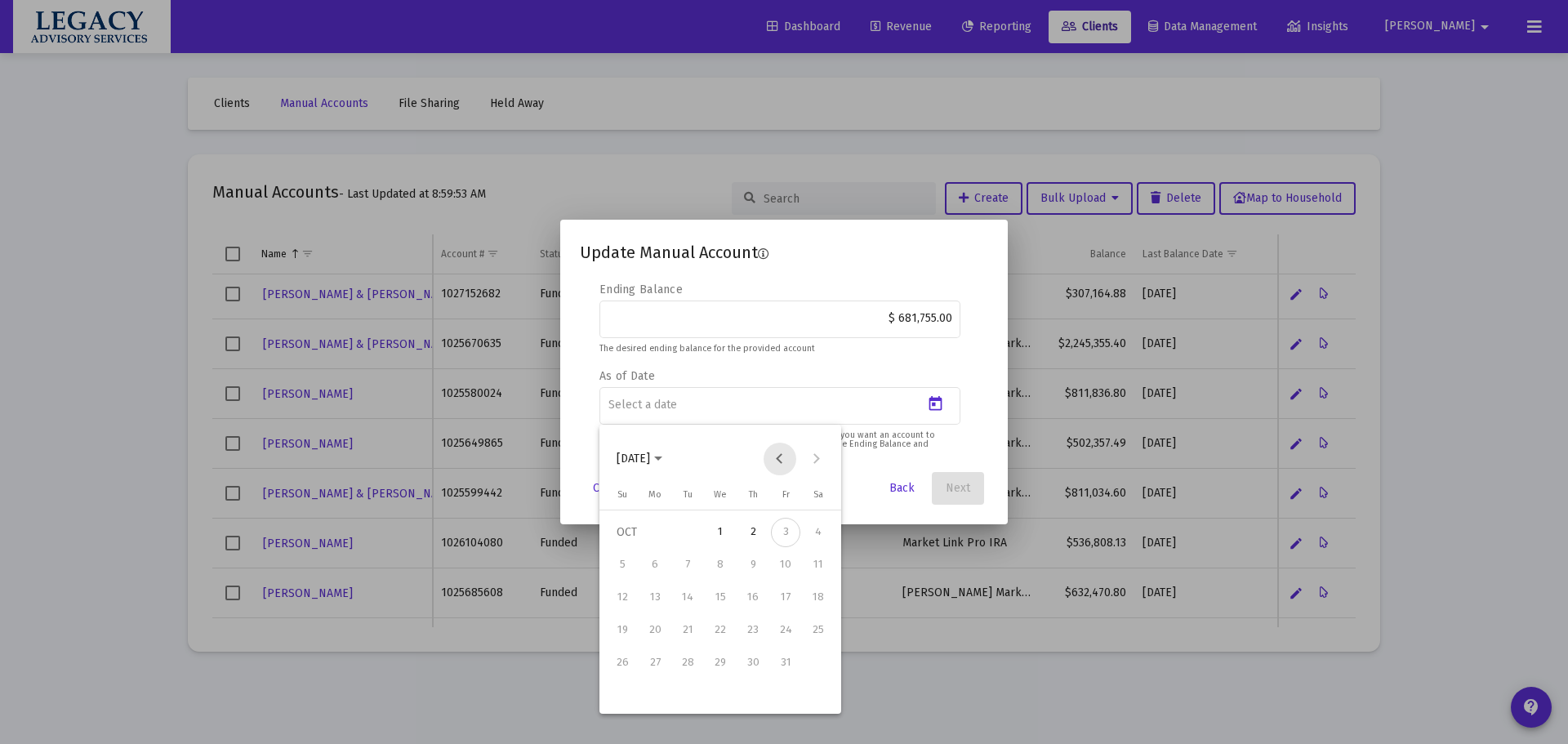
click at [780, 456] on button "Previous month" at bounding box center [780, 459] width 33 height 33
click at [682, 688] on div "30" at bounding box center [687, 695] width 29 height 29
type input "[DATE]"
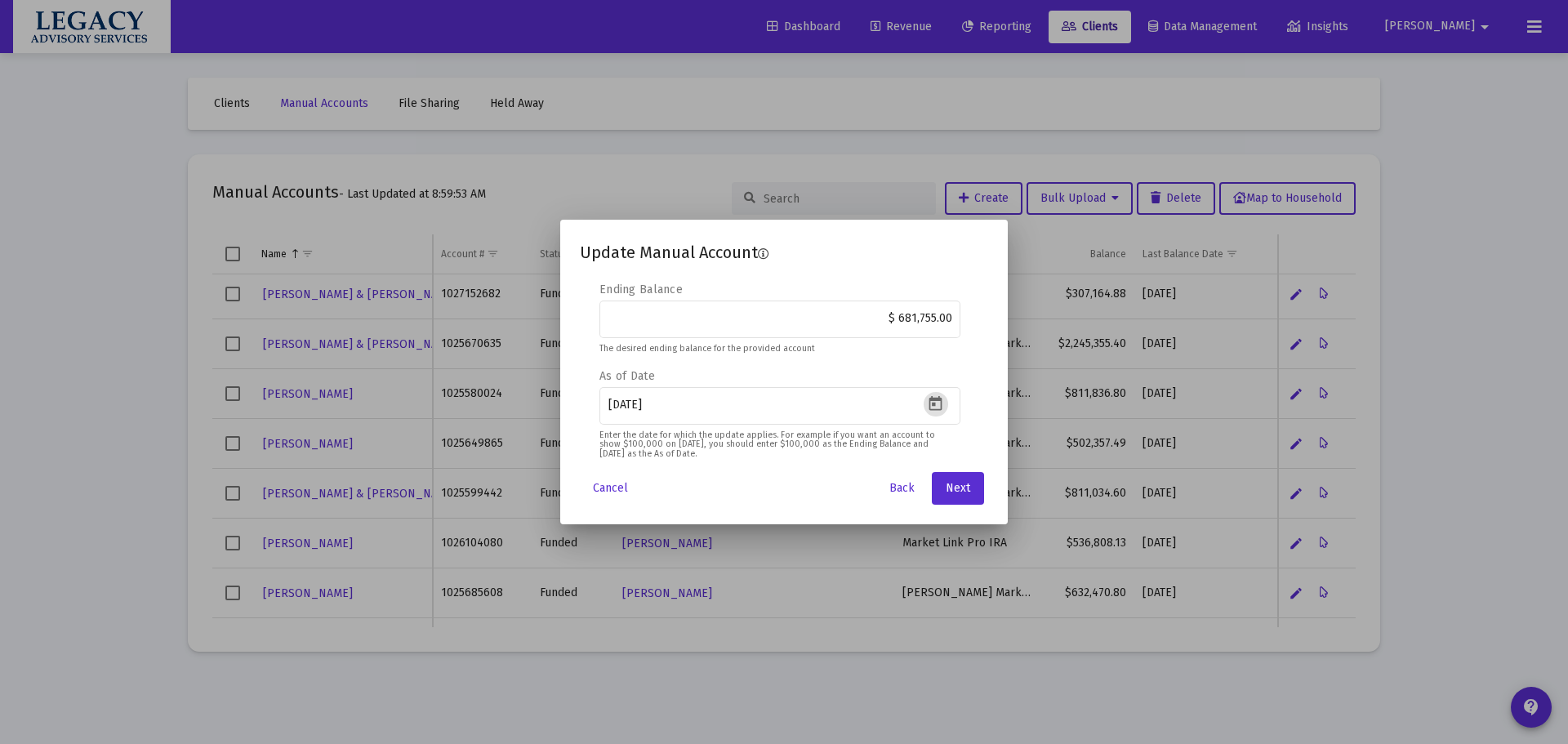
click at [962, 470] on div "Update Manual Account Editable create 2 3 4 Security Symbol MH-MAN If you are e…" at bounding box center [784, 372] width 408 height 266
click at [966, 484] on span "Next" at bounding box center [958, 488] width 25 height 14
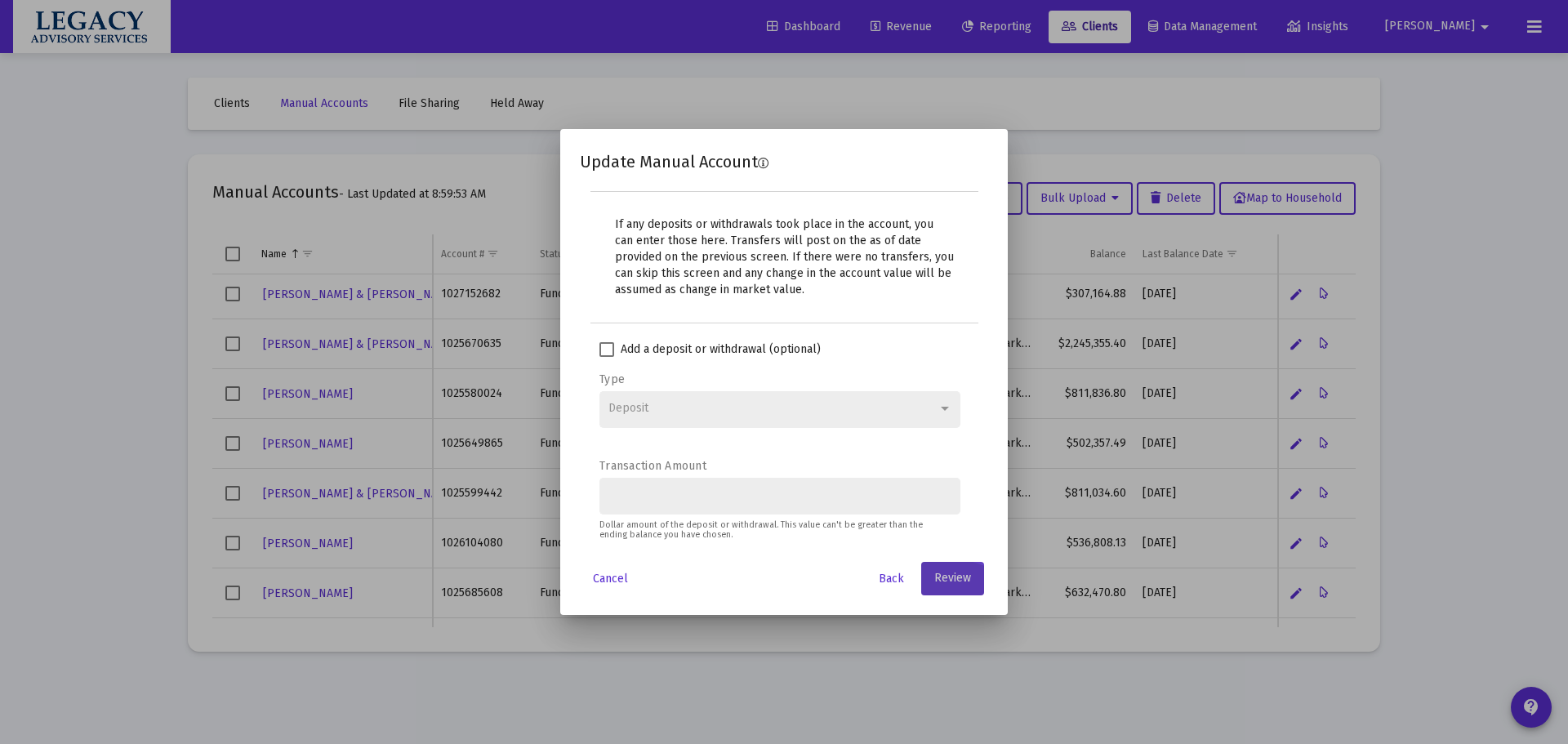
click at [954, 575] on span "Review" at bounding box center [952, 578] width 37 height 14
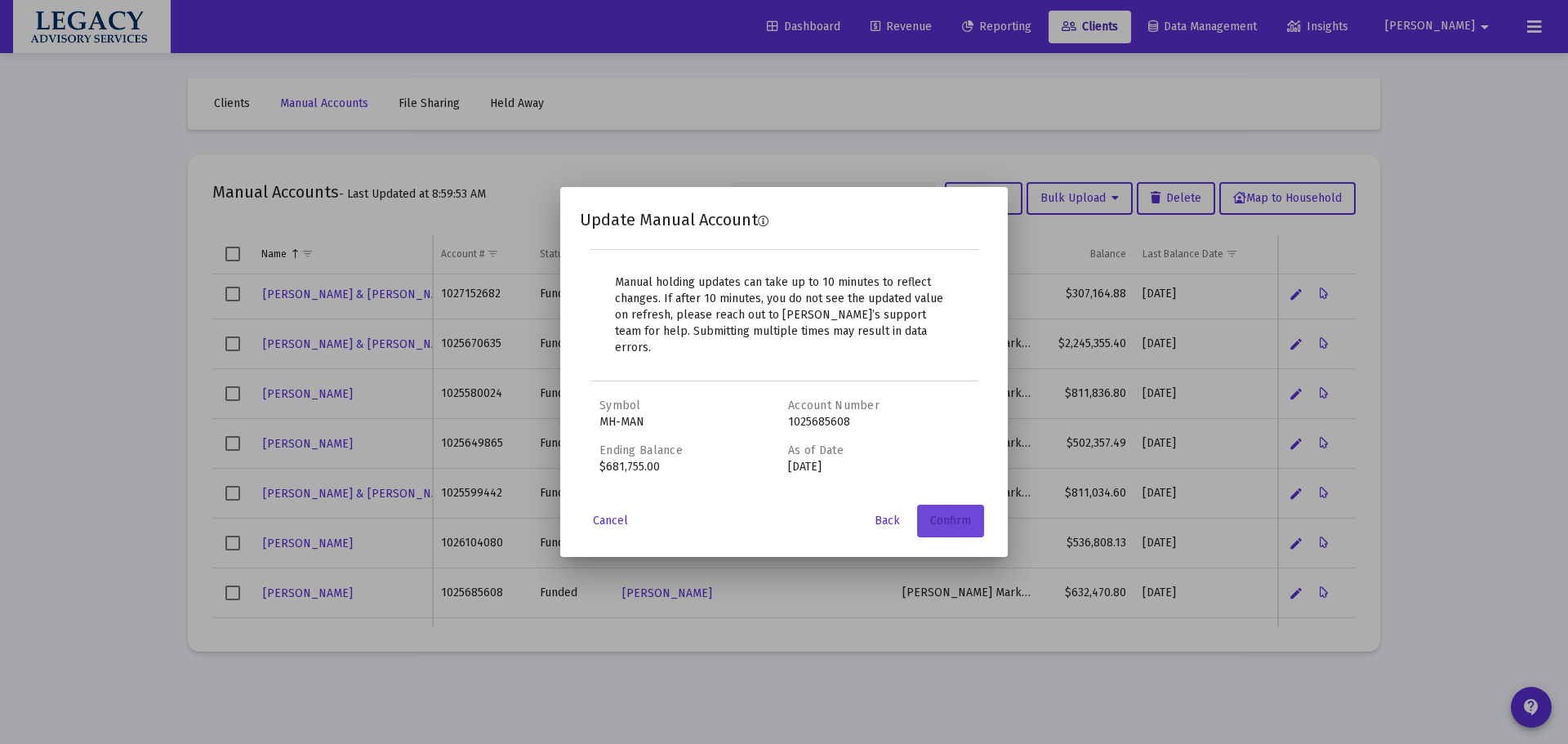
click at [949, 514] on span "Confirm" at bounding box center [950, 521] width 41 height 14
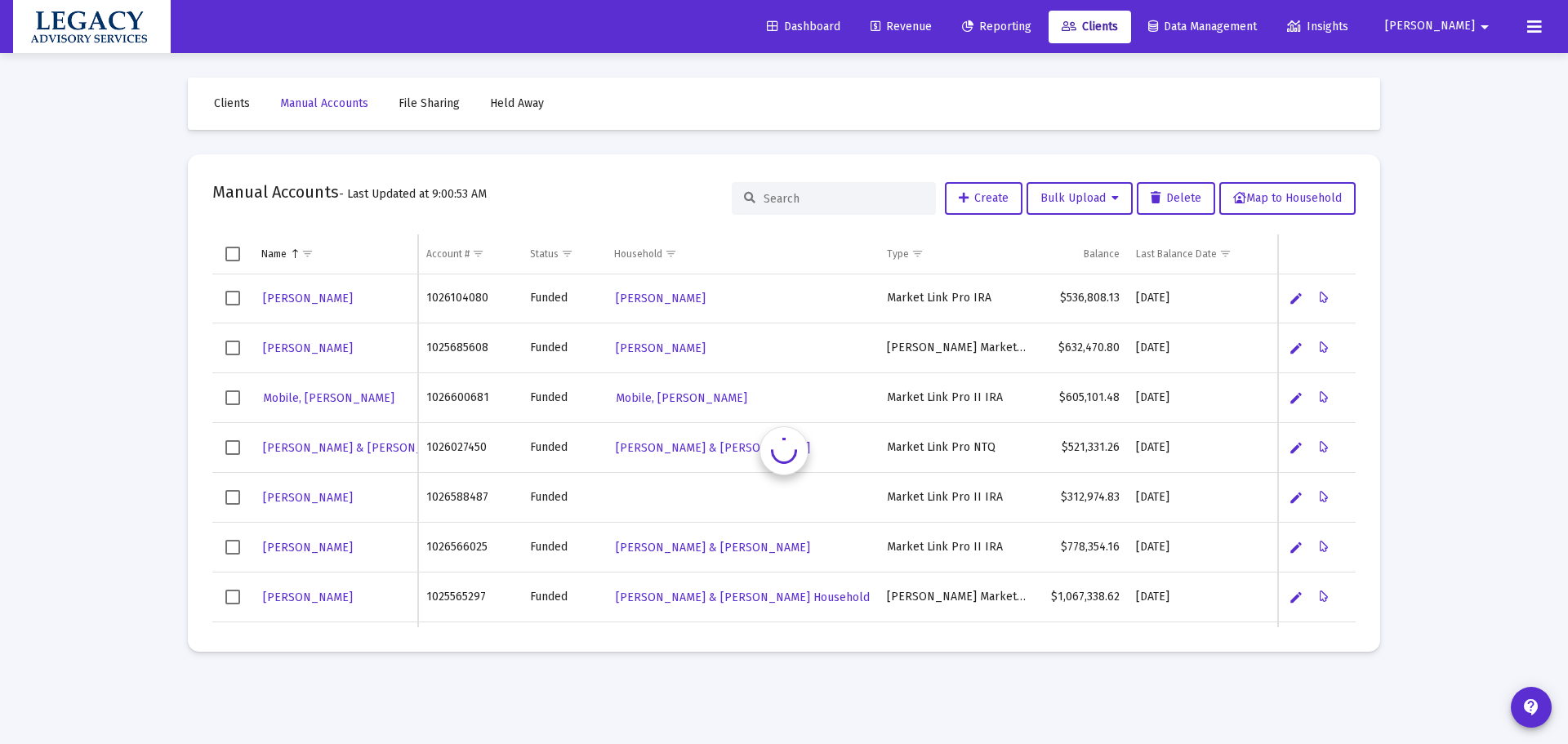
scroll to position [896, 0]
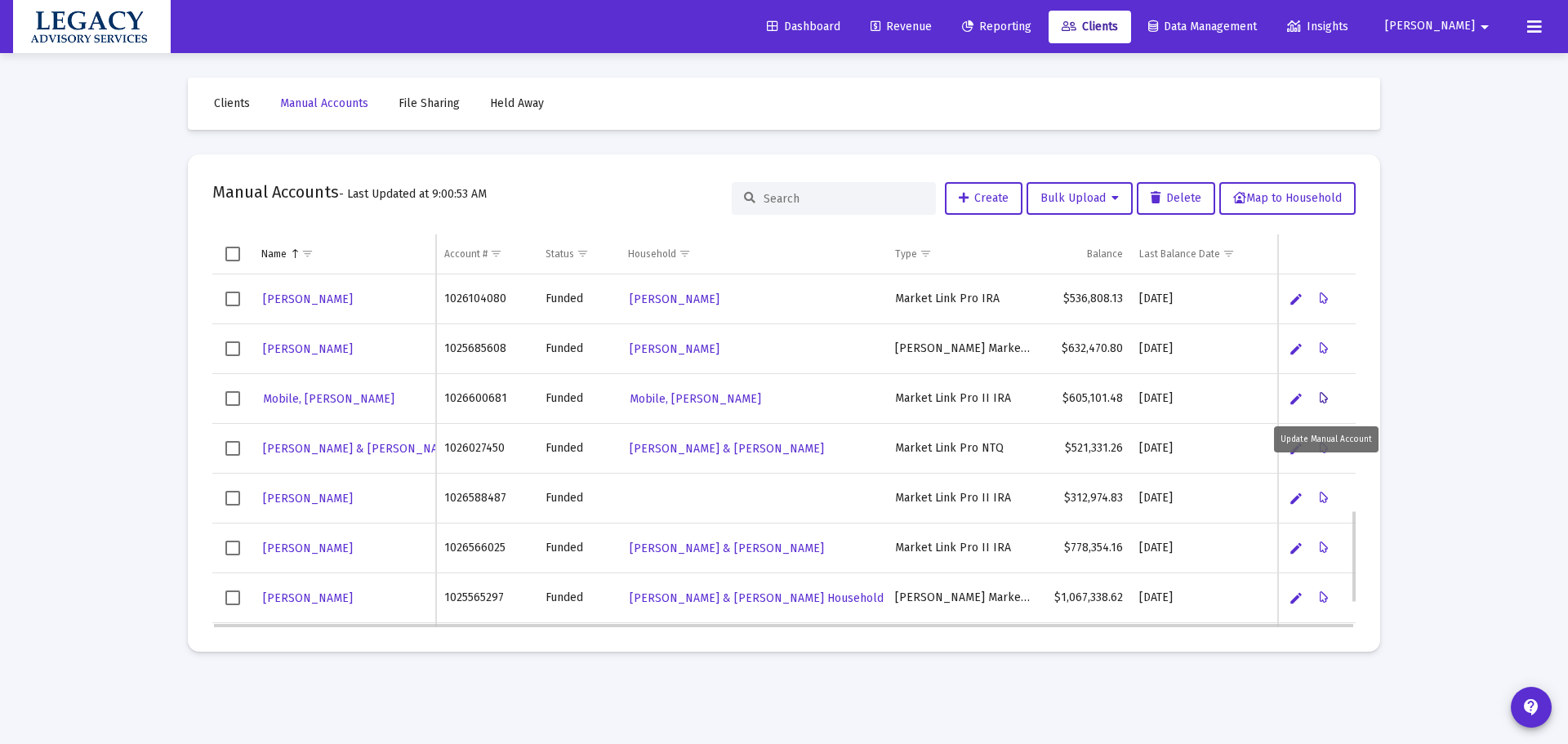
click at [1325, 400] on icon "Data grid" at bounding box center [1325, 398] width 9 height 20
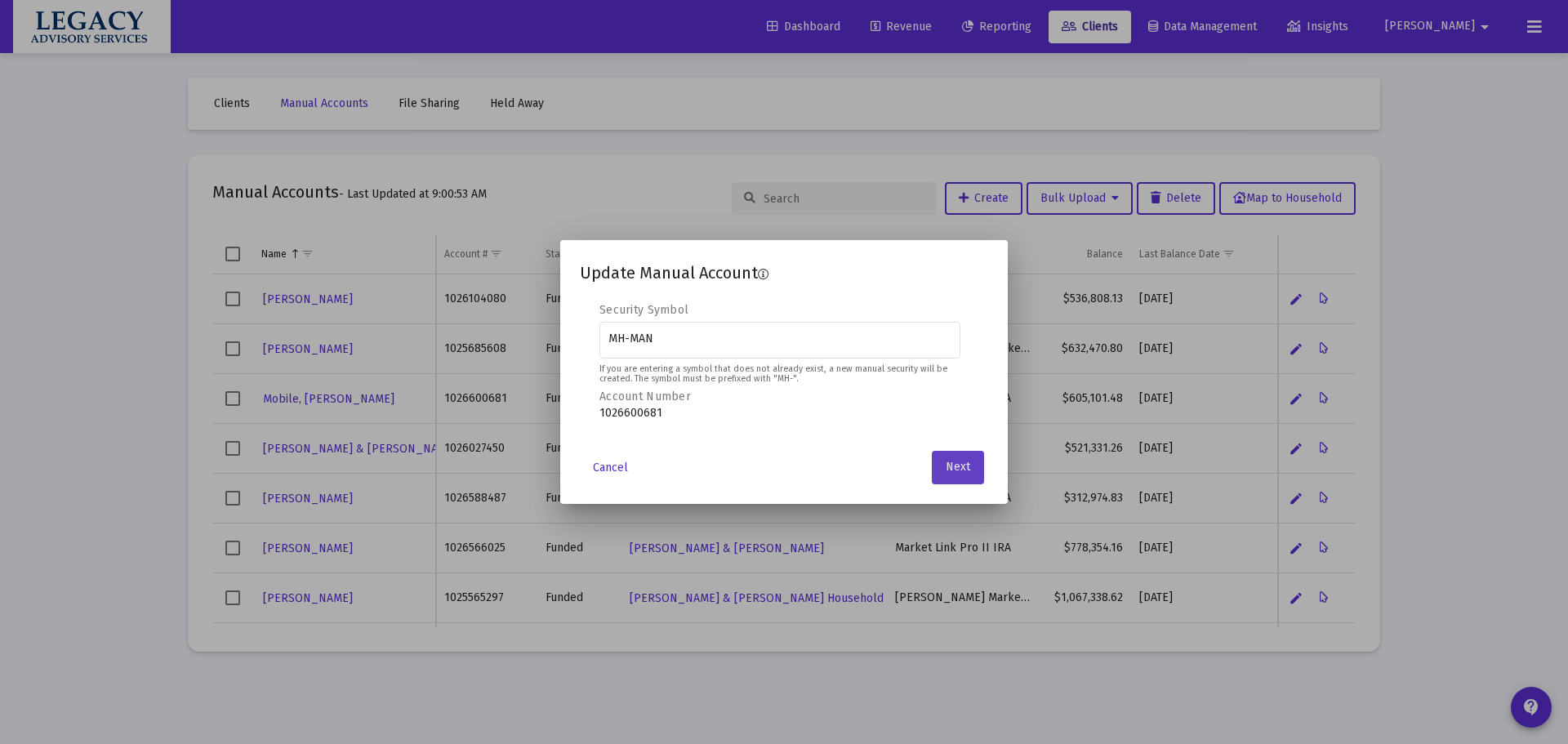
click at [964, 461] on span "Next" at bounding box center [958, 468] width 25 height 14
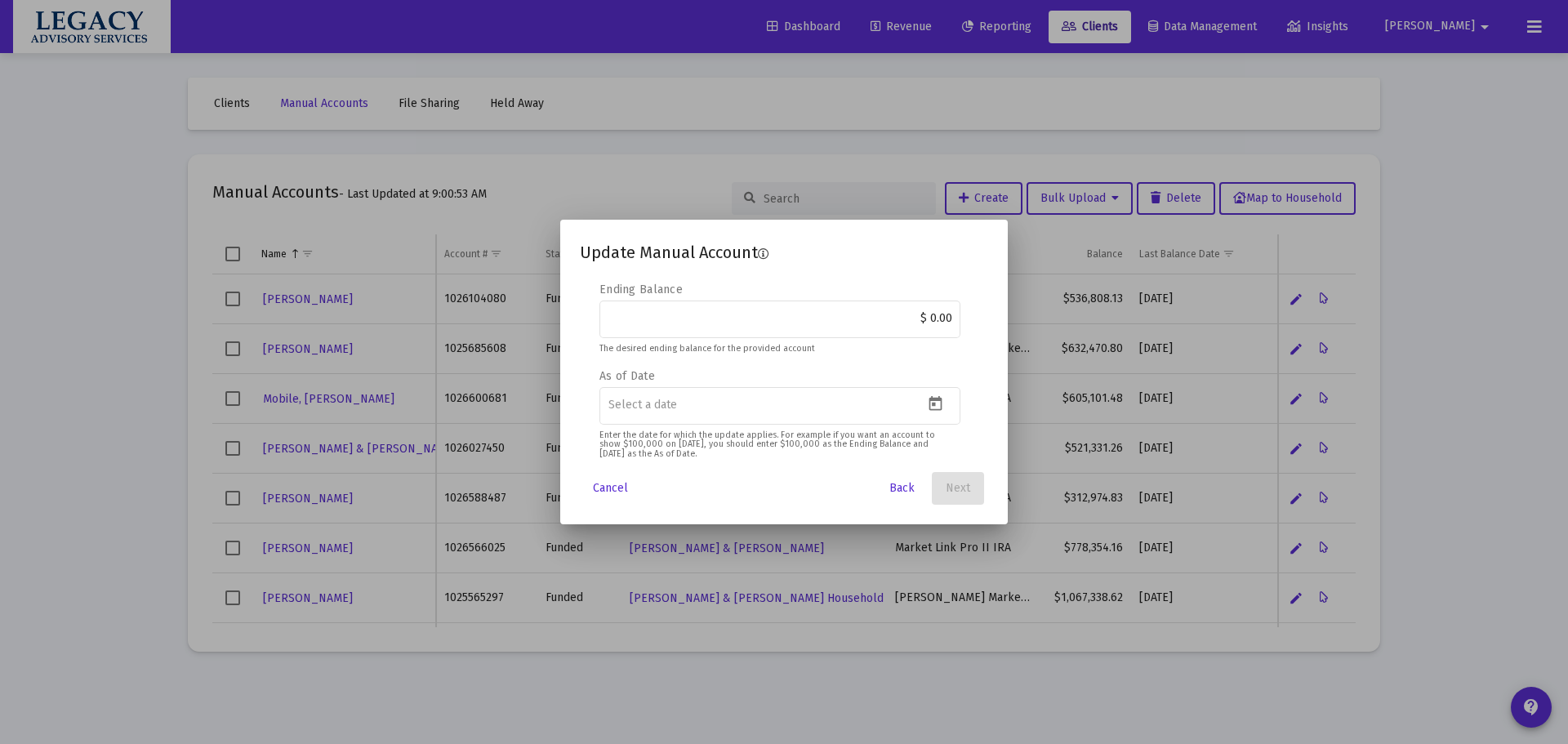
drag, startPoint x: 825, startPoint y: 325, endPoint x: 979, endPoint y: 311, distance: 154.6
click at [979, 311] on div "Security Symbol MH-MAN If you are entering a symbol that does not already exist…" at bounding box center [784, 372] width 408 height 180
paste input "658,486.84"
type input "$ 658,486.84"
click at [937, 405] on icon "Open calendar" at bounding box center [935, 404] width 17 height 17
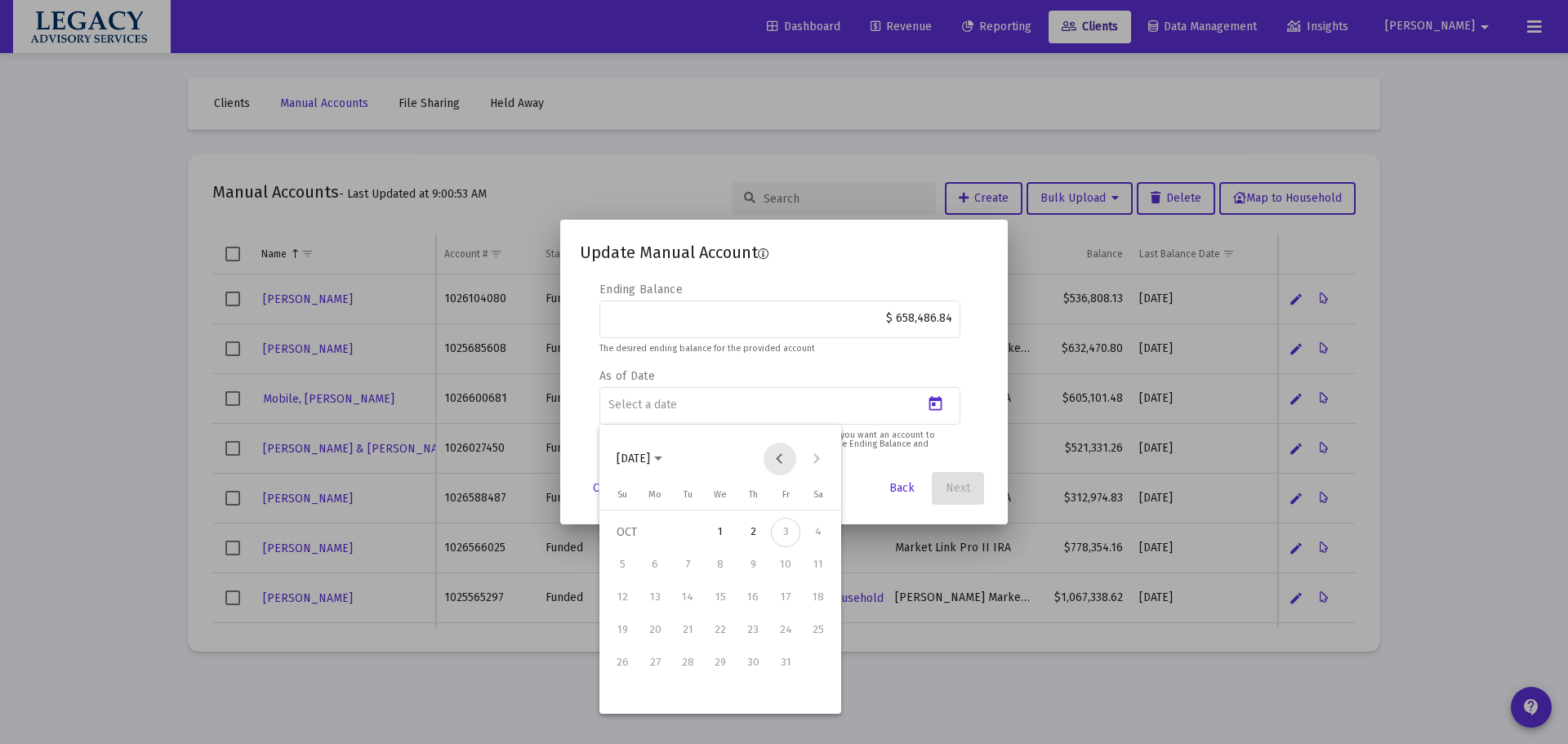
click at [779, 458] on button "Previous month" at bounding box center [780, 459] width 33 height 33
click at [688, 686] on div "30" at bounding box center [687, 695] width 29 height 29
type input "[DATE]"
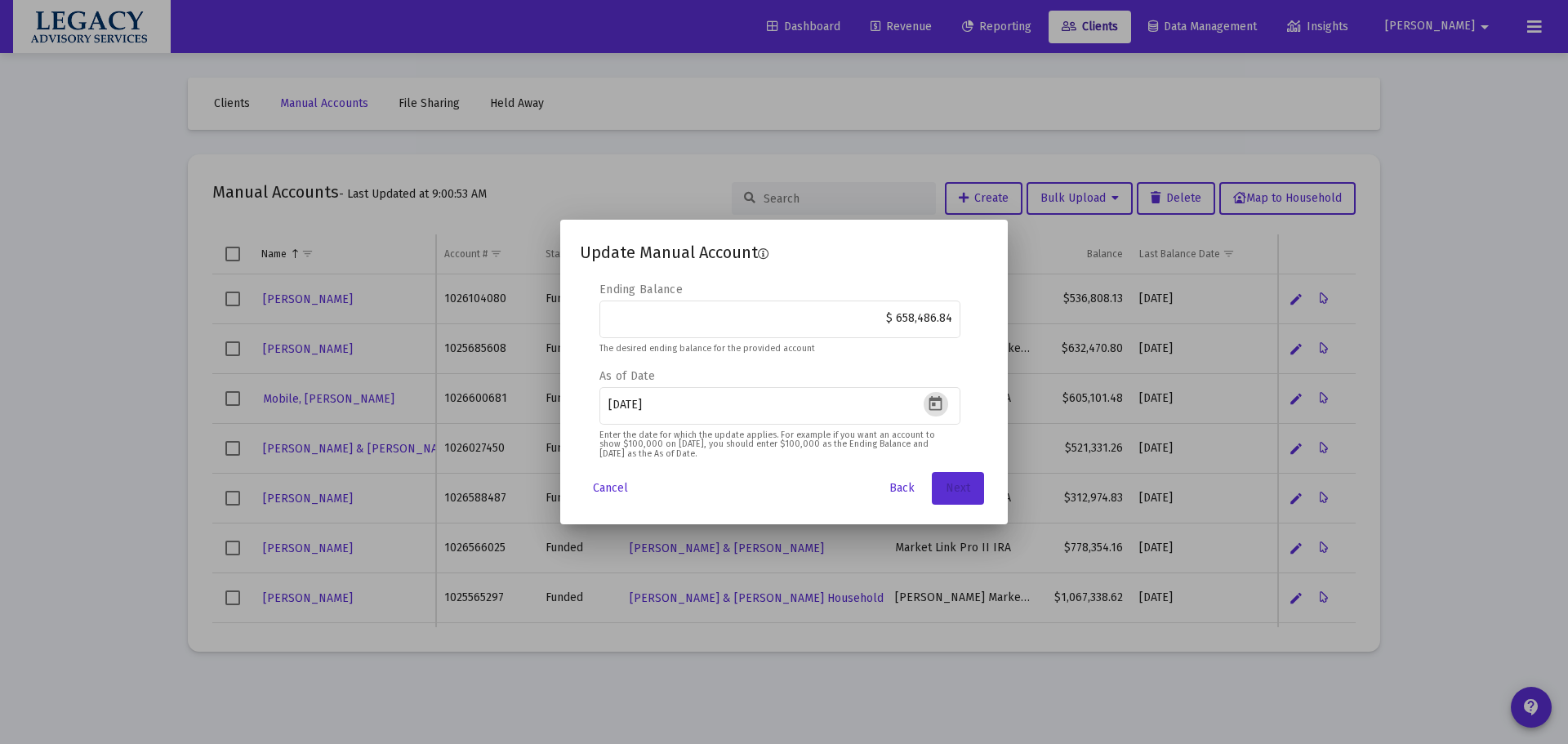
click at [974, 480] on button "Next" at bounding box center [957, 488] width 52 height 33
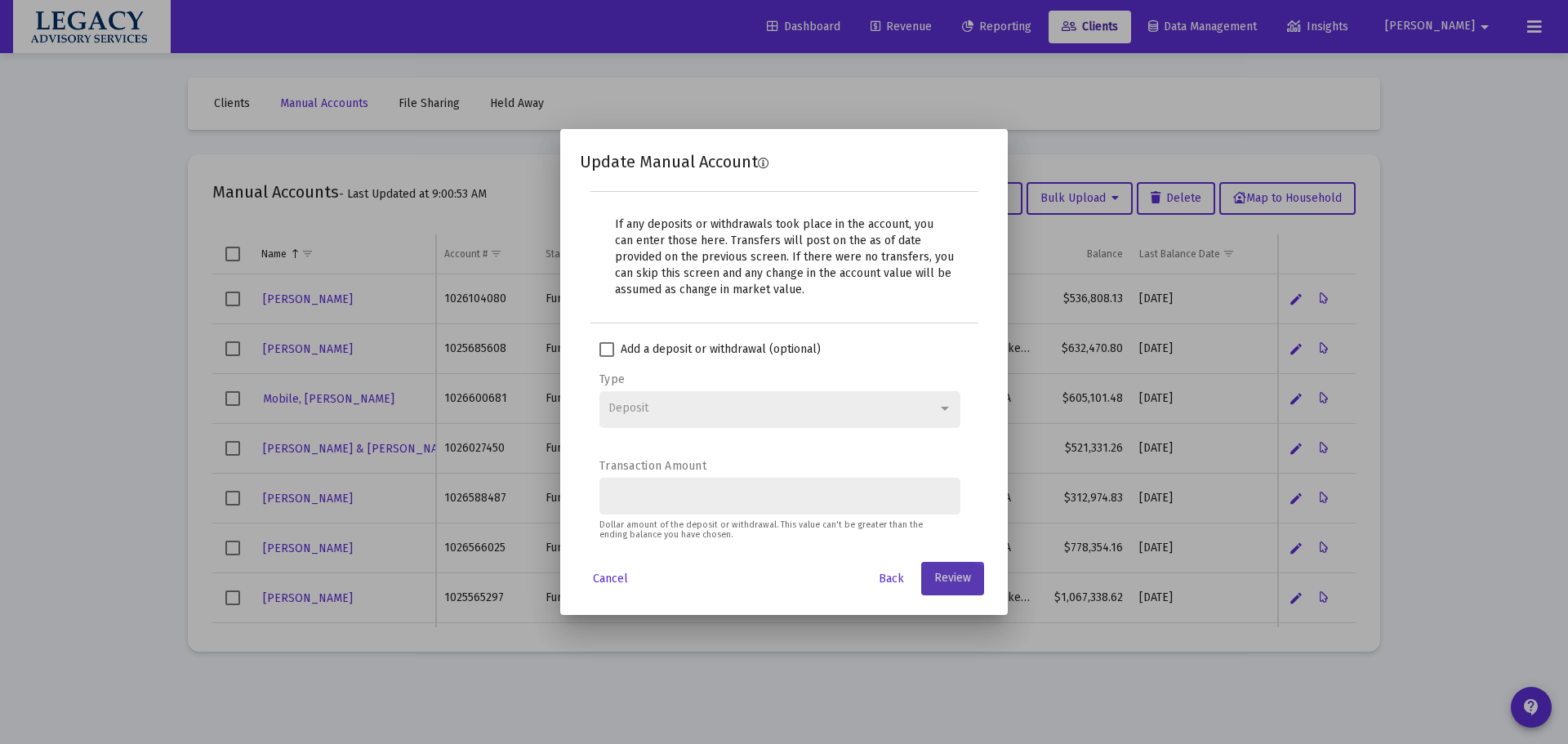
click at [948, 577] on span "Review" at bounding box center [952, 578] width 37 height 14
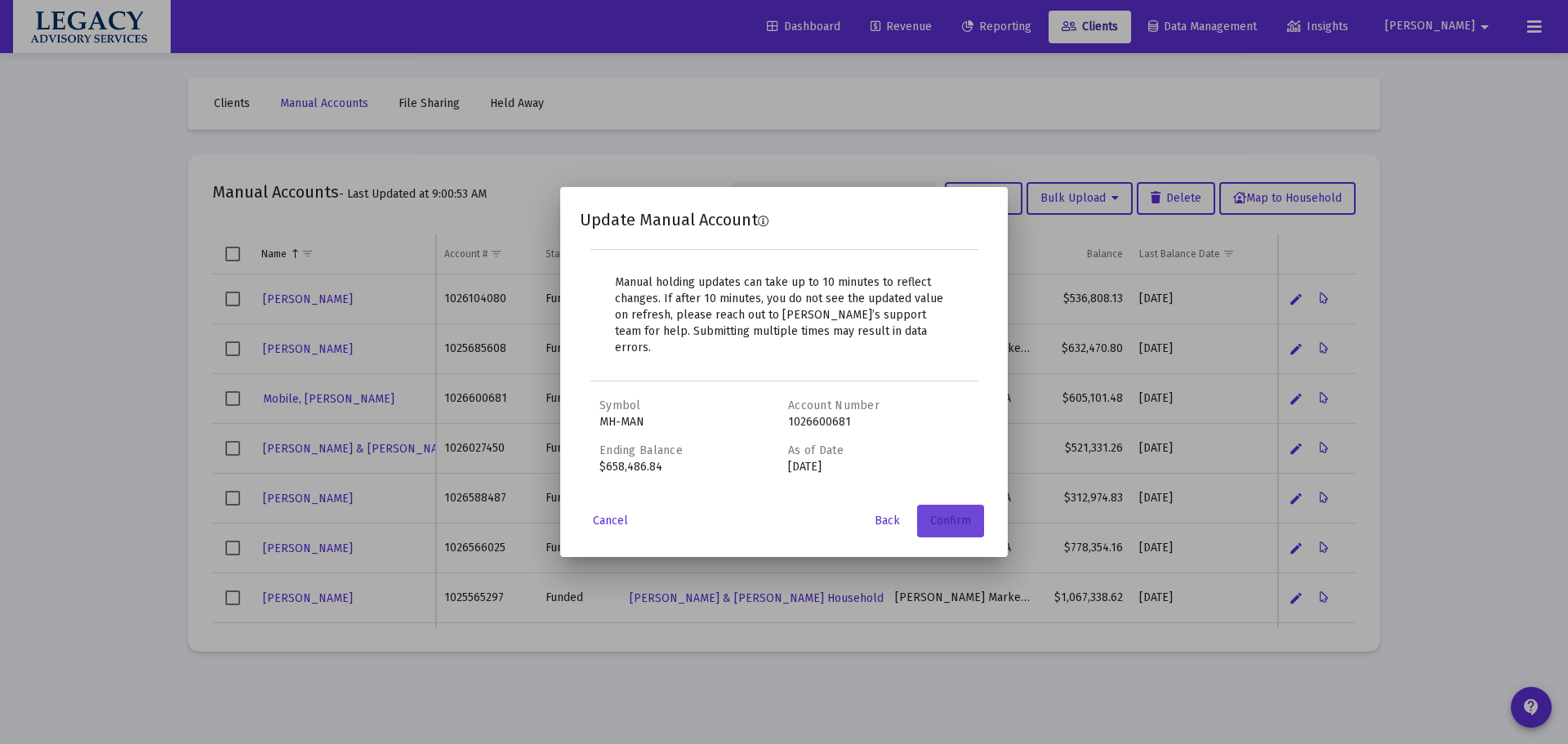
click at [962, 514] on span "Confirm" at bounding box center [950, 521] width 41 height 14
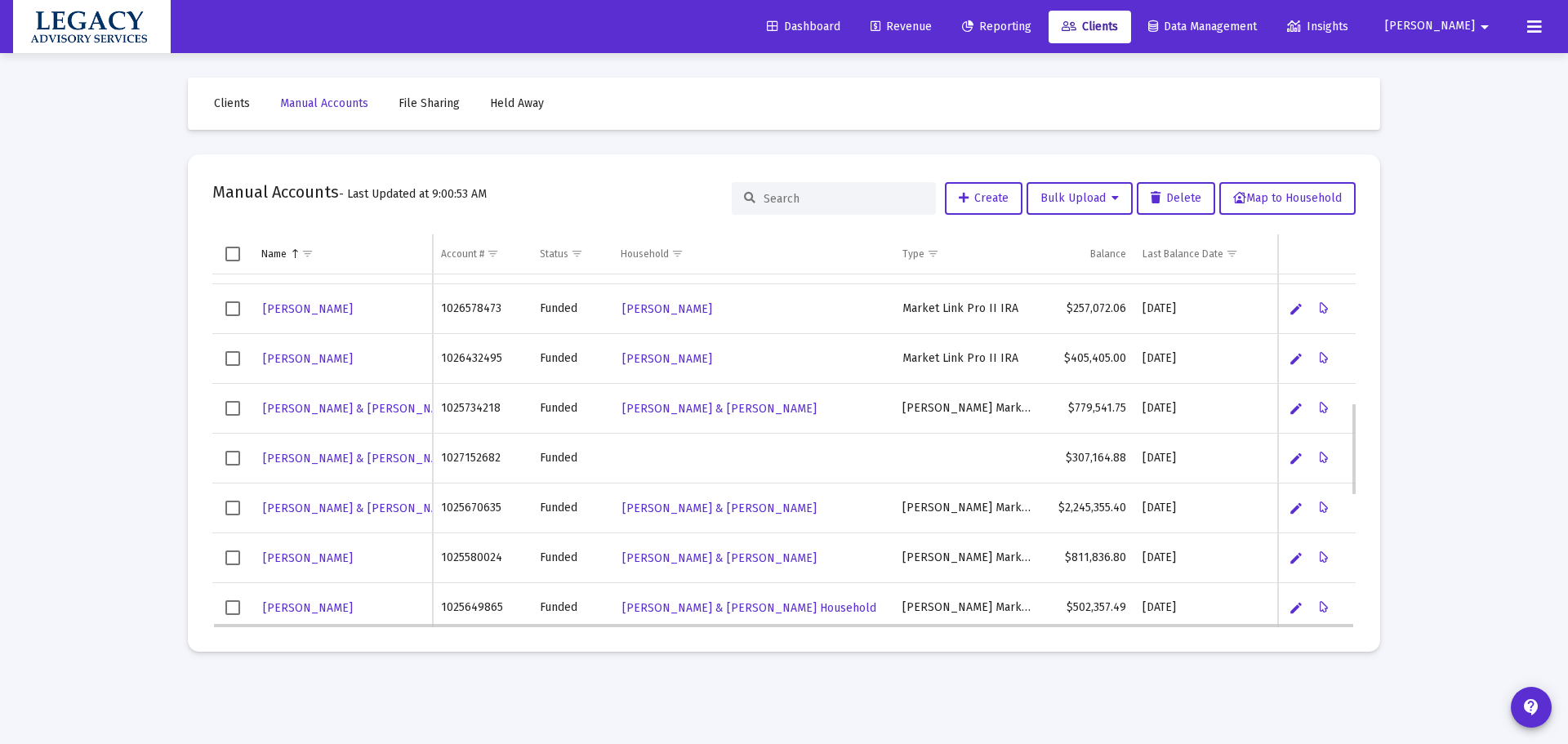
scroll to position [406, 0]
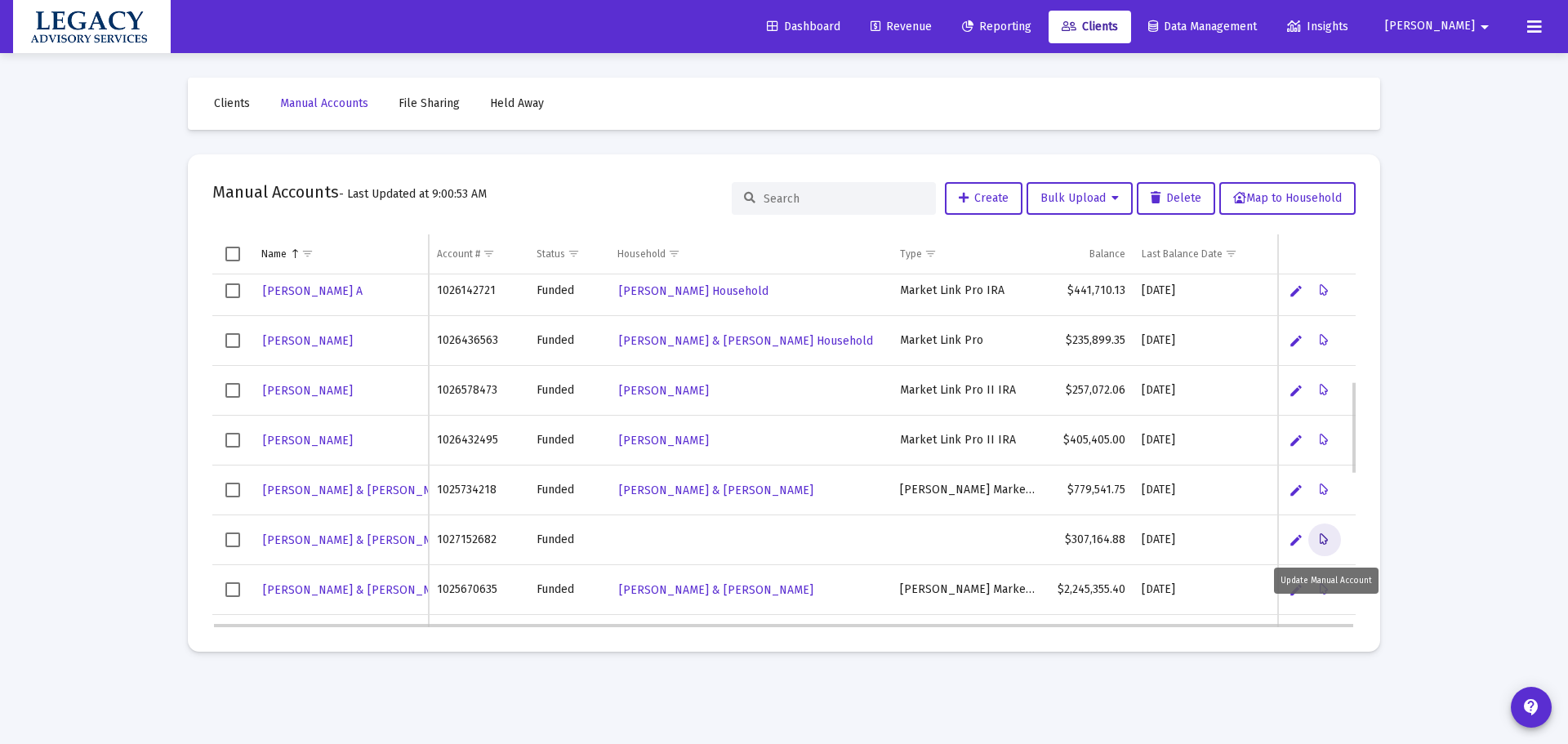
click at [1322, 536] on icon "Data grid" at bounding box center [1325, 539] width 9 height 20
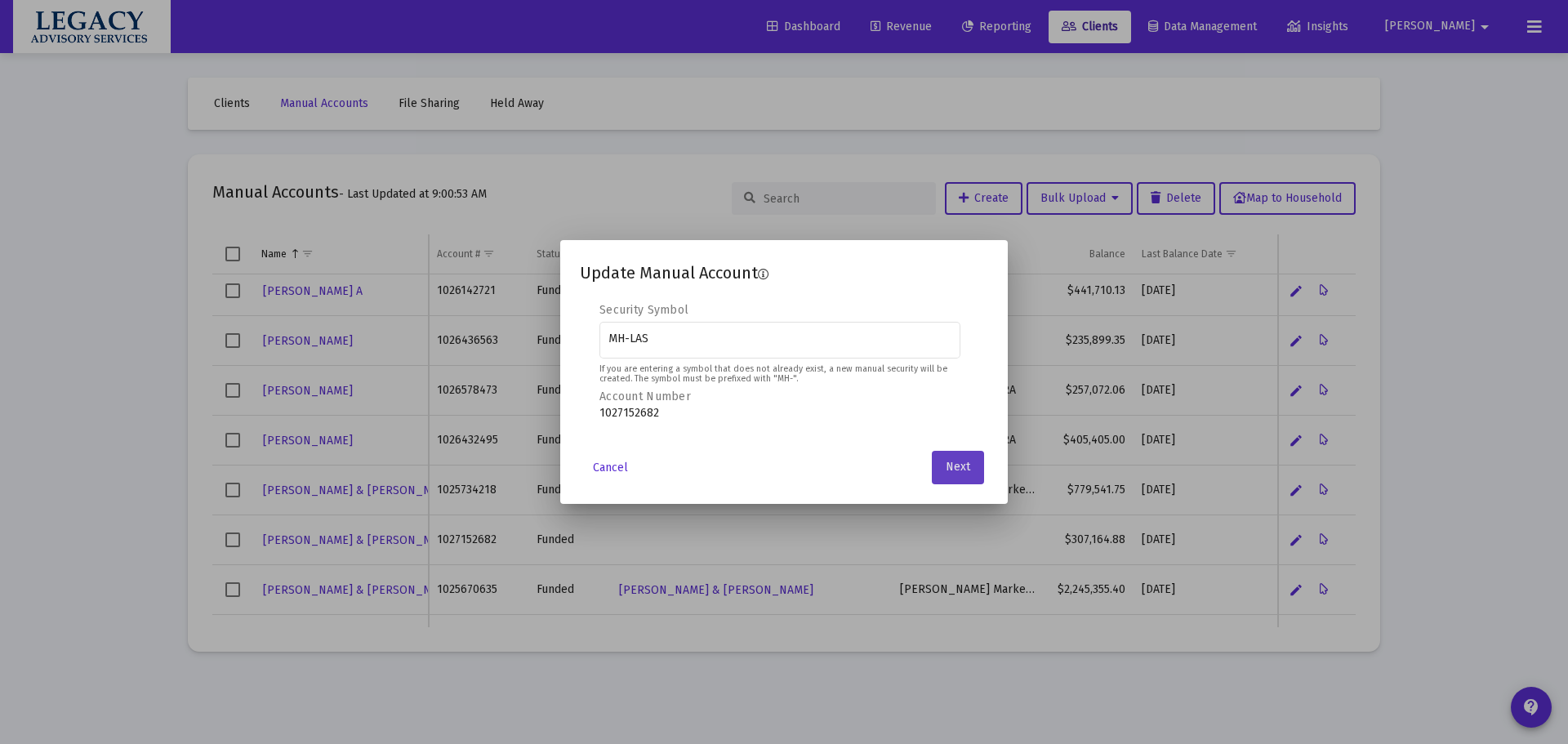
click at [961, 473] on span "Next" at bounding box center [958, 468] width 25 height 14
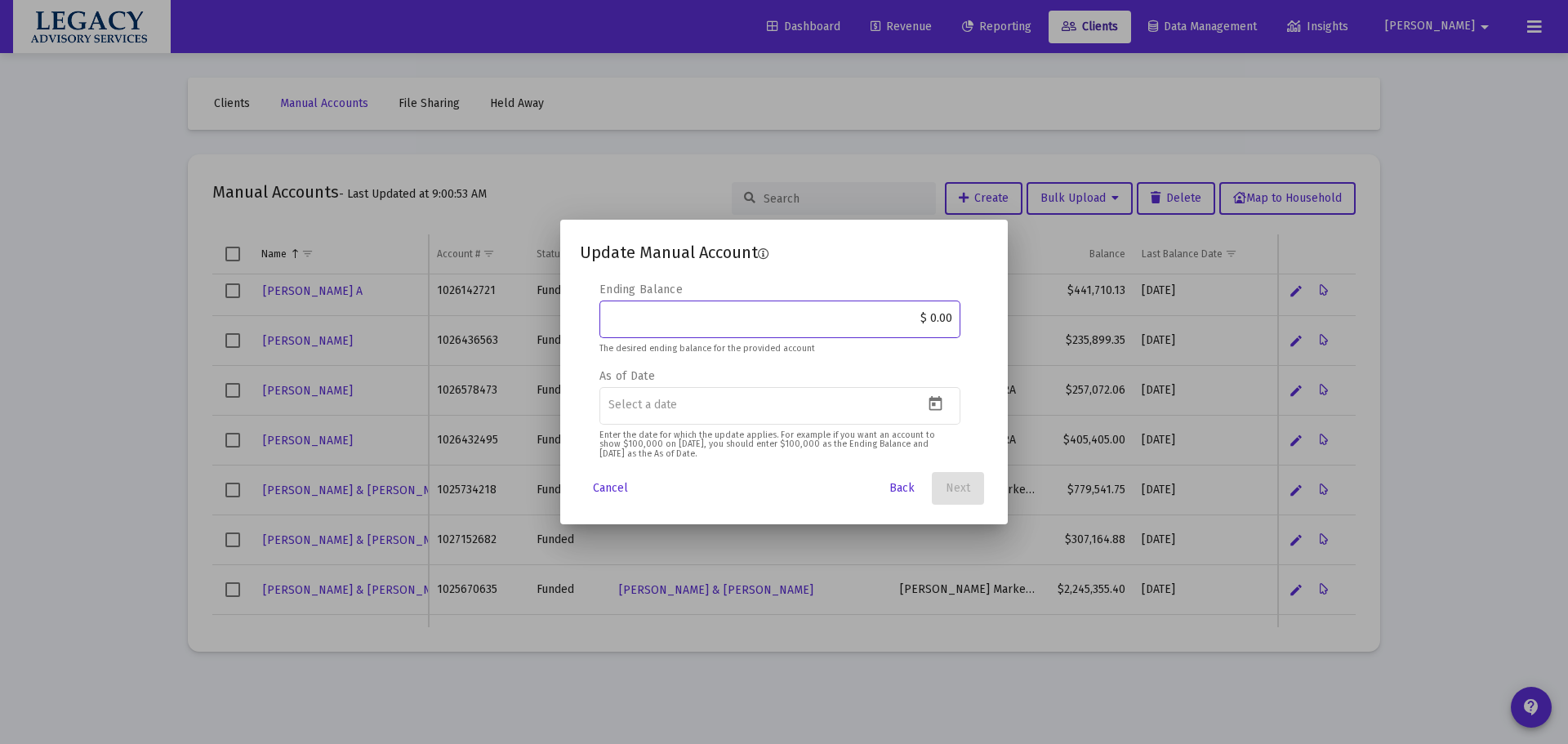
drag, startPoint x: 934, startPoint y: 316, endPoint x: 972, endPoint y: 339, distance: 44.4
click at [974, 309] on div "Security Symbol MH-LAS If you are entering a symbol that does not already exist…" at bounding box center [784, 372] width 408 height 180
paste input "332,597.64"
type input "$ 332,597.64"
click at [933, 410] on icon "Open calendar" at bounding box center [936, 404] width 13 height 15
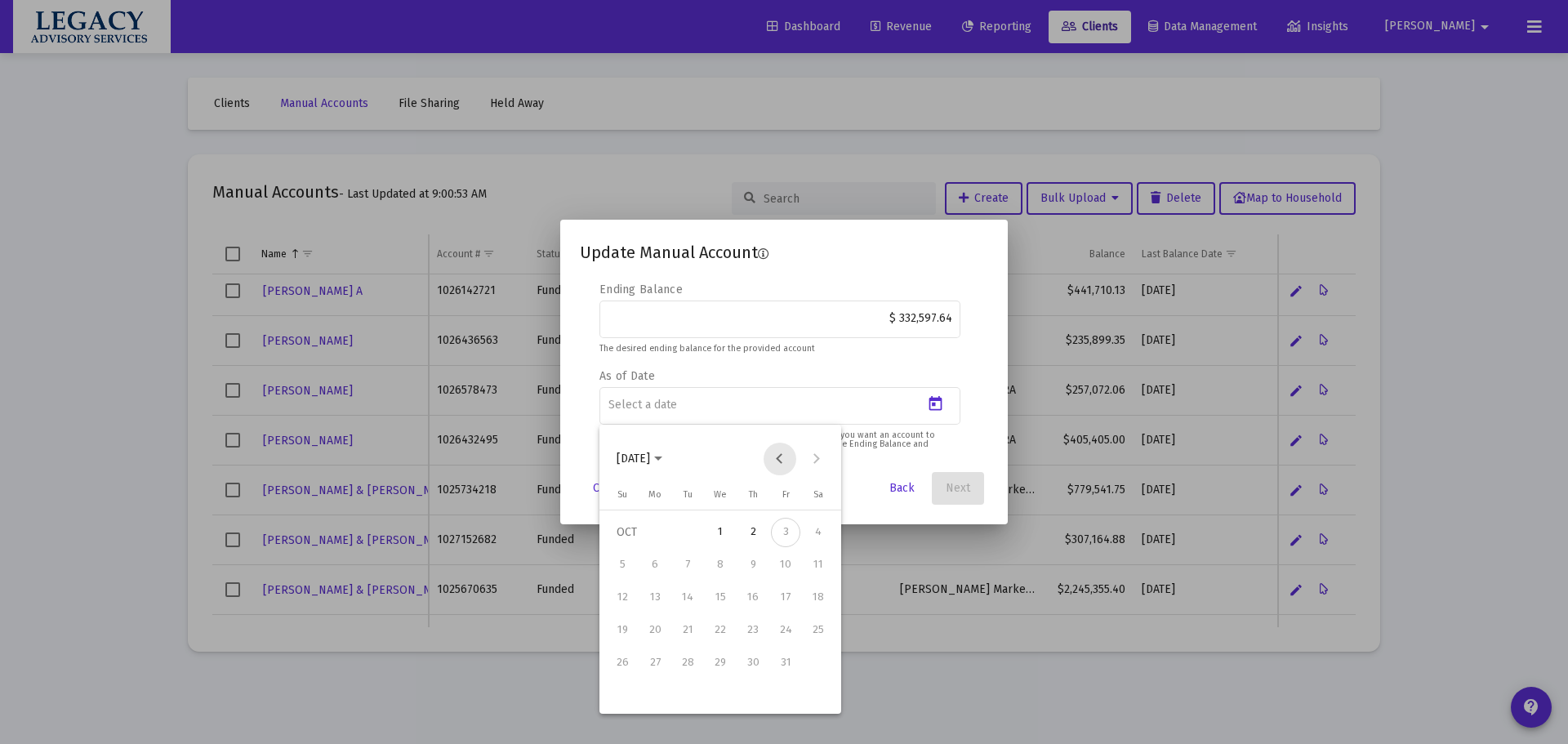
click at [778, 460] on button "Previous month" at bounding box center [780, 459] width 33 height 33
click at [693, 700] on div "30" at bounding box center [687, 695] width 29 height 29
type input "[DATE]"
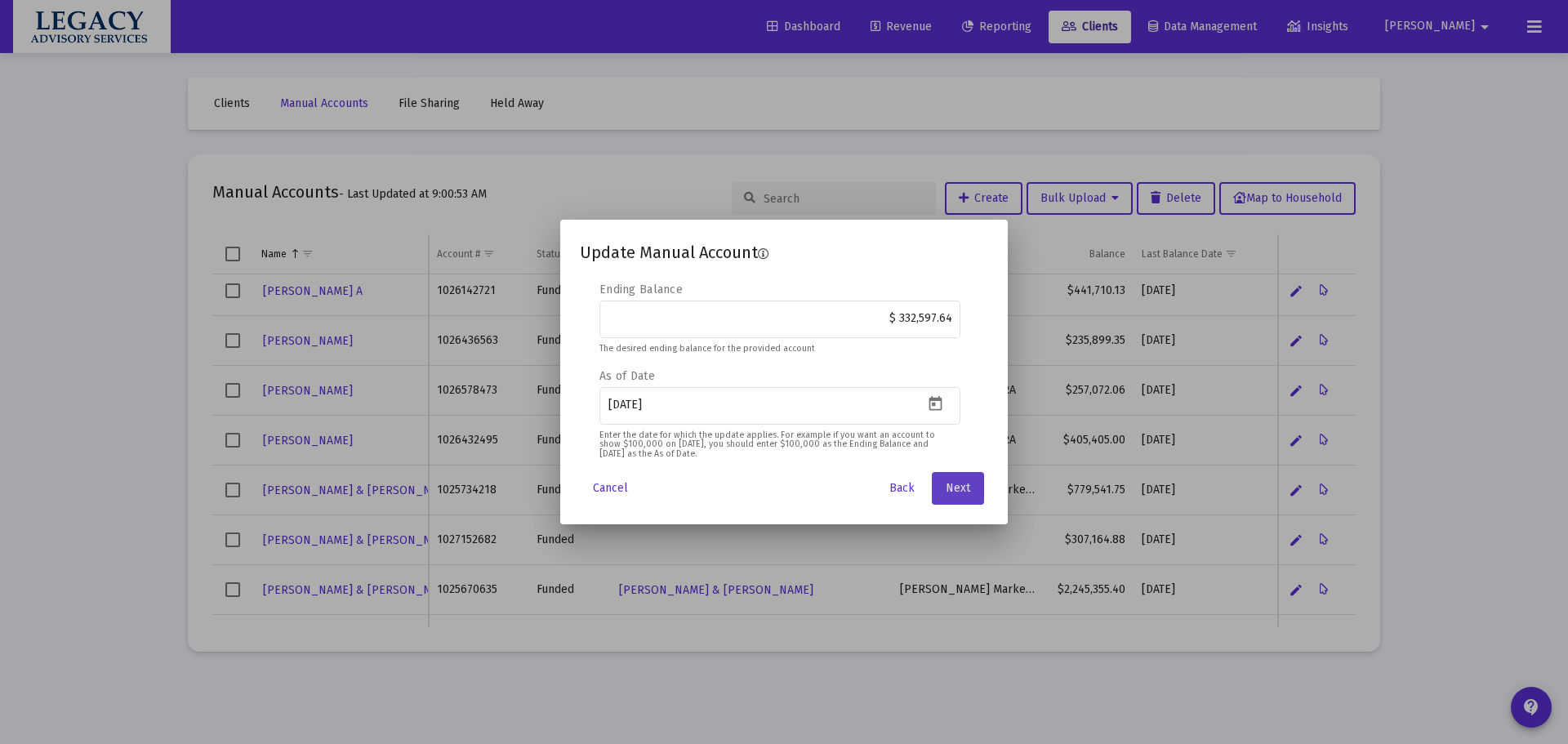
click at [966, 477] on button "Next" at bounding box center [957, 488] width 52 height 33
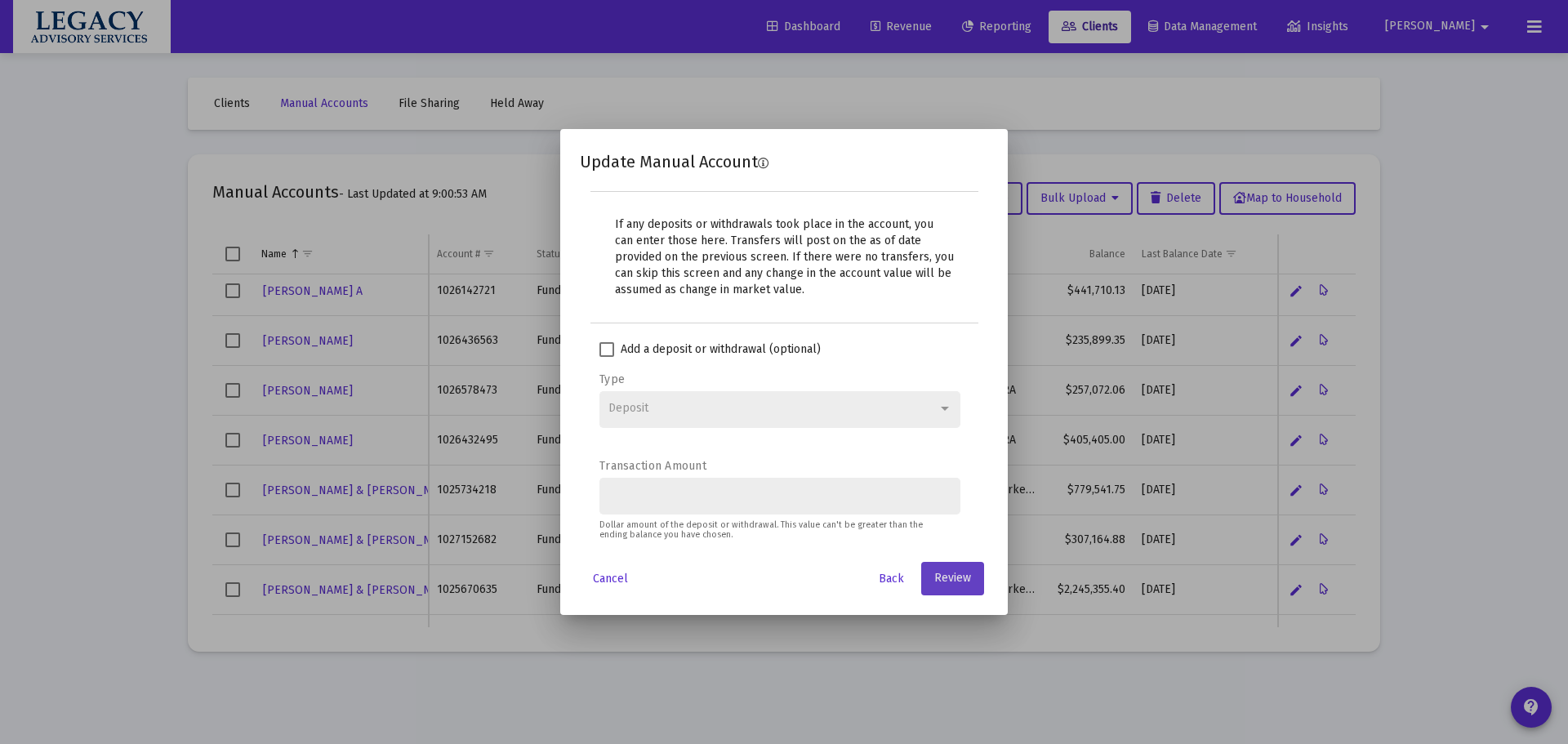
click at [951, 579] on span "Review" at bounding box center [952, 578] width 37 height 14
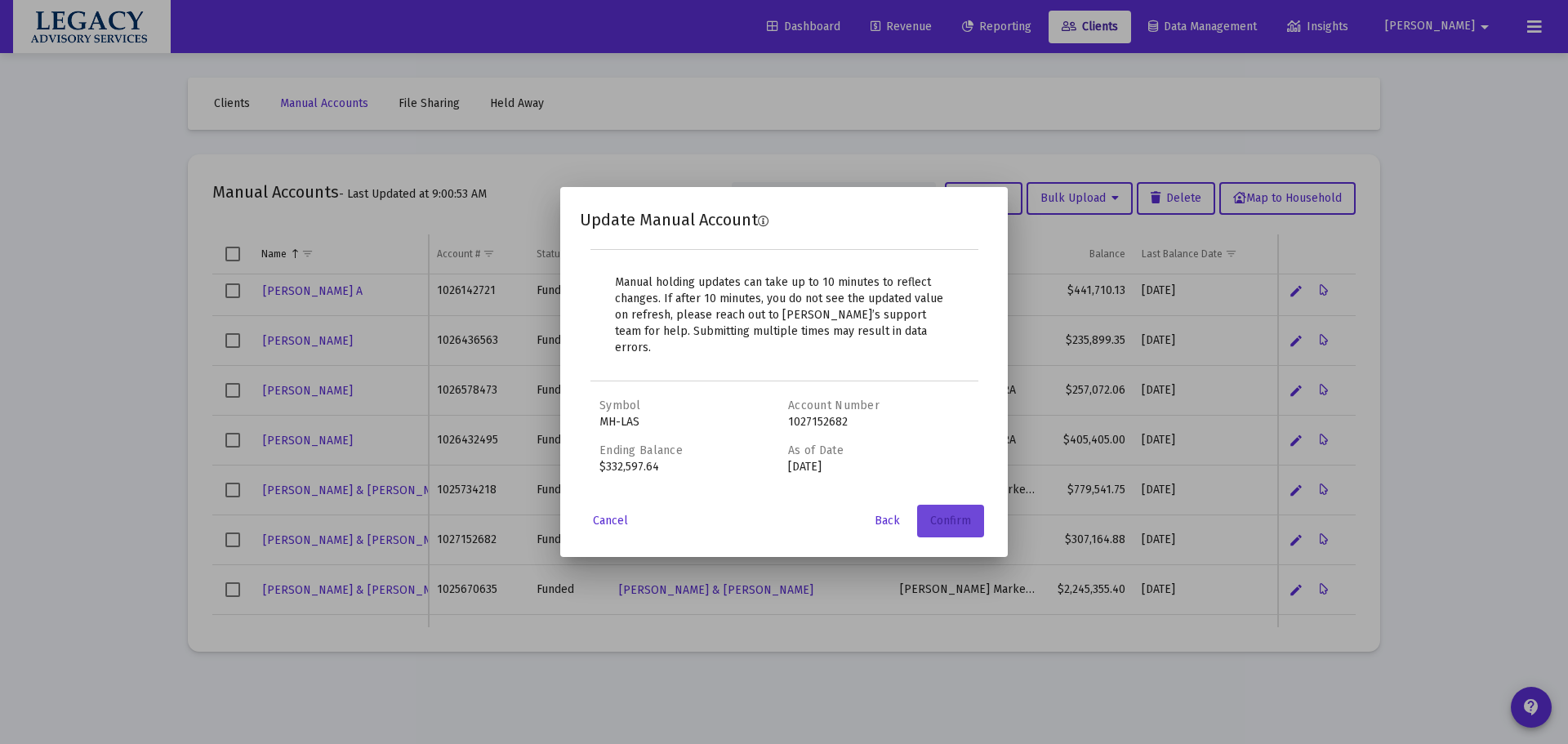
click at [966, 516] on span "Confirm" at bounding box center [950, 521] width 41 height 14
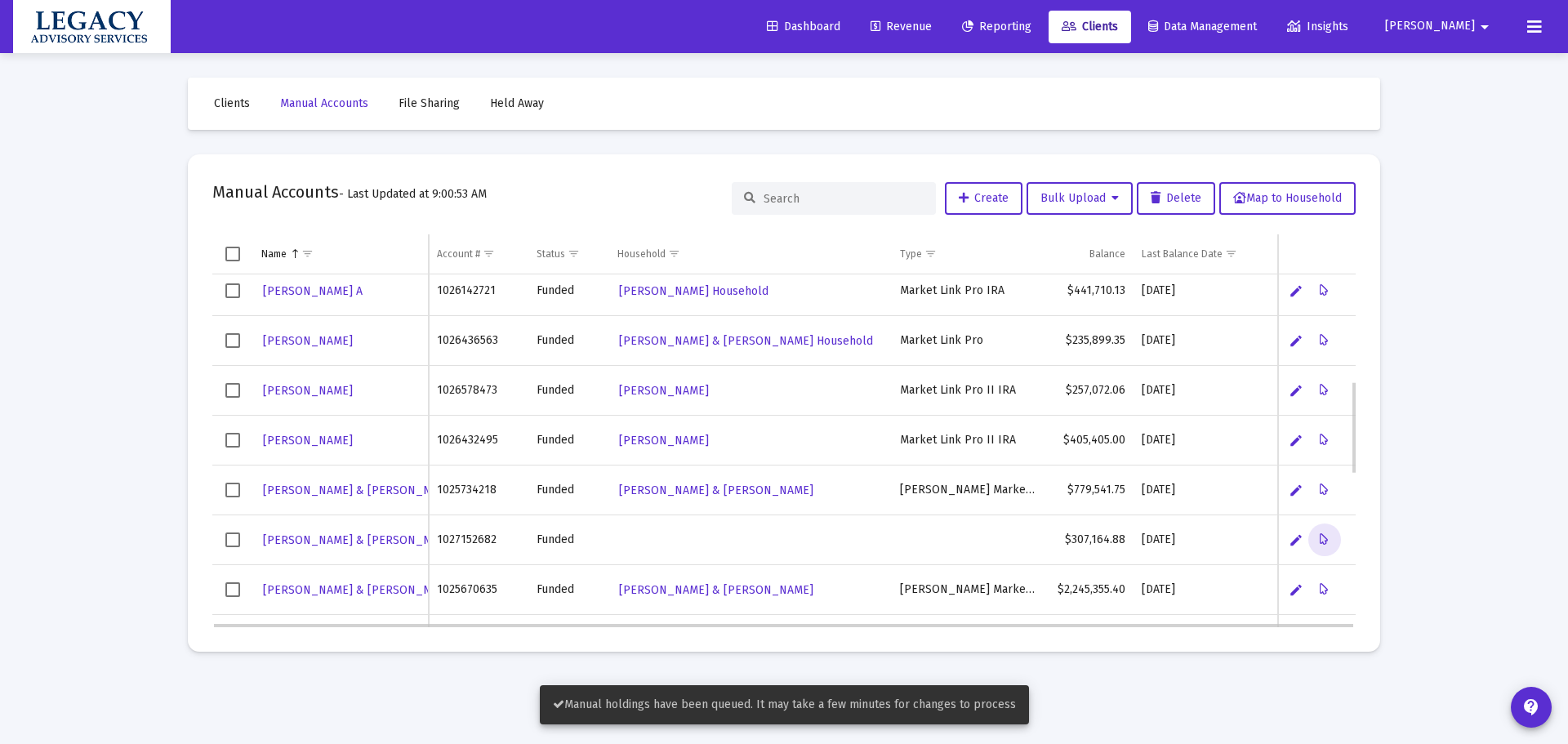
click at [237, 543] on span "Select row" at bounding box center [233, 540] width 15 height 15
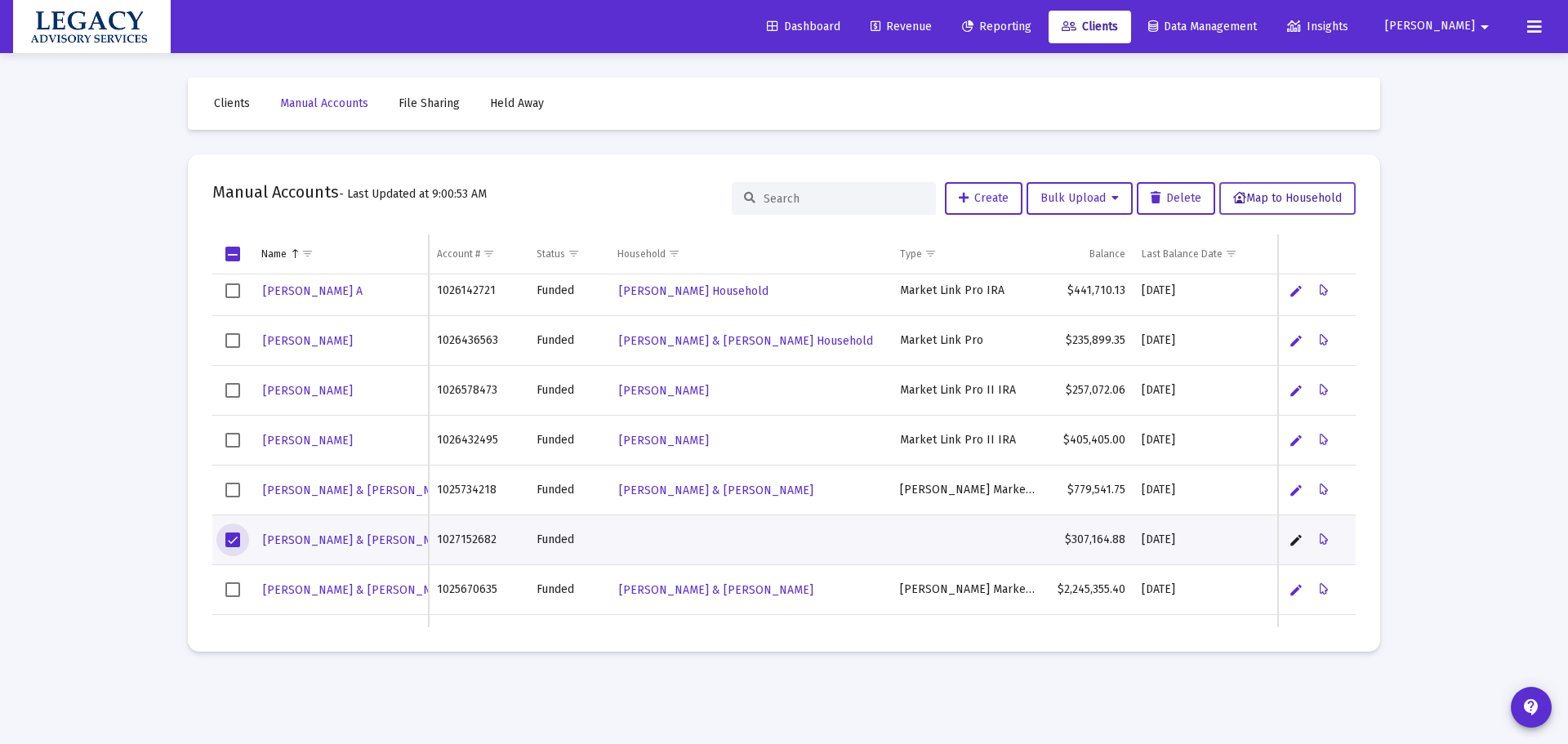
click at [1318, 201] on span "Map to Household" at bounding box center [1287, 198] width 108 height 14
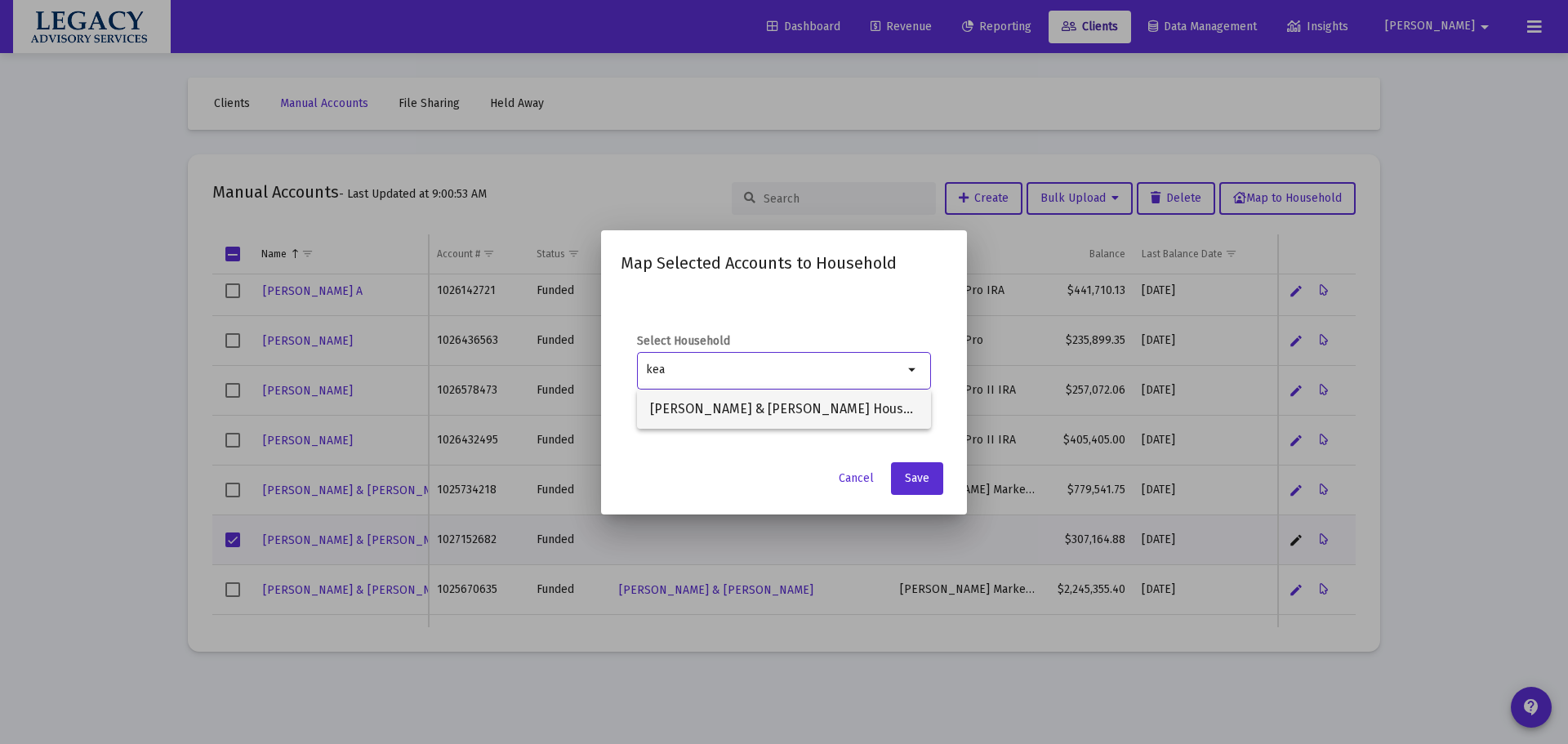
click at [801, 410] on span "[PERSON_NAME] & [PERSON_NAME] Household" at bounding box center [784, 409] width 268 height 40
type input "[PERSON_NAME] & [PERSON_NAME] Household"
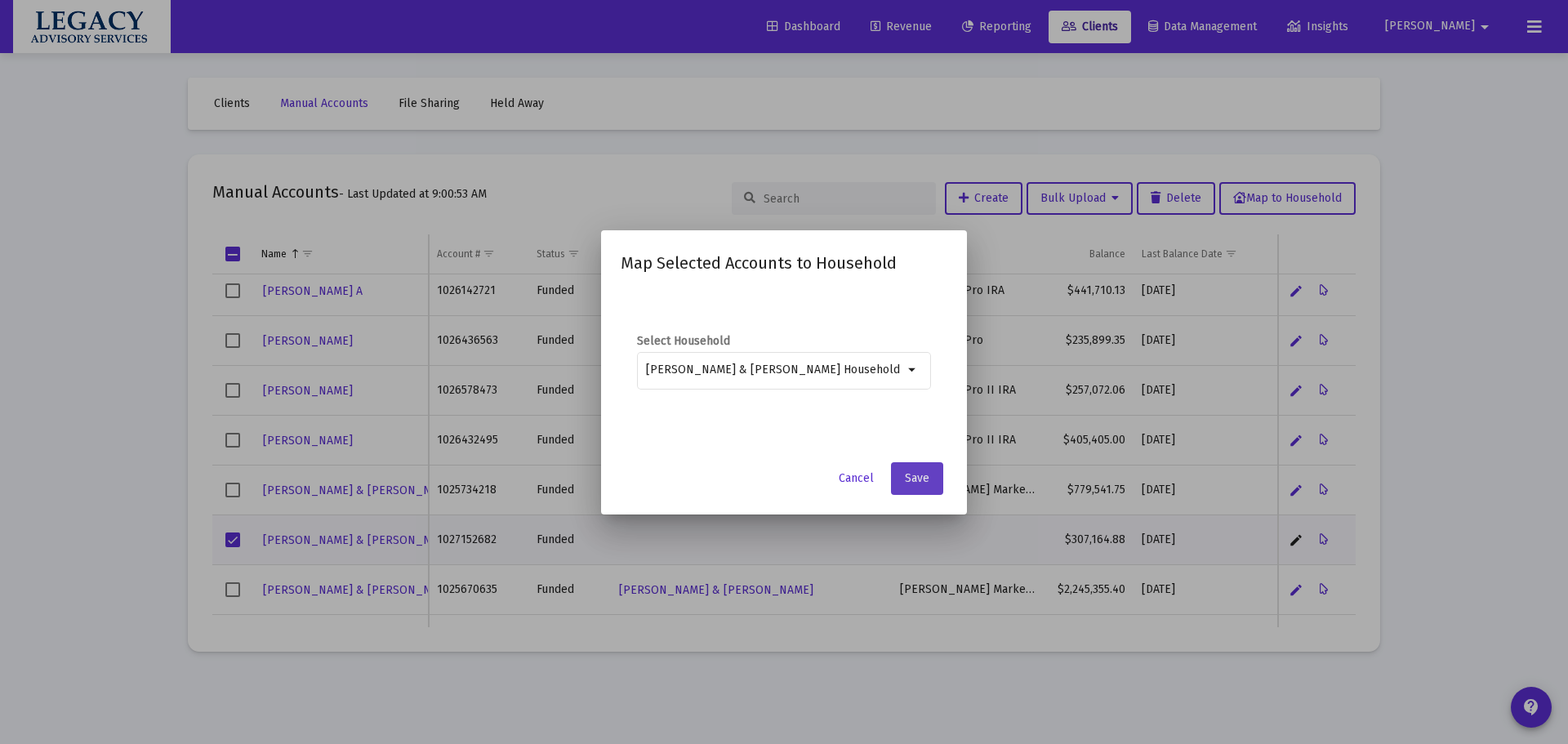
click at [921, 479] on span "Save" at bounding box center [917, 478] width 25 height 14
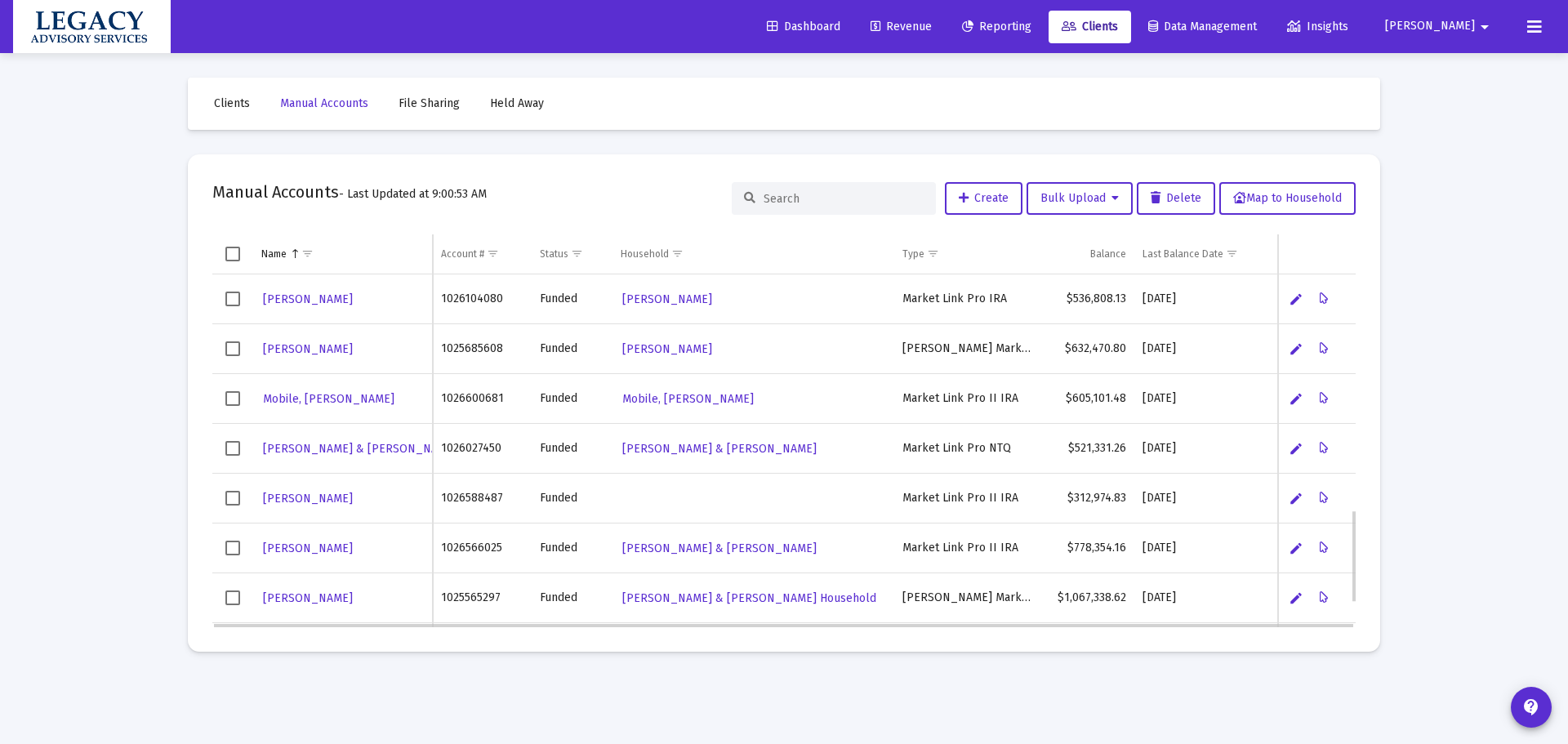
scroll to position [978, 0]
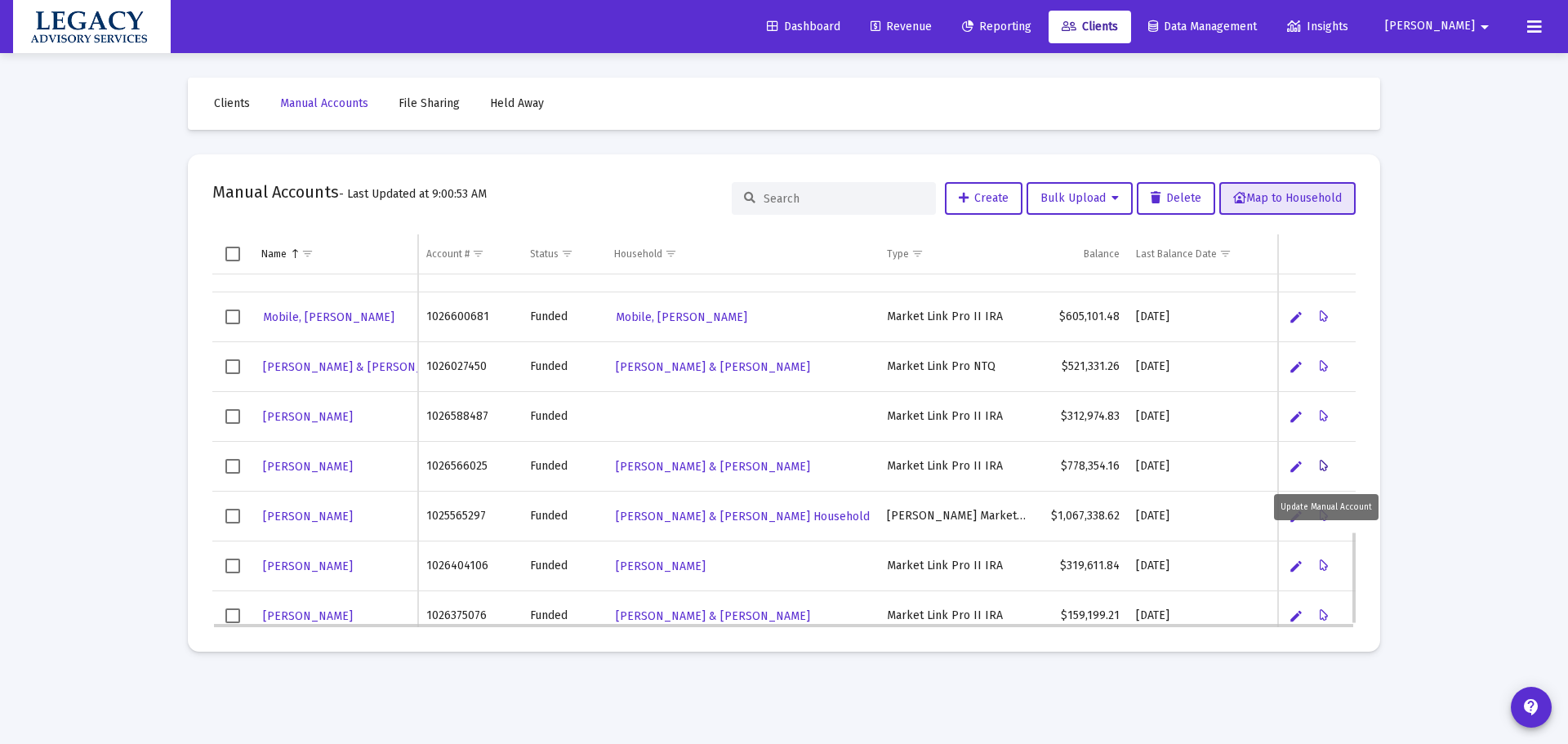
click at [1322, 465] on icon "Data grid" at bounding box center [1325, 466] width 9 height 20
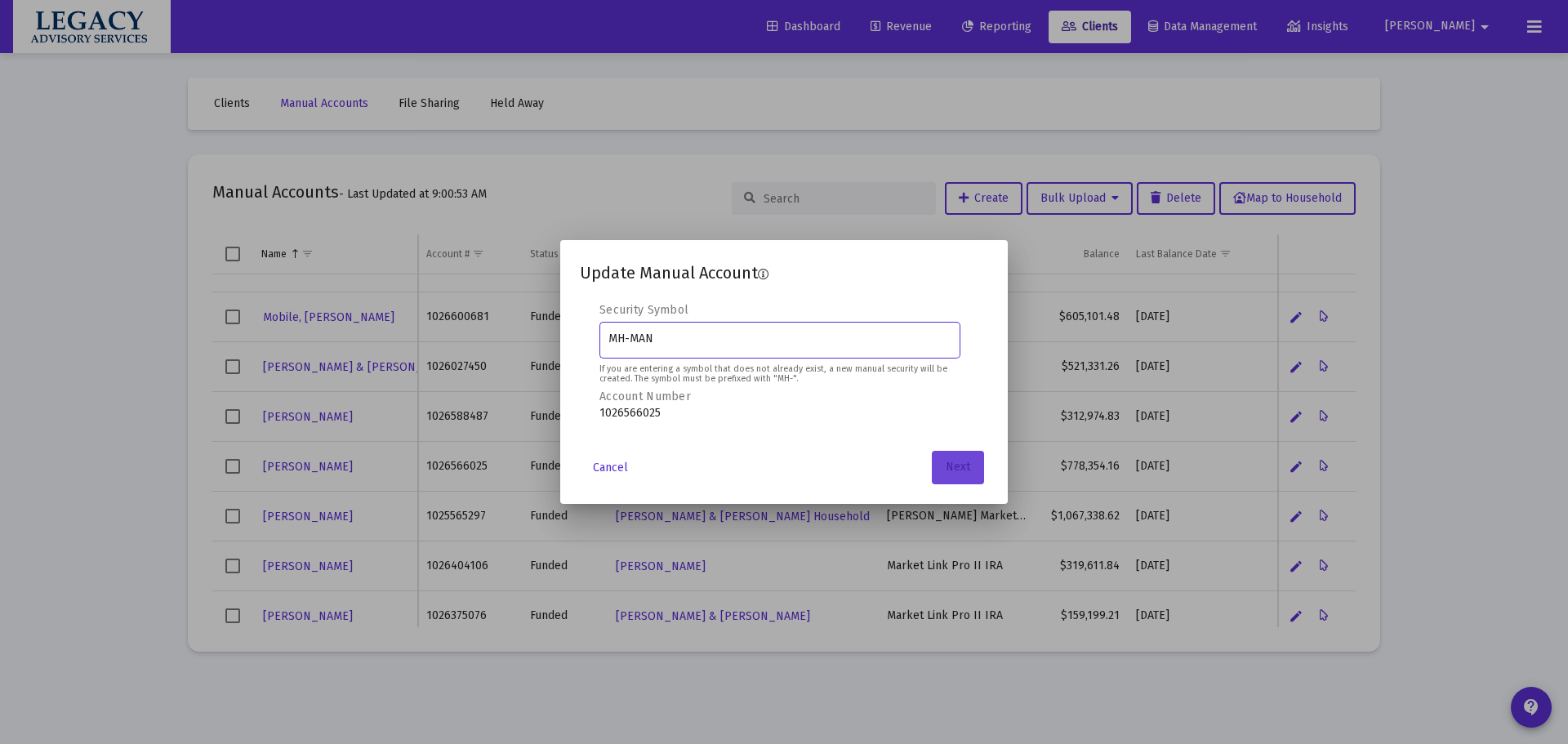
click at [944, 462] on button "Next" at bounding box center [957, 467] width 52 height 33
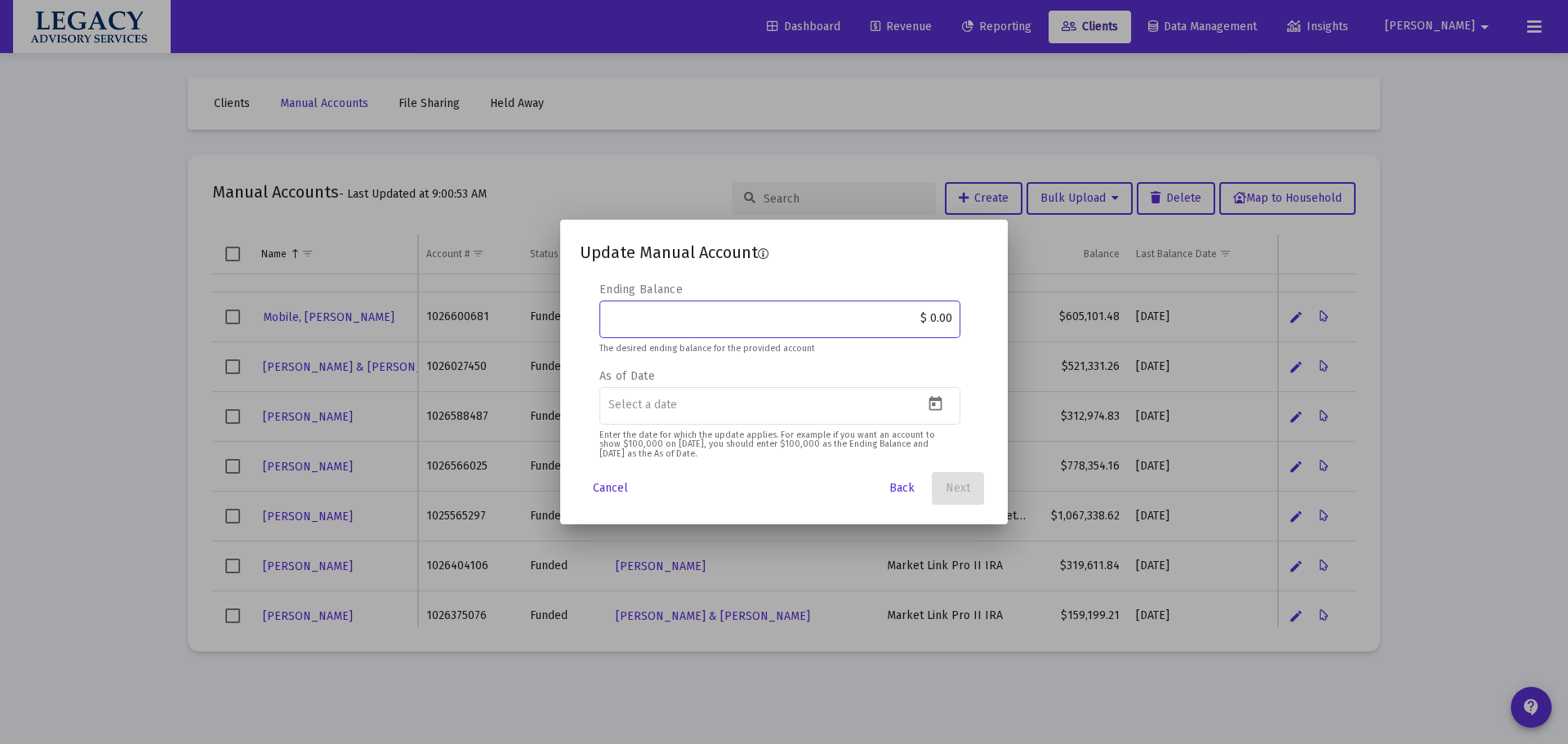
drag, startPoint x: 938, startPoint y: 319, endPoint x: 999, endPoint y: 317, distance: 61.0
click at [999, 317] on mat-dialog-content "Editable create 2 3 4 Security Symbol MH-MAN If you are entering a symbol that …" at bounding box center [784, 372] width 448 height 180
click at [946, 318] on input "$ 0.00" at bounding box center [780, 319] width 344 height 13
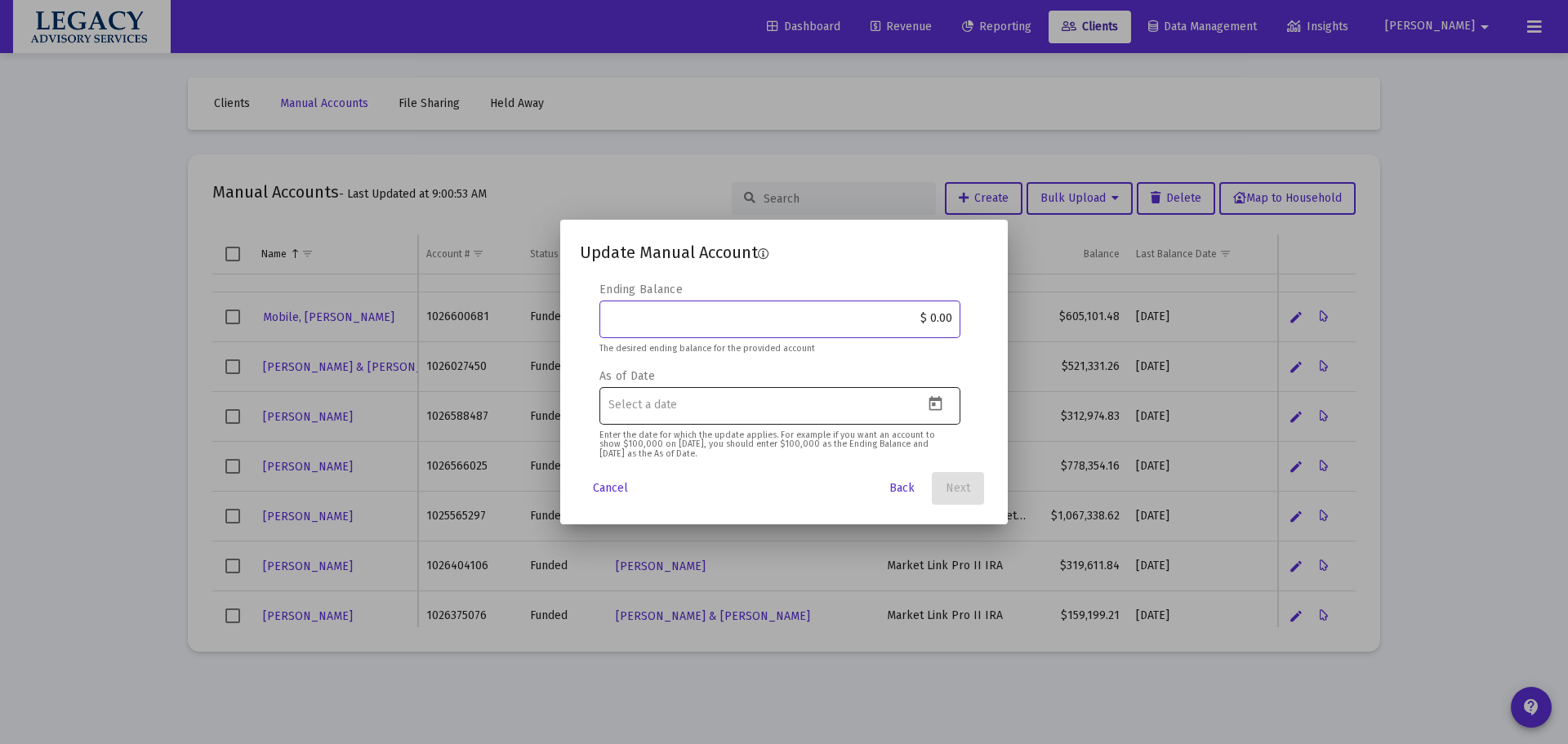
paste input "846,817.33"
type input "$ 846,817.33"
click at [932, 406] on icon "Open calendar" at bounding box center [935, 404] width 17 height 17
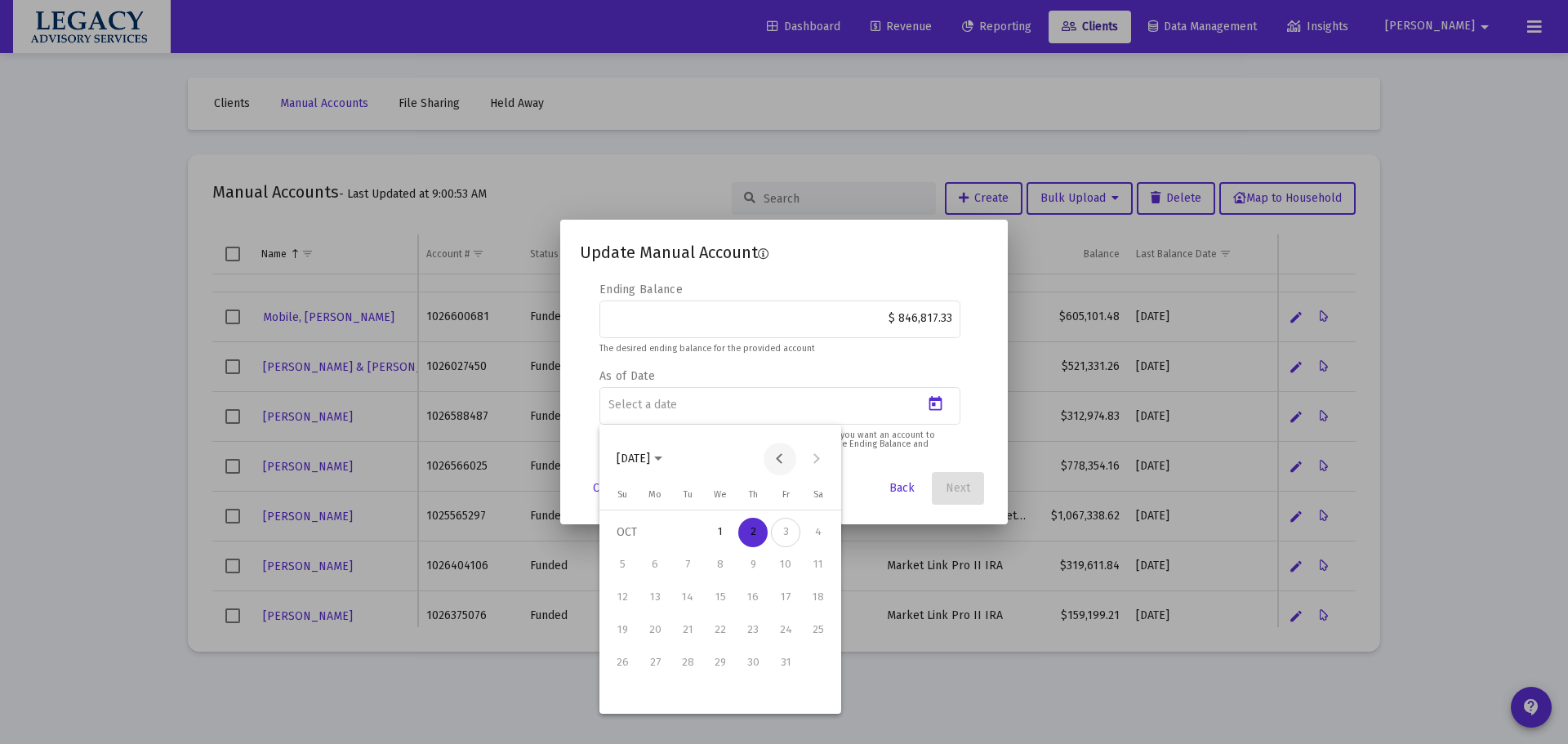
click at [780, 460] on button "Previous month" at bounding box center [780, 459] width 33 height 33
click at [687, 695] on div "30" at bounding box center [687, 695] width 29 height 29
type input "[DATE]"
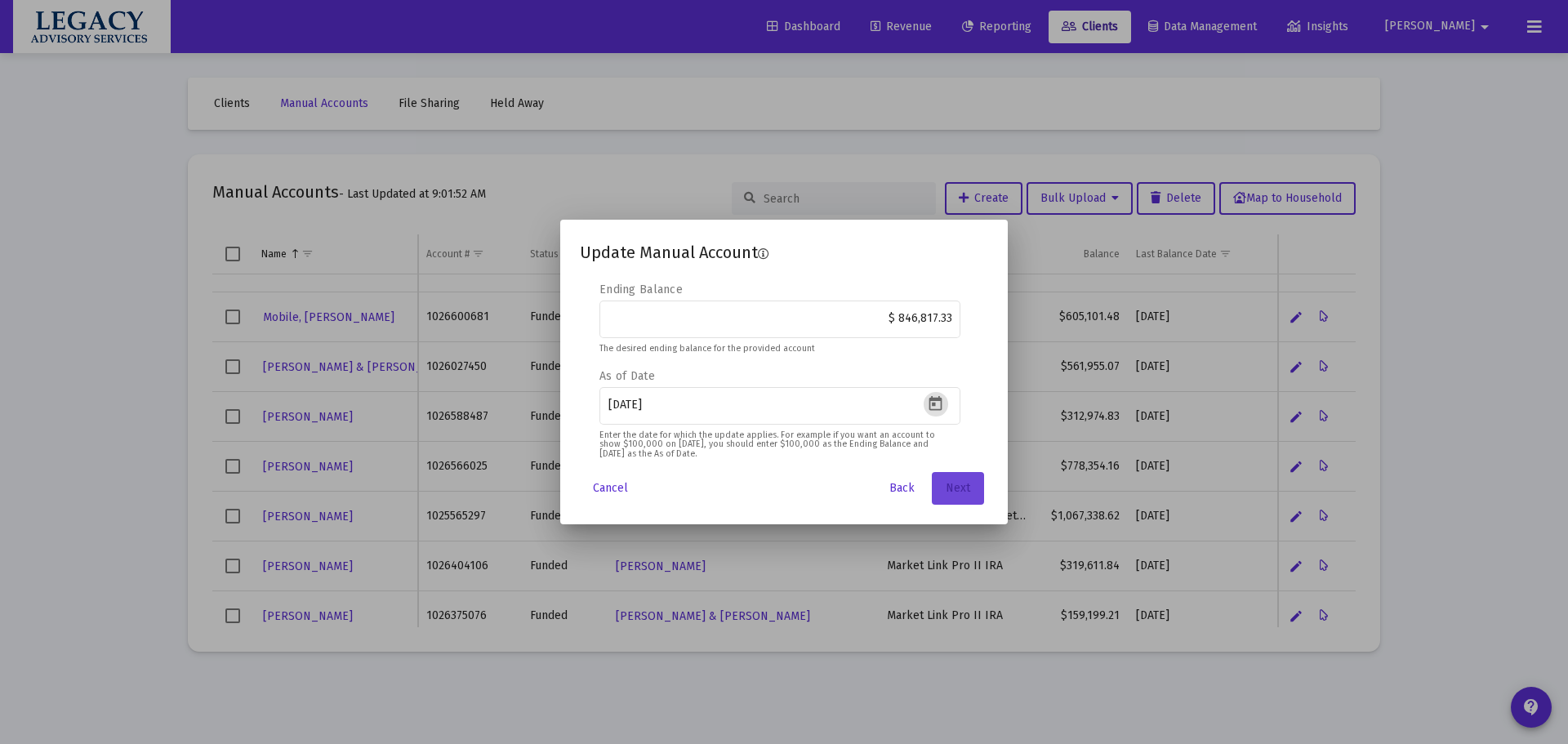
click at [976, 473] on button "Next" at bounding box center [957, 488] width 52 height 33
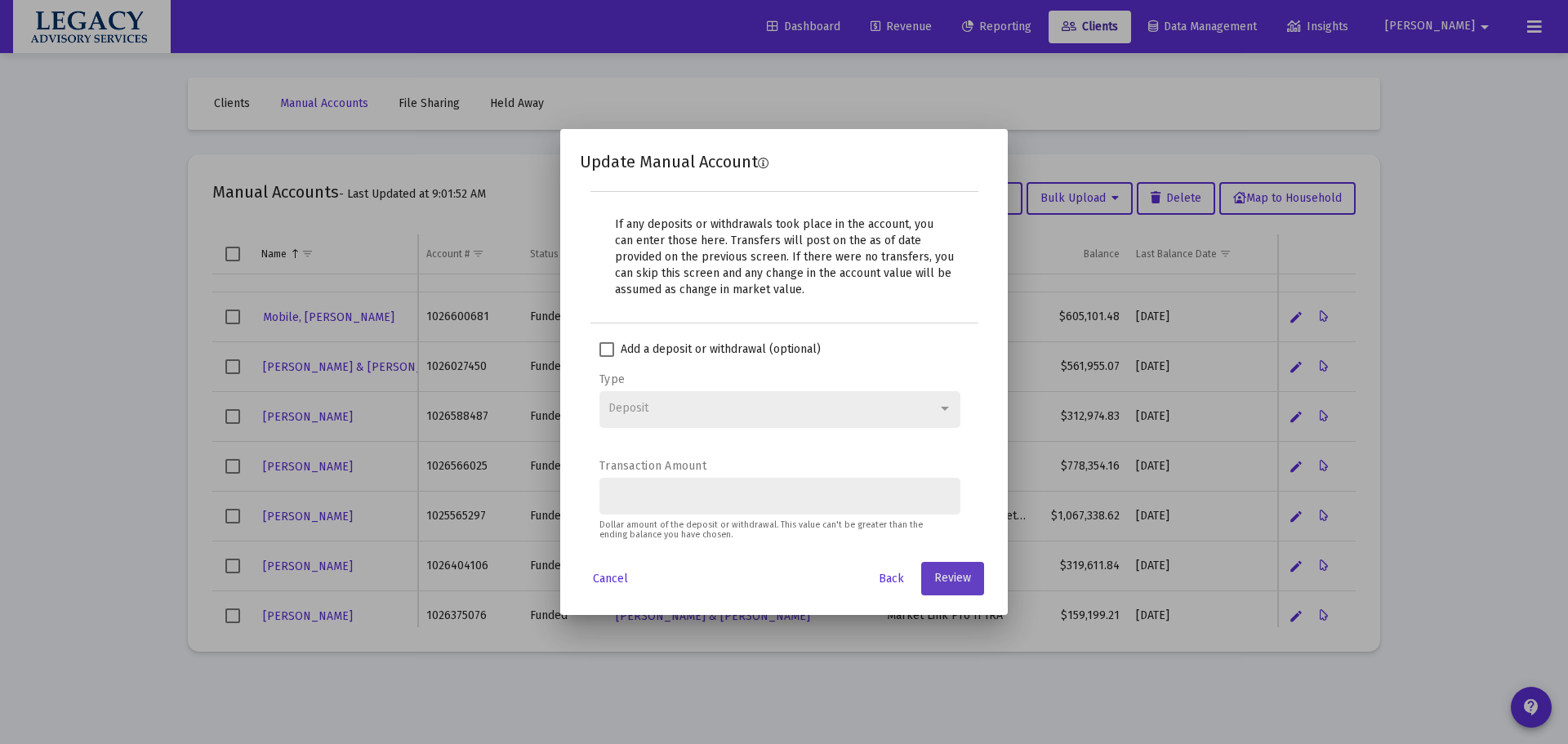
click at [968, 586] on button "Review" at bounding box center [952, 578] width 63 height 33
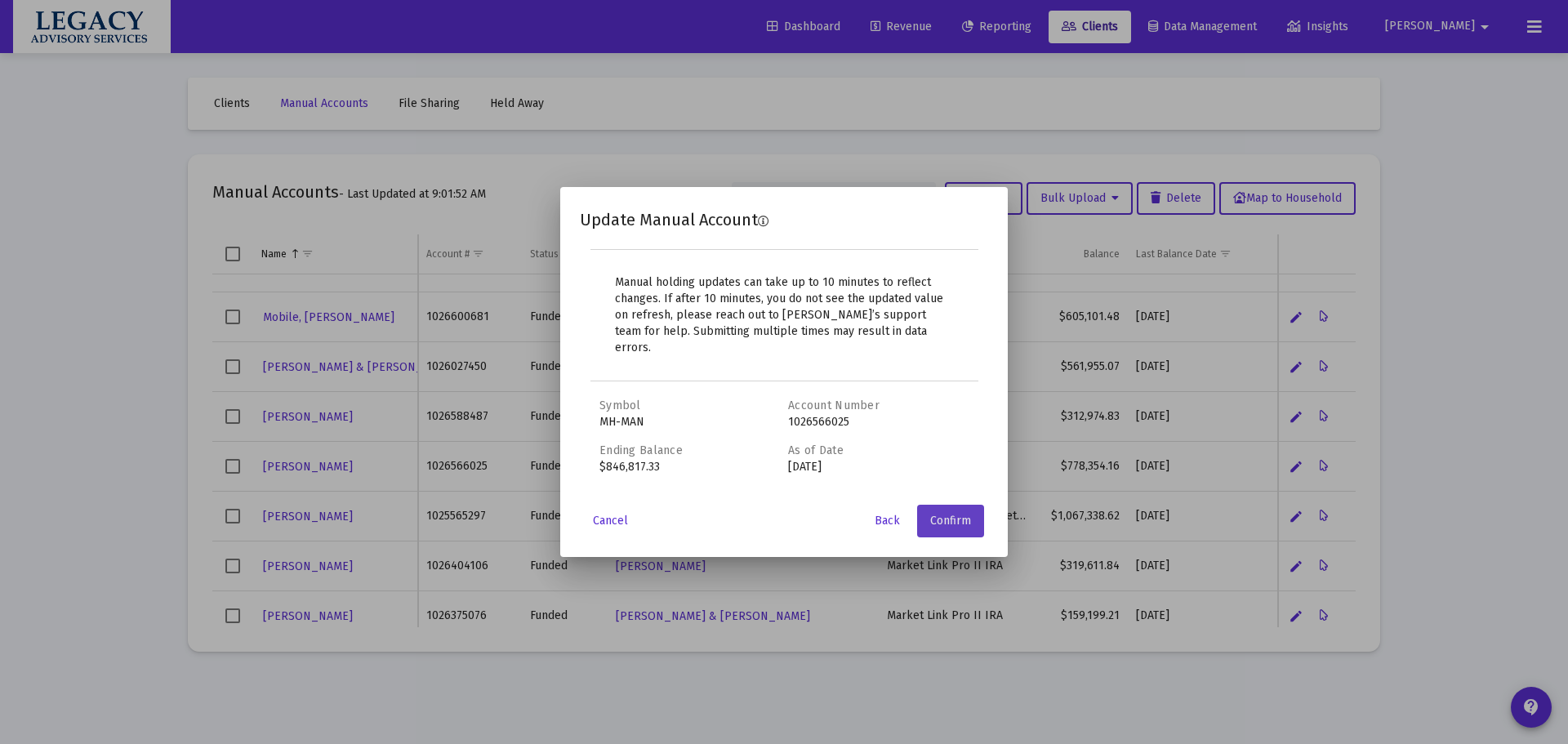
click at [964, 514] on span "Confirm" at bounding box center [950, 521] width 41 height 14
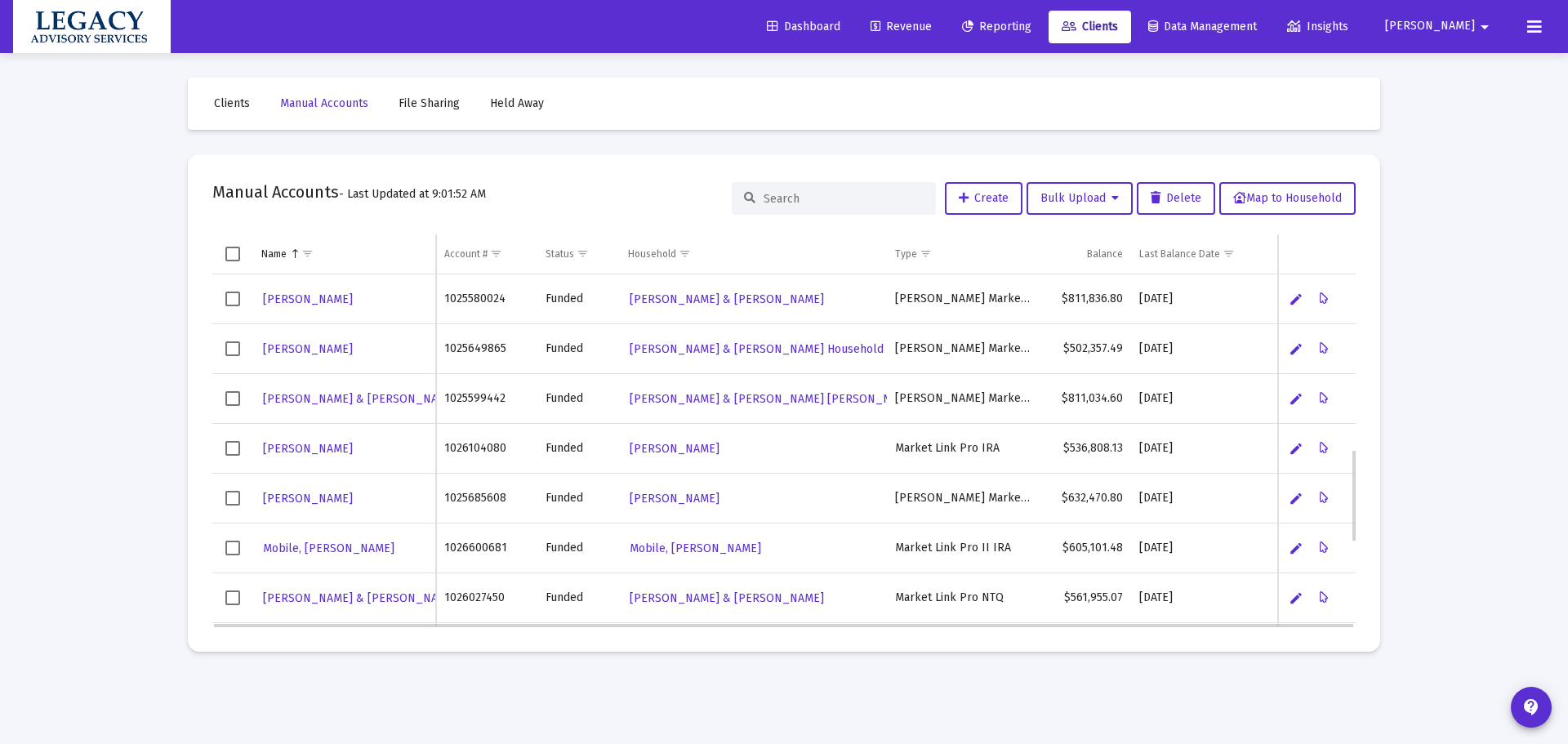
scroll to position [584, 0]
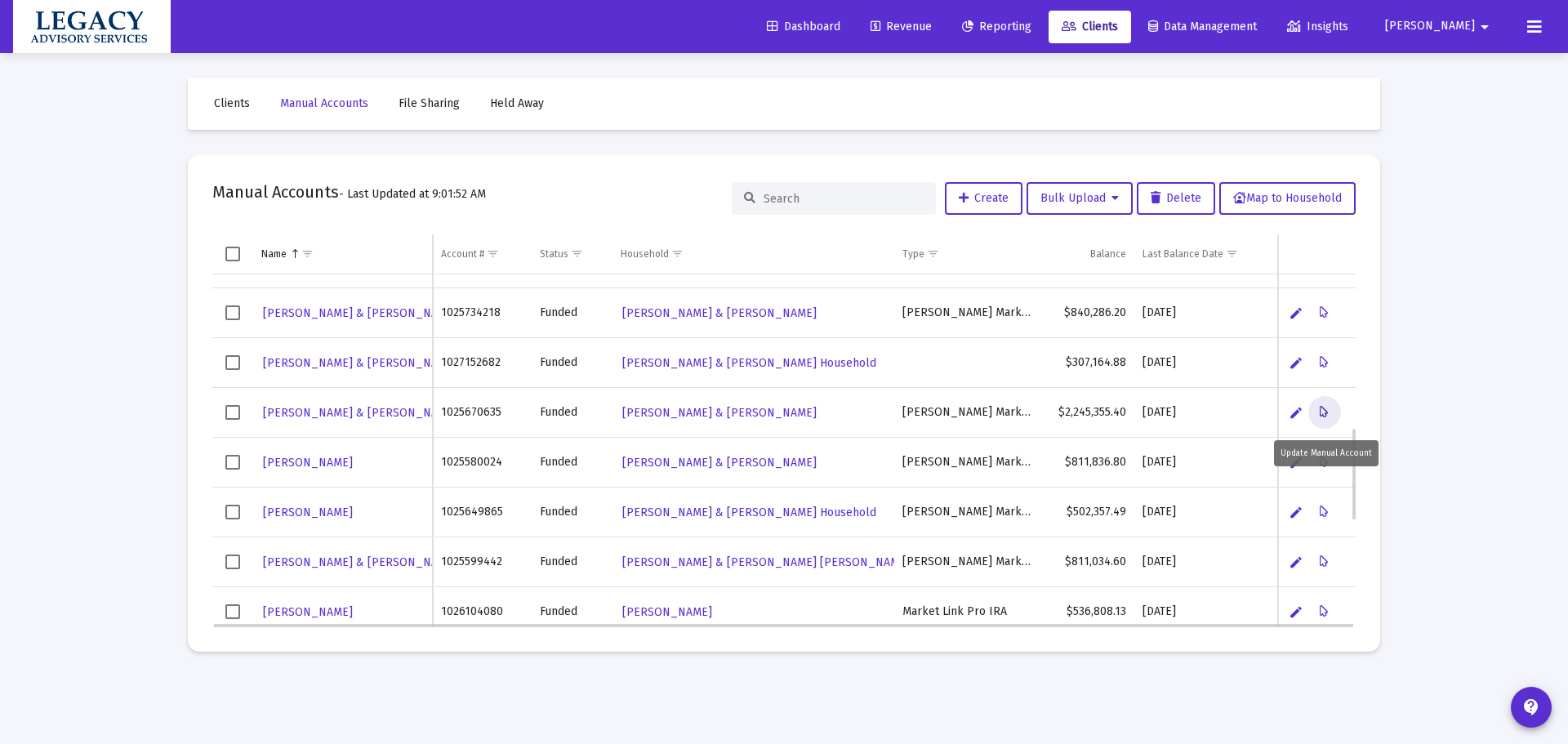
click at [1325, 408] on icon "Data grid" at bounding box center [1325, 412] width 9 height 20
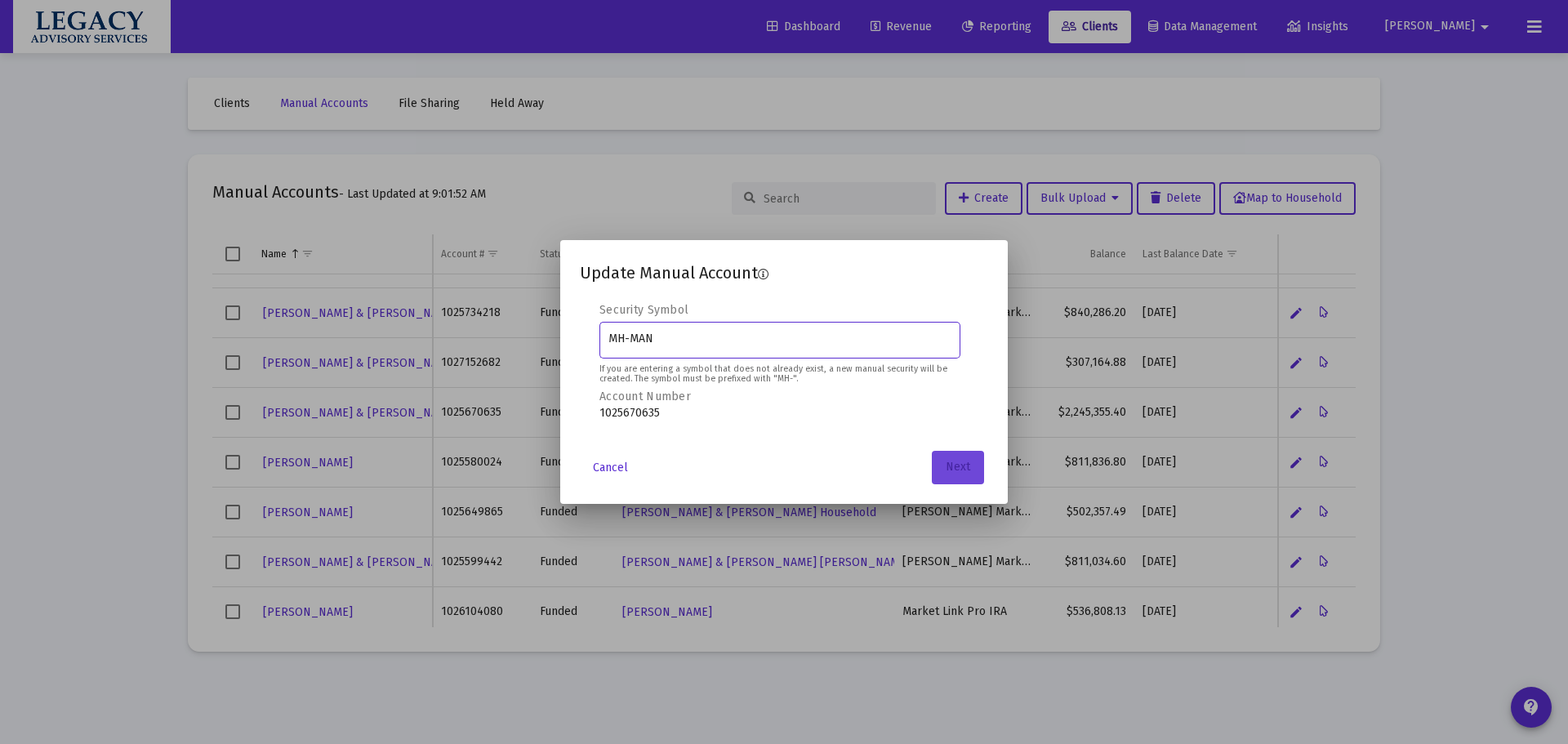
click at [974, 473] on button "Next" at bounding box center [957, 467] width 52 height 33
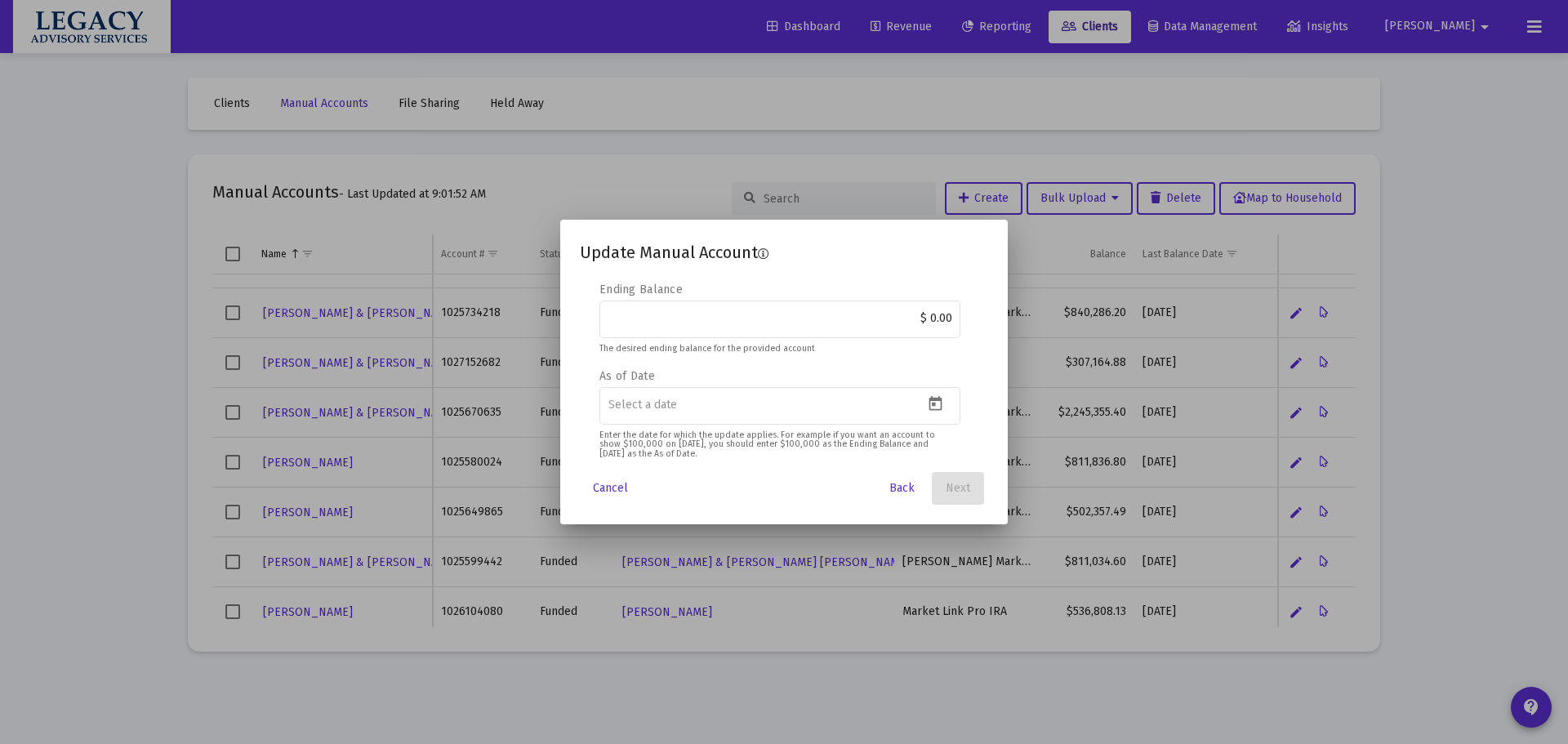
drag, startPoint x: 969, startPoint y: 313, endPoint x: 997, endPoint y: 319, distance: 28.6
click at [991, 315] on mat-dialog-content "Editable create 2 3 4 Security Symbol MH-MAN If you are entering a symbol that …" at bounding box center [784, 372] width 448 height 180
click at [937, 322] on input "$ 0.00" at bounding box center [780, 319] width 344 height 13
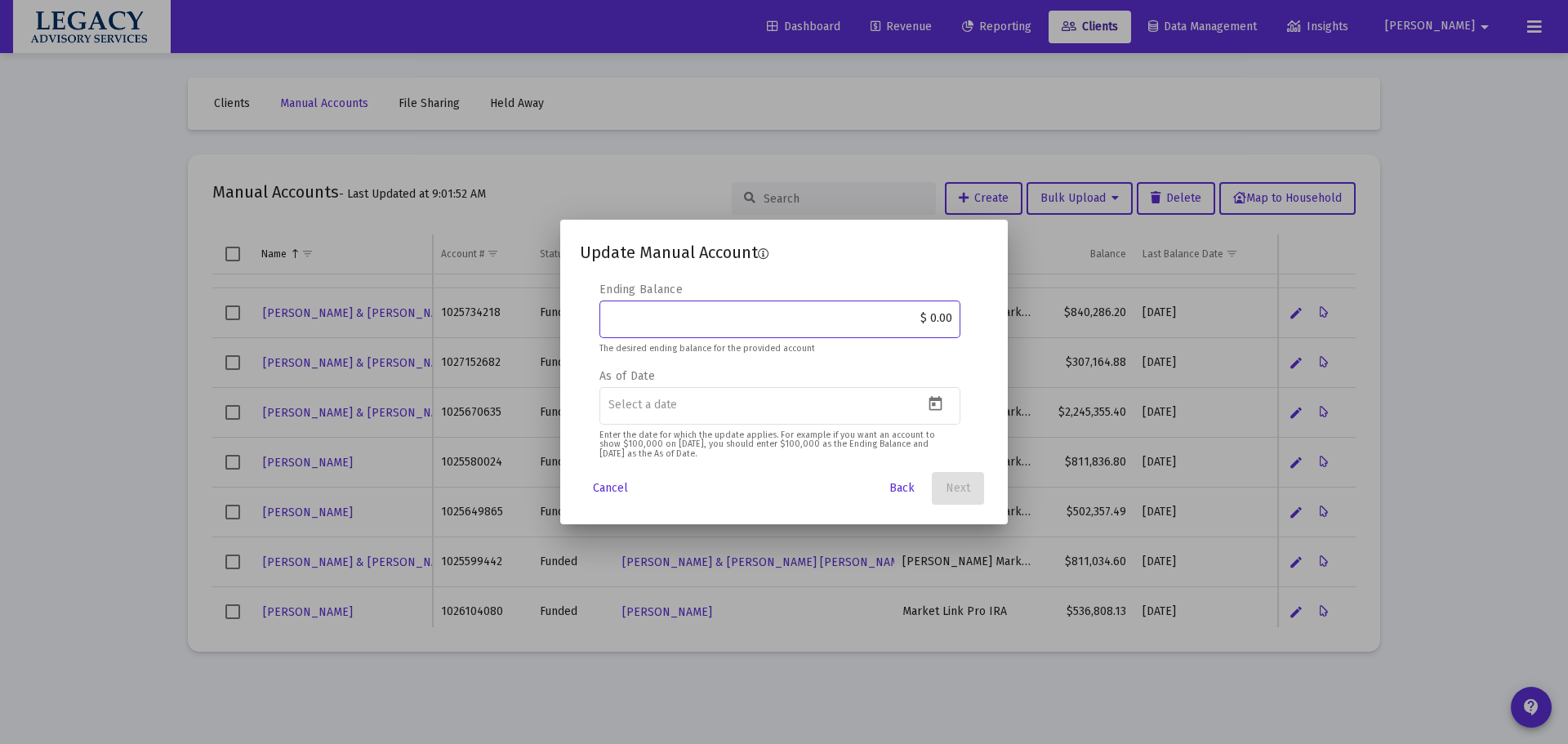
paste input "2,420,320.8"
type input "$ 2,420,320.80"
click at [937, 408] on icon "Open calendar" at bounding box center [935, 404] width 17 height 17
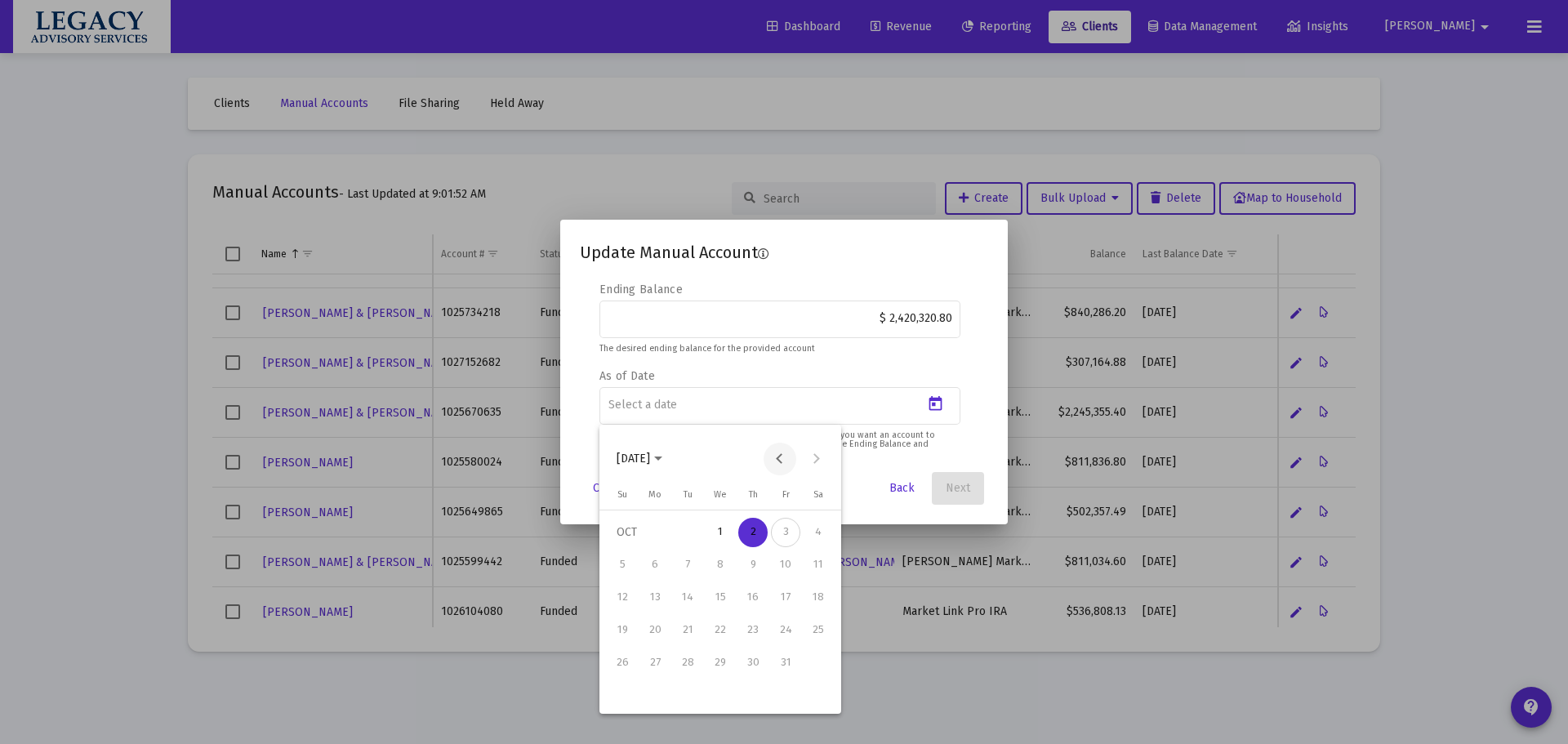
click at [781, 460] on button "Previous month" at bounding box center [780, 459] width 33 height 33
click at [687, 698] on div "30" at bounding box center [687, 695] width 29 height 29
type input "[DATE]"
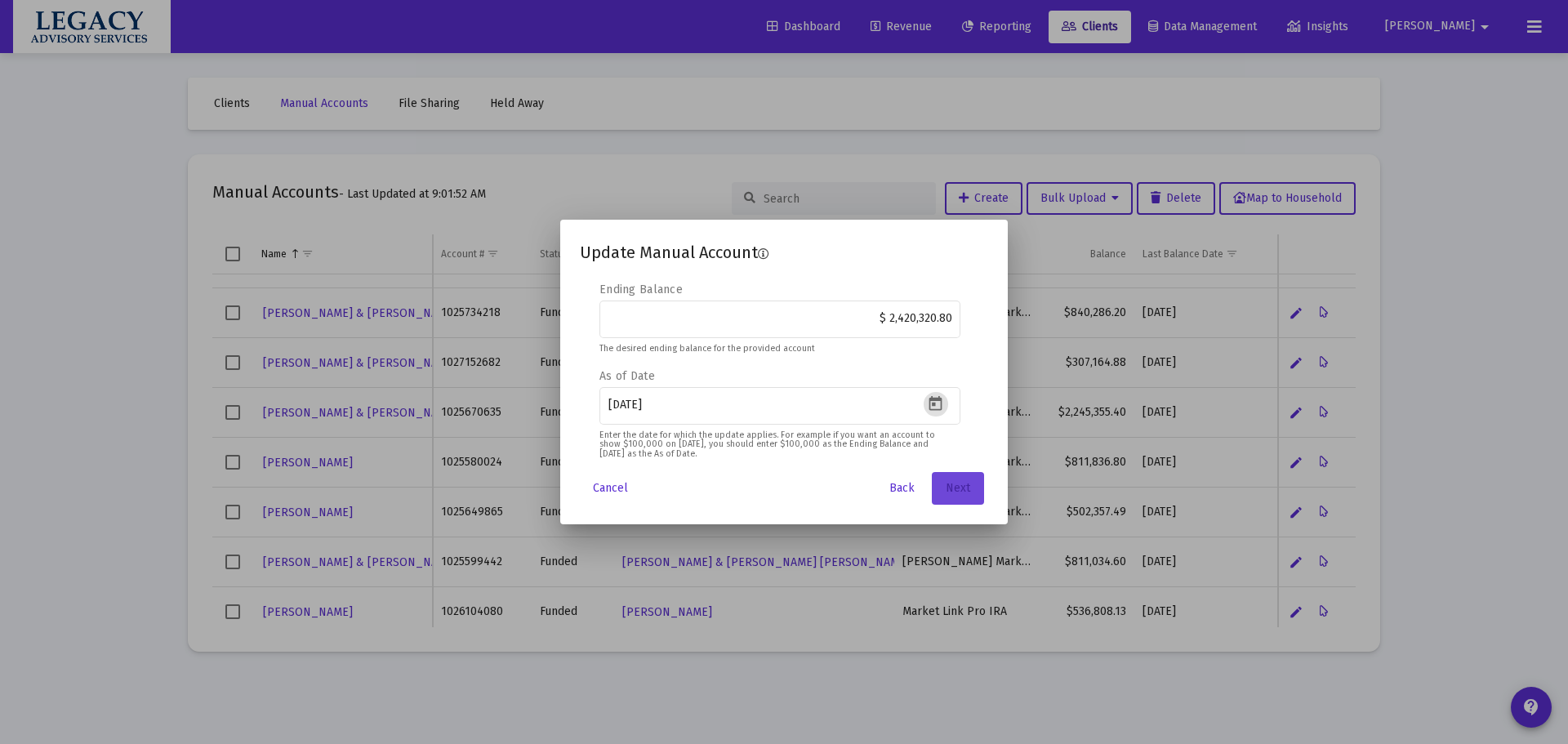
click at [967, 490] on span "Next" at bounding box center [958, 488] width 25 height 14
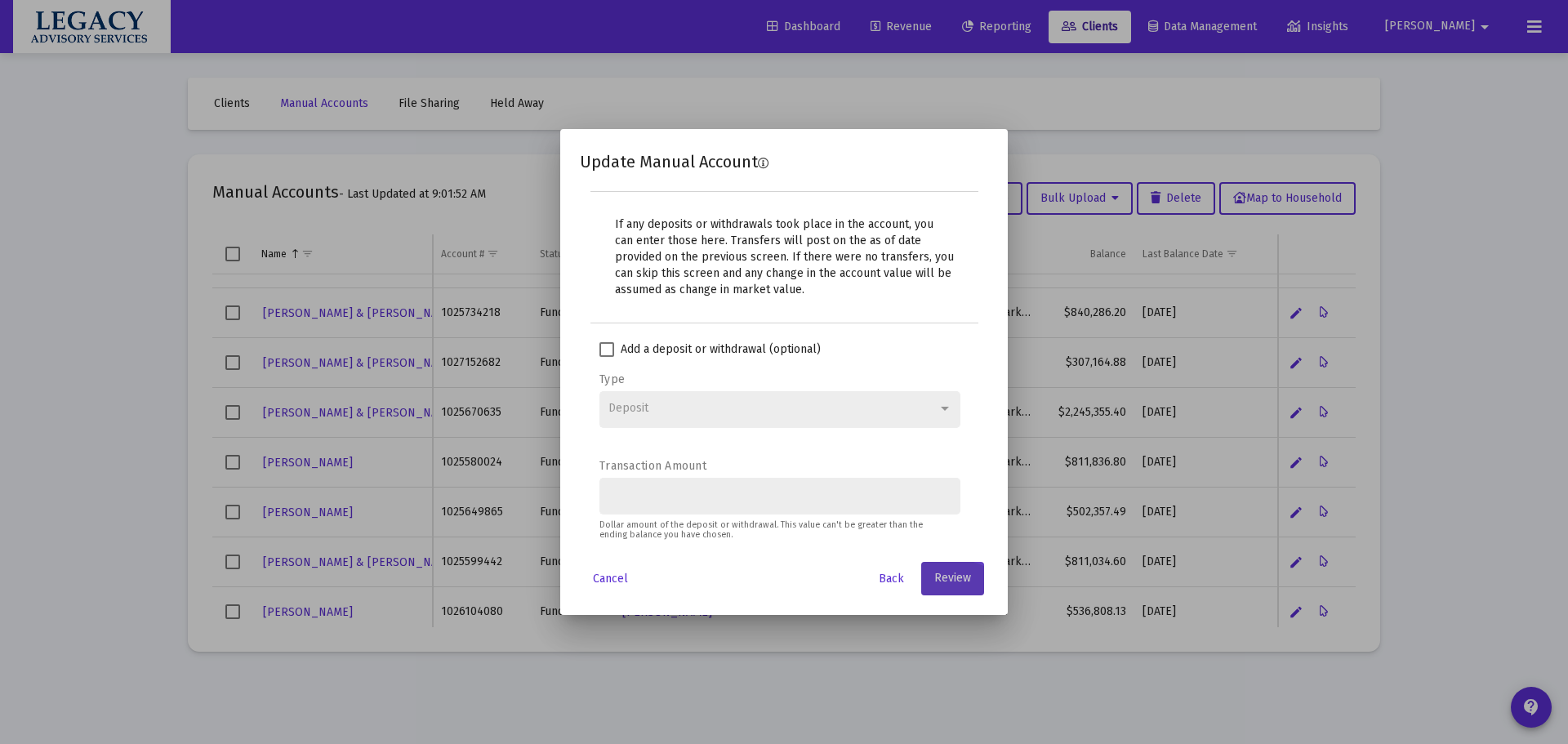
click at [946, 582] on span "Review" at bounding box center [952, 578] width 37 height 14
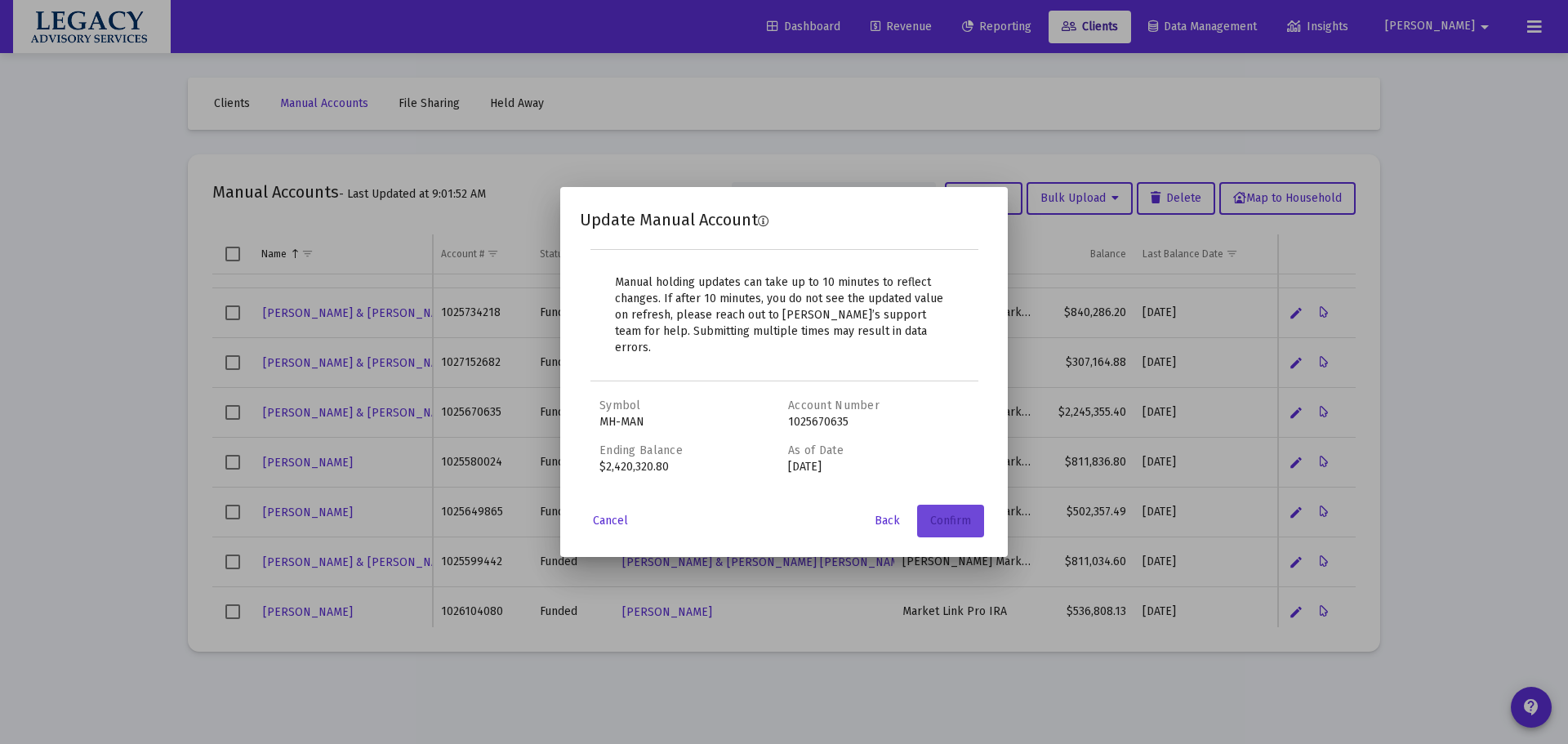
click at [957, 514] on span "Confirm" at bounding box center [950, 521] width 41 height 14
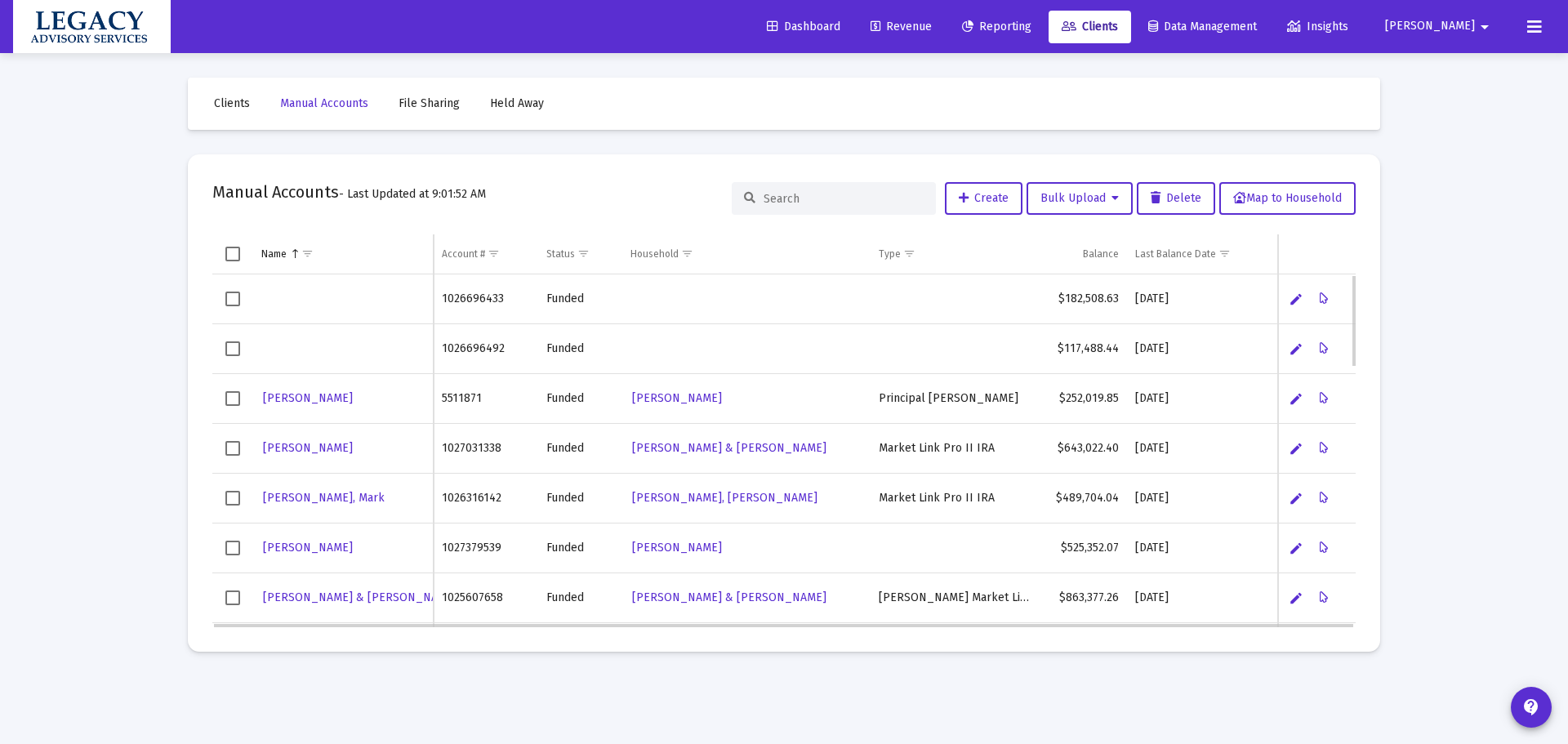
scroll to position [82, 0]
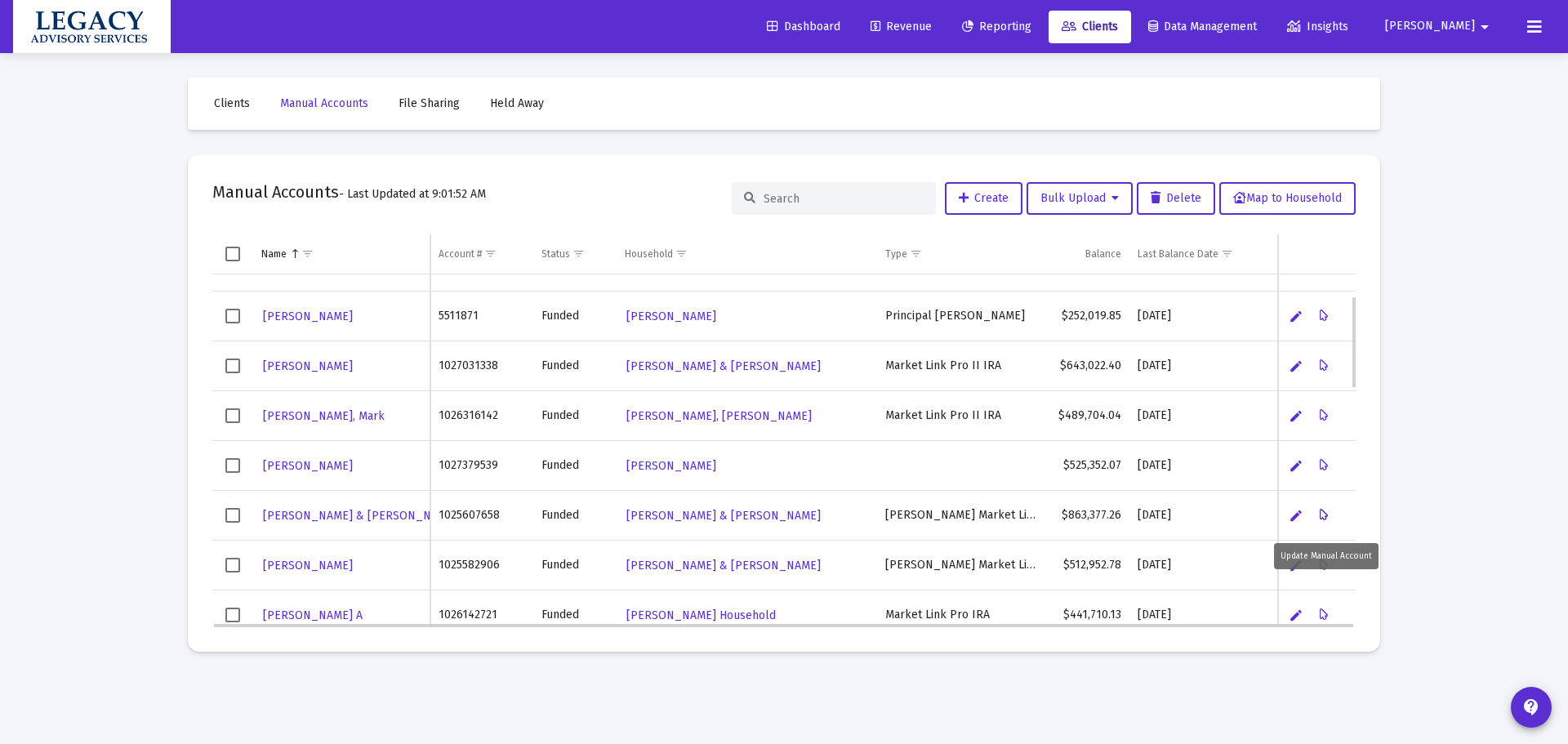
click at [1326, 511] on icon "Data grid" at bounding box center [1325, 515] width 9 height 20
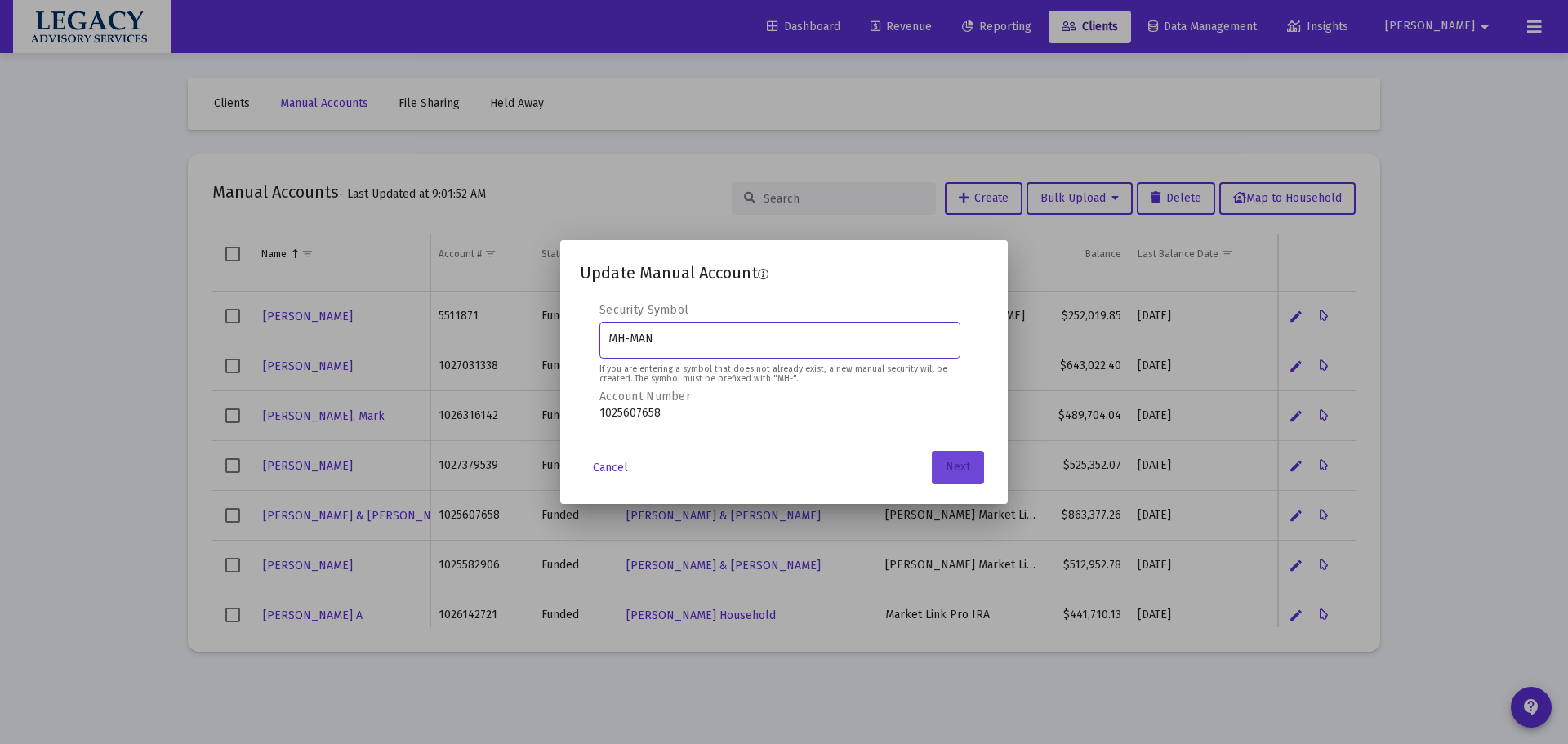
click at [949, 470] on span "Next" at bounding box center [958, 468] width 25 height 14
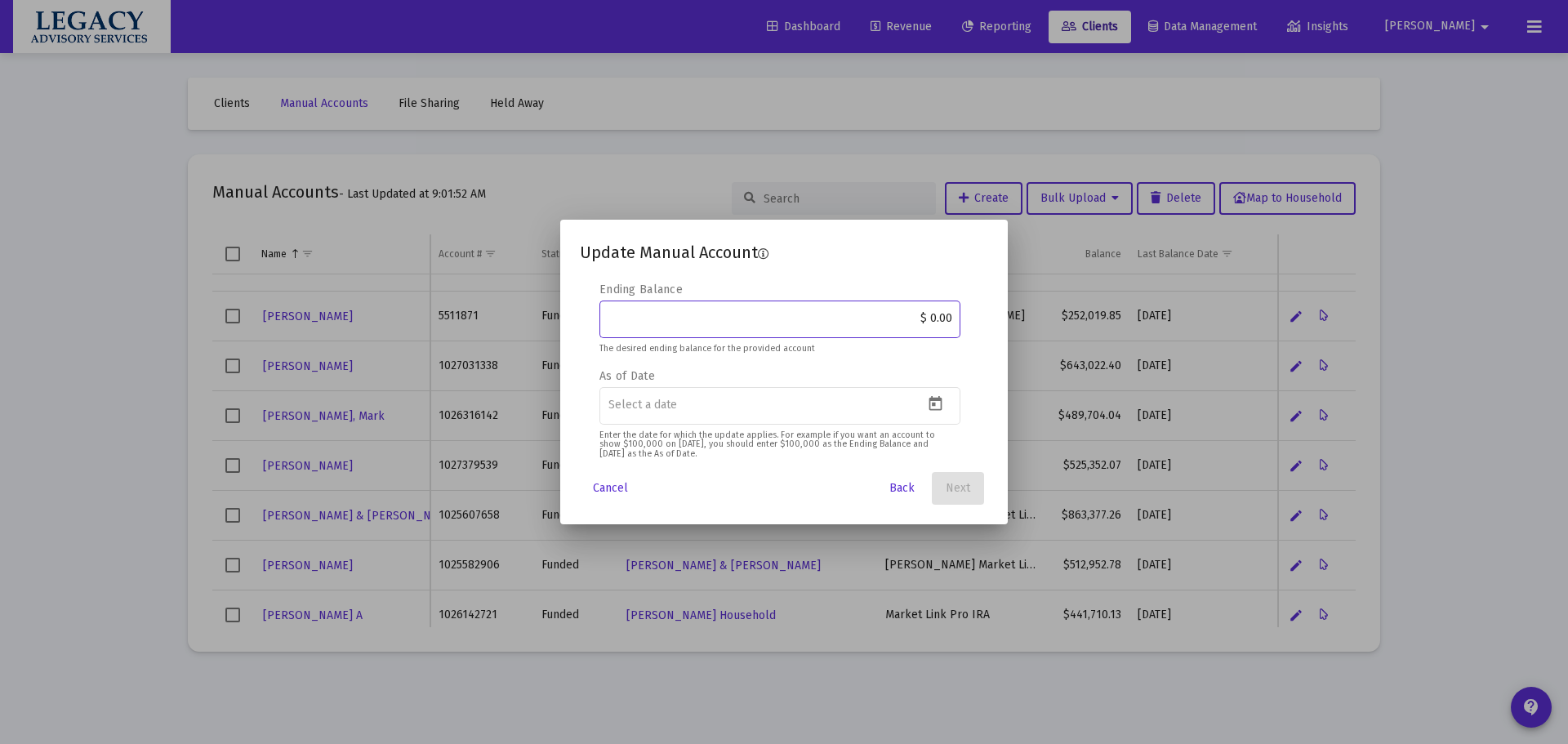
drag, startPoint x: 896, startPoint y: 318, endPoint x: 991, endPoint y: 314, distance: 95.1
click at [991, 314] on mat-dialog-content "Editable create 2 3 4 Security Symbol MH-MAN If you are entering a symbol that …" at bounding box center [784, 372] width 448 height 180
paste input "930,654.44"
type input "$ 930,654.44"
click at [947, 405] on button "Open calendar" at bounding box center [935, 404] width 24 height 24
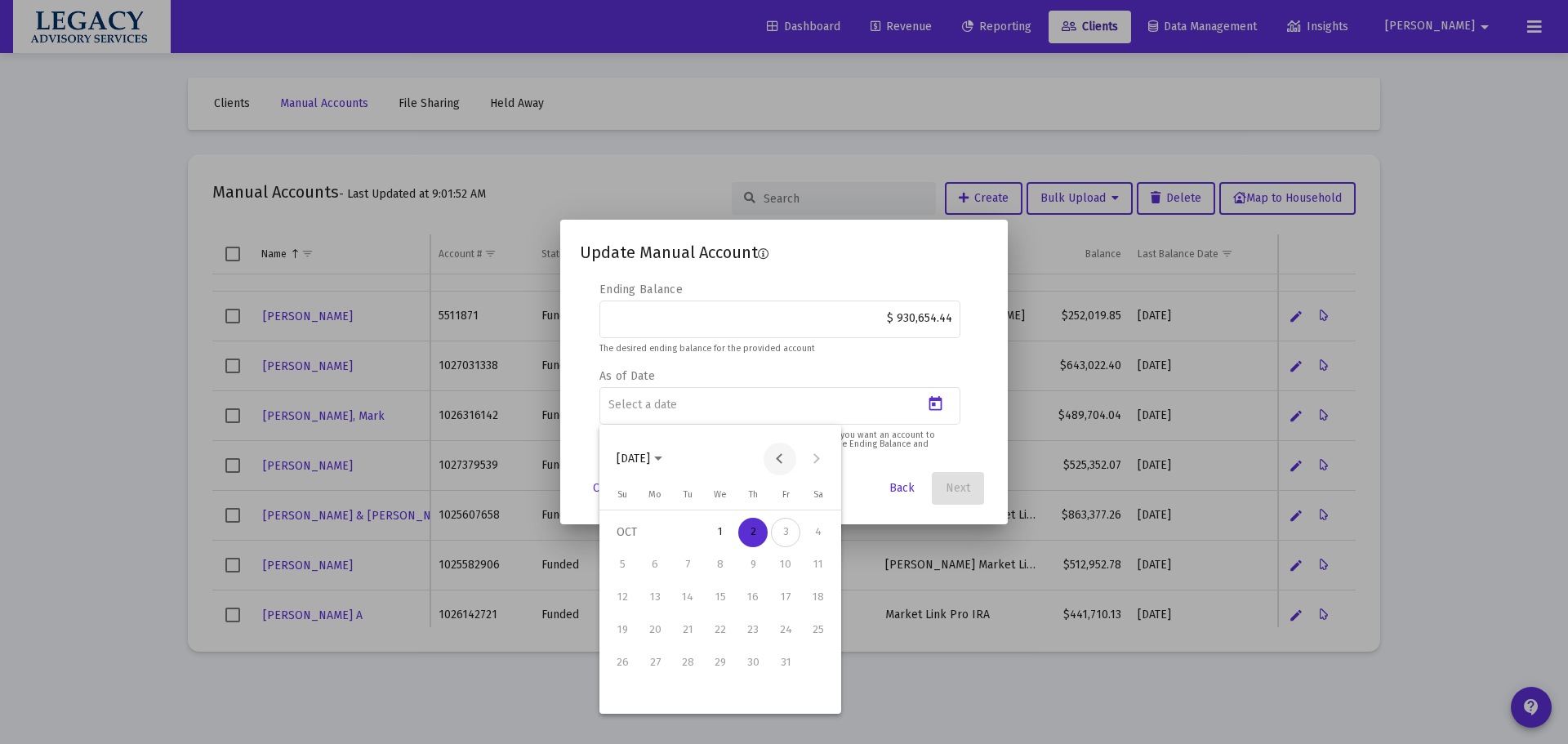
click at [779, 457] on button "Previous month" at bounding box center [780, 459] width 33 height 33
click at [685, 694] on div "30" at bounding box center [687, 695] width 29 height 29
type input "[DATE]"
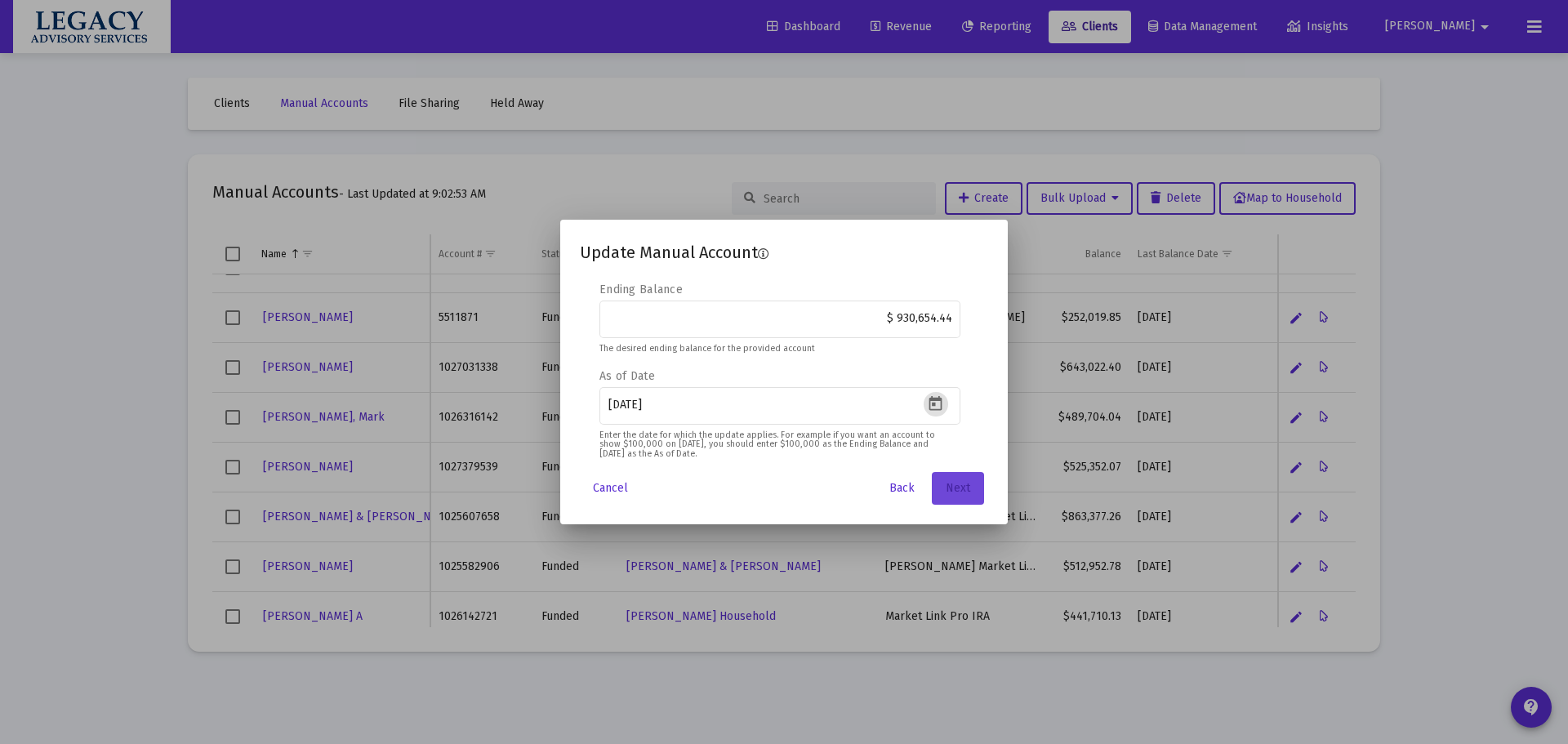
click at [962, 488] on span "Next" at bounding box center [958, 488] width 25 height 14
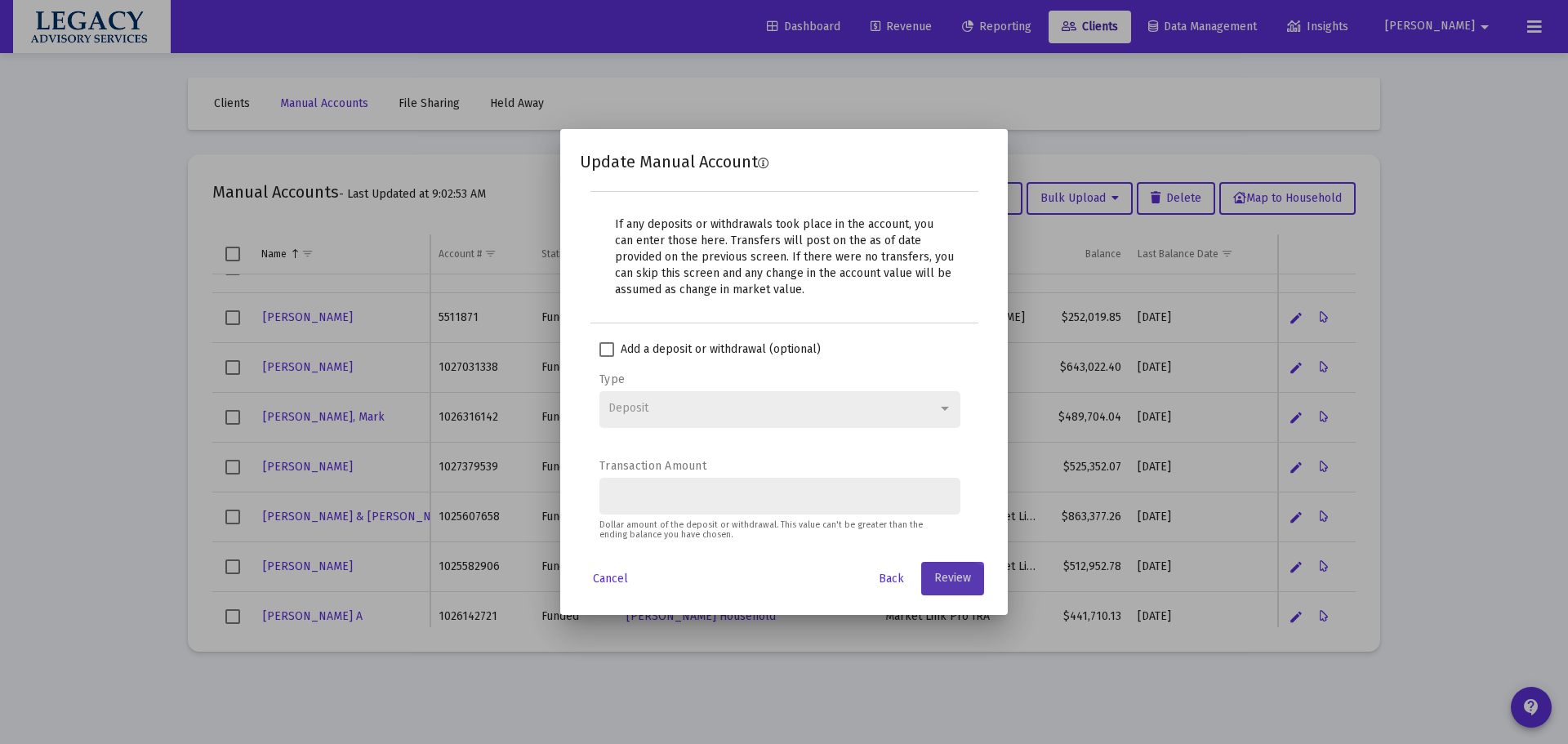
click at [943, 581] on span "Review" at bounding box center [952, 578] width 37 height 14
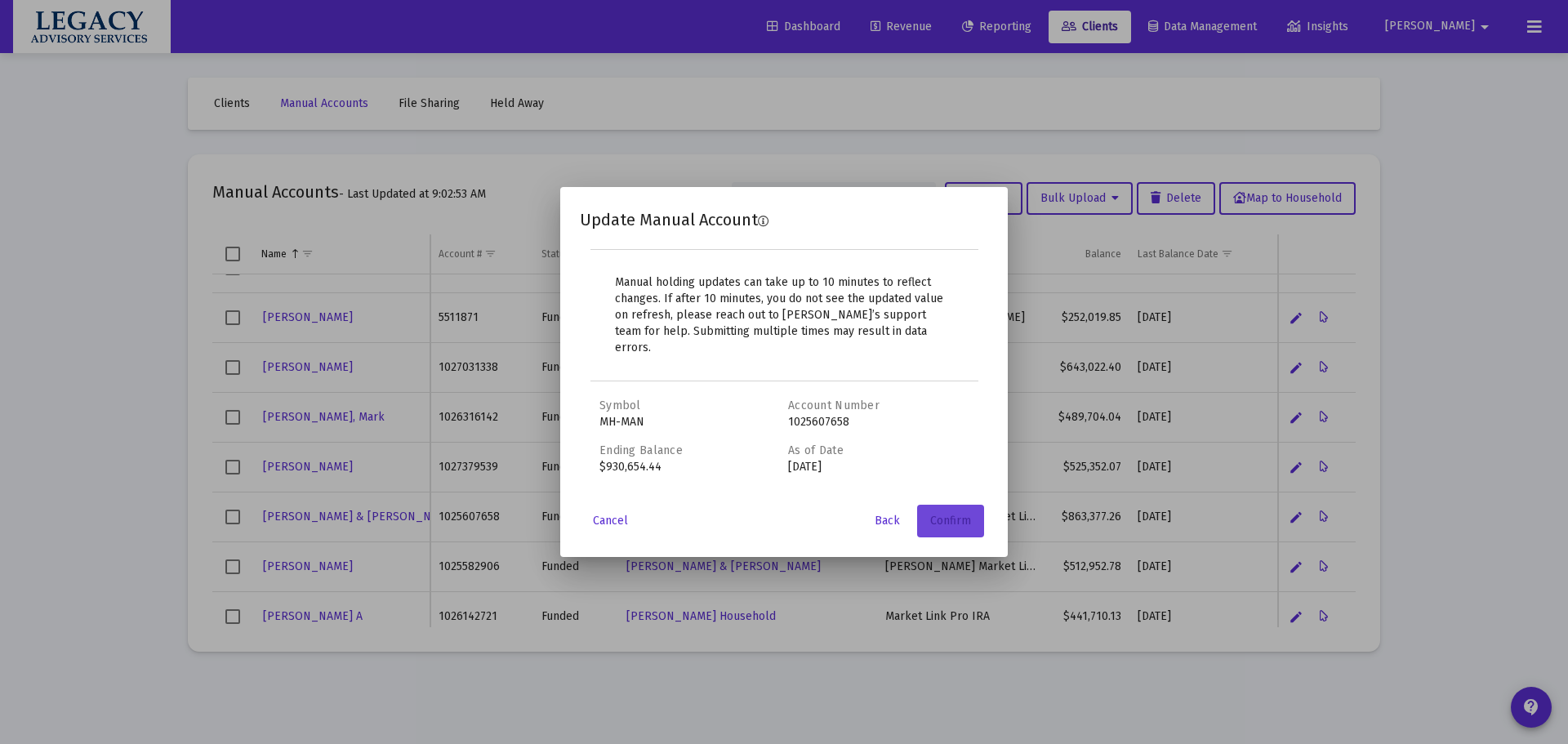
click at [952, 516] on span "Confirm" at bounding box center [950, 521] width 41 height 14
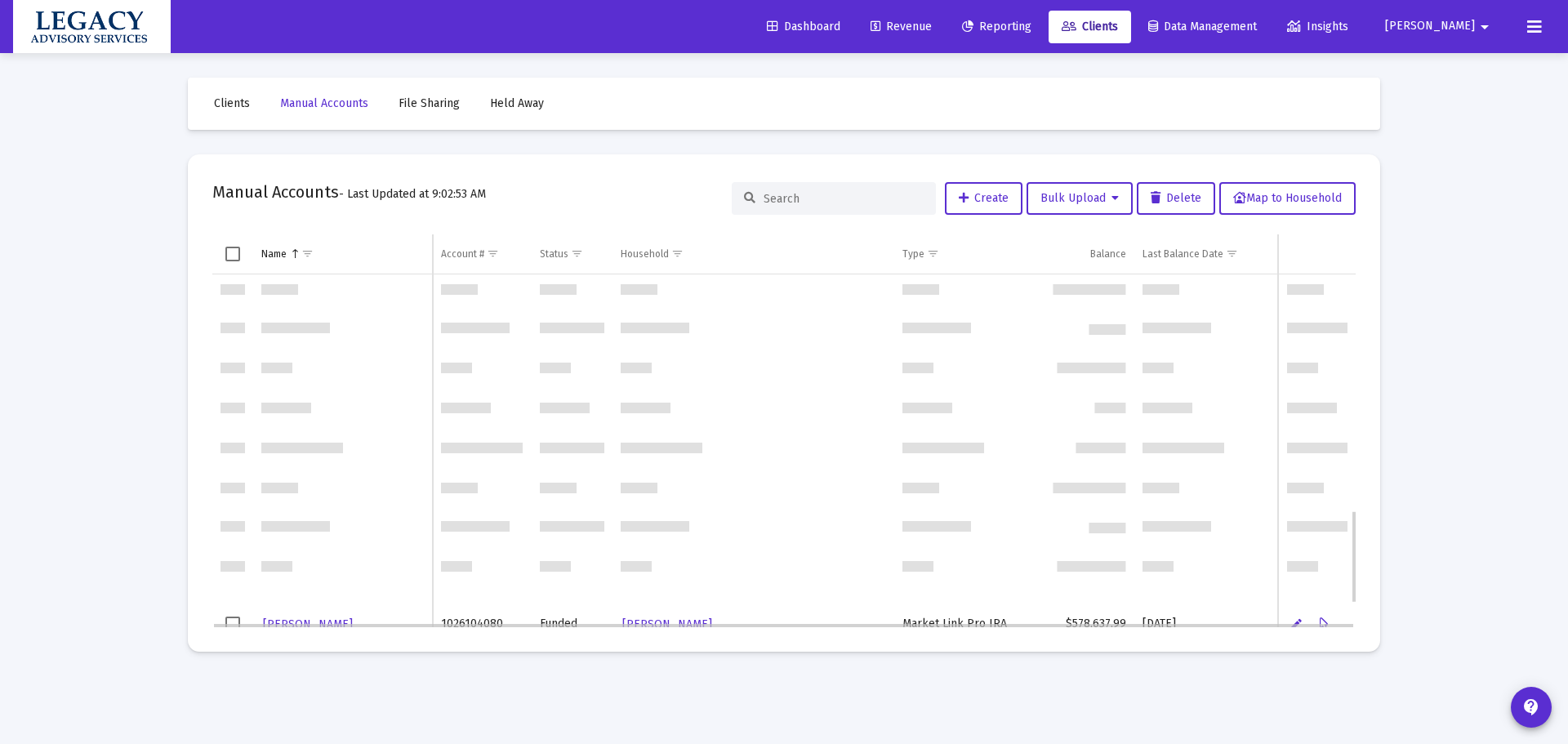
scroll to position [992, 0]
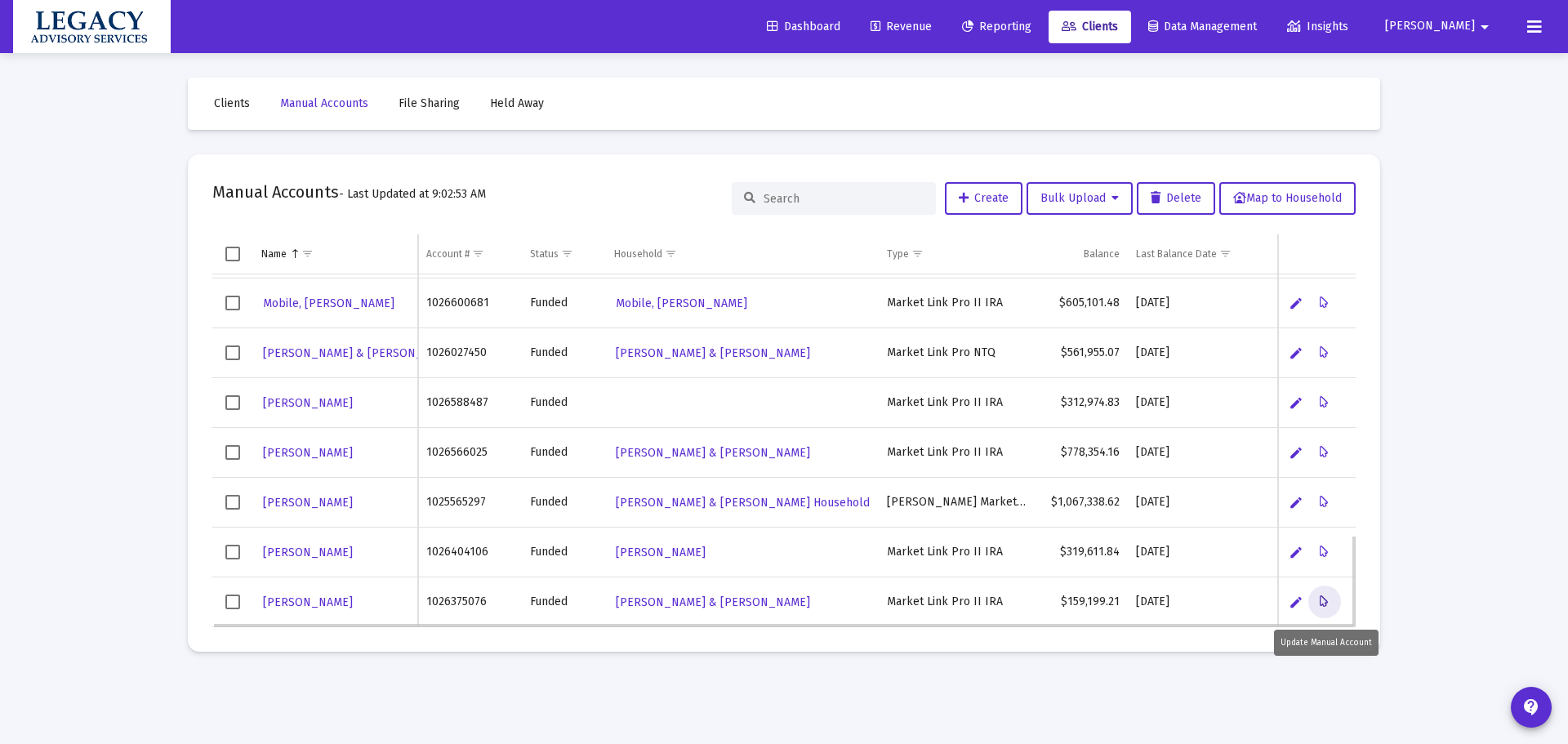
click at [1323, 602] on icon "Data grid" at bounding box center [1325, 602] width 9 height 20
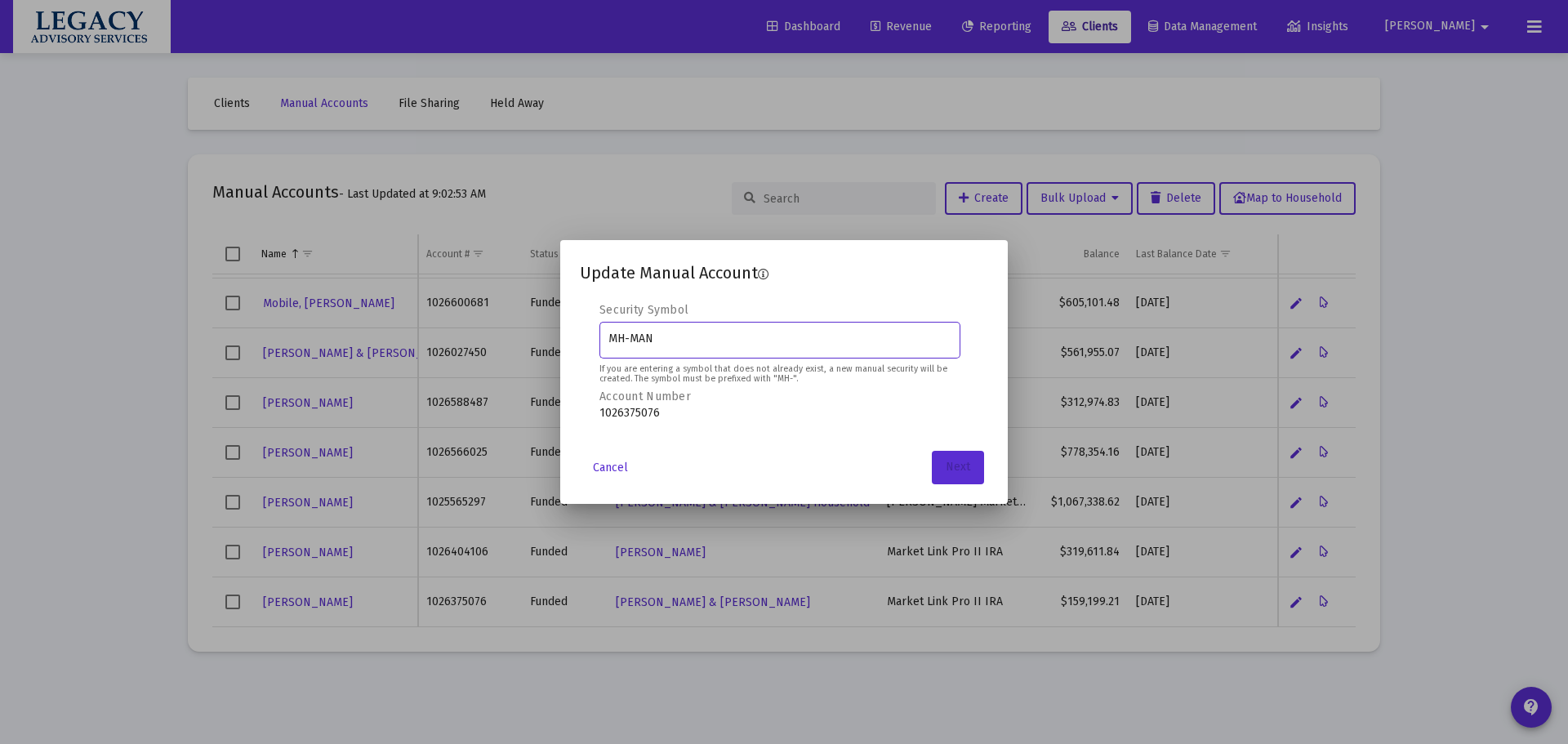
click at [949, 454] on button "Next" at bounding box center [957, 467] width 52 height 33
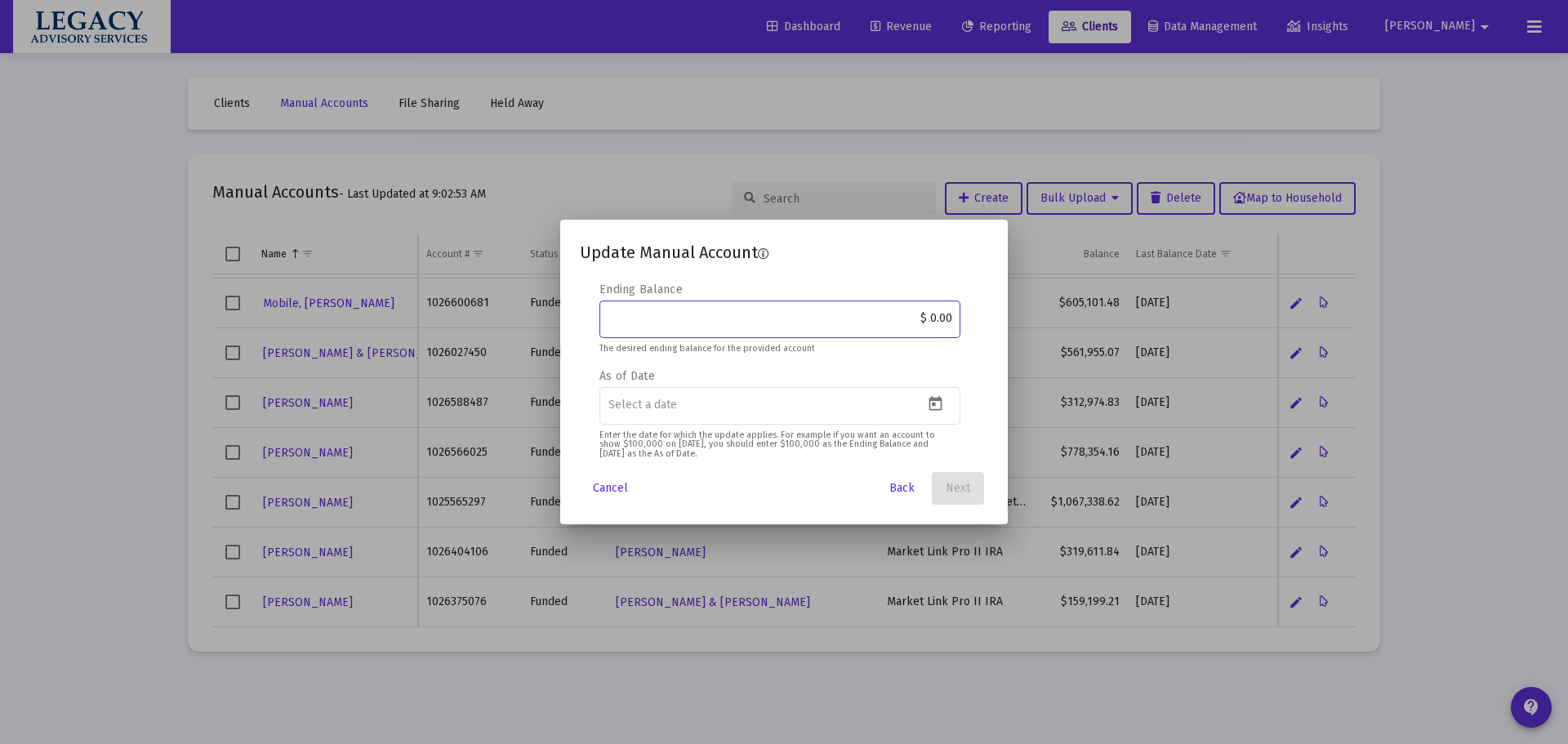
drag, startPoint x: 923, startPoint y: 318, endPoint x: 1054, endPoint y: 322, distance: 131.1
click at [1054, 322] on div "Update Manual Account Editable create 2 3 4 Security Symbol MH-MAN If you are e…" at bounding box center [784, 372] width 1568 height 744
paste input "173,131.36"
type input "$ 173,131.36"
click at [933, 403] on icon "Open calendar" at bounding box center [935, 404] width 17 height 17
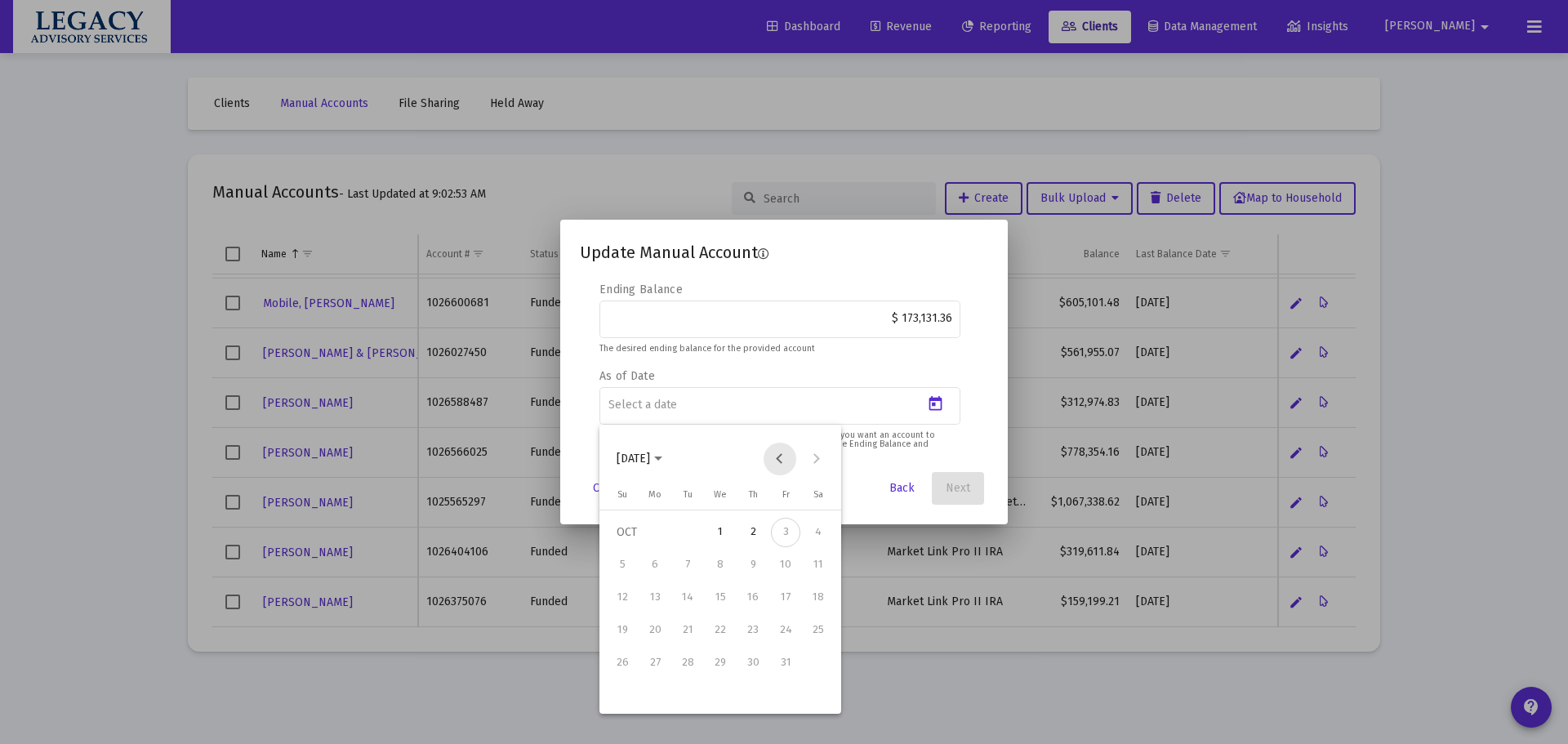
click at [782, 455] on button "Previous month" at bounding box center [780, 459] width 33 height 33
click at [685, 701] on div "30" at bounding box center [687, 695] width 29 height 29
type input "[DATE]"
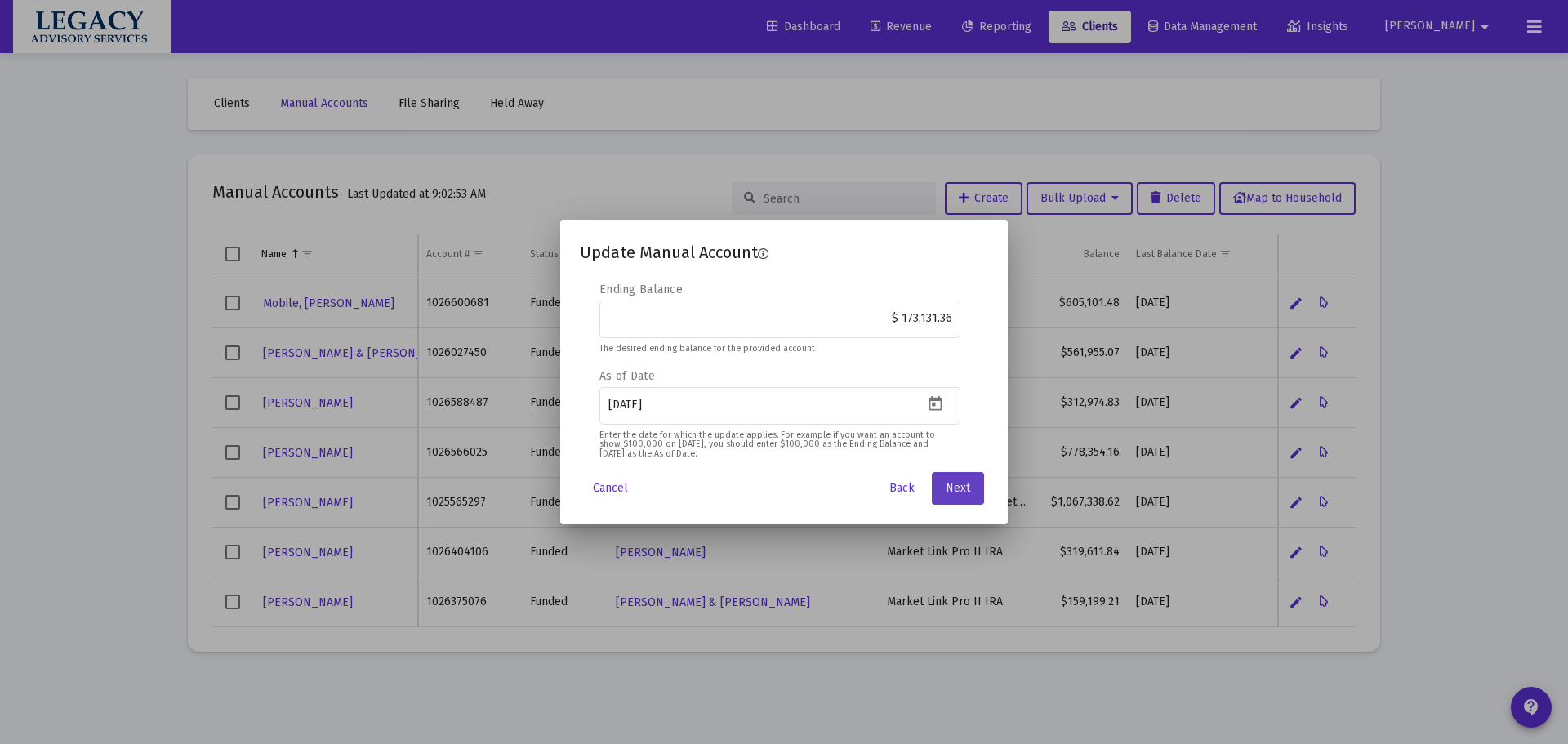
click at [968, 491] on span "Next" at bounding box center [958, 488] width 25 height 14
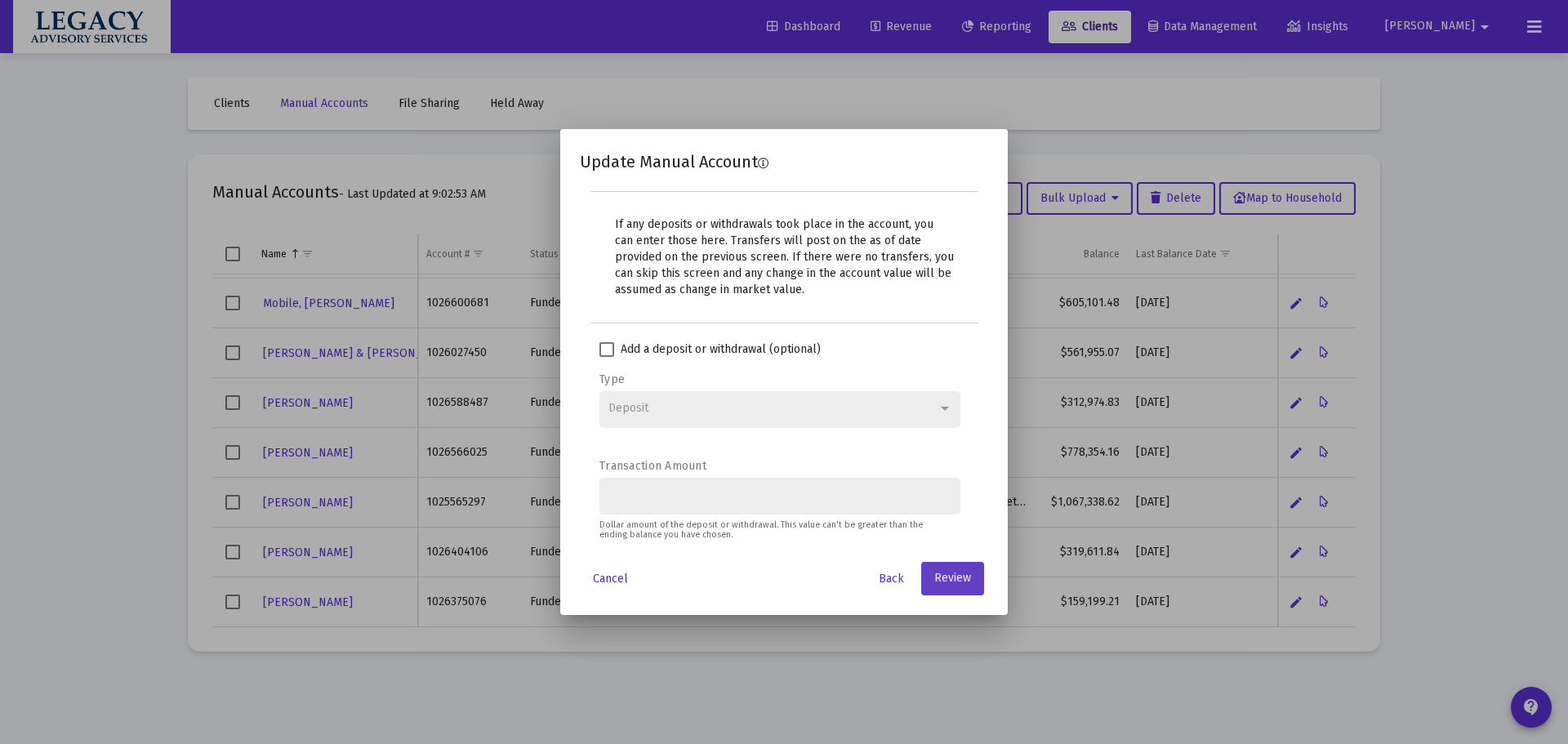
click at [961, 578] on span "Review" at bounding box center [952, 578] width 37 height 14
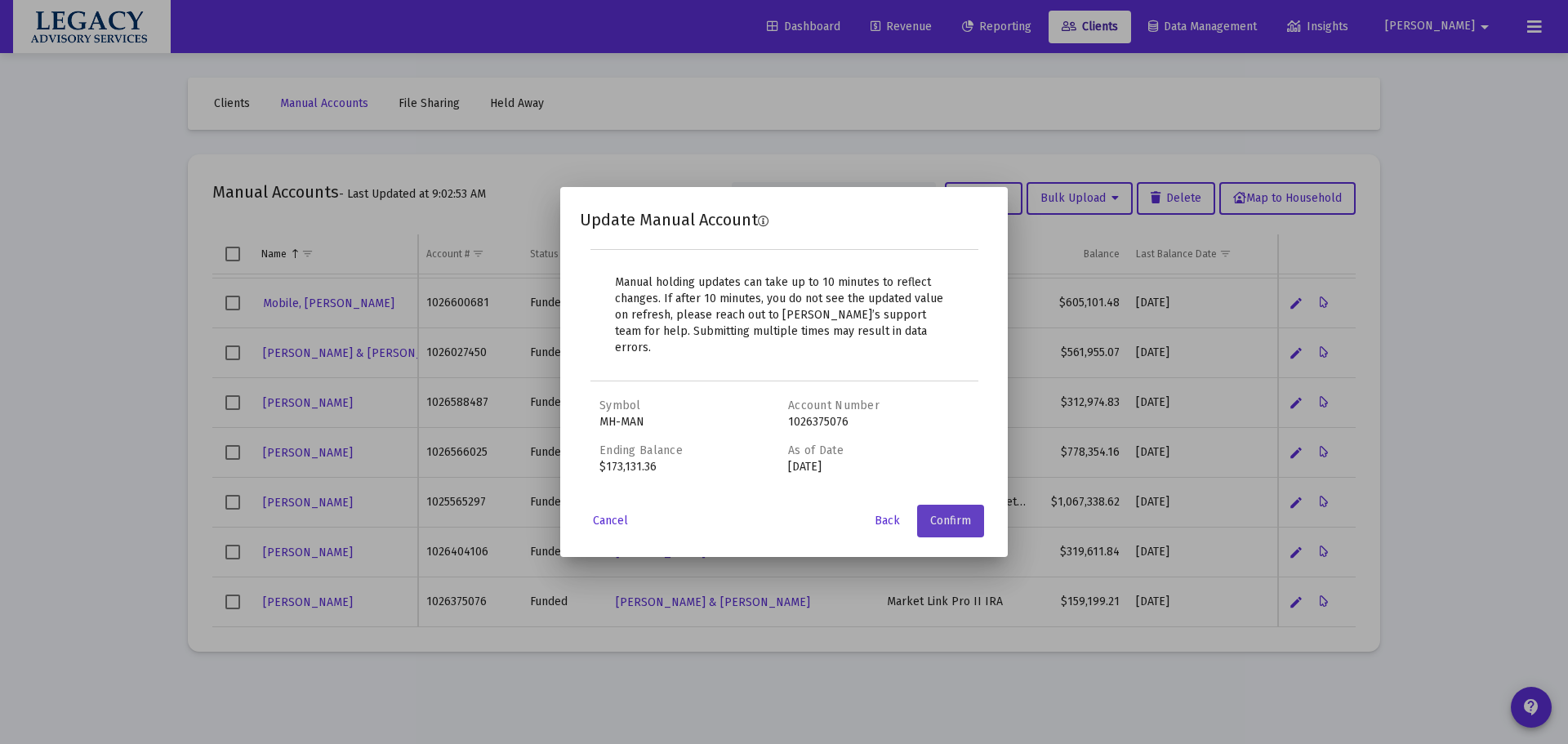
click at [963, 504] on button "Confirm" at bounding box center [950, 521] width 67 height 33
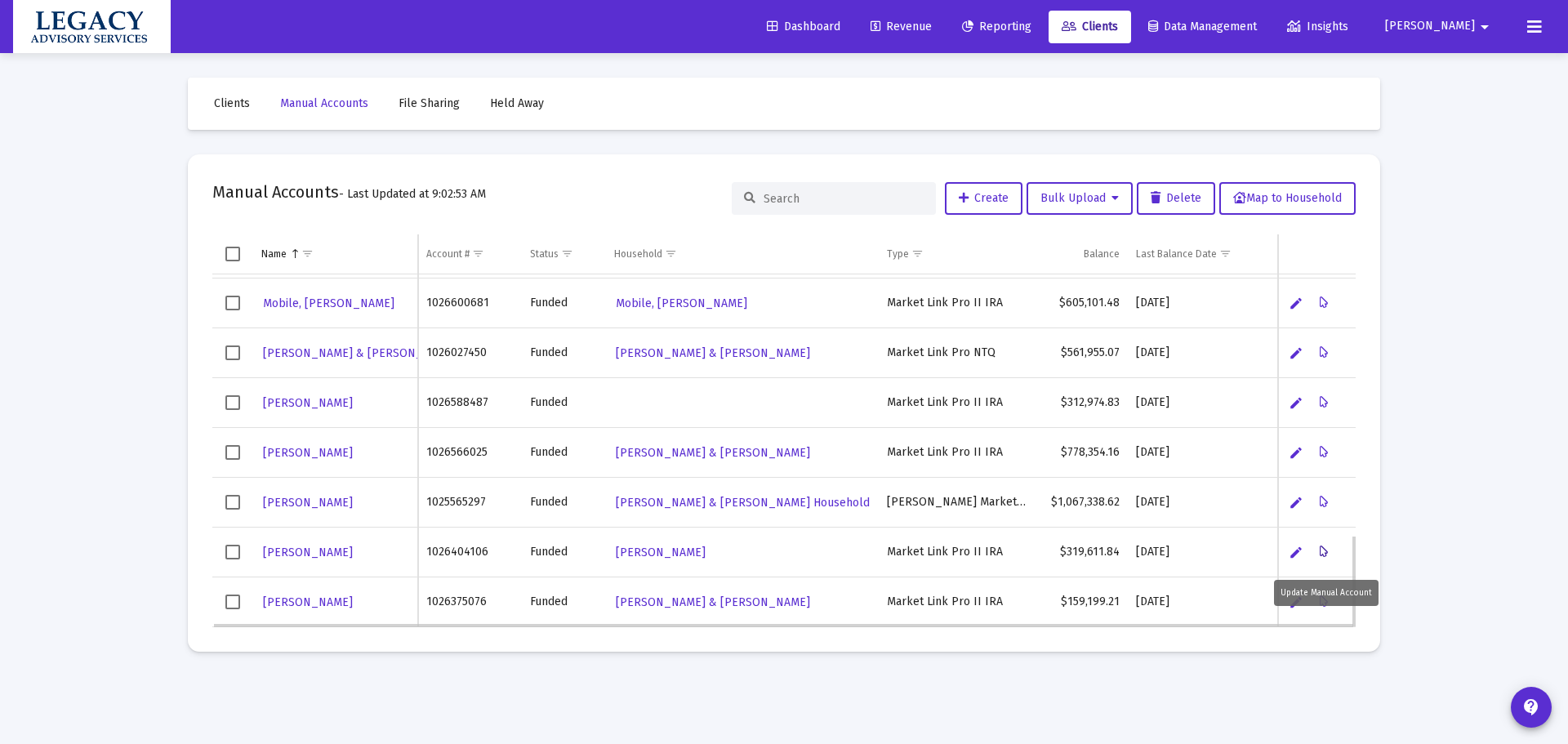
click at [1327, 551] on icon "Data grid" at bounding box center [1325, 552] width 9 height 20
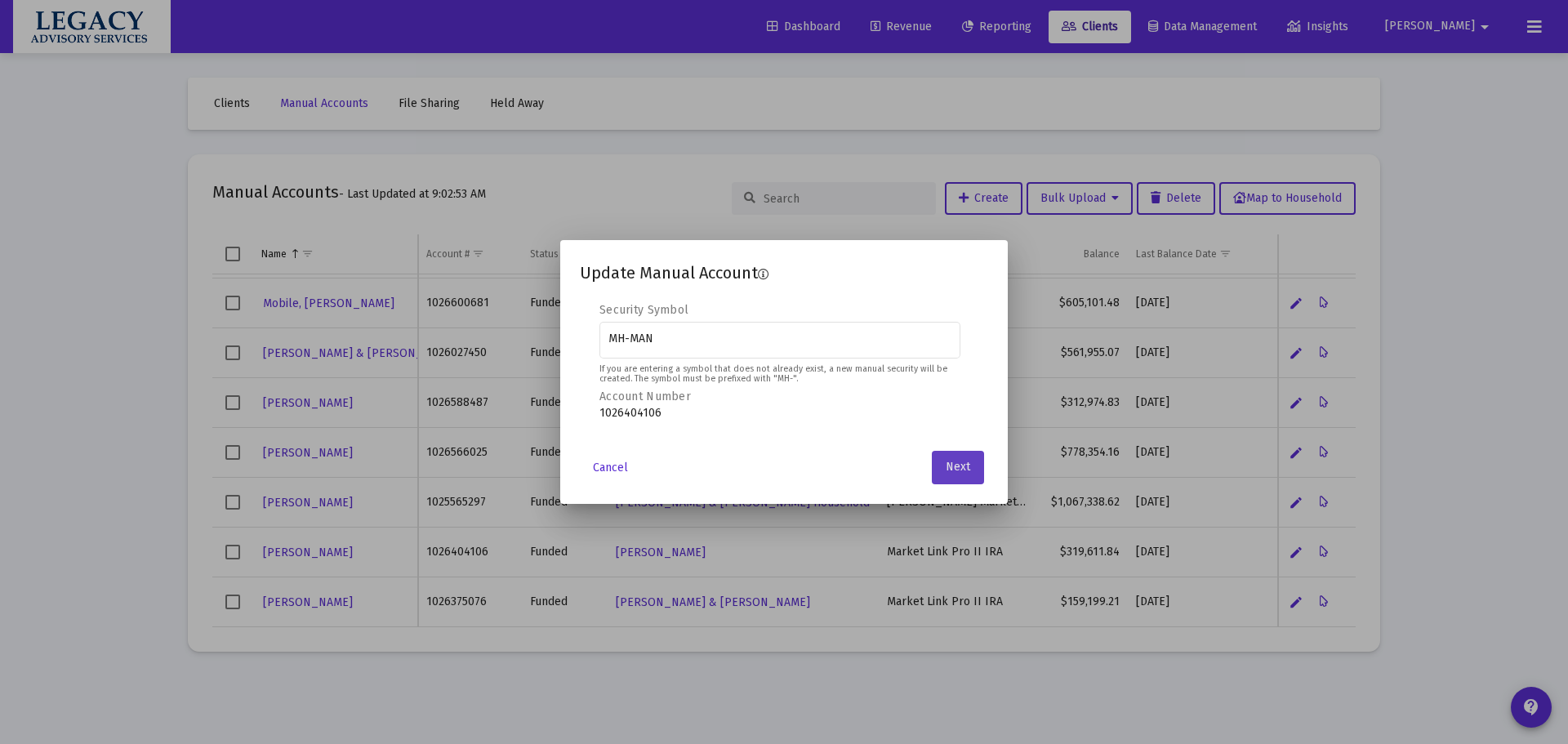
click at [951, 467] on span "Next" at bounding box center [958, 468] width 25 height 14
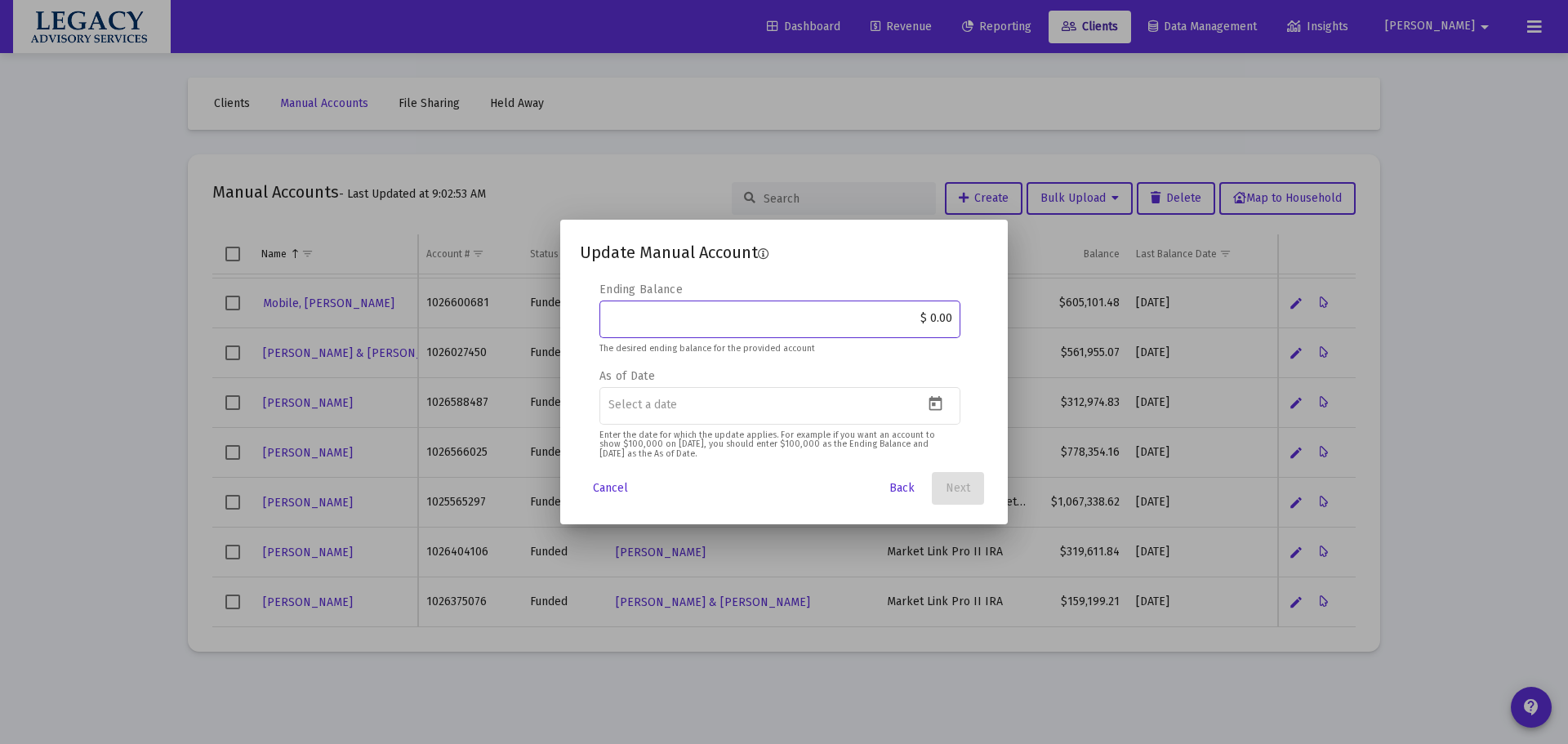
drag, startPoint x: 913, startPoint y: 314, endPoint x: 1001, endPoint y: 319, distance: 88.1
click at [999, 318] on mat-dialog-content "Editable create 2 3 4 Security Symbol MH-MAN If you are entering a symbol that …" at bounding box center [784, 372] width 448 height 180
paste input "469,291.17"
type input "$ 469,291.17"
click at [943, 396] on icon "Open calendar" at bounding box center [935, 404] width 17 height 17
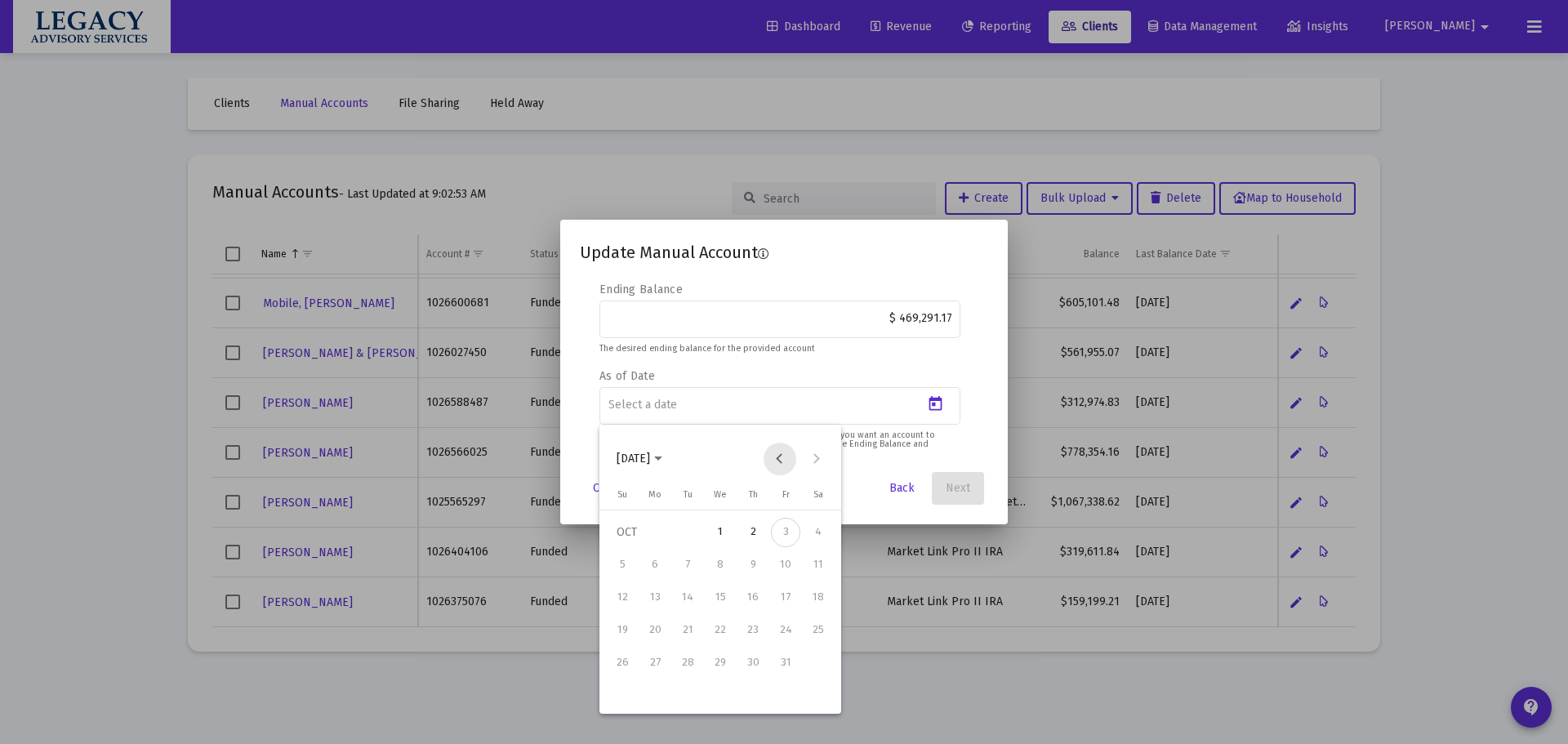
click at [780, 461] on button "Previous month" at bounding box center [780, 459] width 33 height 33
click at [685, 693] on div "30" at bounding box center [687, 695] width 29 height 29
type input "[DATE]"
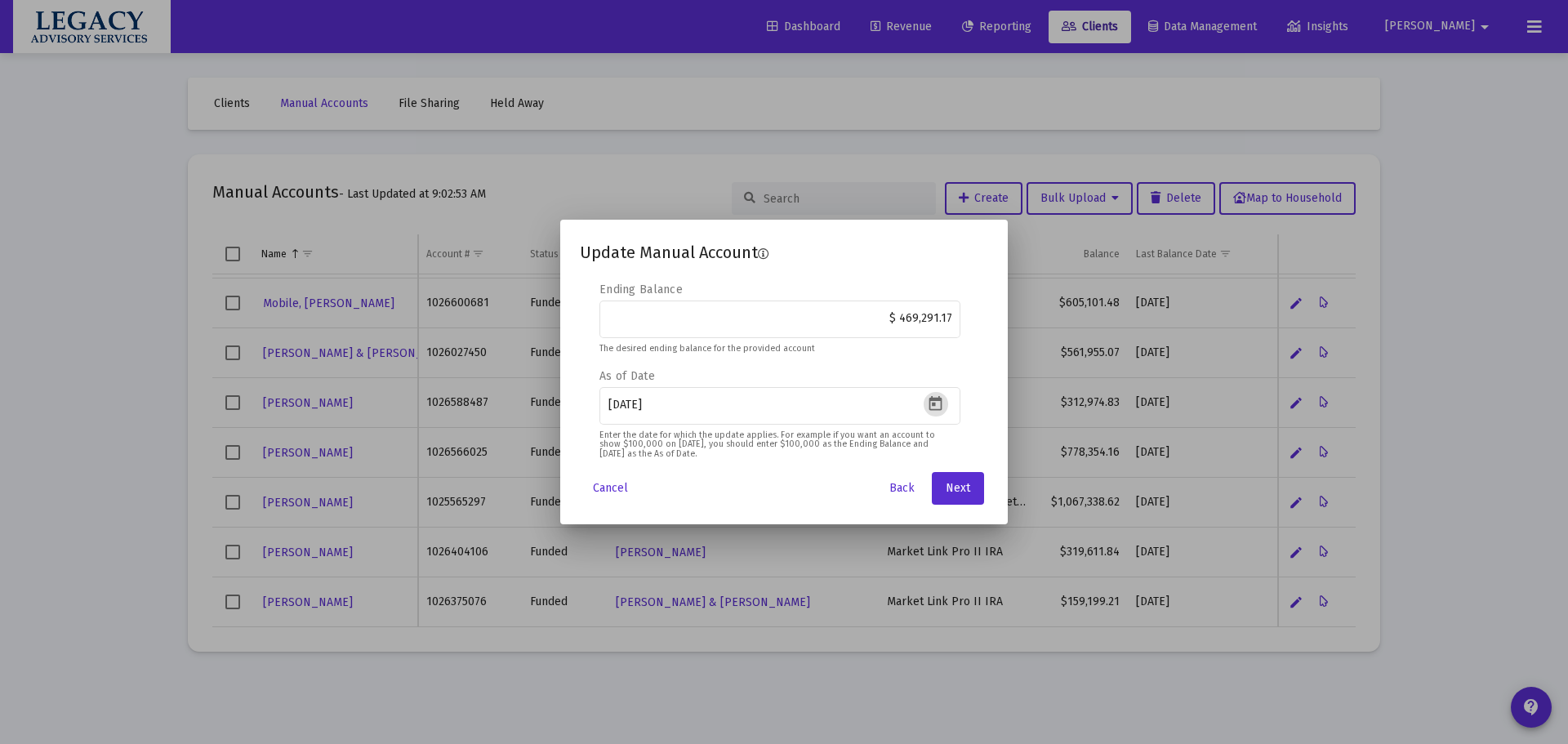
click at [971, 463] on div "Update Manual Account Editable create 2 3 4 Security Symbol MH-MAN If you are e…" at bounding box center [784, 372] width 408 height 266
click at [972, 495] on button "Next" at bounding box center [957, 488] width 52 height 33
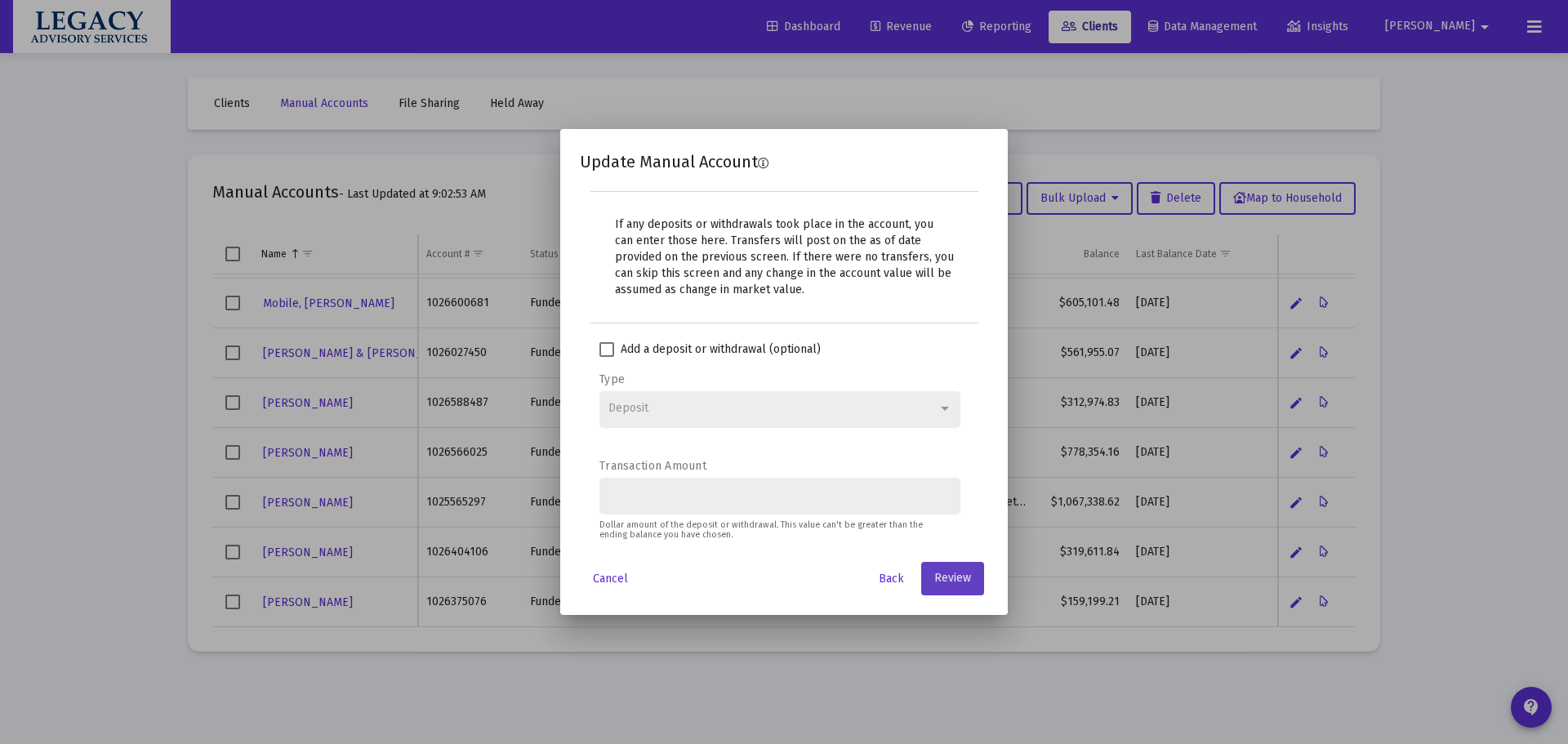
click at [949, 582] on span "Review" at bounding box center [952, 578] width 37 height 14
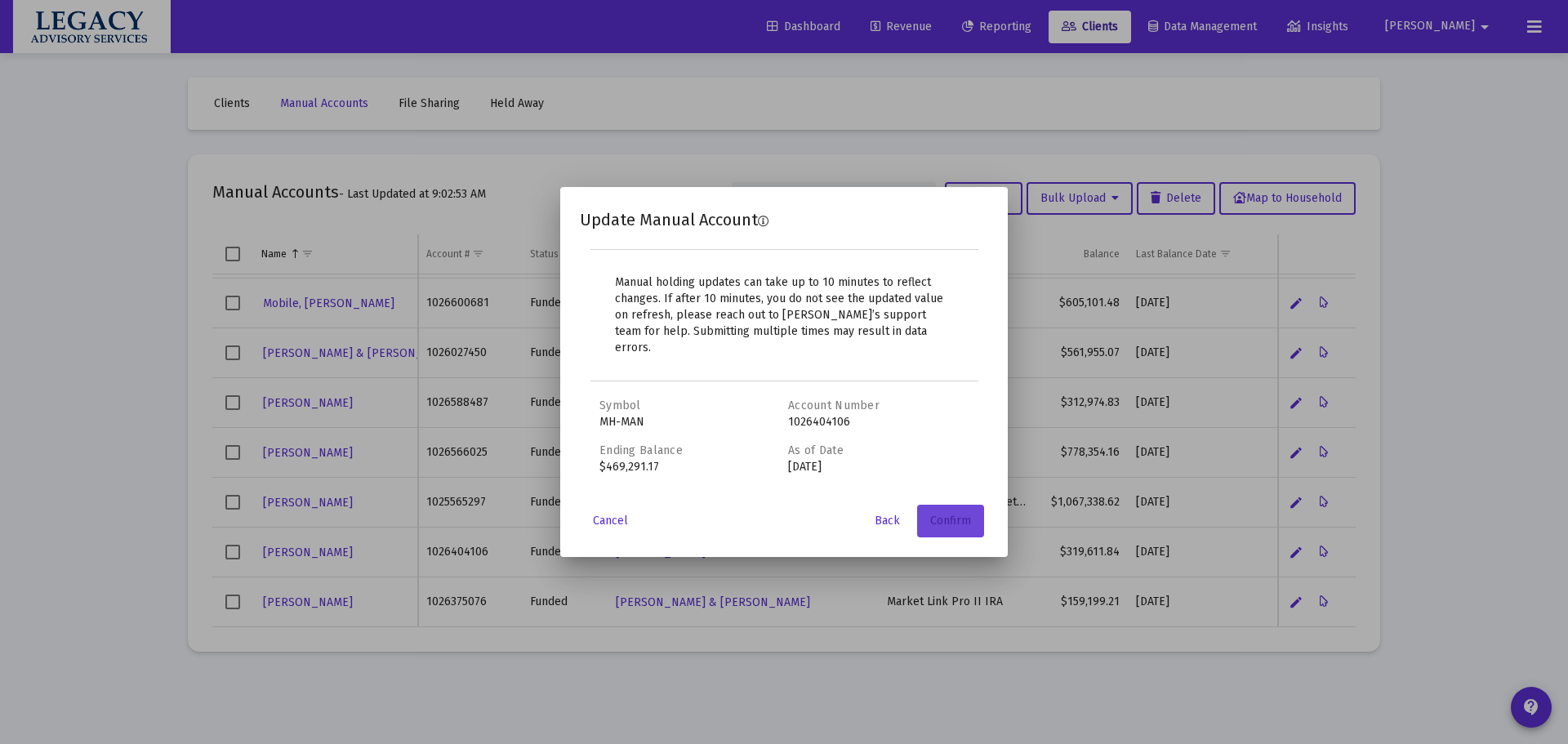
click at [955, 504] on button "Confirm" at bounding box center [950, 521] width 67 height 33
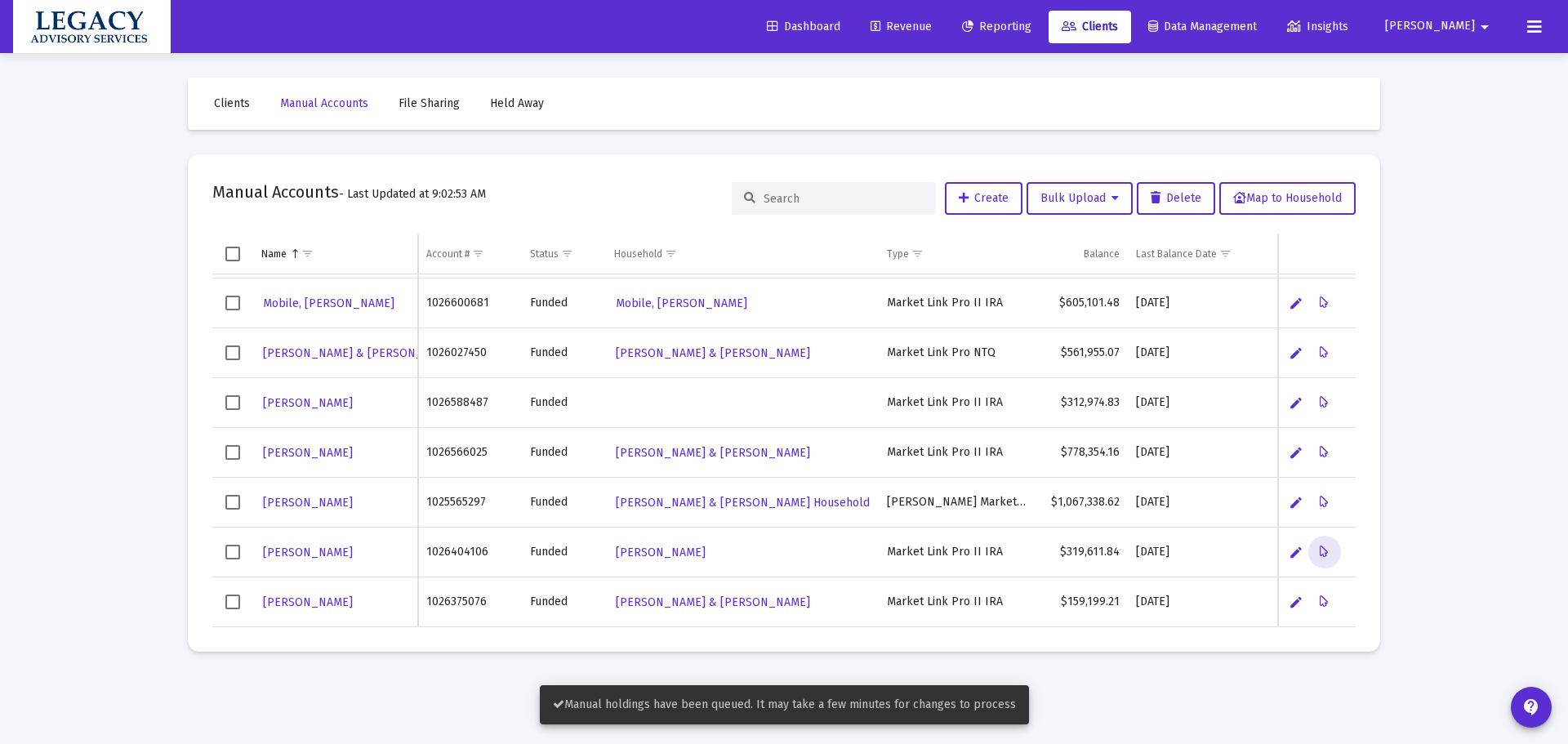
click at [87, 352] on div "Loading... Clients Manual Accounts File Sharing Held Away Manual Accounts - Las…" at bounding box center [784, 372] width 1568 height 744
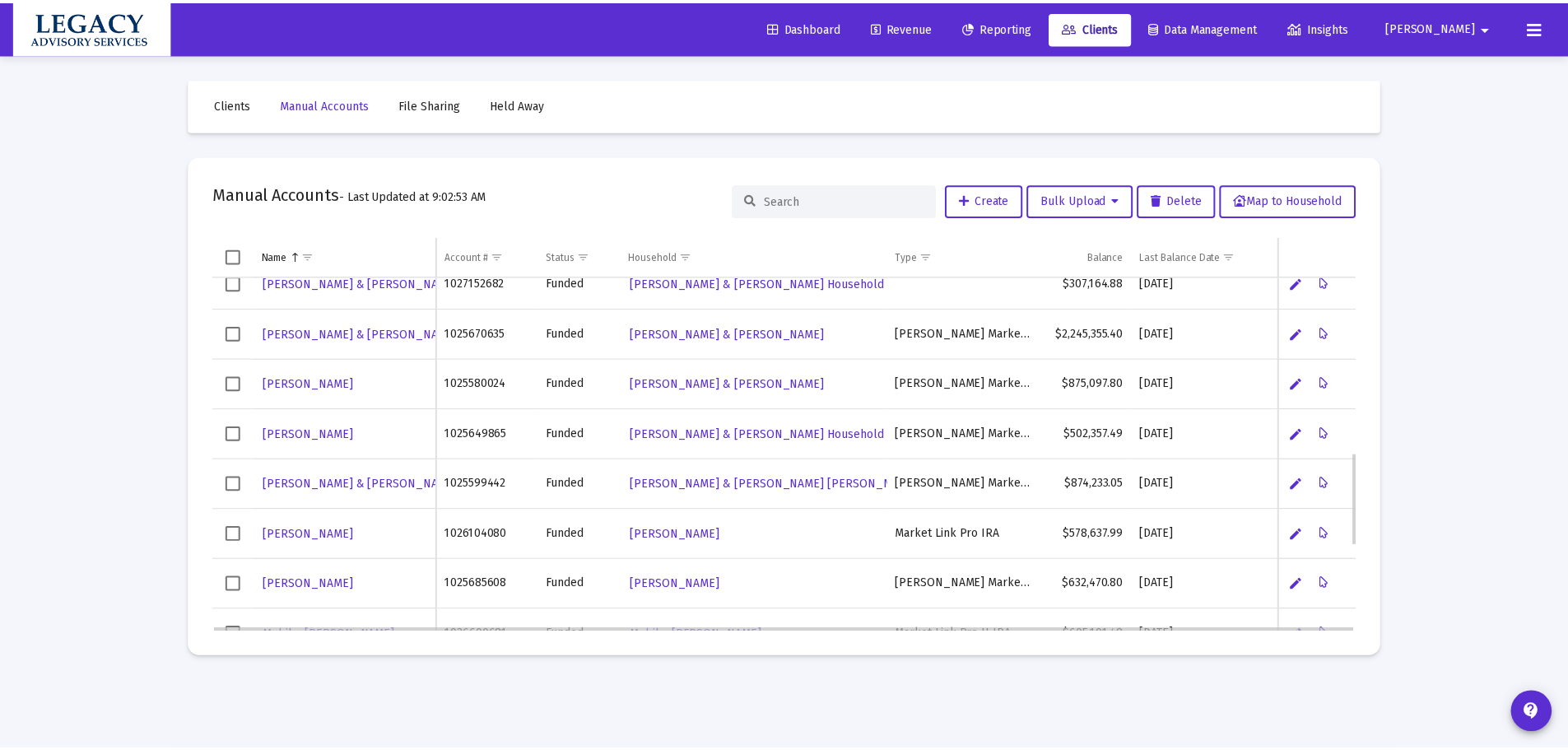
scroll to position [176, 0]
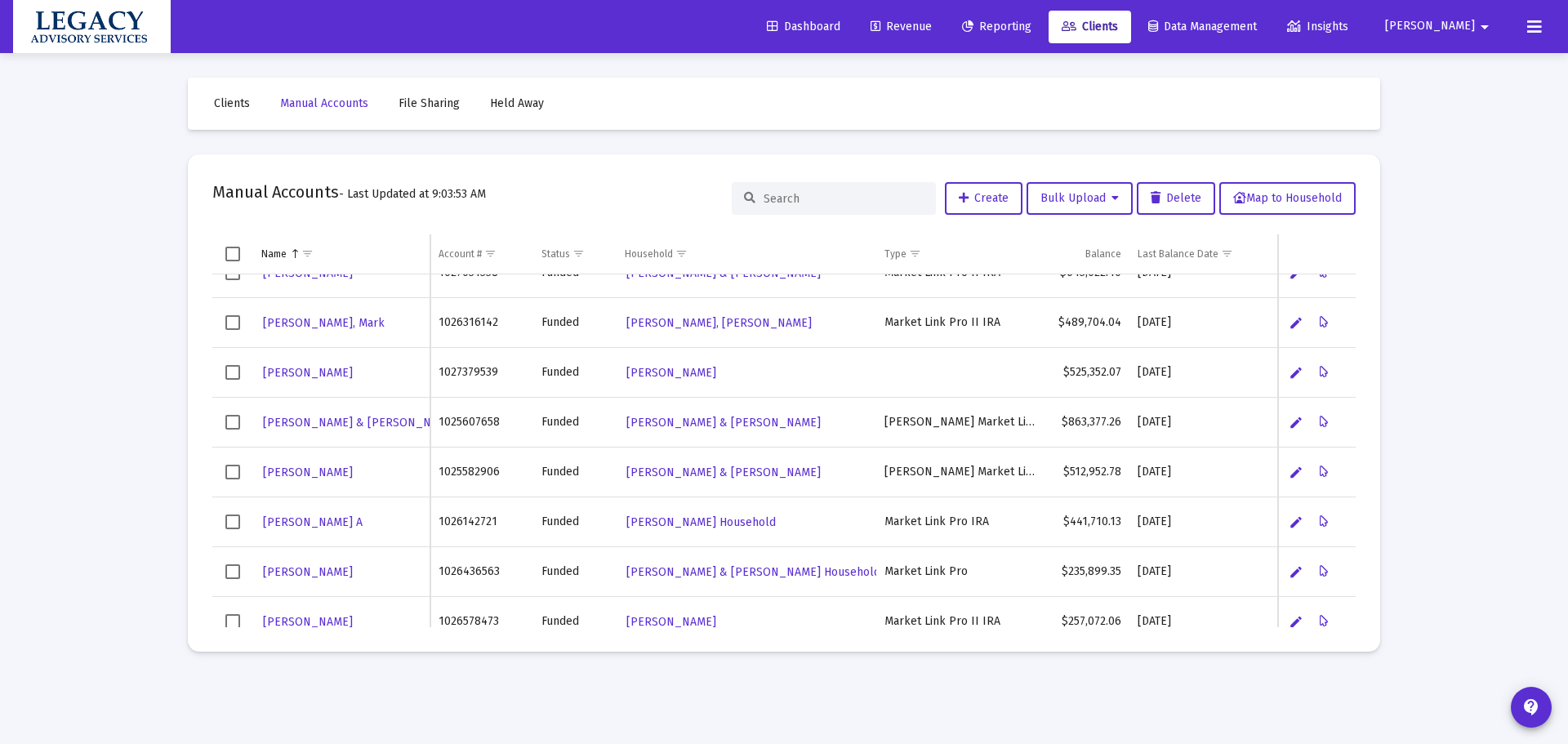
click at [932, 23] on span "Revenue" at bounding box center [900, 26] width 61 height 14
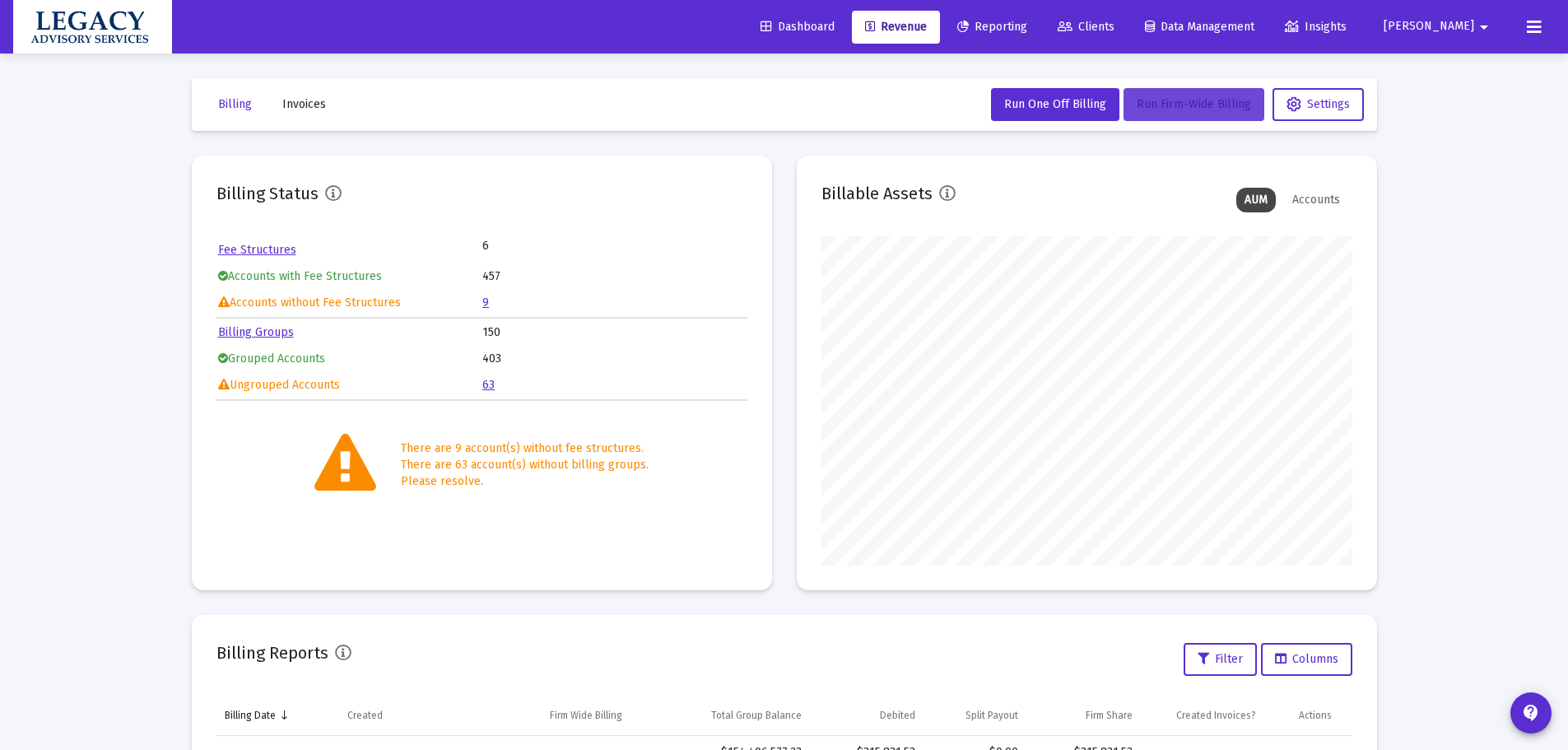
click at [1204, 99] on span "Run Firm-Wide Billing" at bounding box center [1194, 104] width 114 height 14
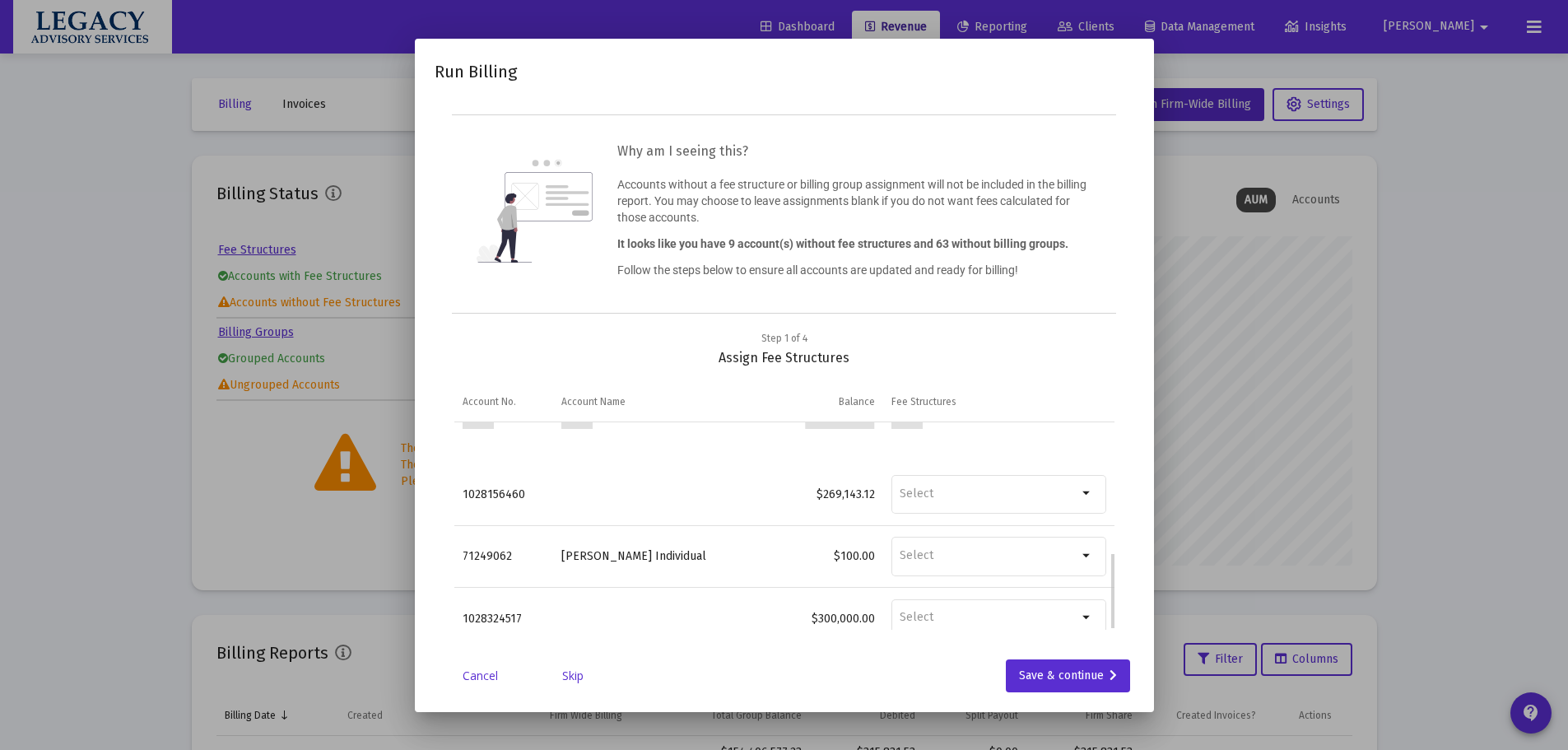
scroll to position [351, 0]
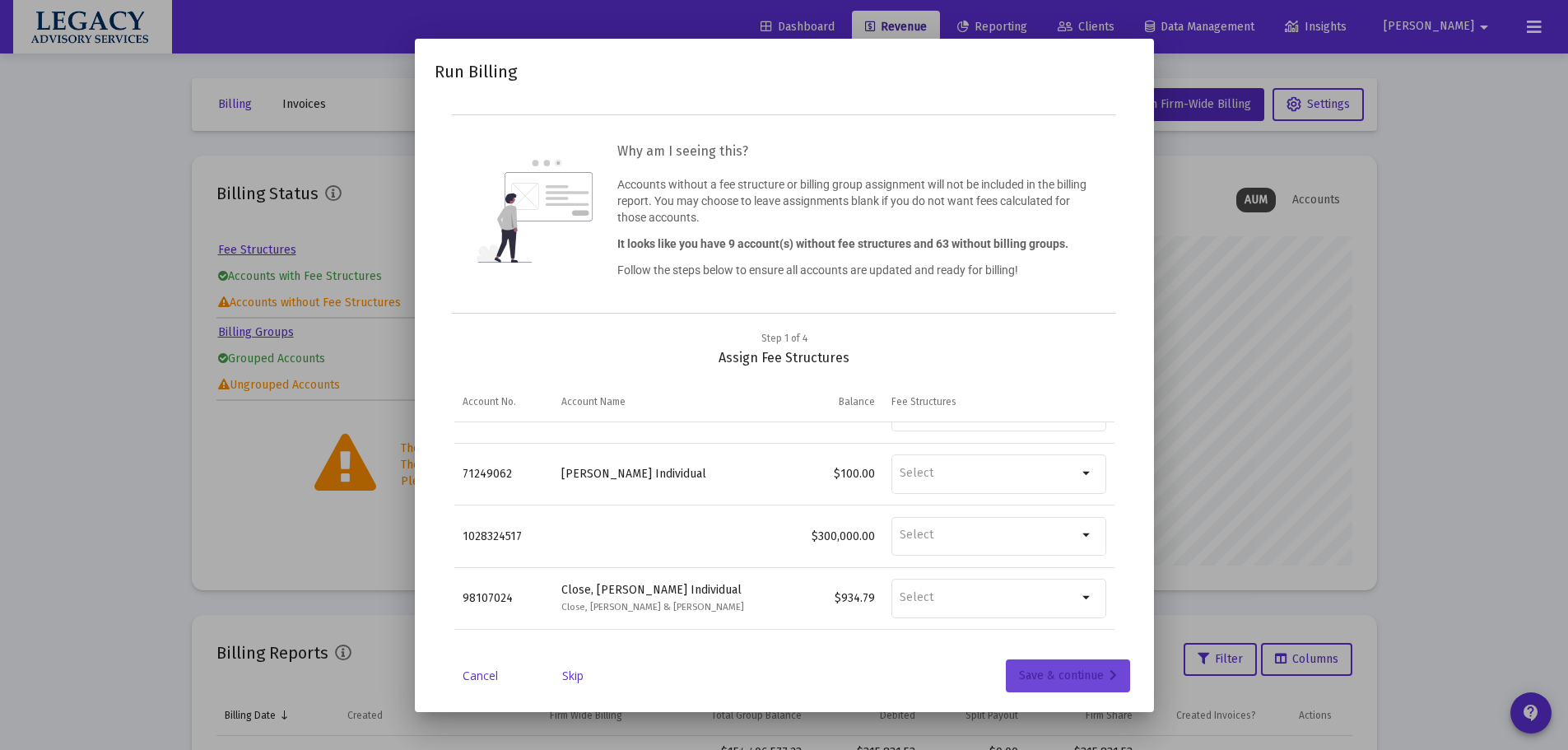
click at [1084, 666] on div "Save & continue" at bounding box center [1067, 676] width 98 height 33
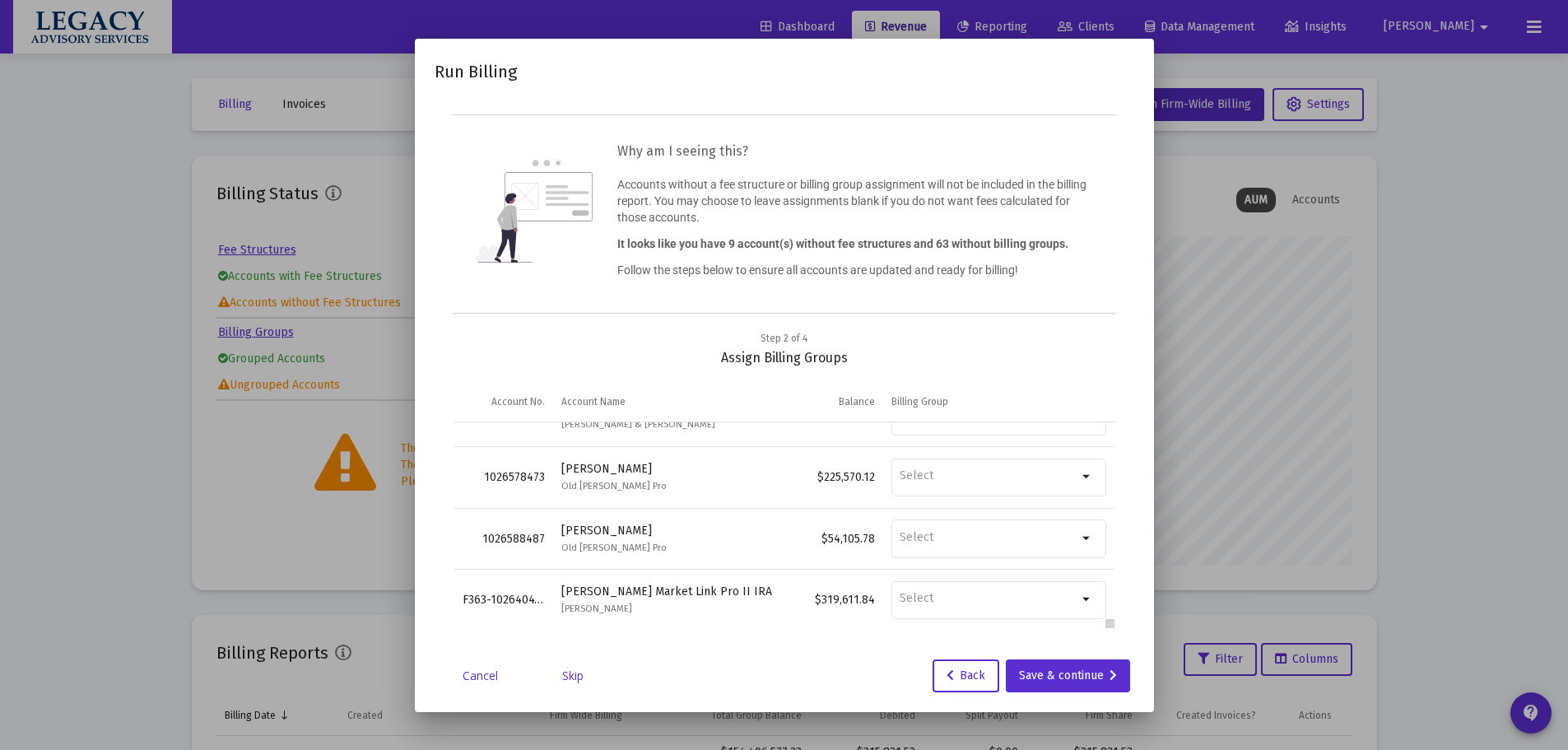
scroll to position [3663, 0]
drag, startPoint x: 1111, startPoint y: 471, endPoint x: 1118, endPoint y: 676, distance: 205.1
click at [1118, 676] on body "Dashboard Revenue Reporting Clients Data Management Insights [PERSON_NAME] arro…" at bounding box center [784, 375] width 1568 height 750
click at [1077, 674] on div "Save & continue" at bounding box center [1067, 676] width 98 height 33
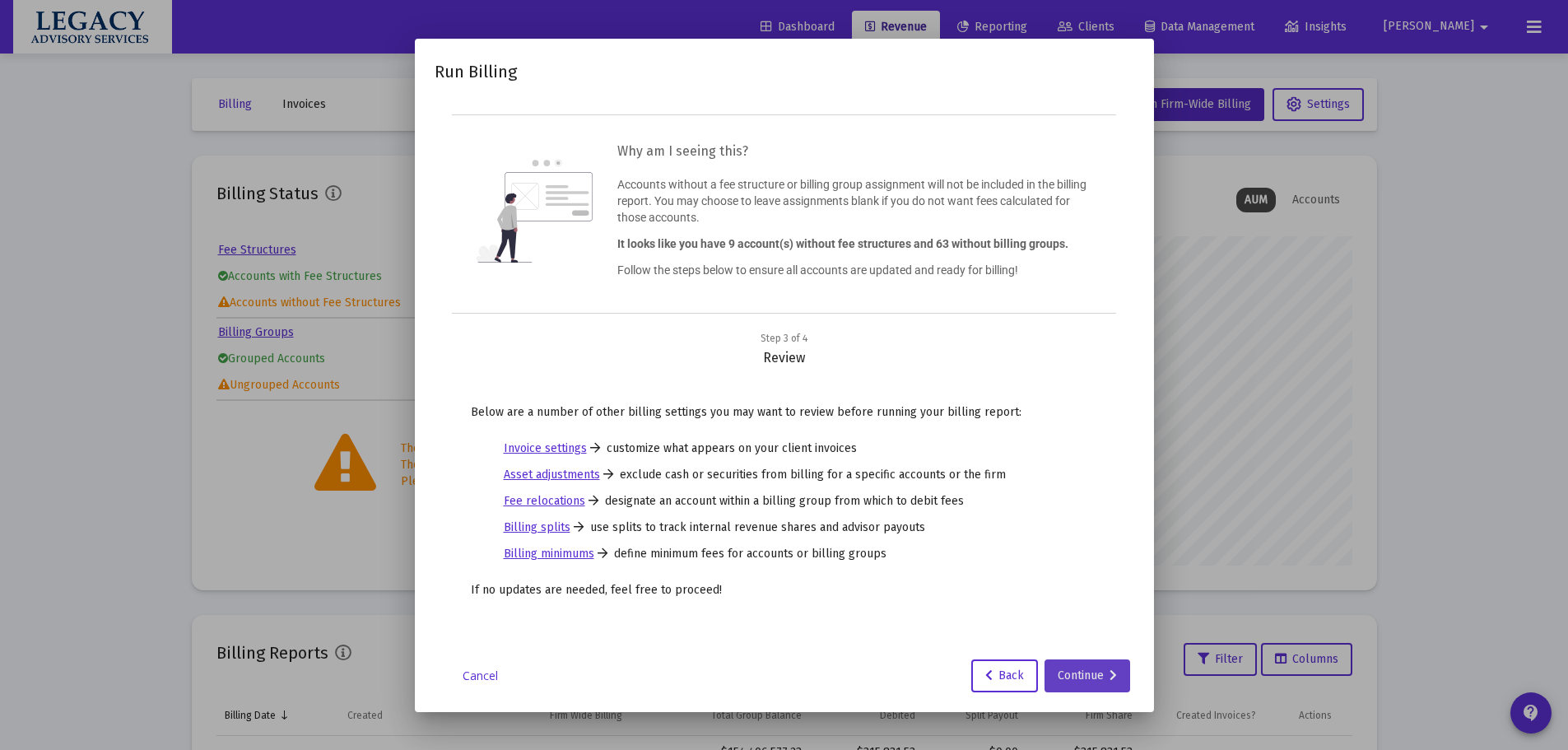
click at [1086, 674] on div "Continue" at bounding box center [1087, 676] width 59 height 33
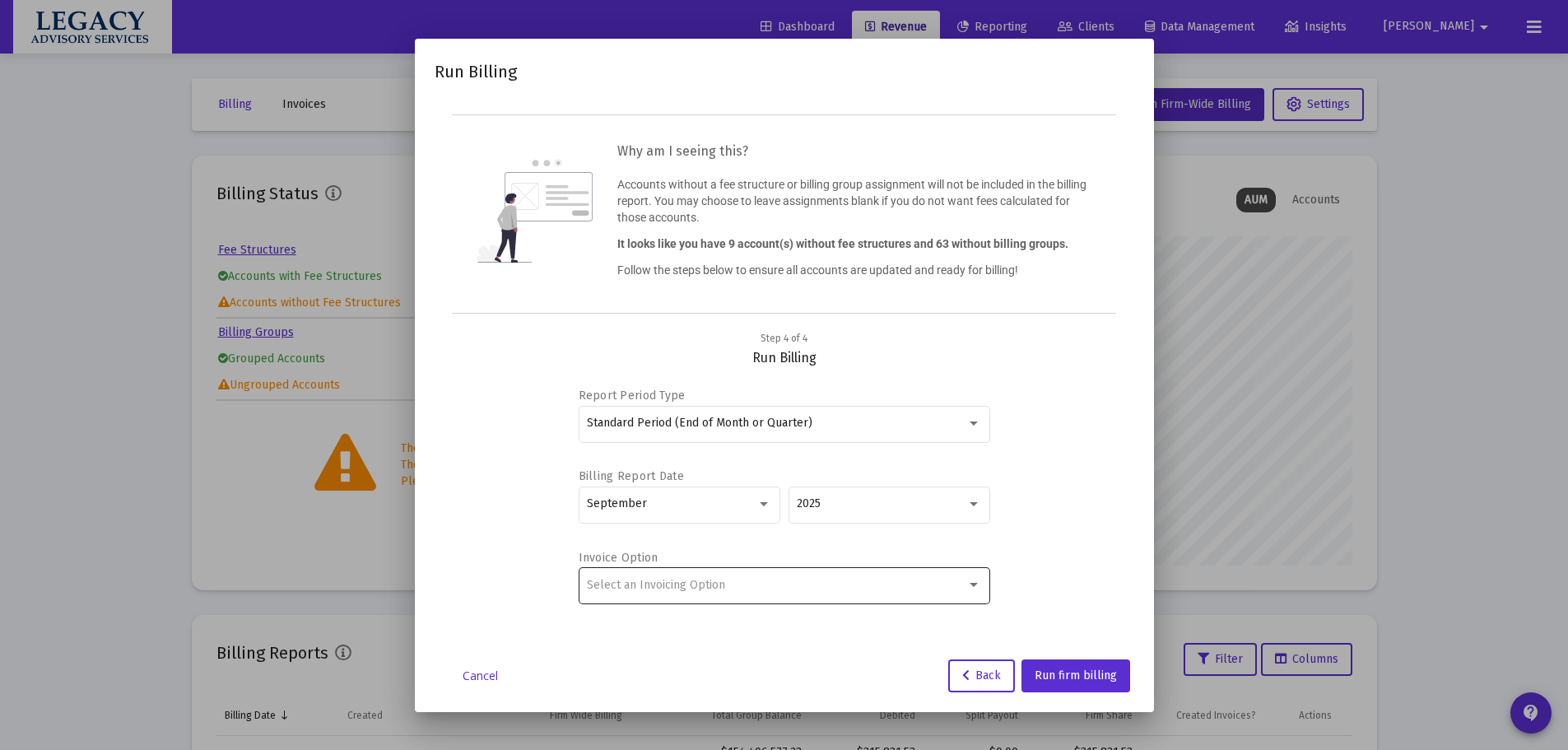
drag, startPoint x: 760, startPoint y: 606, endPoint x: 759, endPoint y: 593, distance: 13.0
click at [760, 602] on div "Select an Invoicing Option" at bounding box center [784, 593] width 411 height 52
click at [758, 593] on div "Select an Invoicing Option" at bounding box center [784, 585] width 394 height 40
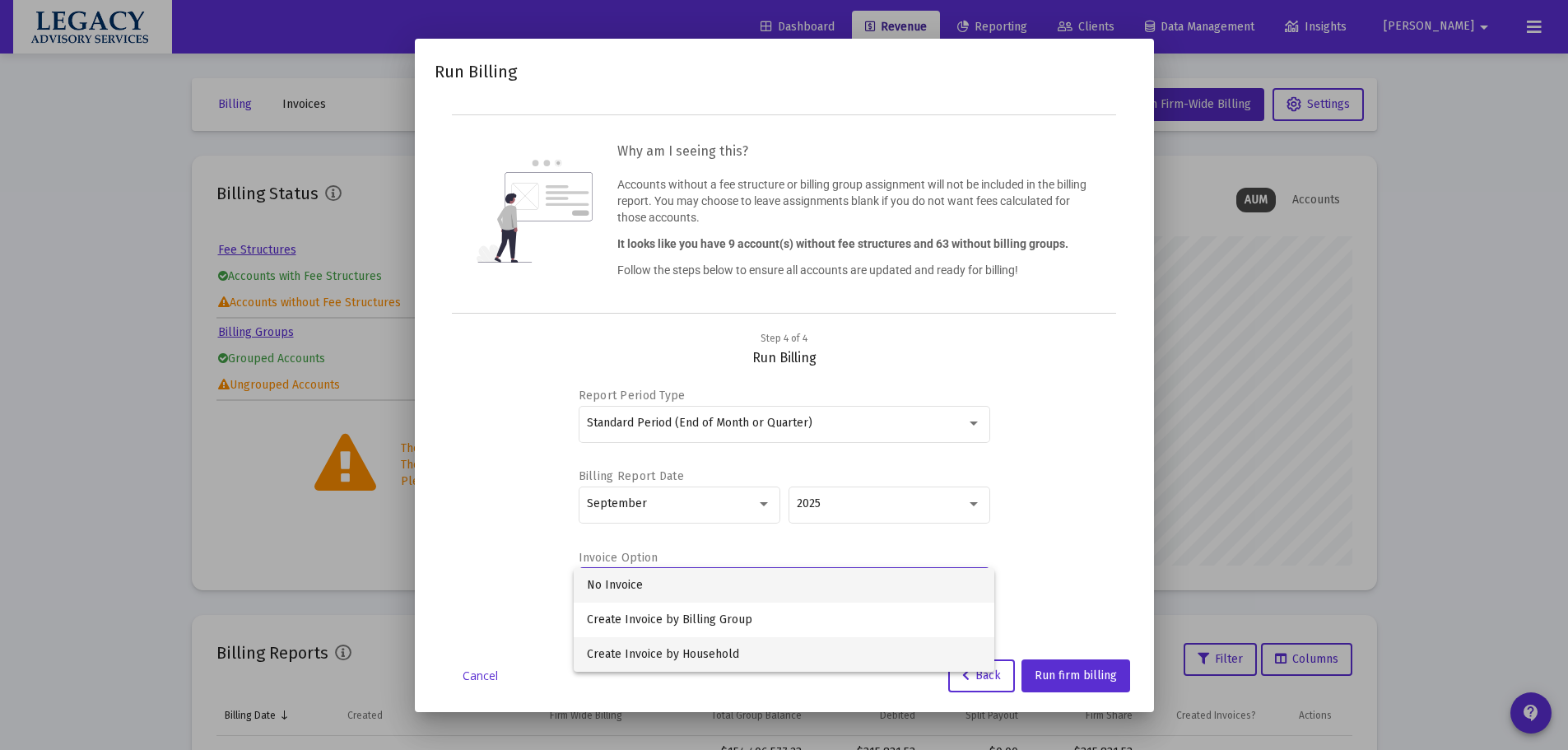
click at [723, 653] on span "Create Invoice by Household" at bounding box center [784, 655] width 394 height 34
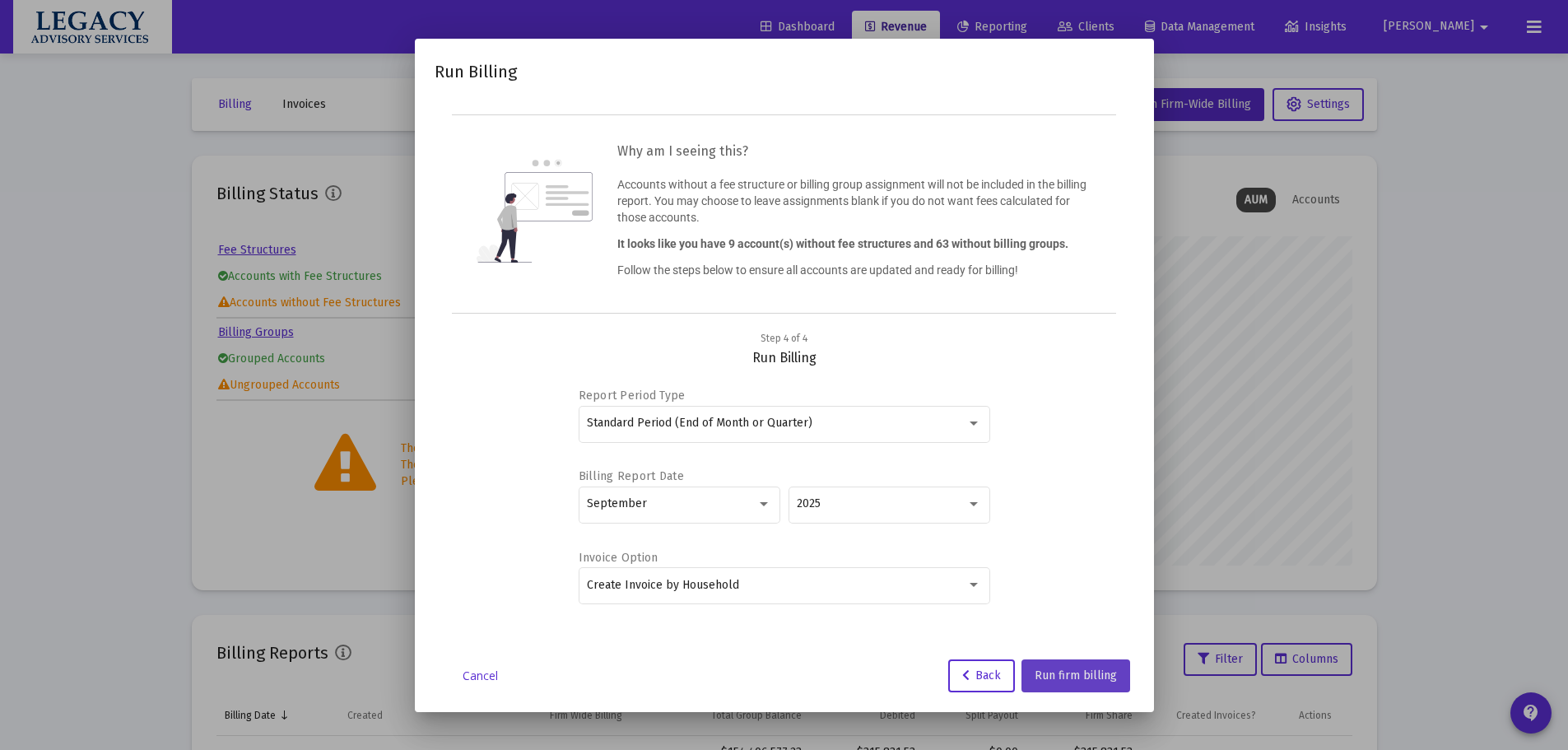
click at [1105, 673] on span "Run firm billing" at bounding box center [1076, 675] width 83 height 14
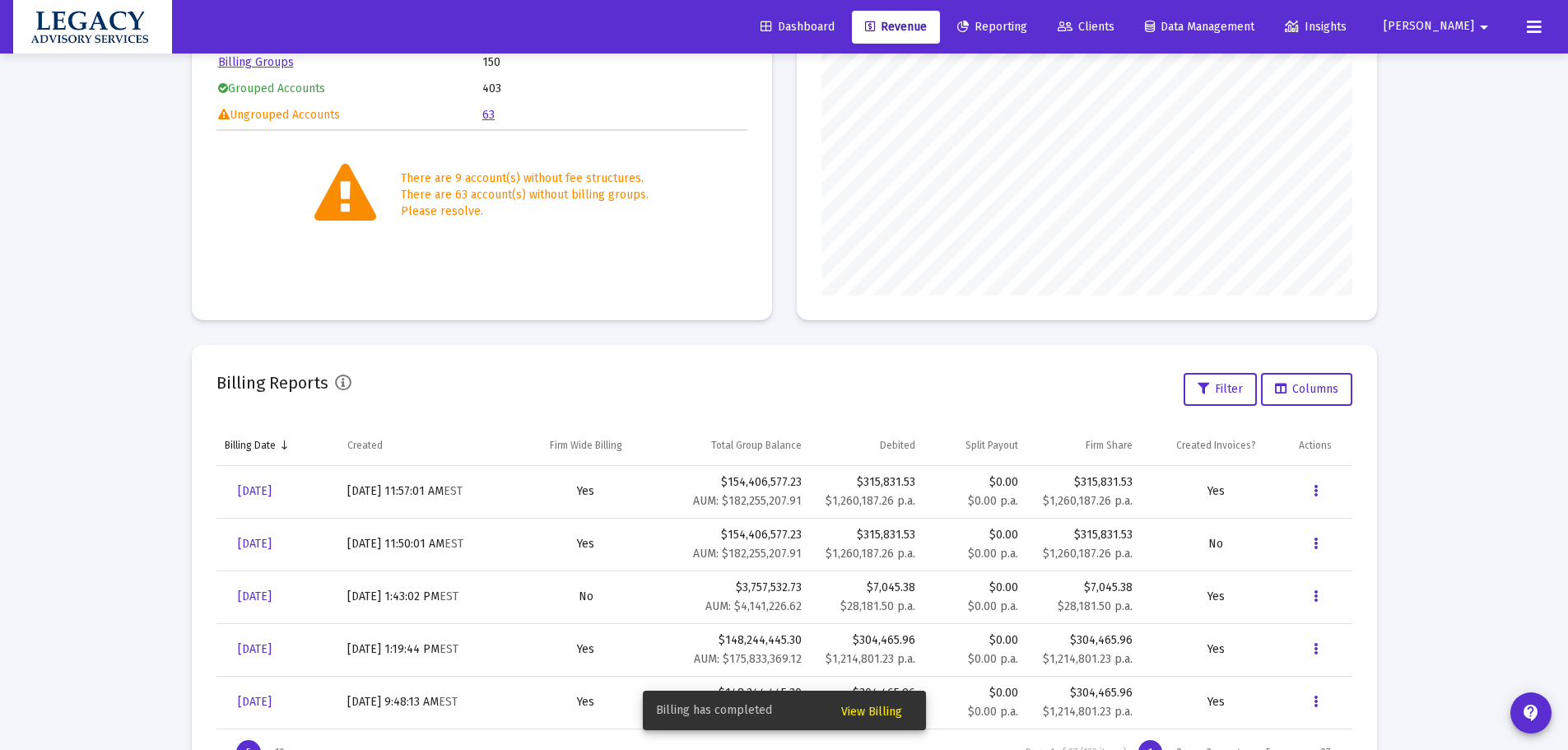
scroll to position [345, 0]
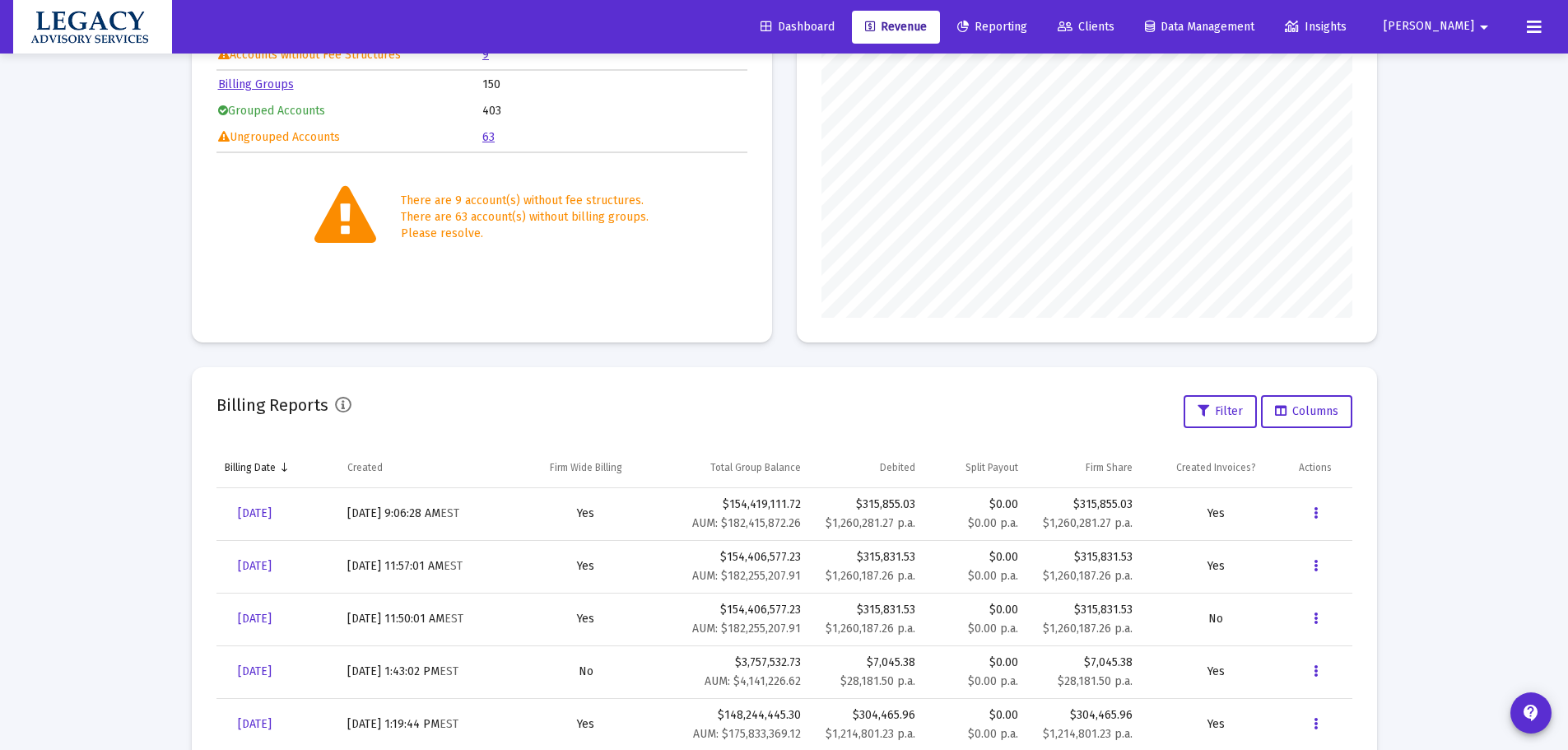
scroll to position [337, 0]
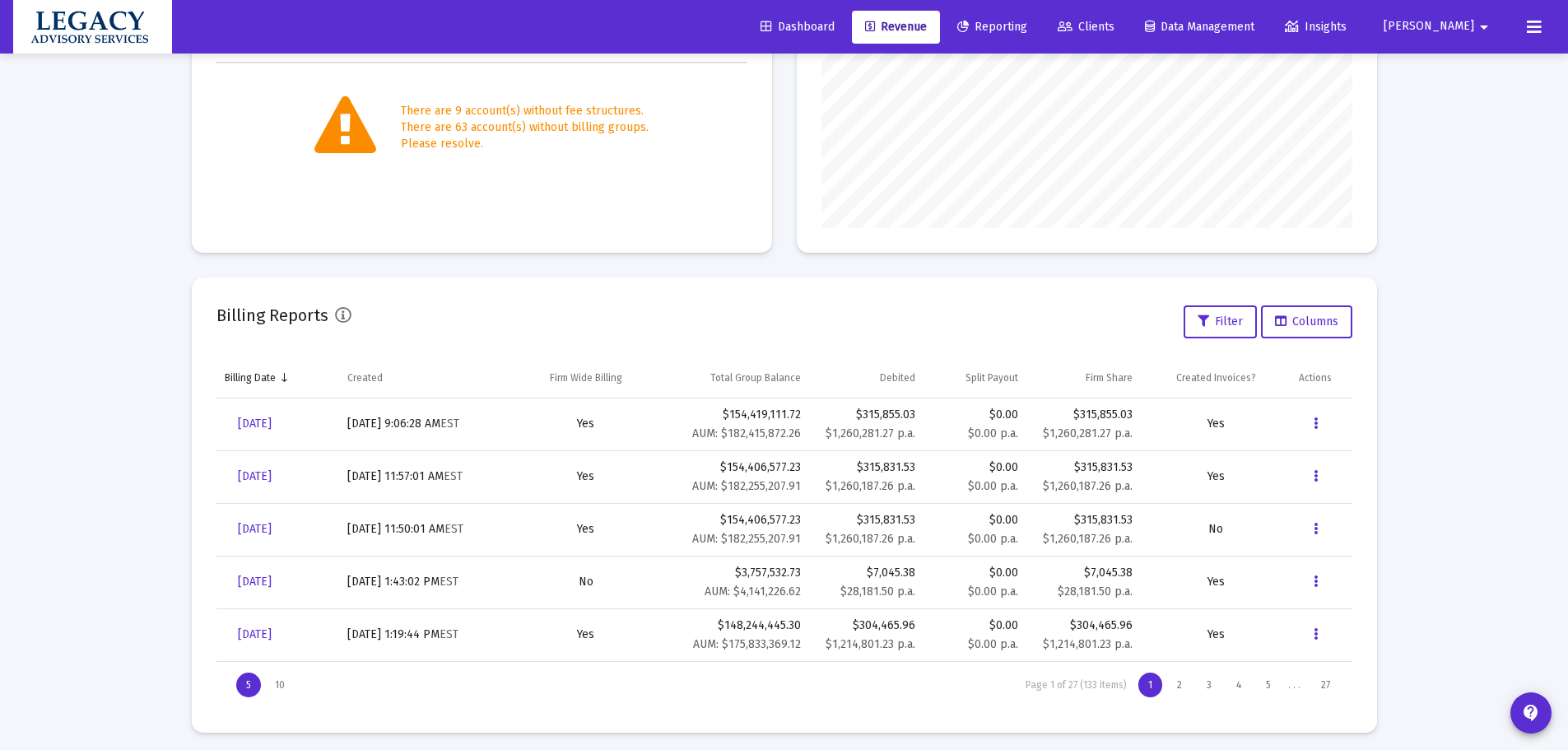
click at [132, 423] on div "Loading... Billing Invoices Run One Off Billing Run Firm-Wide Billing Settings …" at bounding box center [784, 210] width 1568 height 1095
click at [16, 243] on div "Loading... Billing Invoices Run One Off Billing Run Firm-Wide Billing Settings …" at bounding box center [784, 210] width 1568 height 1095
click at [75, 334] on div "Loading... Billing Invoices Run One Off Billing Run Firm-Wide Billing Settings …" at bounding box center [784, 210] width 1568 height 1095
click at [125, 162] on div "Loading... Billing Invoices Run One Off Billing Run Firm-Wide Billing Settings …" at bounding box center [784, 210] width 1568 height 1095
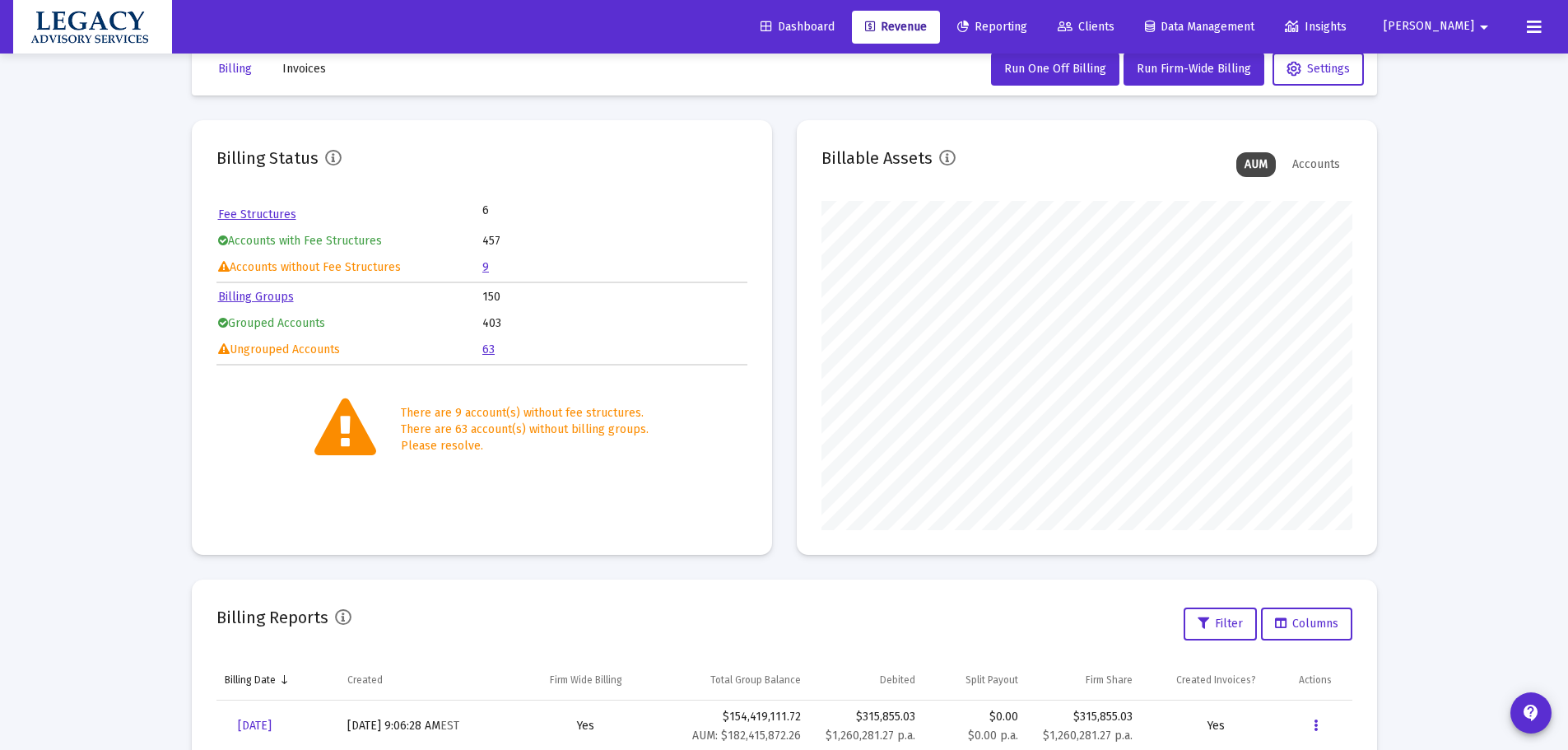
scroll to position [0, 0]
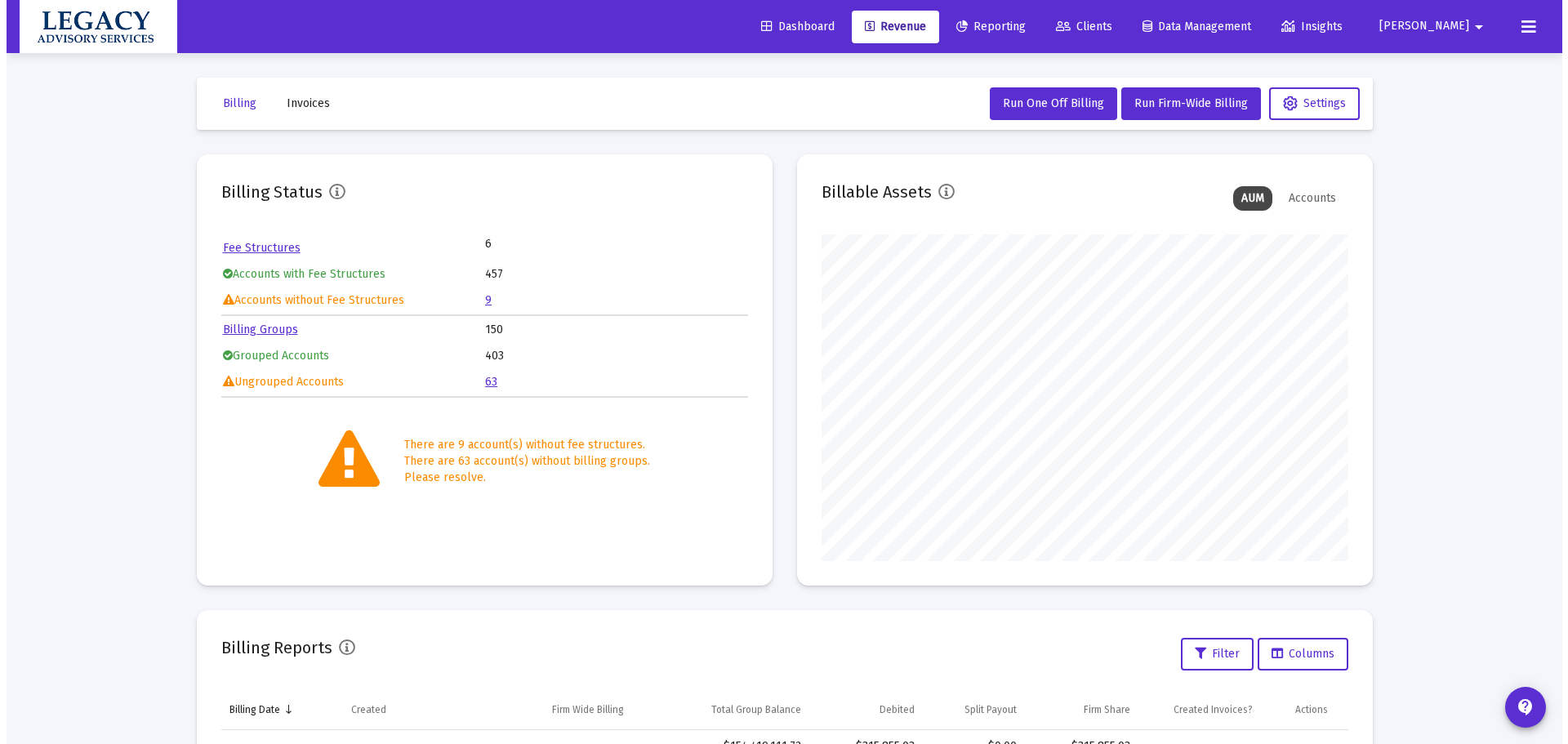
scroll to position [327, 527]
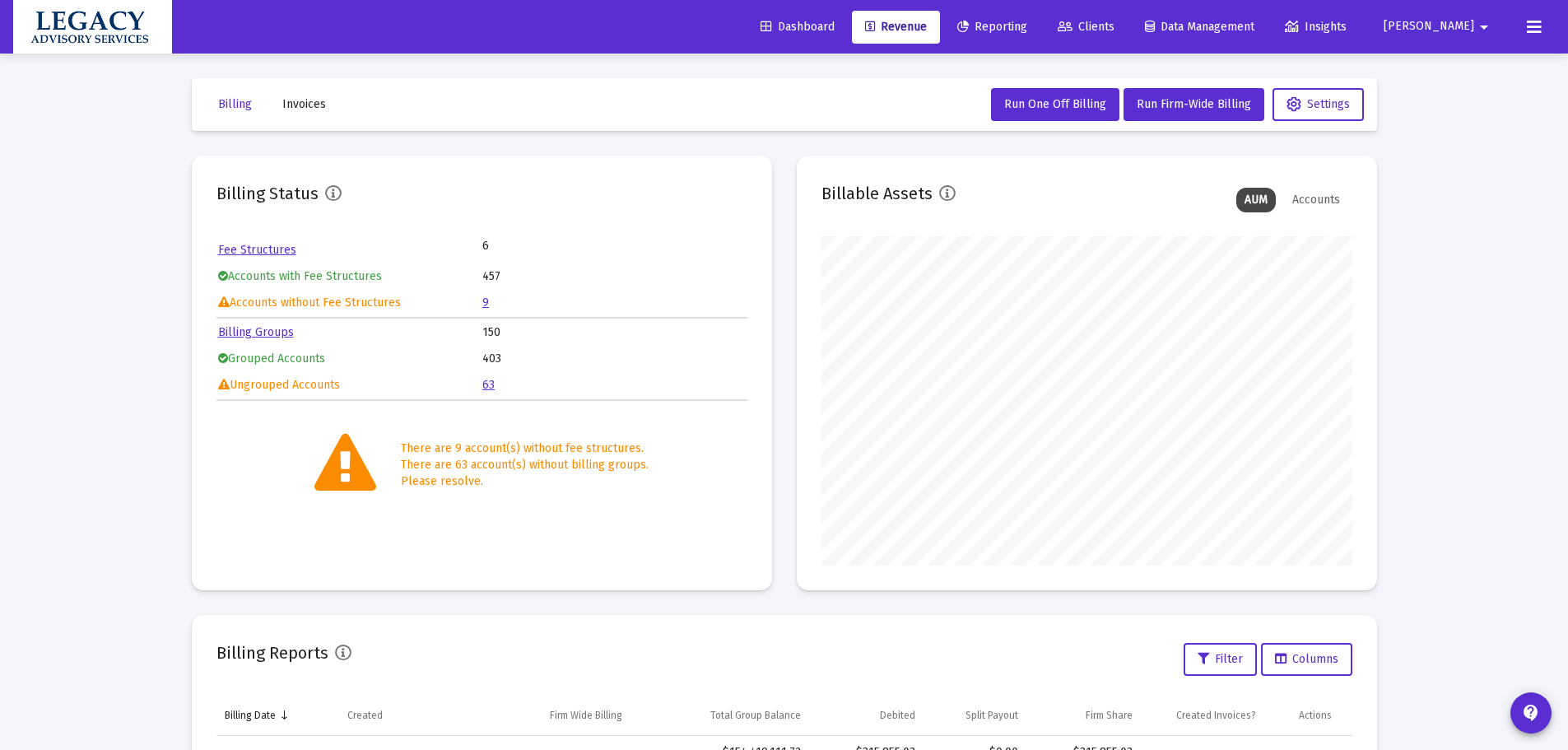
drag, startPoint x: 485, startPoint y: 302, endPoint x: 415, endPoint y: 314, distance: 71.0
click at [485, 302] on link "9" at bounding box center [486, 302] width 7 height 14
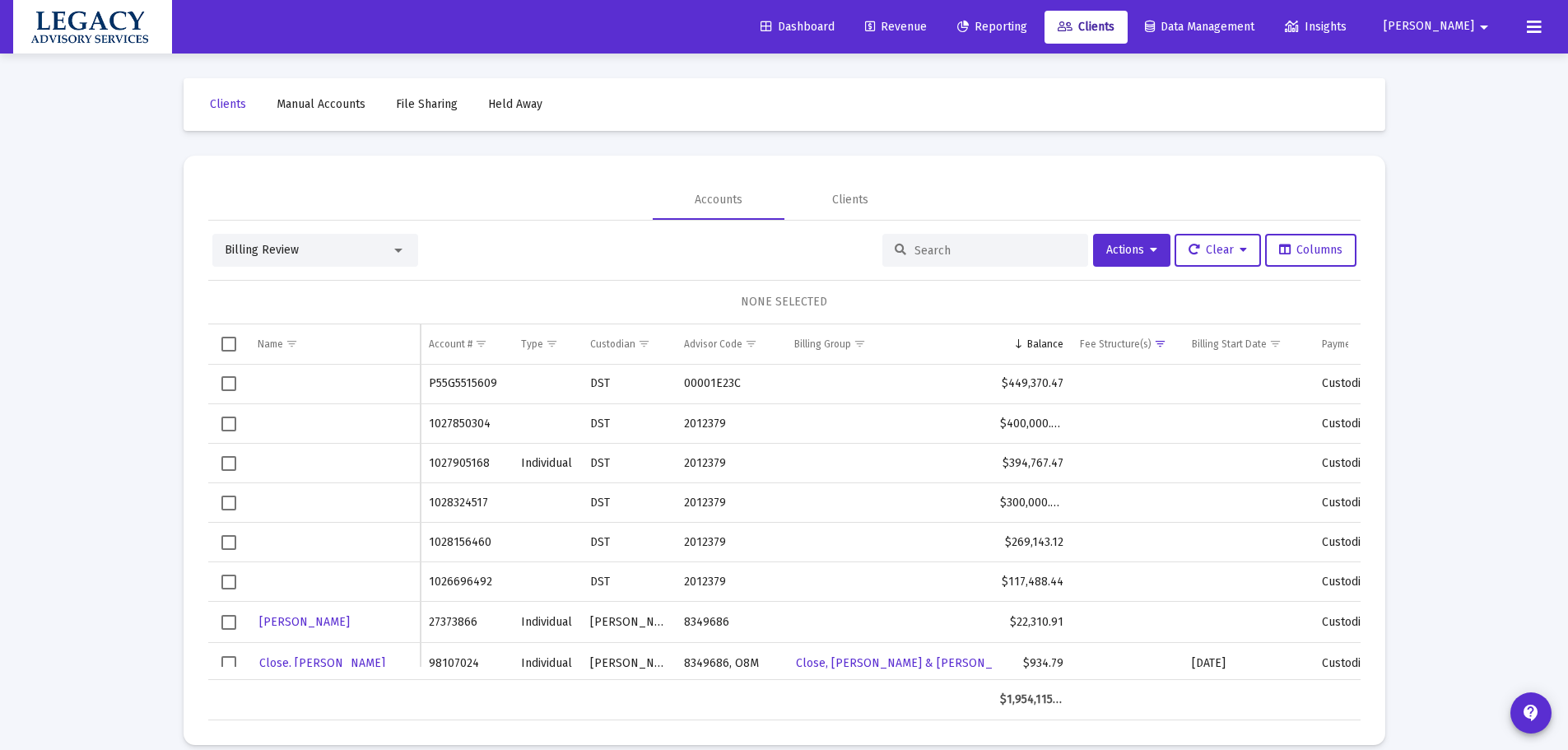
click at [277, 84] on mat-toolbar-row "Clients Manual Accounts File Sharing Held Away" at bounding box center [784, 104] width 1202 height 52
click at [283, 98] on span "Manual Accounts" at bounding box center [321, 104] width 89 height 14
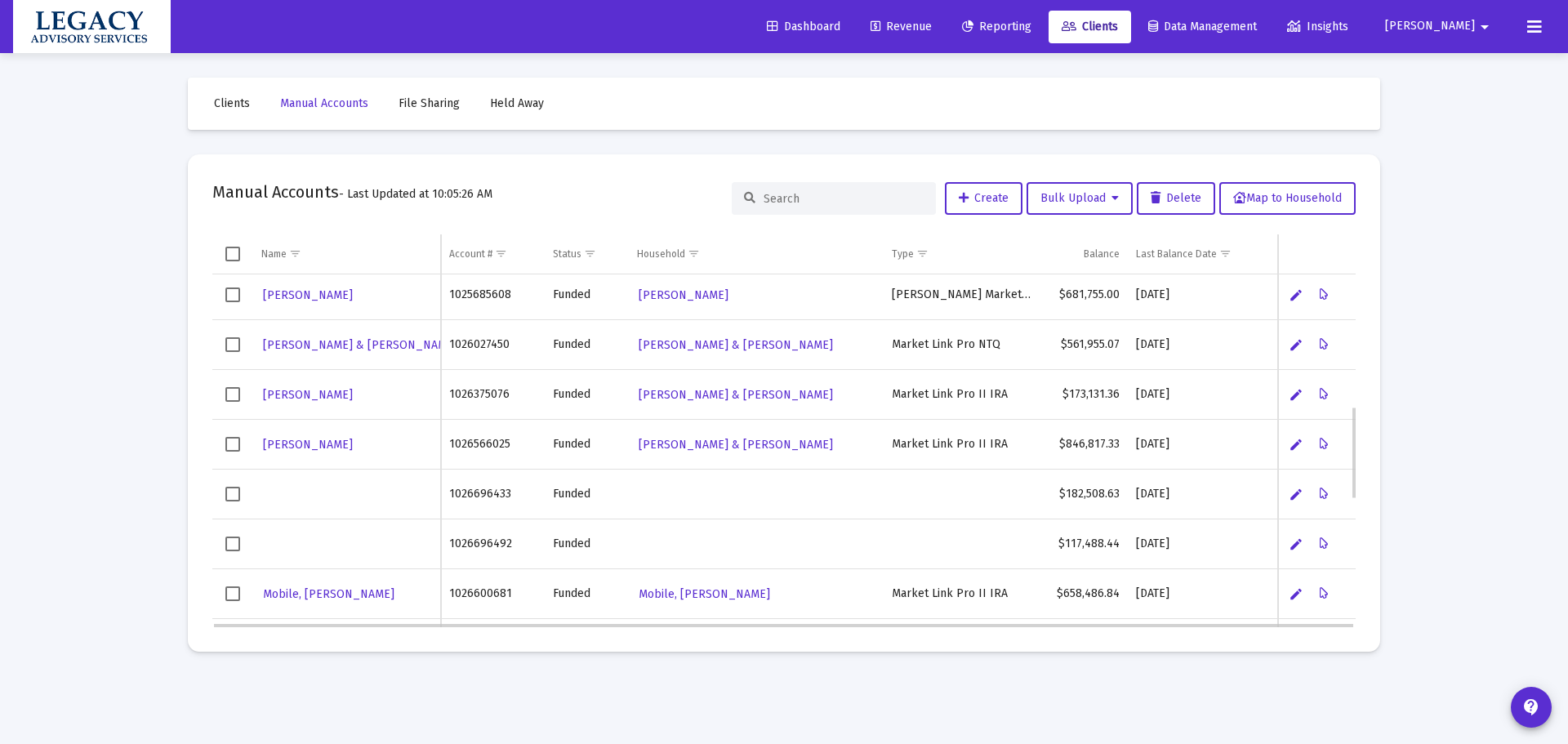
scroll to position [992, 0]
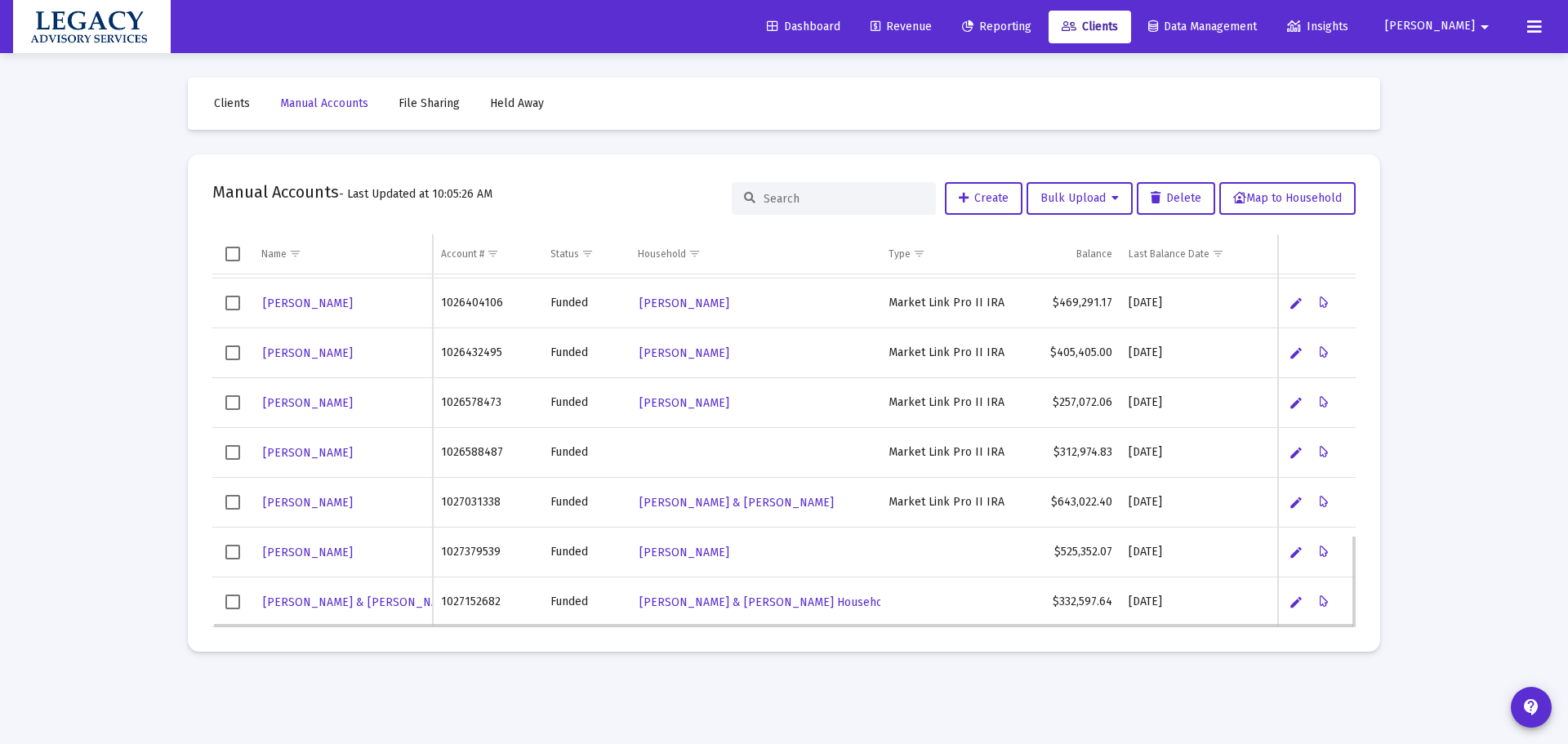
click at [221, 456] on td "Data grid" at bounding box center [232, 453] width 41 height 50
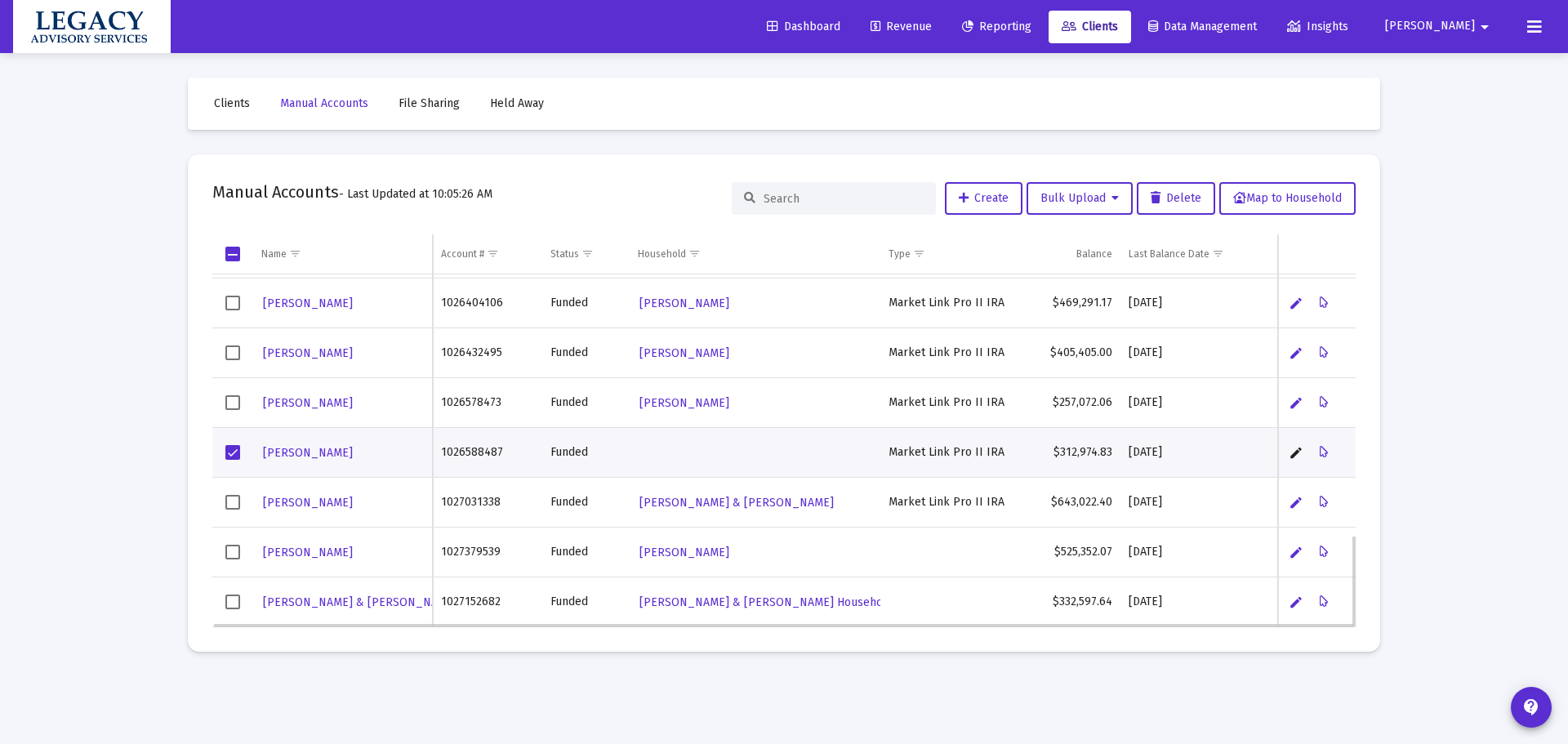
click at [1292, 449] on link "Edit" at bounding box center [1296, 453] width 15 height 15
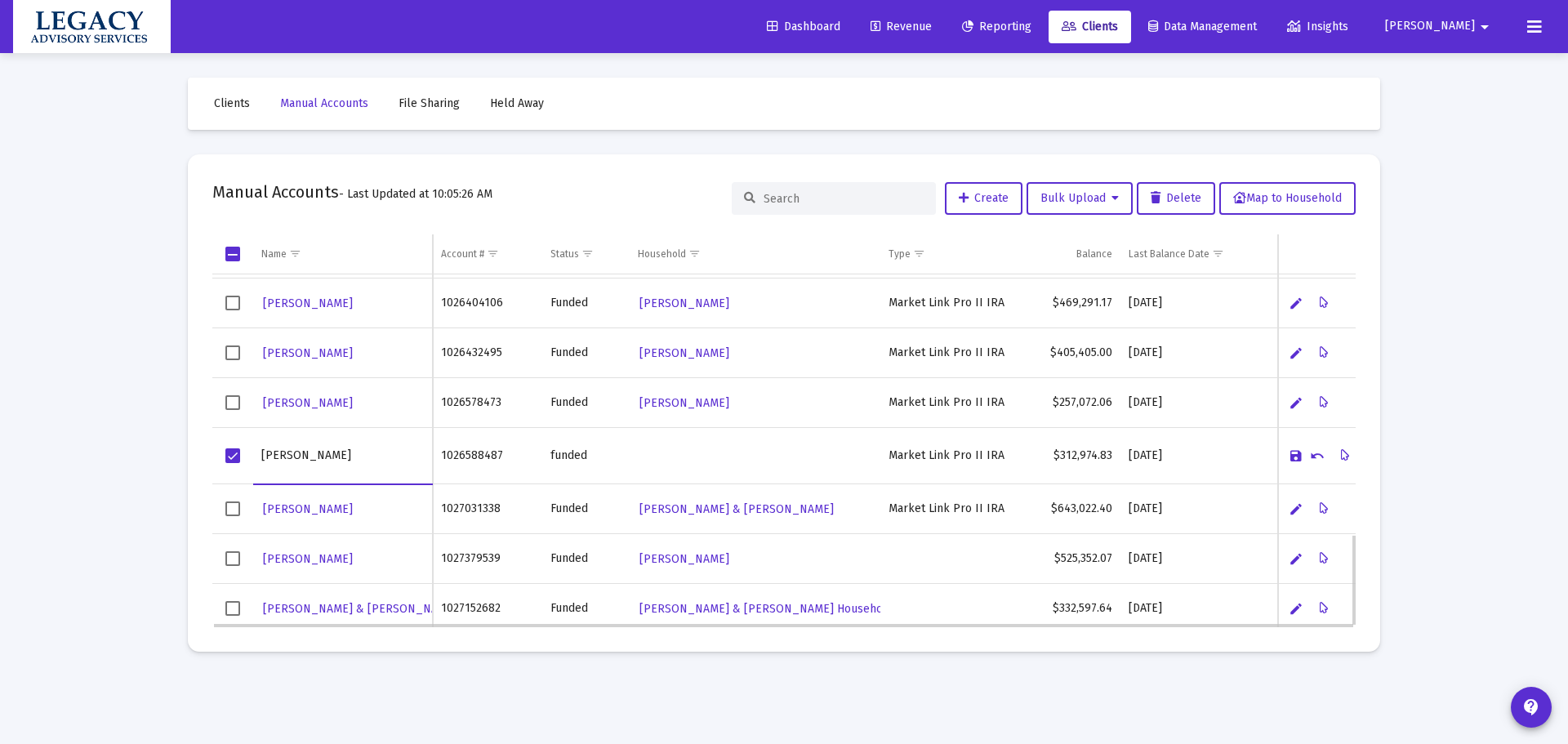
click at [1292, 449] on link "Save" at bounding box center [1296, 456] width 15 height 15
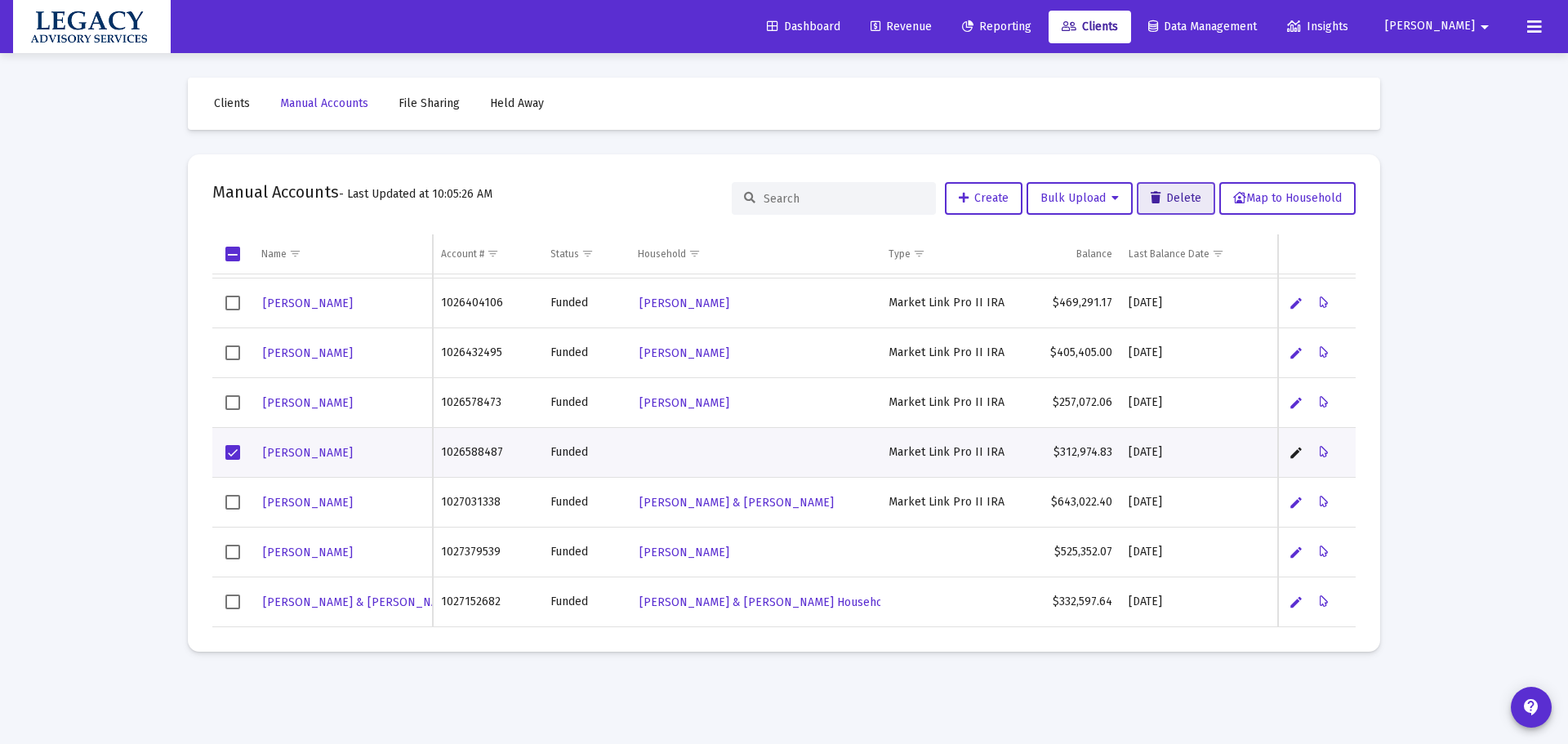
click at [1170, 195] on span "Delete" at bounding box center [1177, 198] width 51 height 14
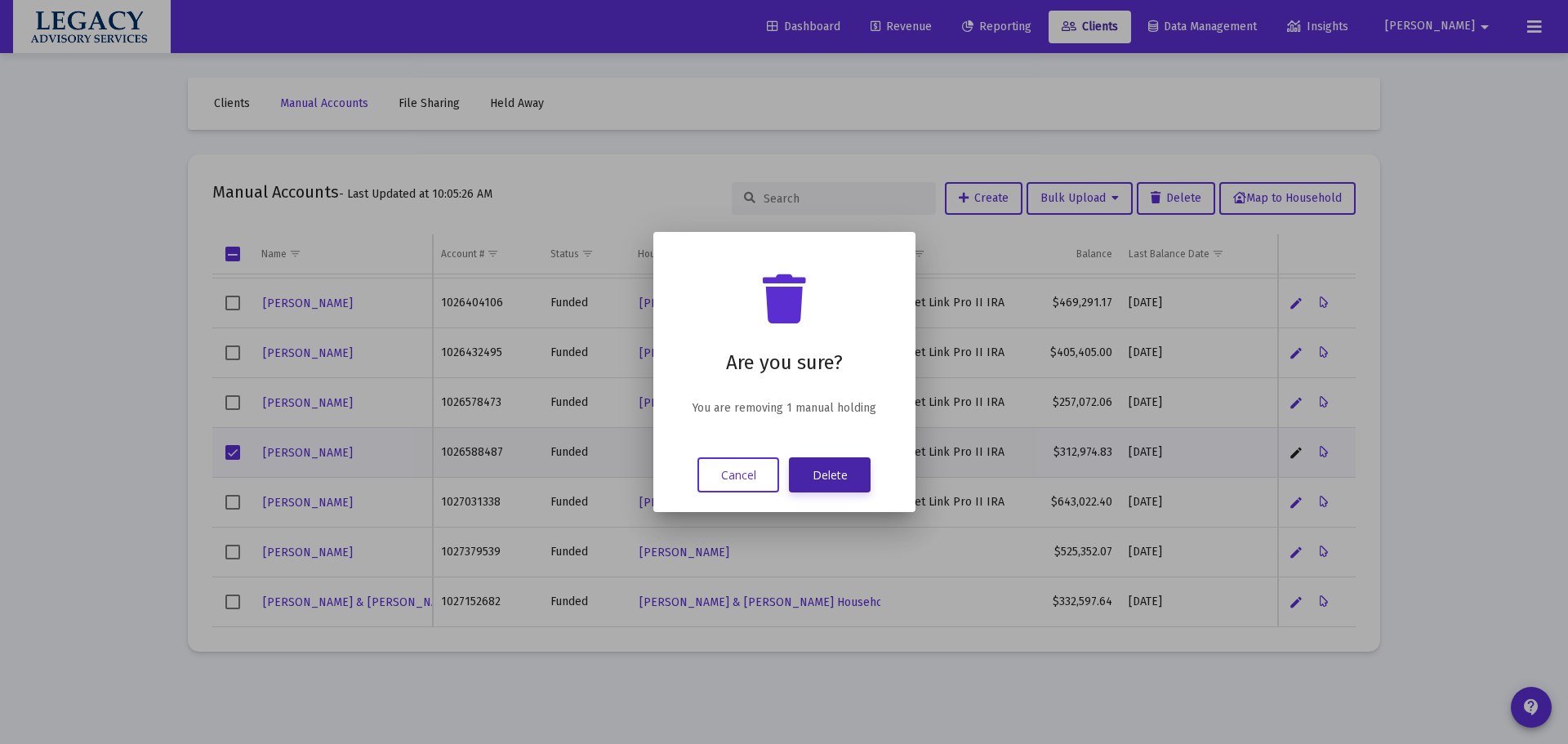
click at [850, 467] on button "Delete" at bounding box center [830, 474] width 82 height 35
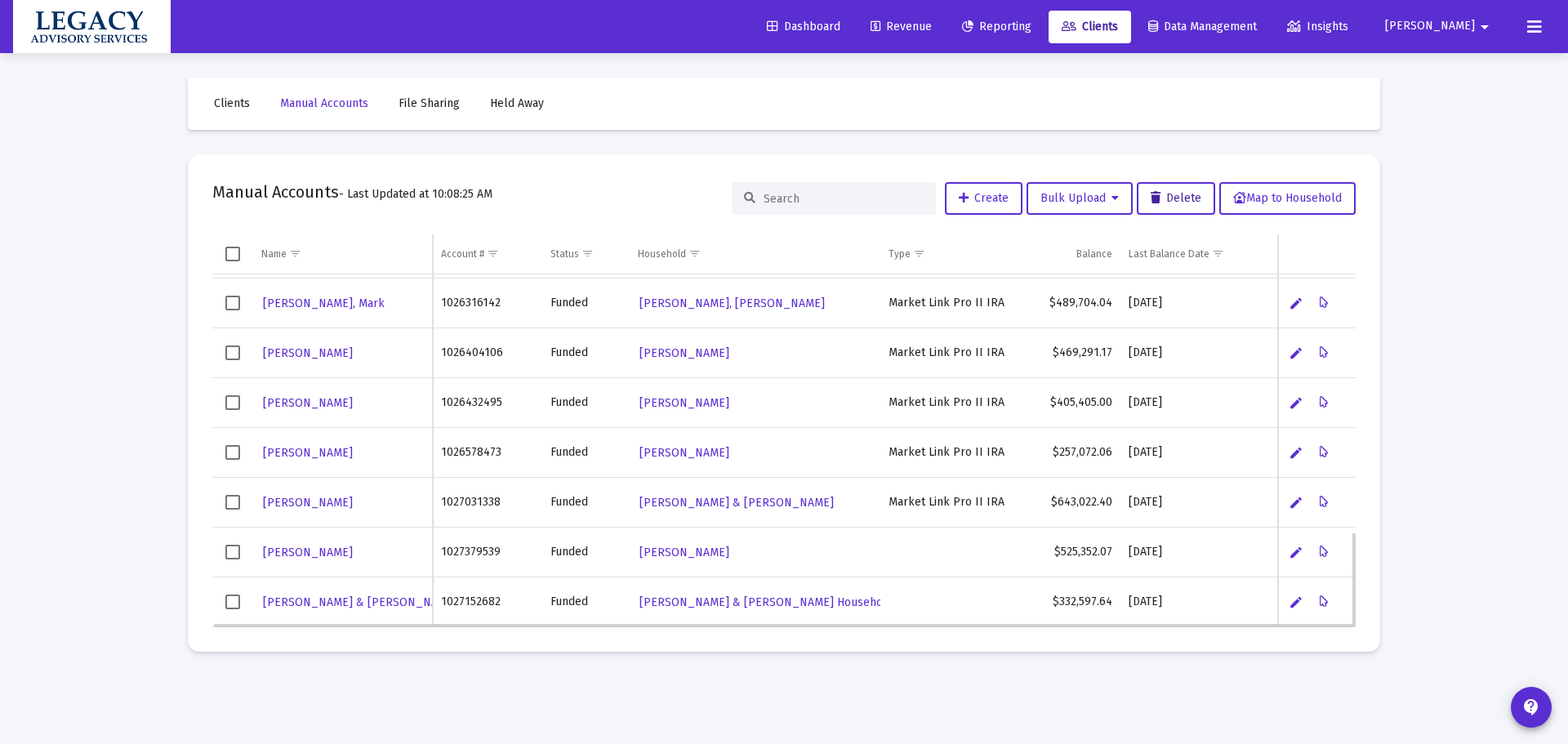
scroll to position [941, 0]
click at [118, 510] on div "Loading... Clients Manual Accounts File Sharing Held Away Manual Accounts - Las…" at bounding box center [784, 372] width 1568 height 744
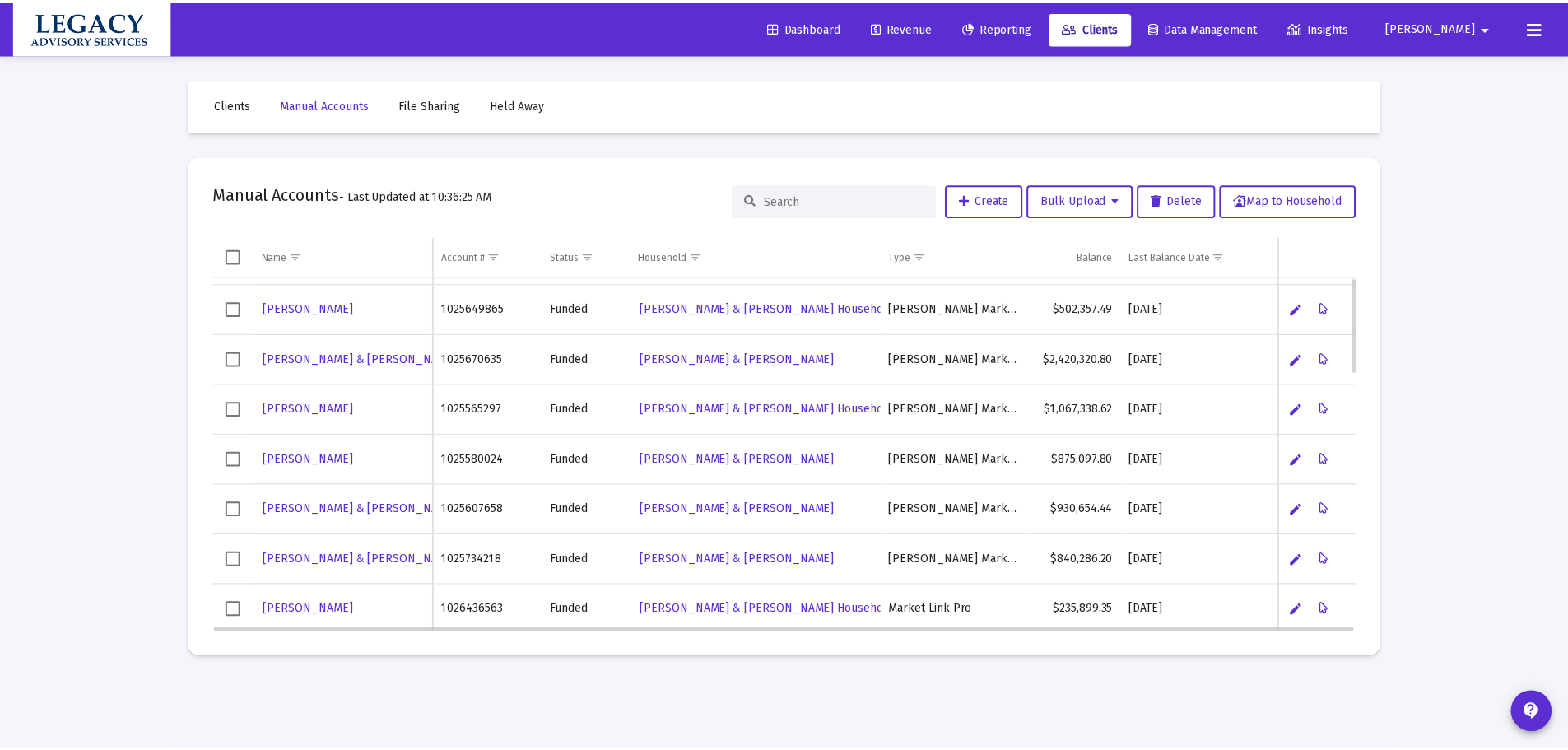
scroll to position [0, 0]
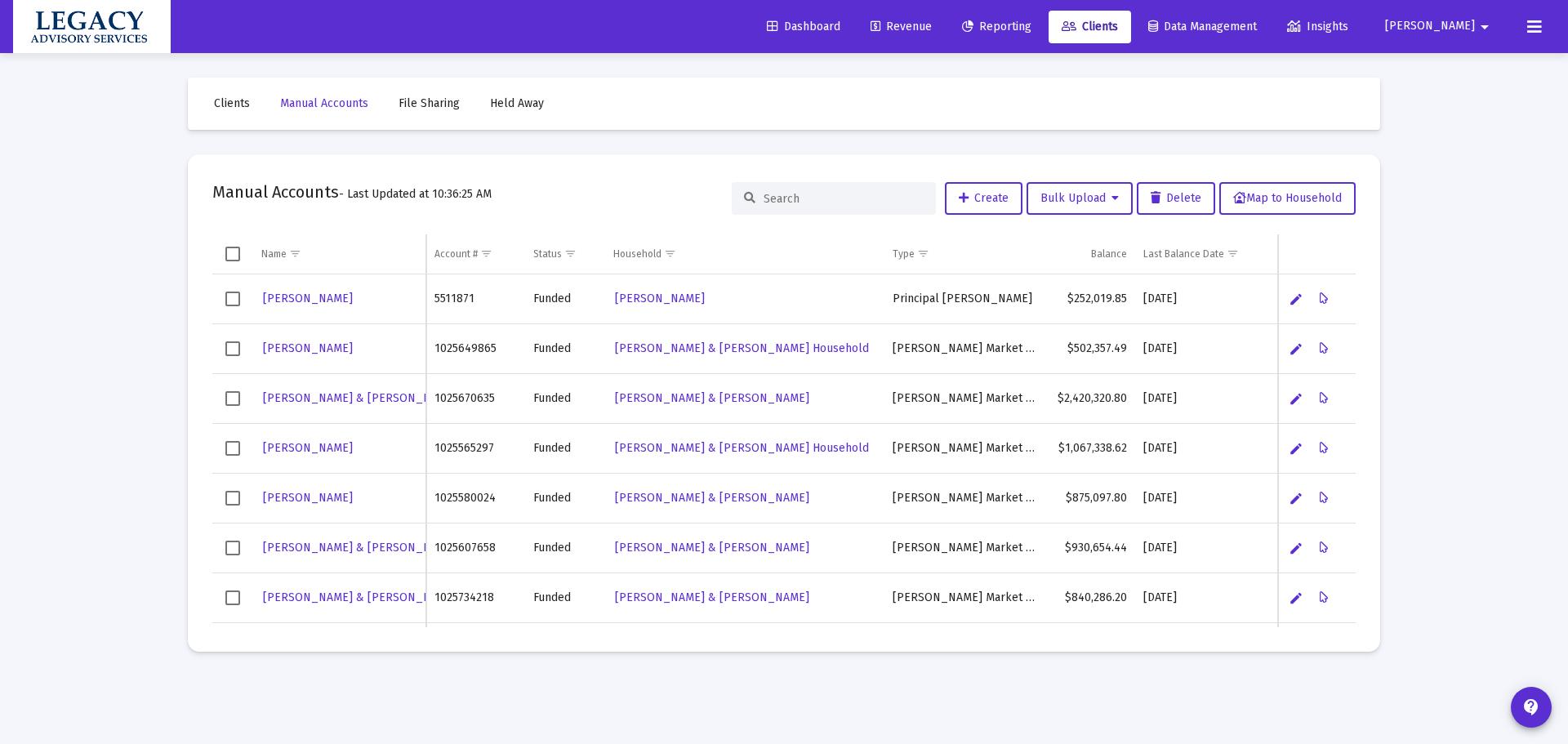
click at [840, 28] on span "Dashboard" at bounding box center [803, 26] width 74 height 14
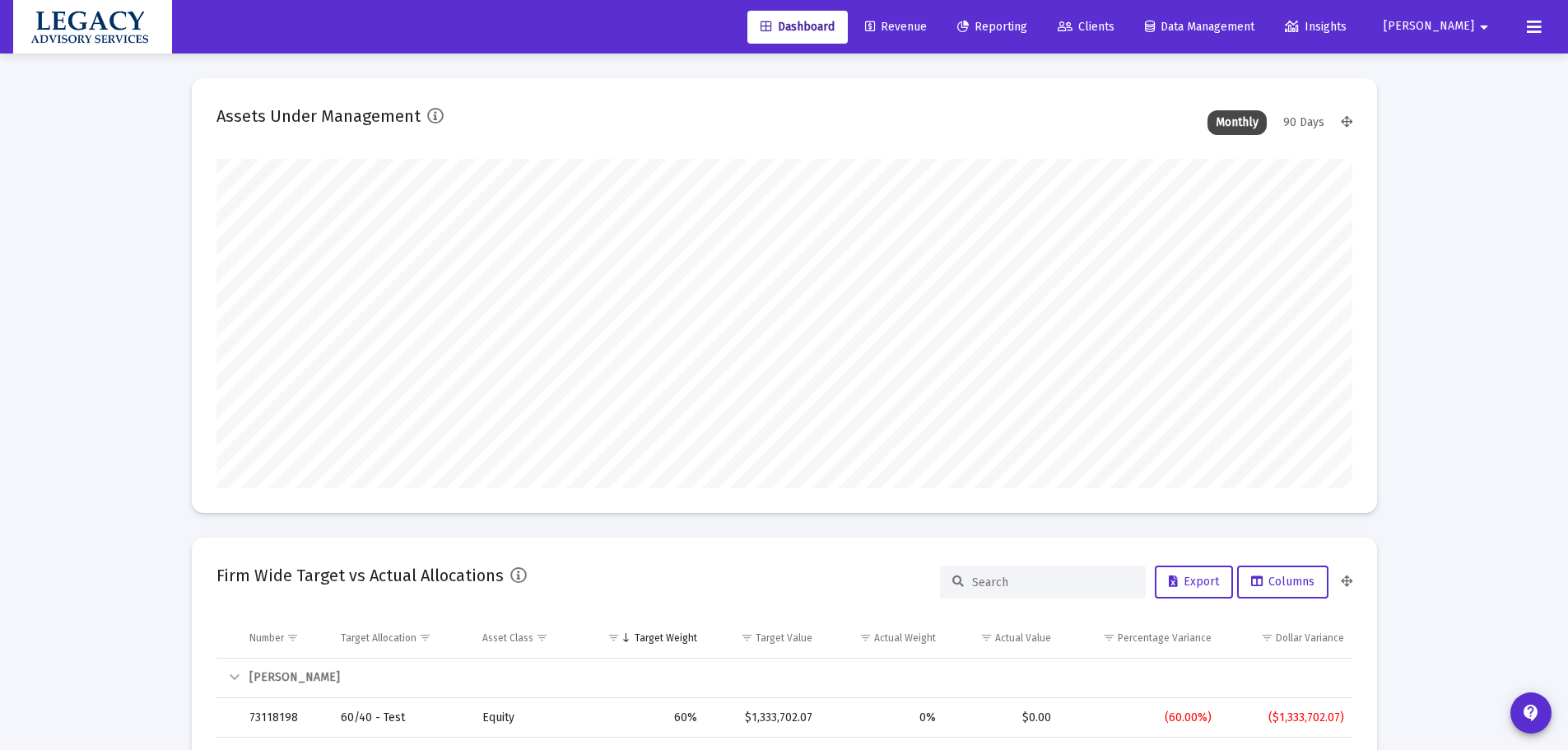
scroll to position [330, 531]
click at [927, 22] on span "Revenue" at bounding box center [895, 27] width 62 height 14
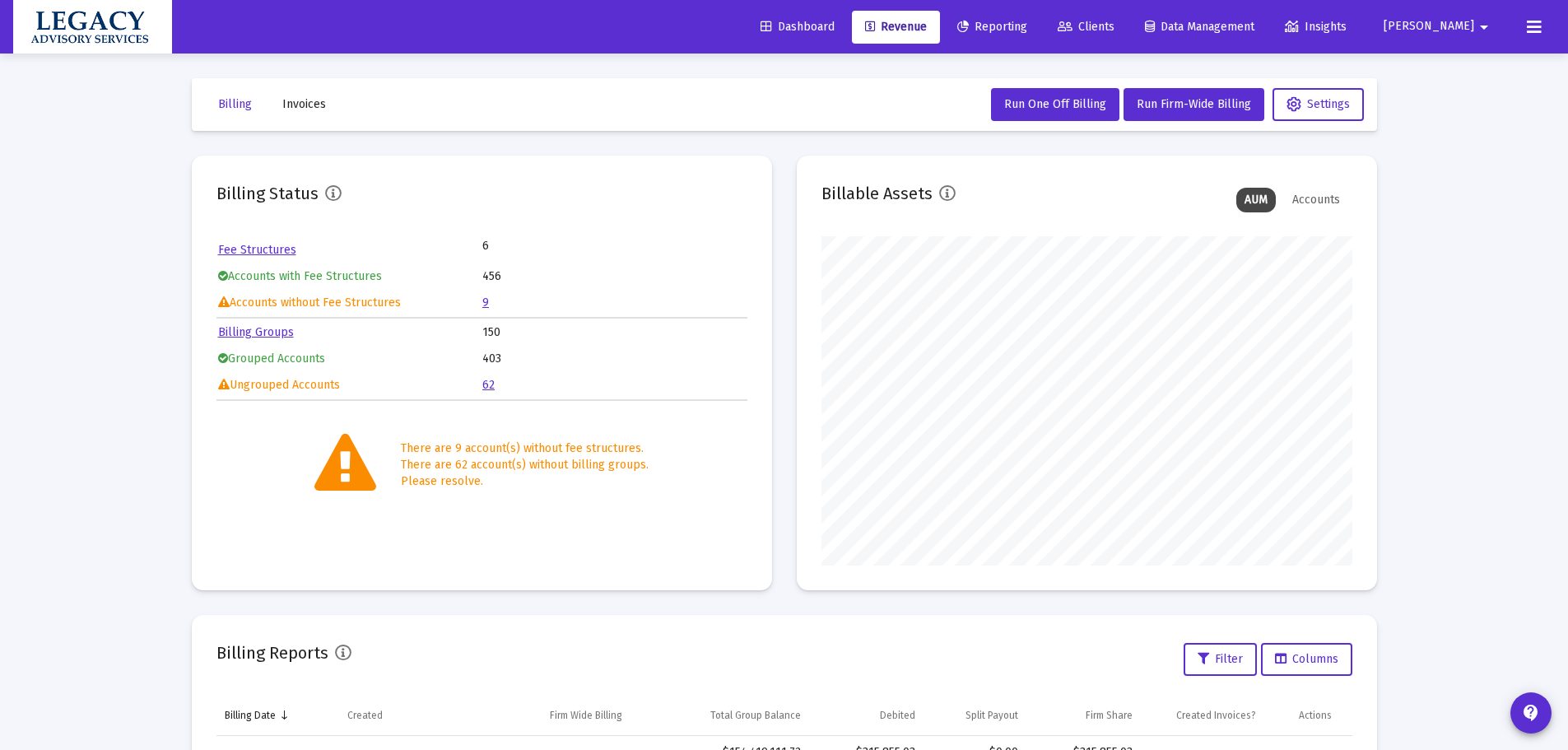
drag, startPoint x: 77, startPoint y: 556, endPoint x: 114, endPoint y: 517, distance: 53.8
click at [77, 553] on div "Loading... Billing Invoices Run One Off Billing Run Firm-Wide Billing Settings …" at bounding box center [784, 548] width 1568 height 1095
click at [1395, 306] on div "Billing Invoices Run One Off Billing Run Firm-Wide Billing Settings Billing Sta…" at bounding box center [784, 574] width 1234 height 1042
